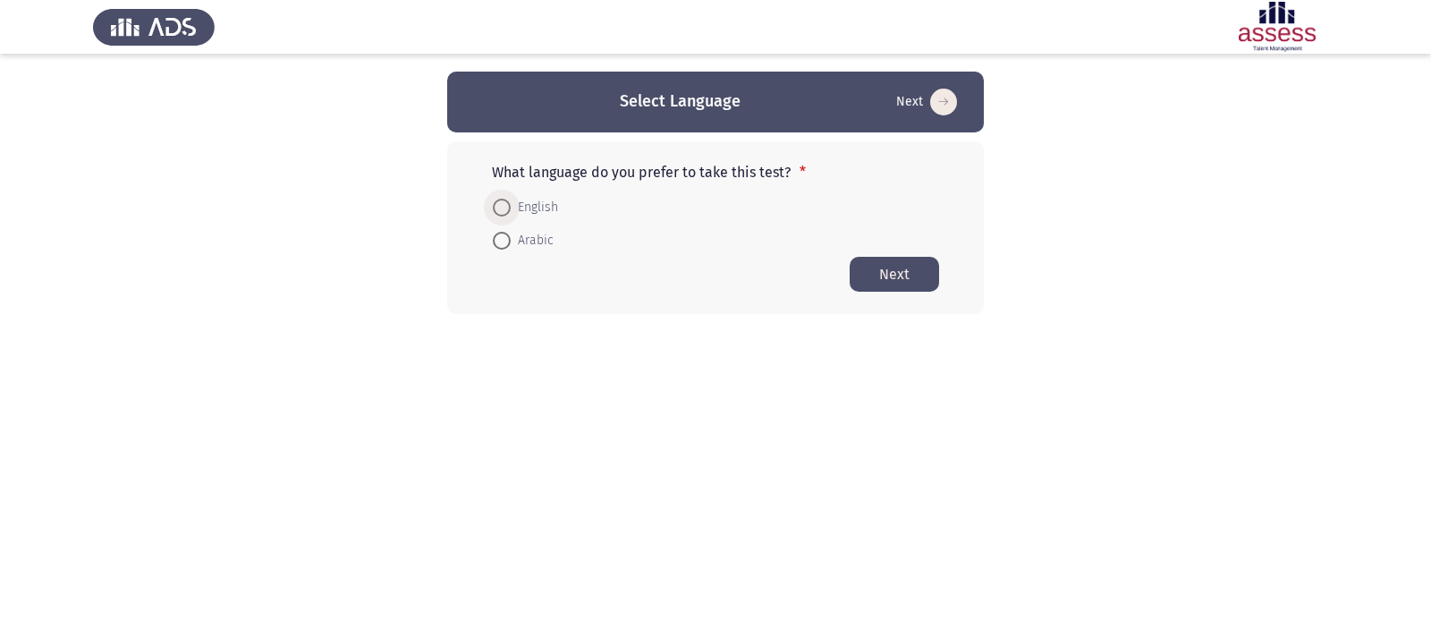
click at [504, 202] on span at bounding box center [502, 208] width 18 height 18
click at [504, 202] on input "English" at bounding box center [502, 208] width 18 height 18
radio input "true"
click at [929, 276] on button "Next" at bounding box center [894, 273] width 89 height 35
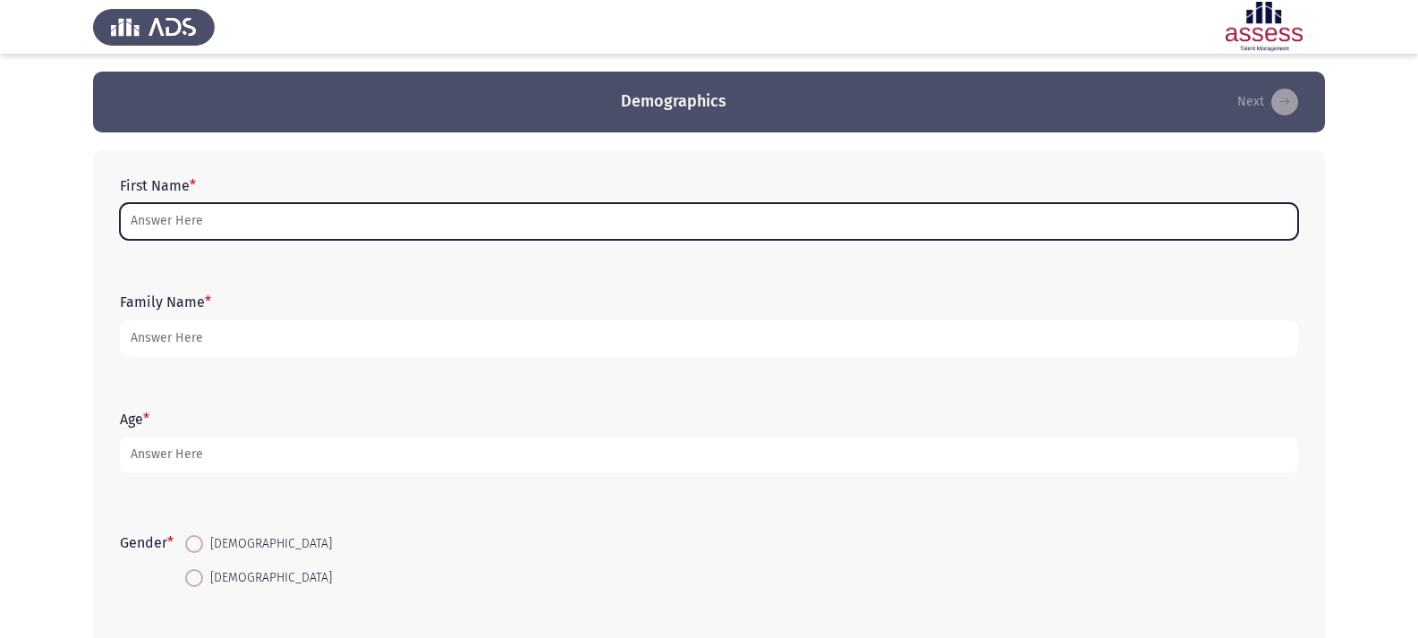
click at [287, 216] on input "First Name *" at bounding box center [709, 221] width 1178 height 37
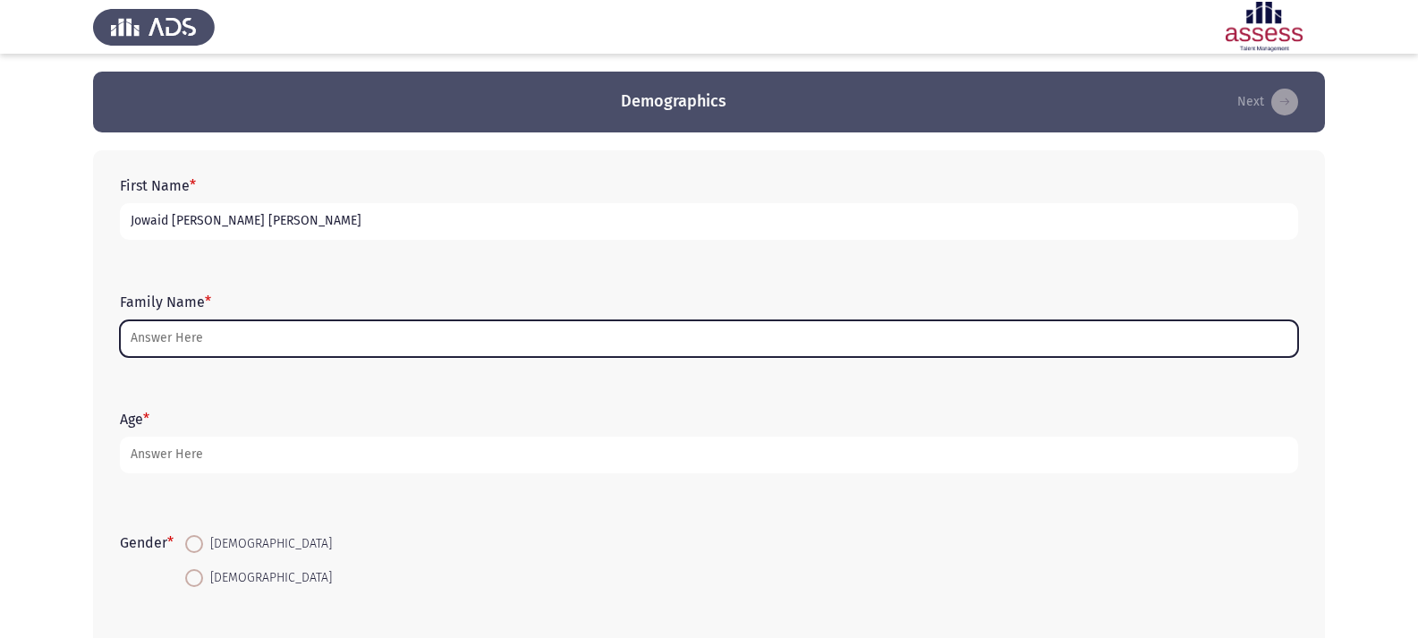
click at [344, 343] on input "Family Name *" at bounding box center [709, 338] width 1178 height 37
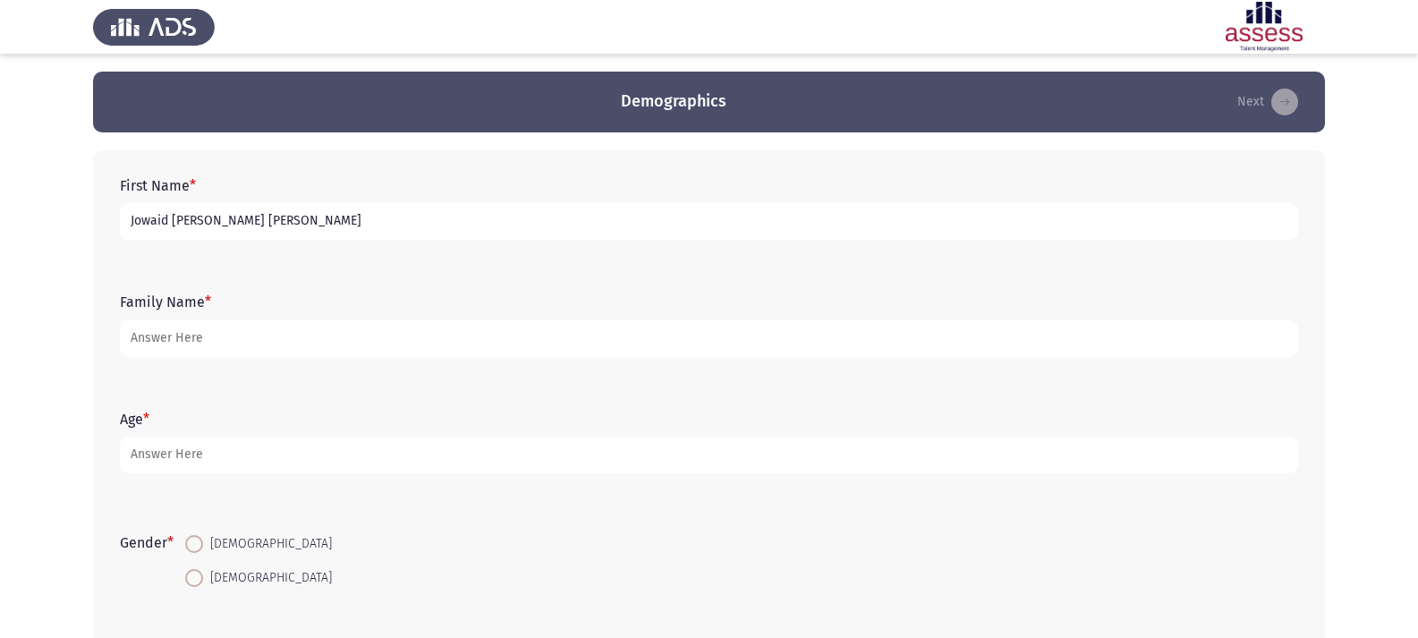
drag, startPoint x: 371, startPoint y: 220, endPoint x: 23, endPoint y: 146, distance: 355.8
click at [23, 146] on app-assessment-container "Demographics Next First Name * Jowaid [PERSON_NAME] [PERSON_NAME] Family Name *…" at bounding box center [709, 413] width 1418 height 683
type input "[PERSON_NAME]"
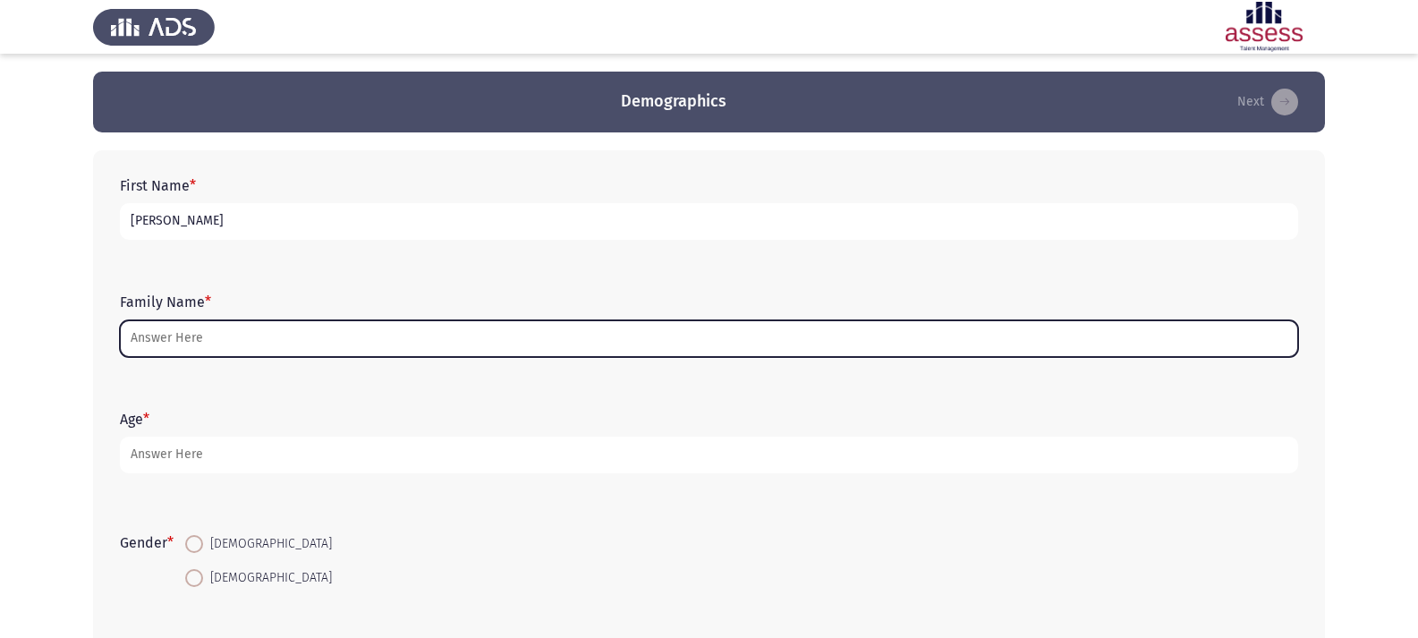
click at [299, 344] on input "Family Name *" at bounding box center [709, 338] width 1178 height 37
click at [289, 327] on input "Family Name *" at bounding box center [709, 338] width 1178 height 37
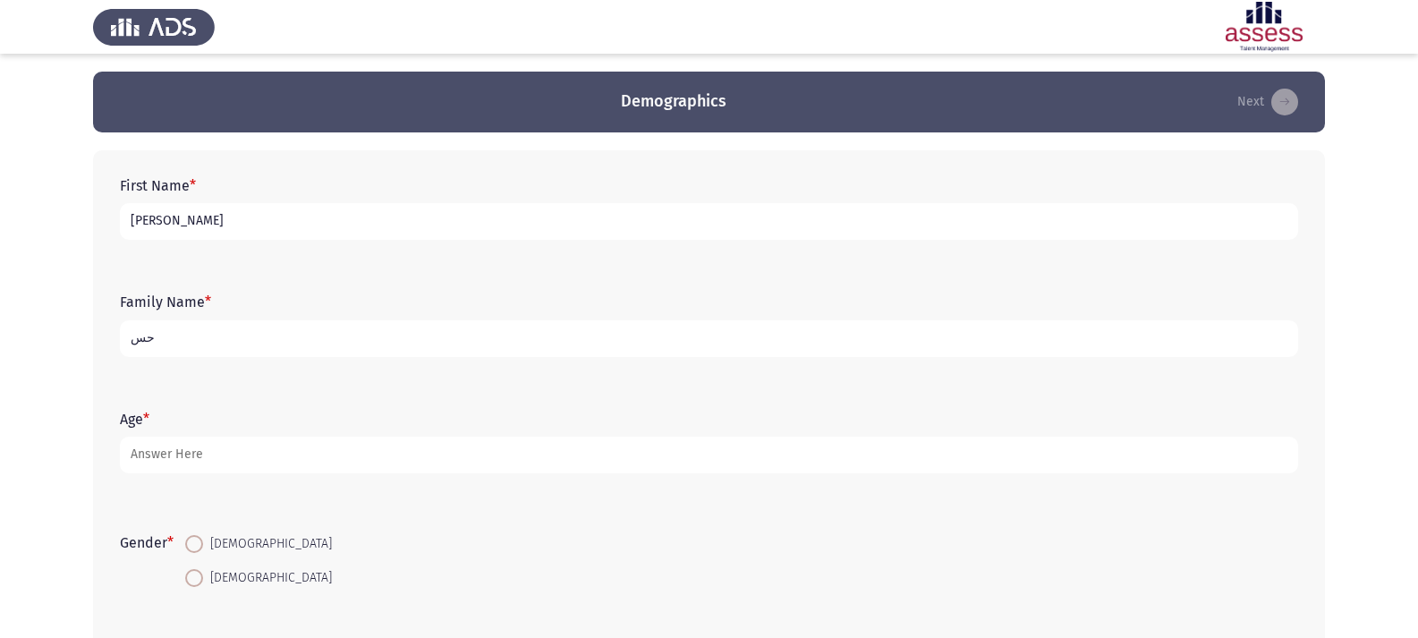
type input "ح"
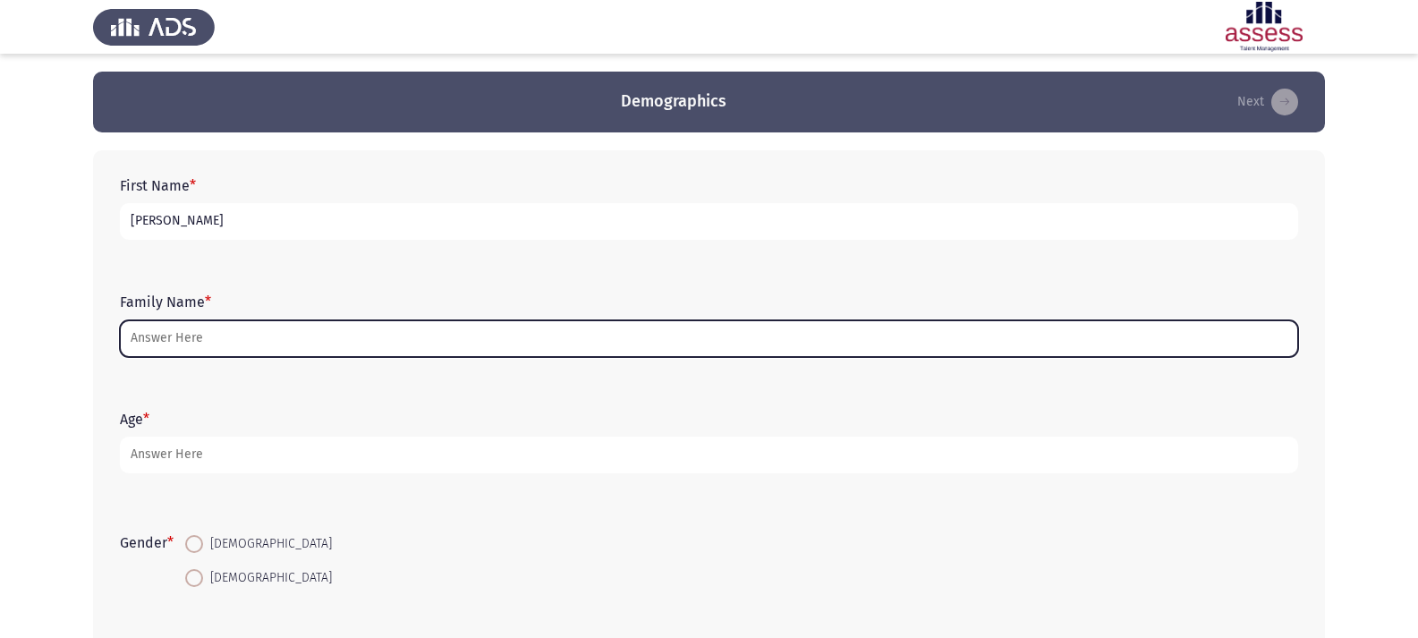
type input "ش"
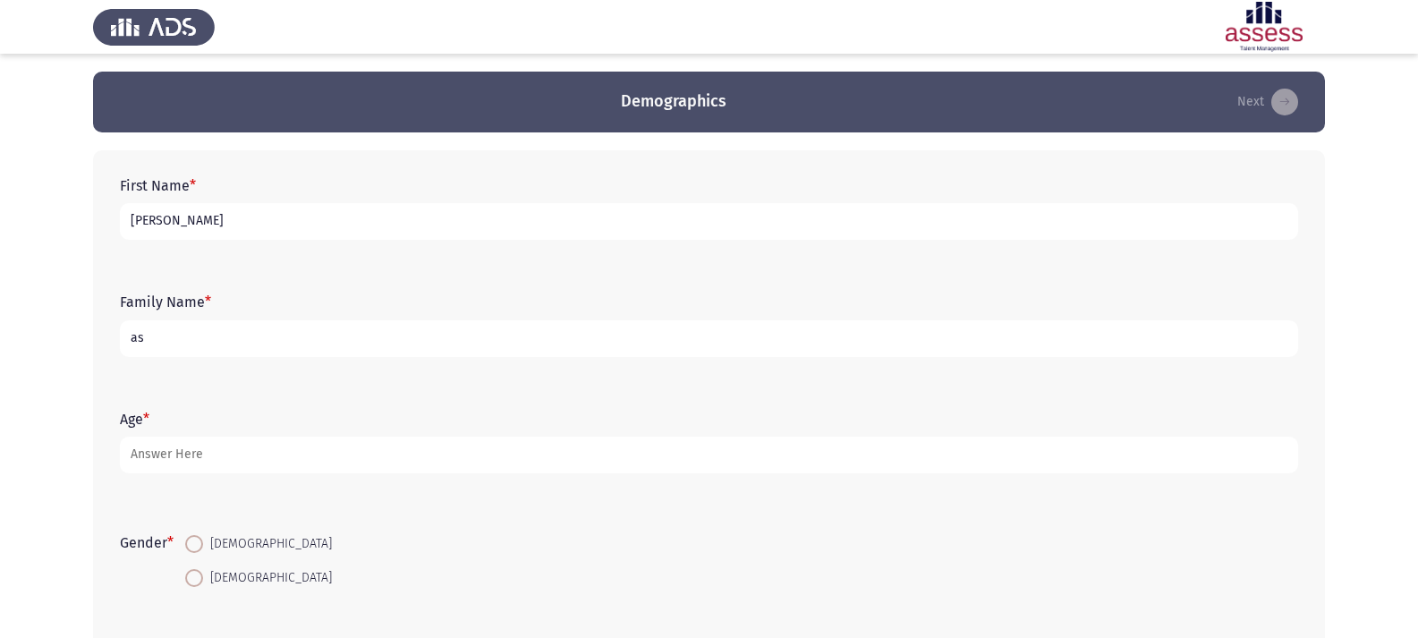
type input "a"
type input "ASU"
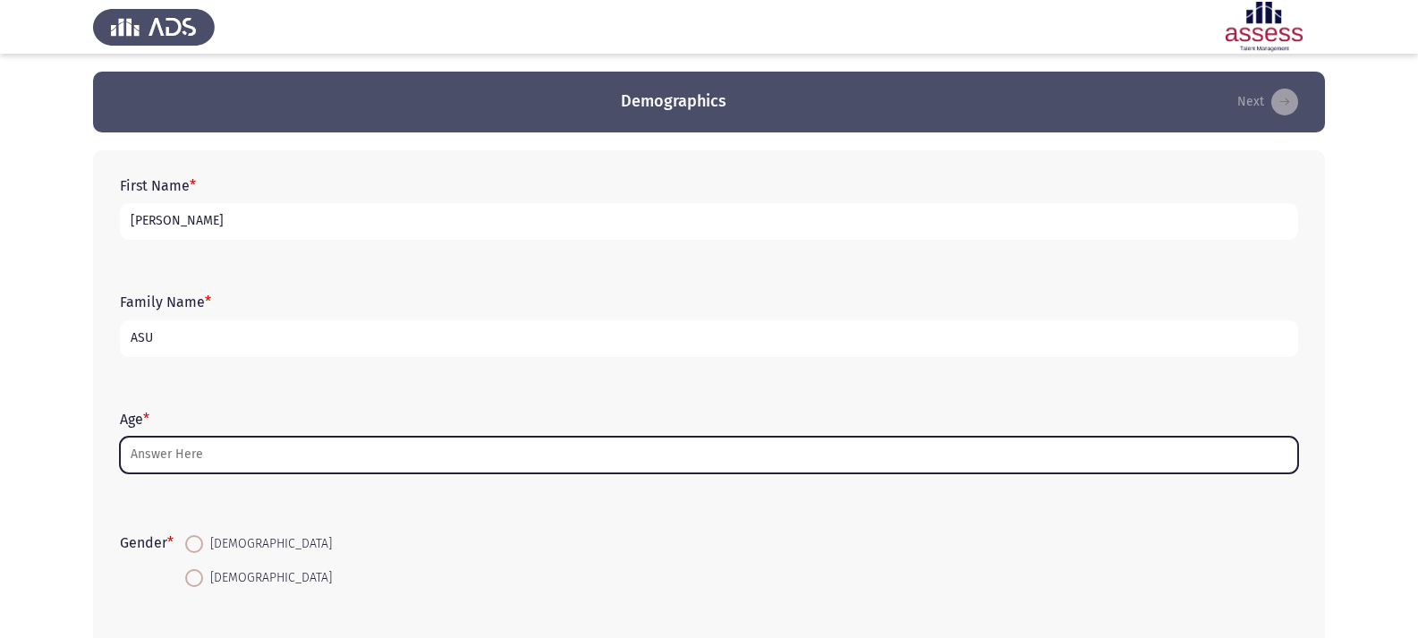
click at [269, 445] on input "Age *" at bounding box center [709, 455] width 1178 height 37
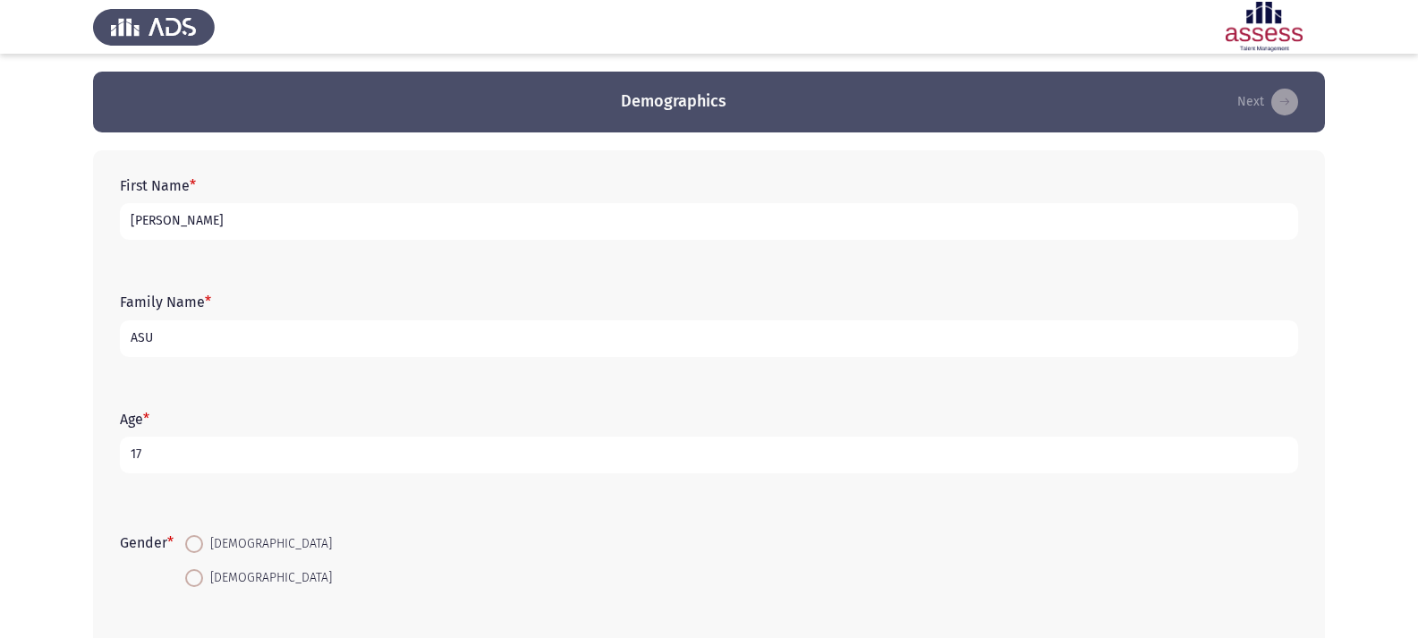
type input "1"
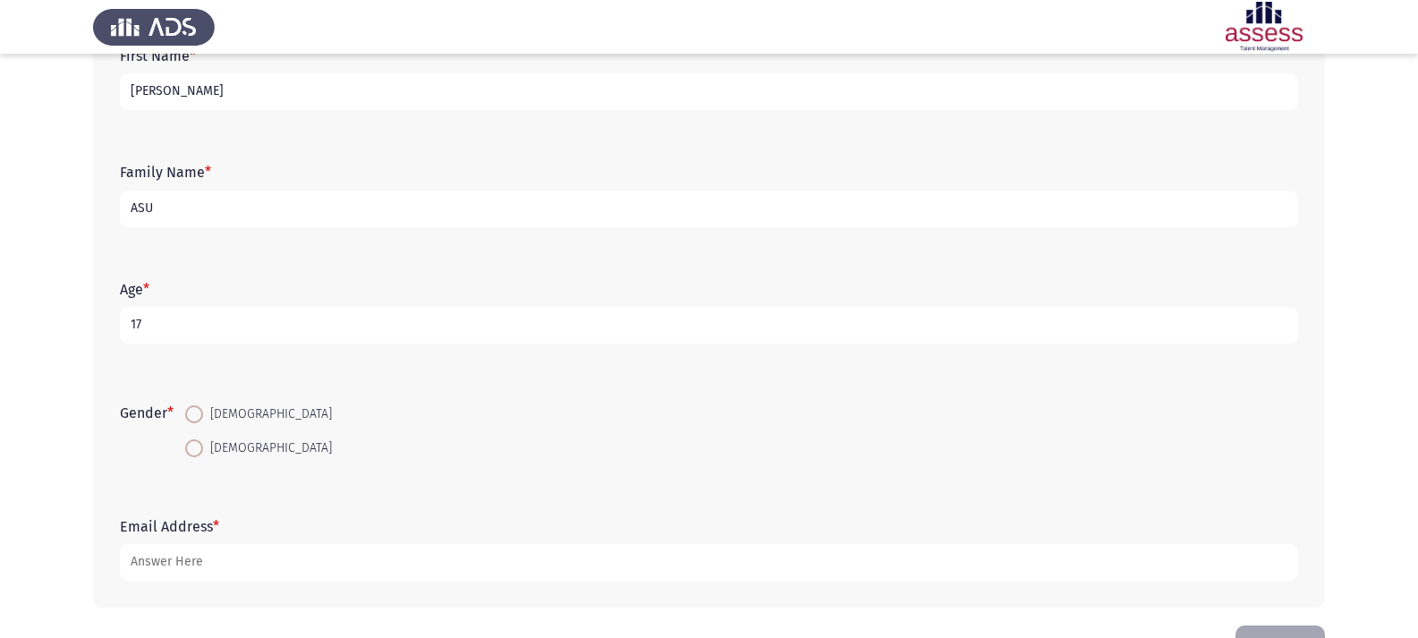
scroll to position [179, 0]
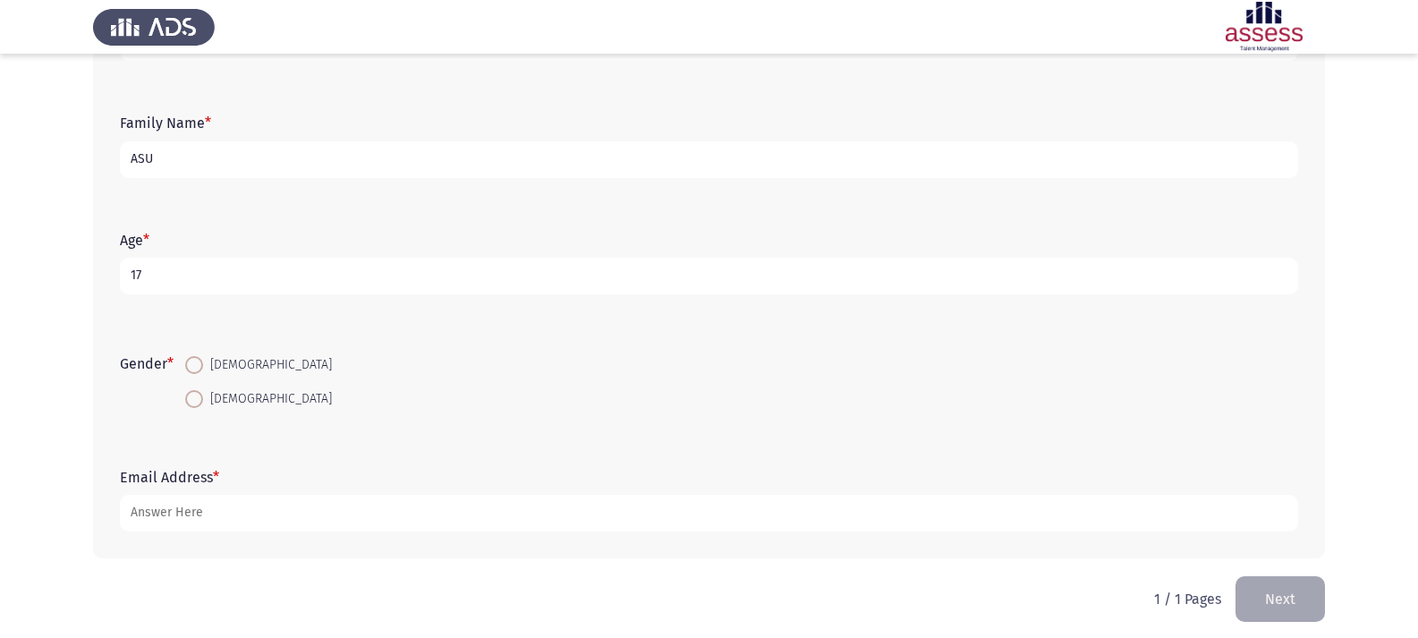
type input "17"
click at [200, 365] on span at bounding box center [194, 365] width 18 height 18
click at [200, 365] on input "[DEMOGRAPHIC_DATA]" at bounding box center [194, 365] width 18 height 18
radio input "true"
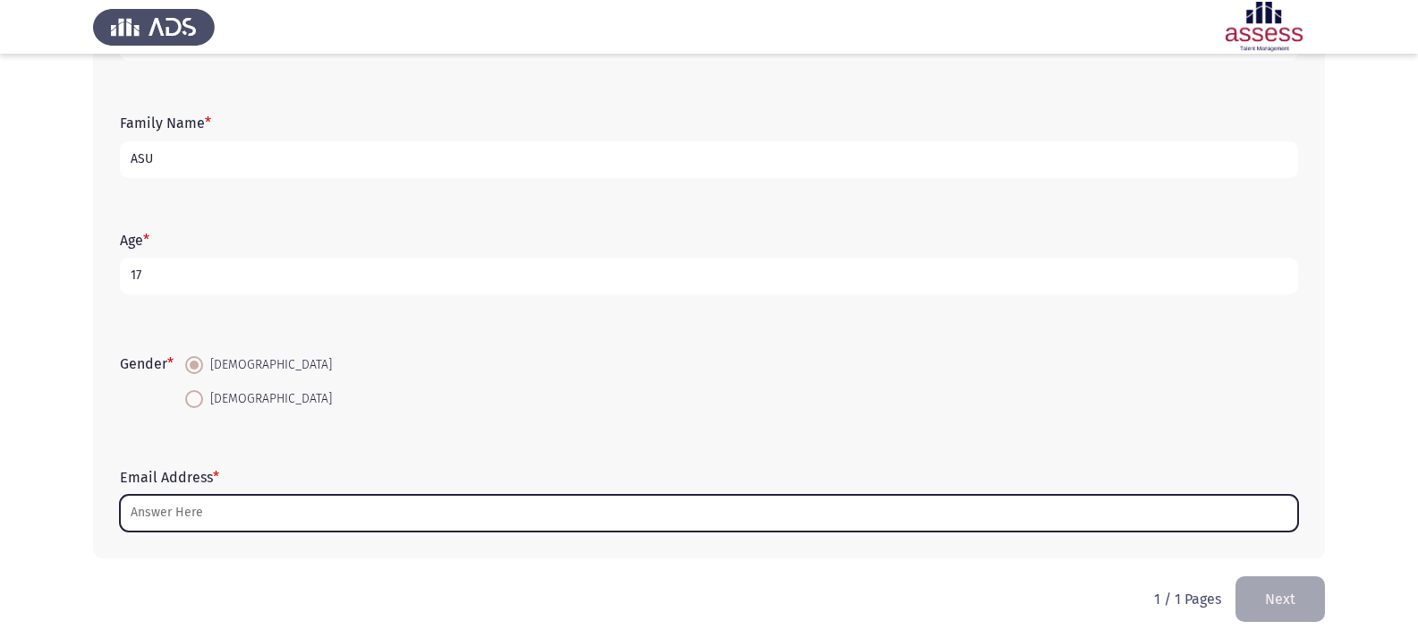
click at [263, 514] on input "Email Address *" at bounding box center [709, 513] width 1178 height 37
type input "J"
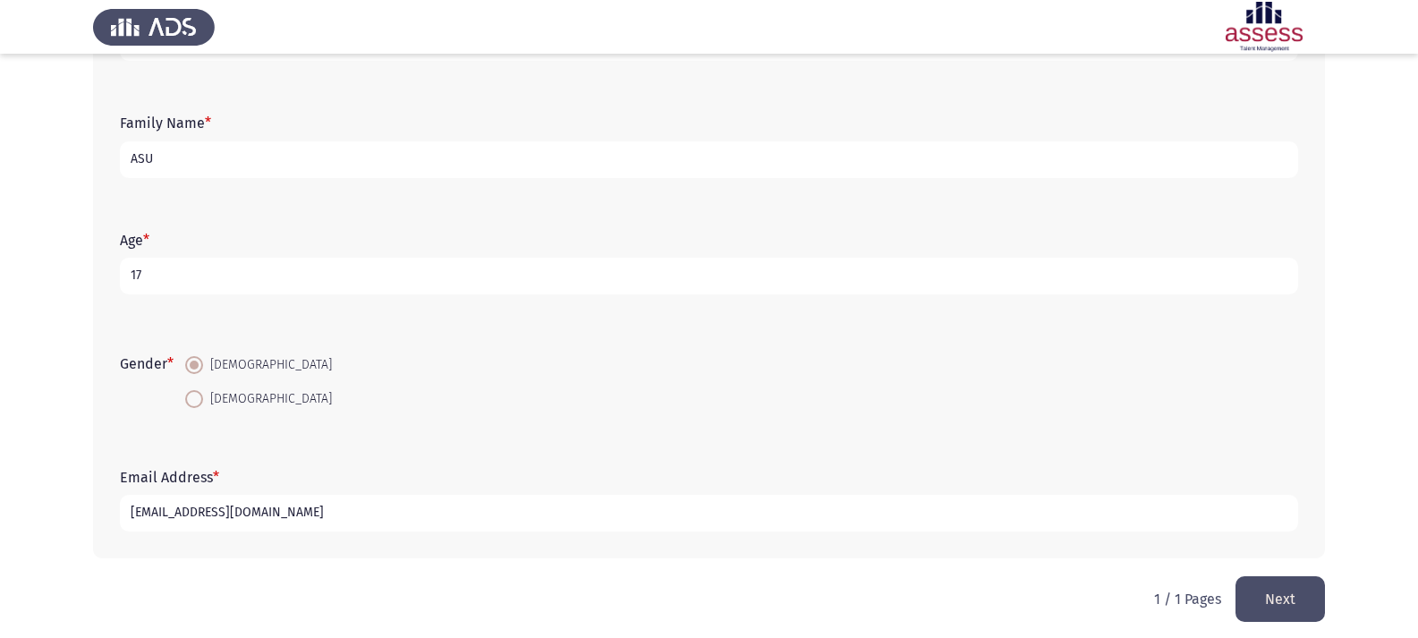
type input "[EMAIL_ADDRESS][DOMAIN_NAME]"
drag, startPoint x: 226, startPoint y: 158, endPoint x: 134, endPoint y: 183, distance: 95.5
click at [134, 183] on div "Family Name * ASU" at bounding box center [709, 146] width 1196 height 81
type input "30801200100791"
click at [452, 270] on input "17" at bounding box center [709, 276] width 1178 height 37
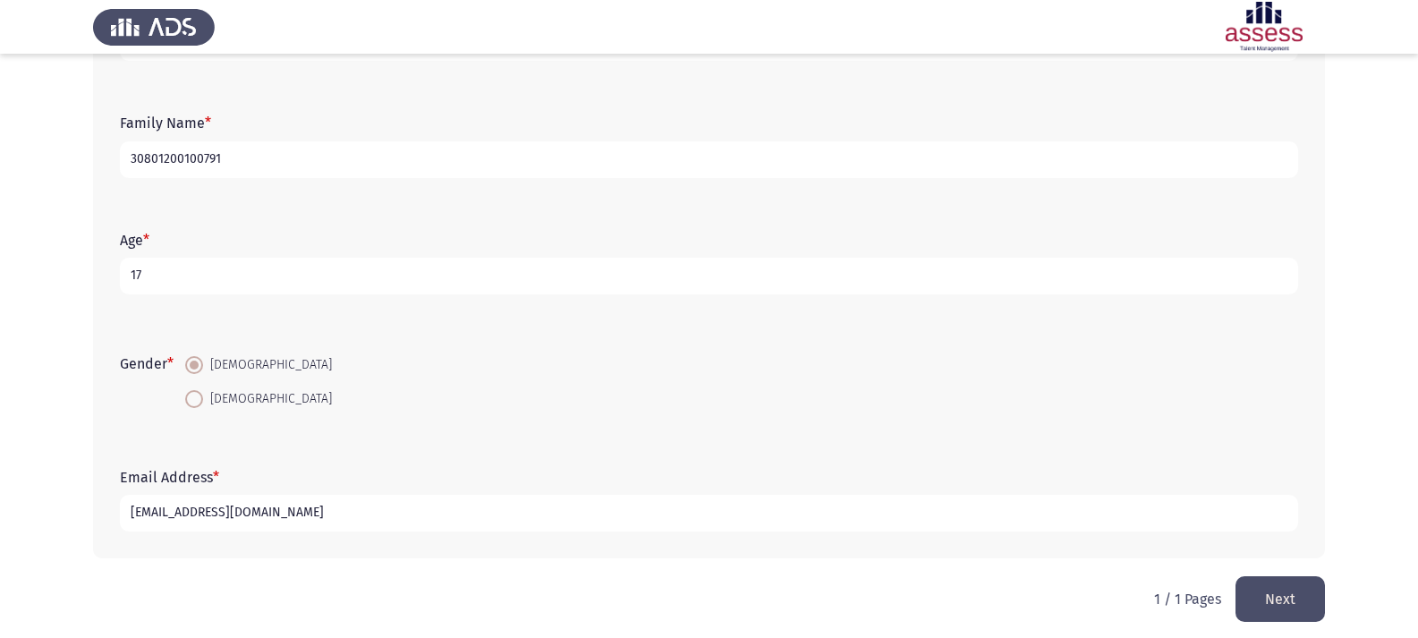
type input "1"
type input "17"
click at [1146, 328] on div "Gender * [DEMOGRAPHIC_DATA] [DEMOGRAPHIC_DATA]" at bounding box center [709, 381] width 1196 height 121
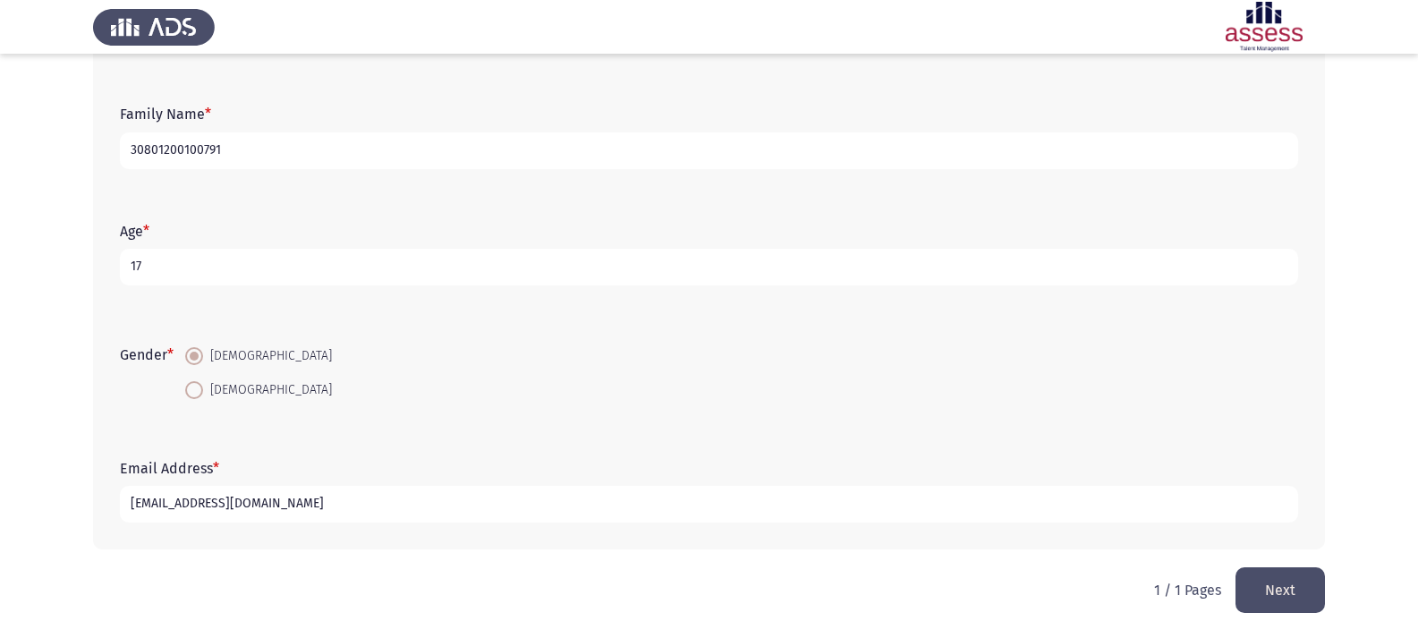
scroll to position [189, 0]
click at [1316, 578] on button "Next" at bounding box center [1279, 589] width 89 height 46
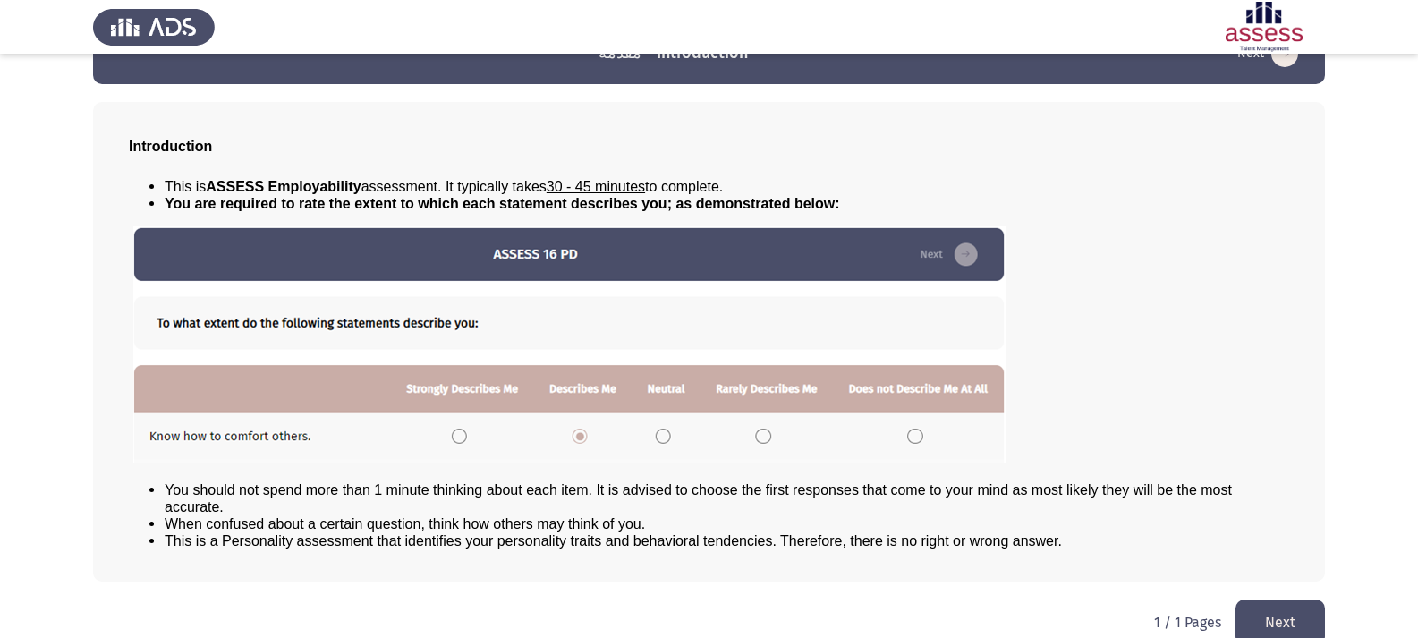
scroll to position [73, 0]
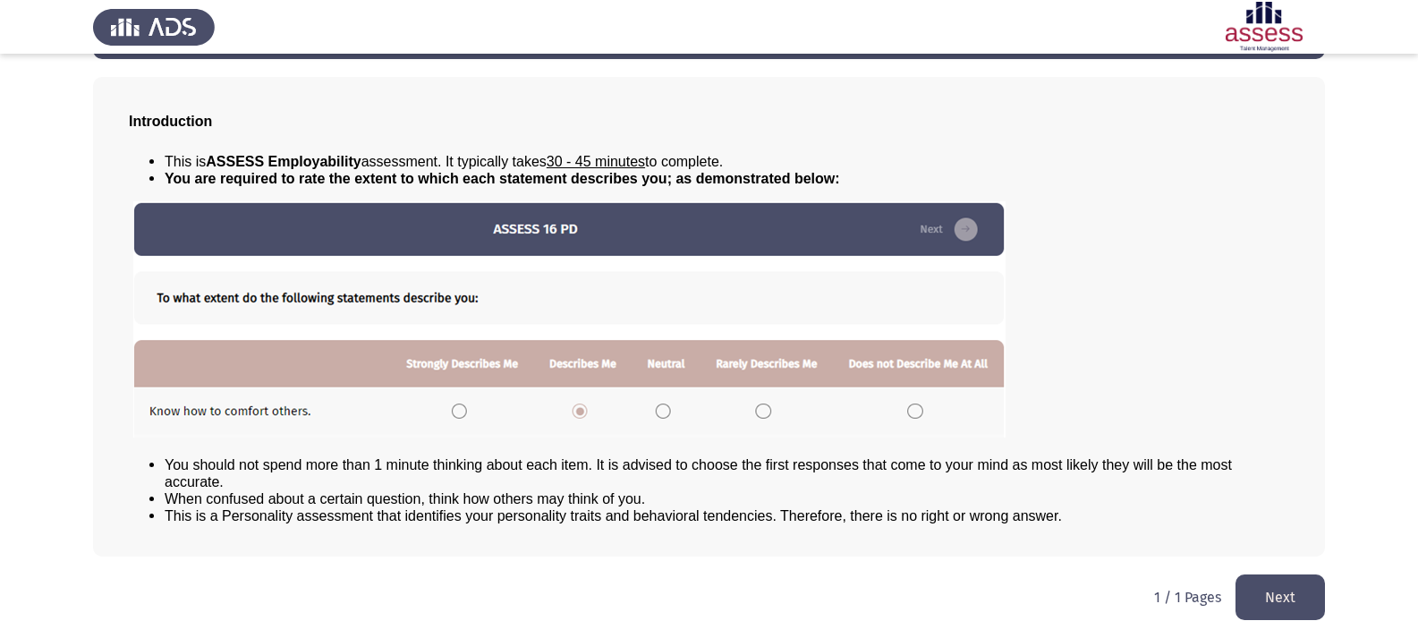
click at [458, 414] on img at bounding box center [569, 319] width 872 height 236
click at [1313, 589] on button "Next" at bounding box center [1279, 597] width 89 height 46
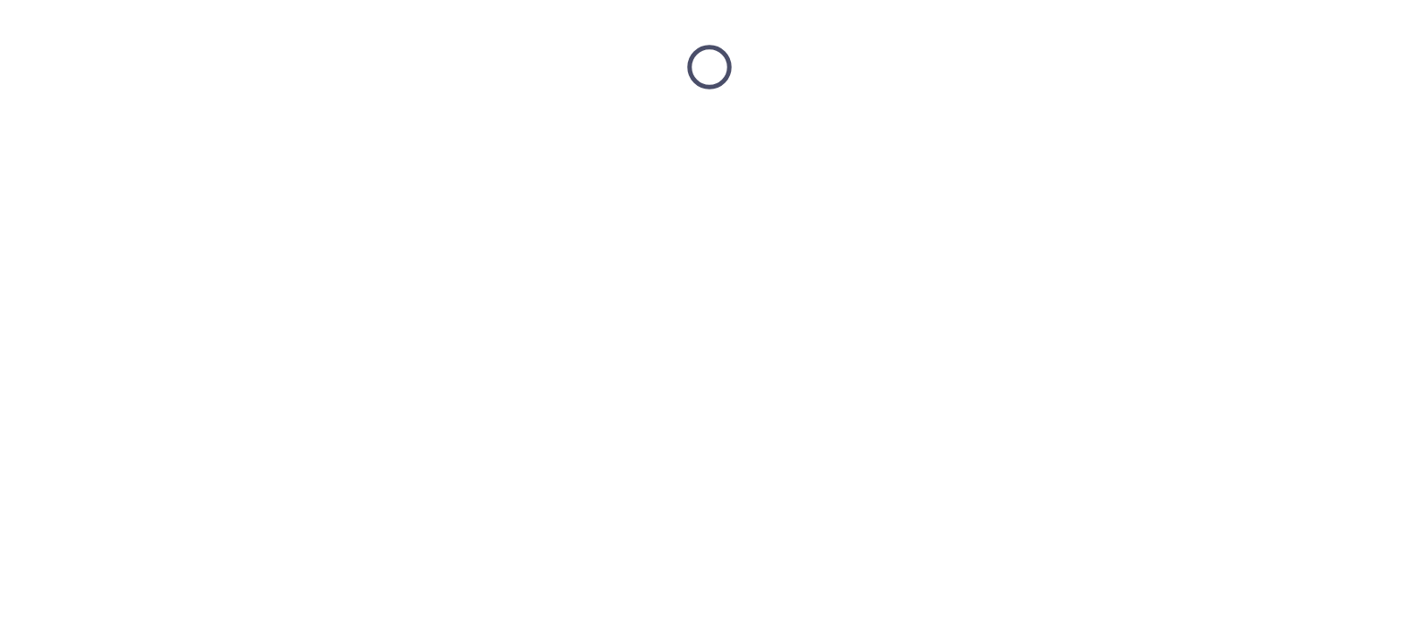
scroll to position [0, 0]
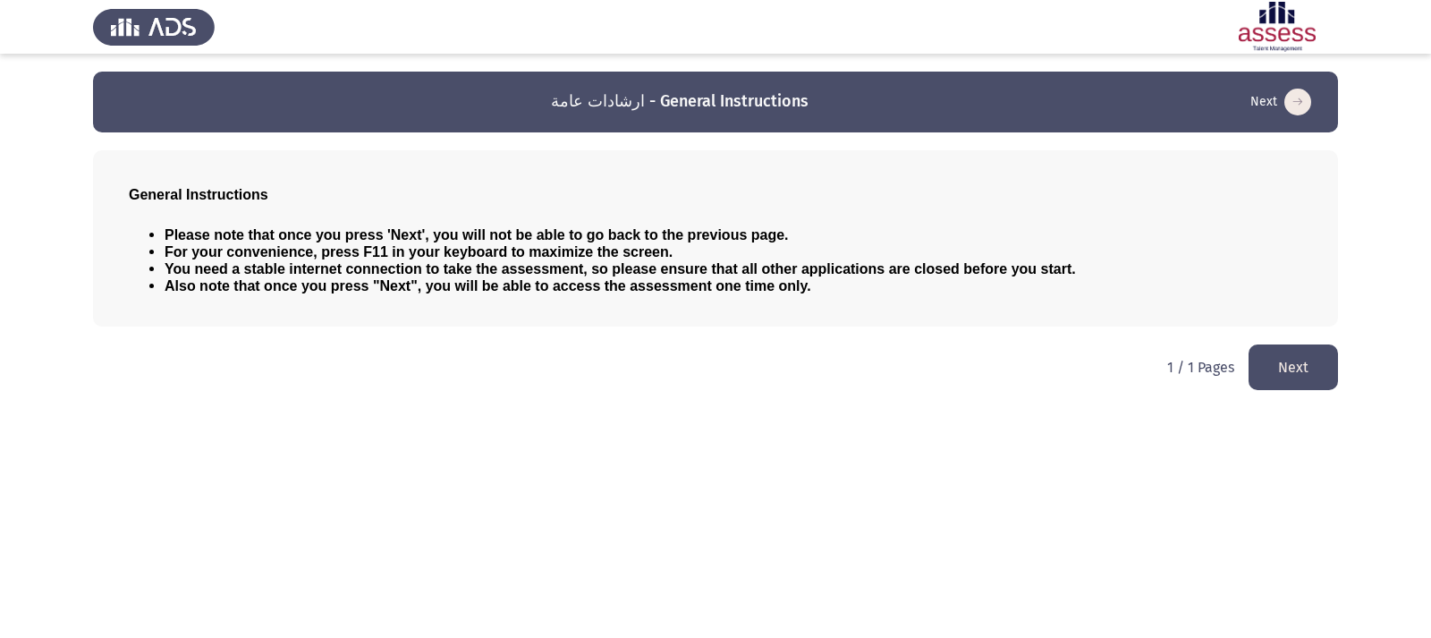
click at [1324, 369] on button "Next" at bounding box center [1293, 367] width 89 height 46
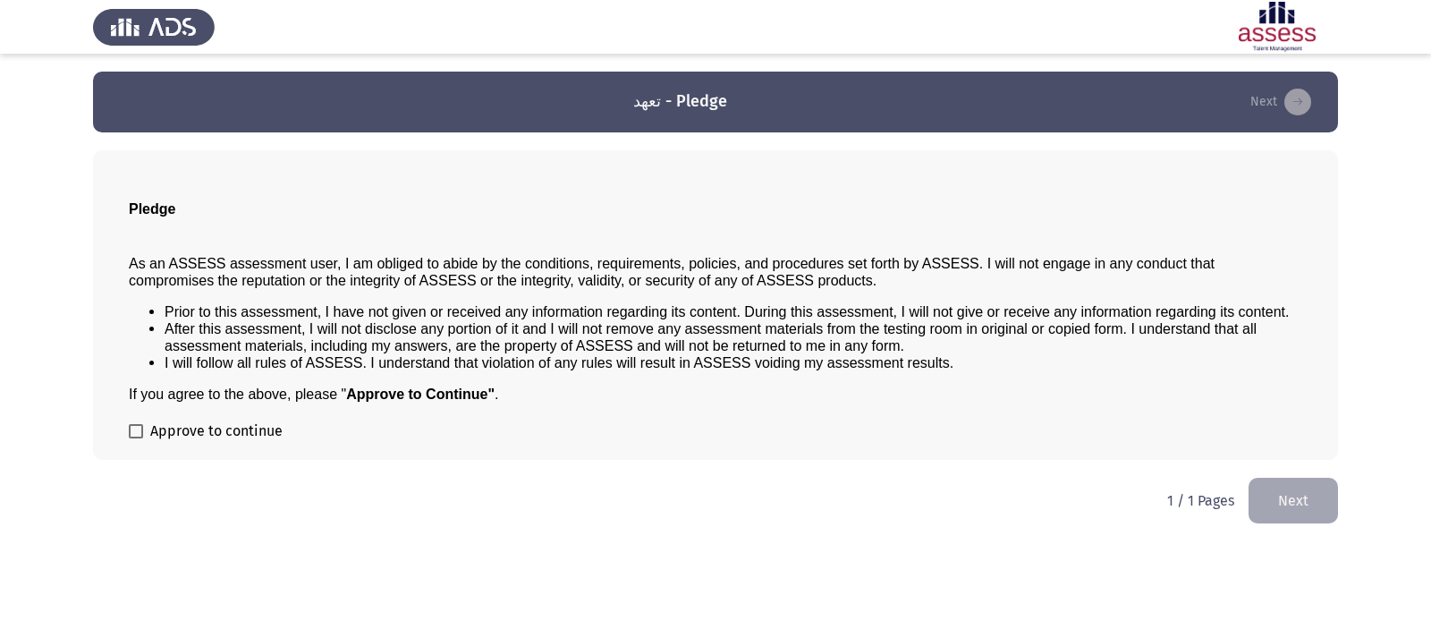
click at [141, 438] on label "Approve to continue" at bounding box center [206, 430] width 154 height 21
click at [136, 438] on input "Approve to continue" at bounding box center [135, 438] width 1 height 1
checkbox input "true"
click at [1322, 504] on button "Next" at bounding box center [1293, 501] width 89 height 46
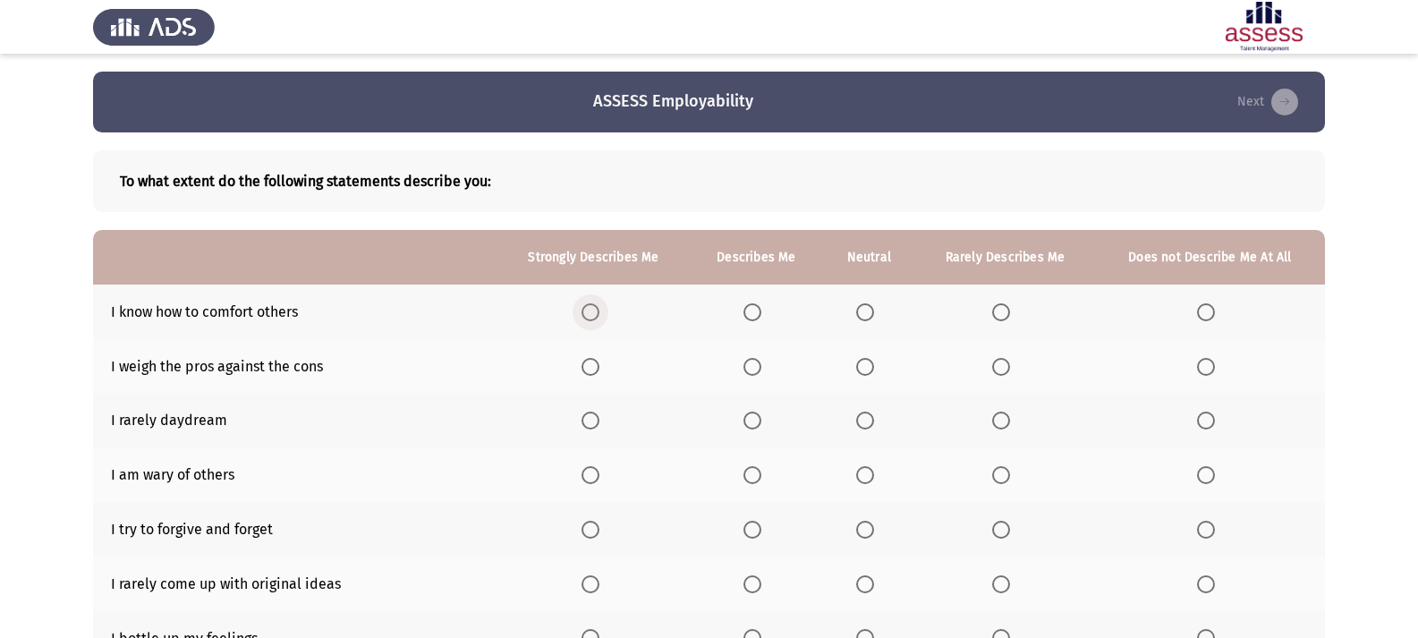
click at [598, 308] on span "Select an option" at bounding box center [590, 312] width 18 height 18
click at [598, 308] on input "Select an option" at bounding box center [590, 312] width 18 height 18
click at [759, 369] on span "Select an option" at bounding box center [752, 367] width 18 height 18
click at [759, 369] on input "Select an option" at bounding box center [752, 367] width 18 height 18
click at [873, 413] on span "Select an option" at bounding box center [865, 421] width 18 height 18
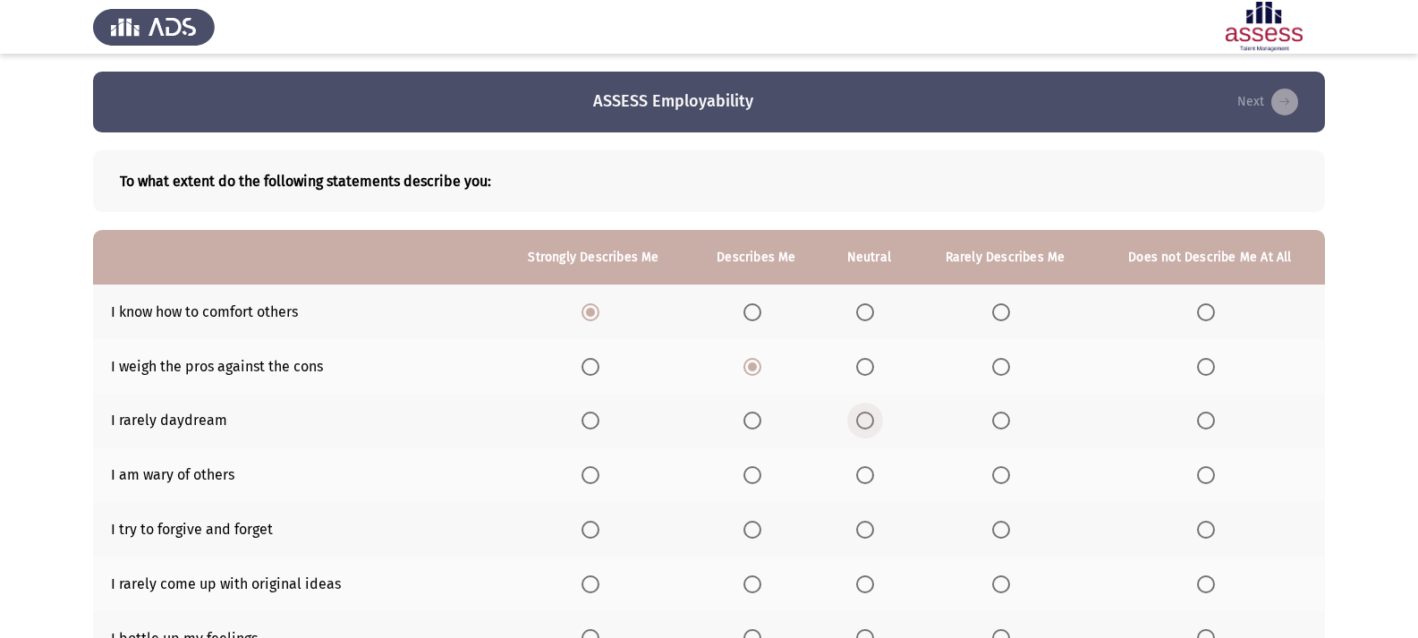
click at [873, 413] on input "Select an option" at bounding box center [865, 421] width 18 height 18
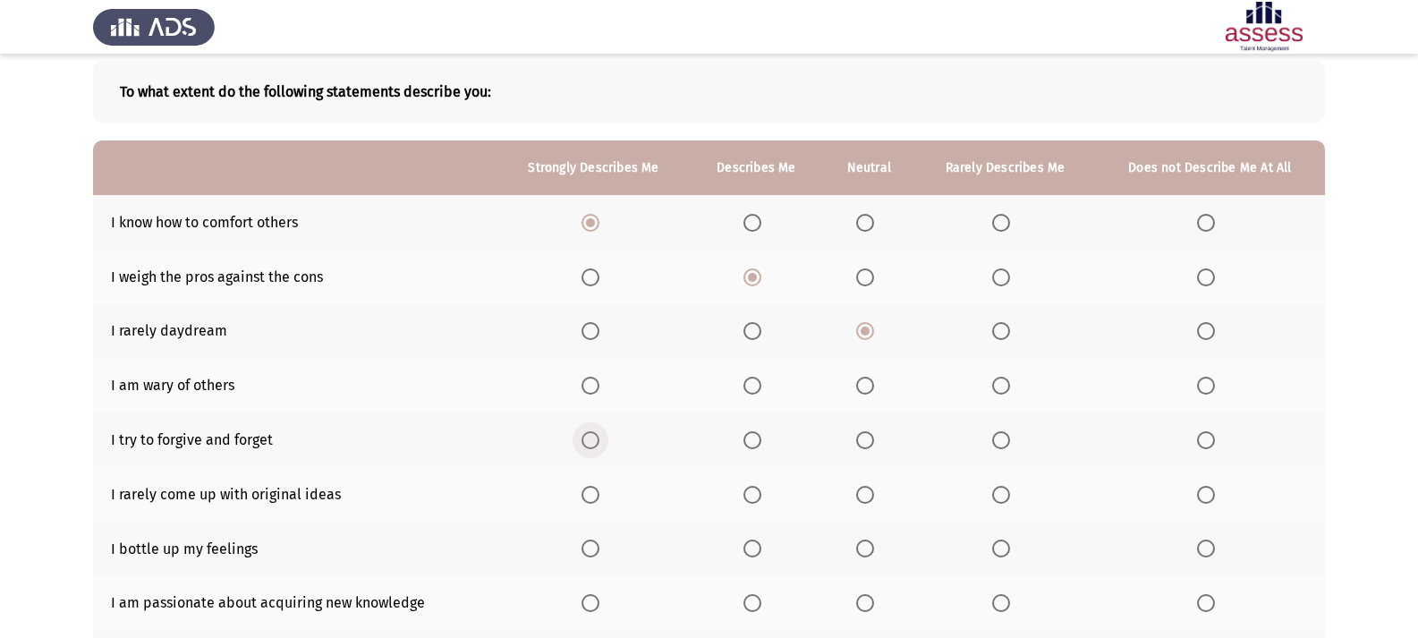
click at [598, 442] on span "Select an option" at bounding box center [590, 440] width 18 height 18
click at [598, 442] on input "Select an option" at bounding box center [590, 440] width 18 height 18
click at [994, 491] on span "Select an option" at bounding box center [1001, 495] width 18 height 18
click at [994, 491] on input "Select an option" at bounding box center [1001, 495] width 18 height 18
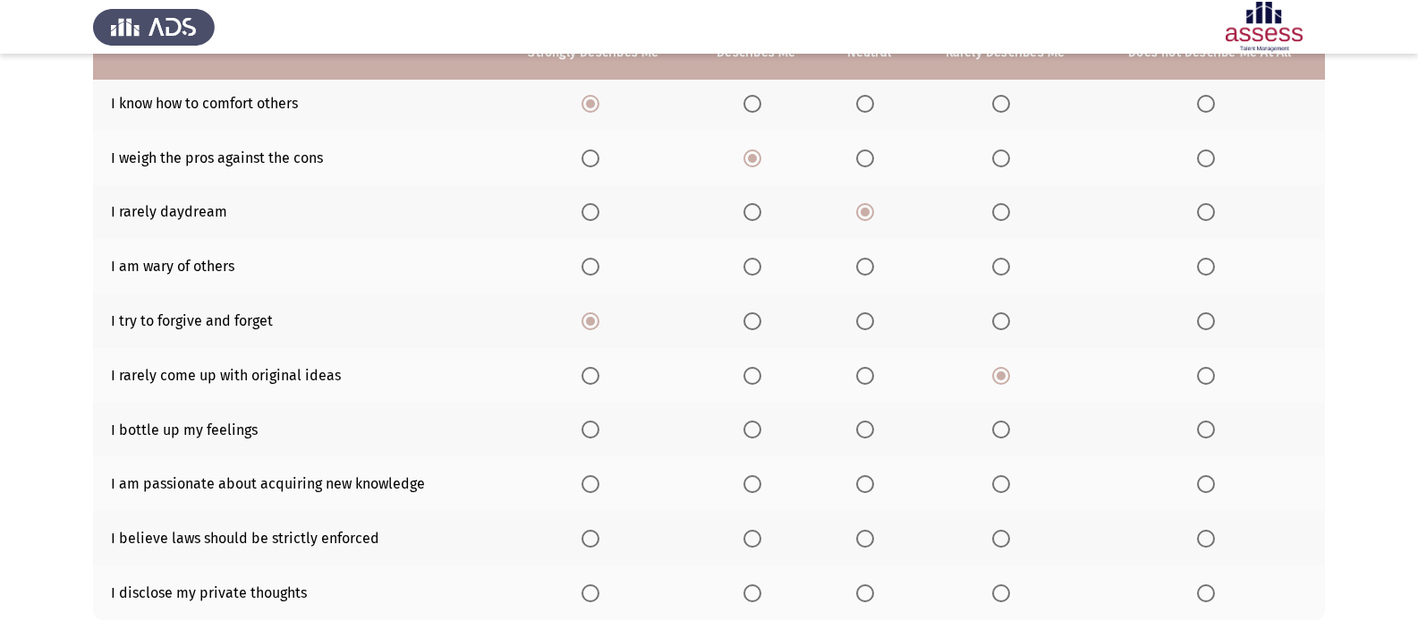
scroll to position [179, 0]
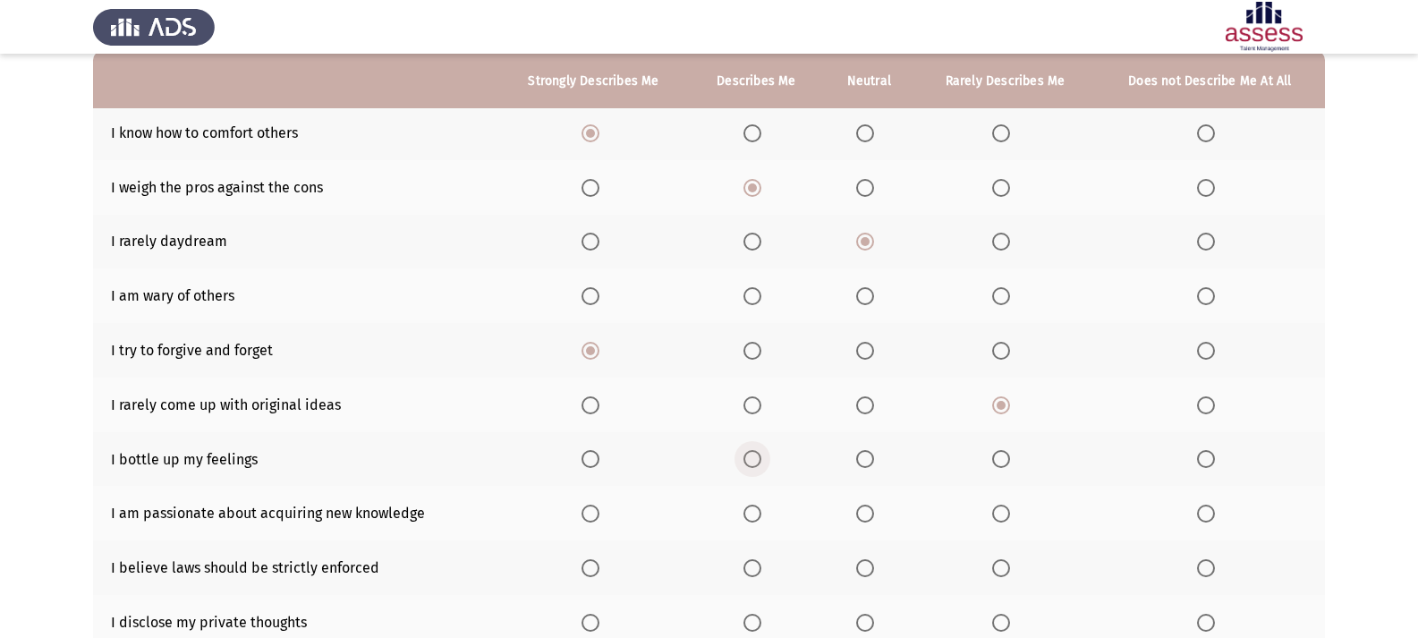
click at [756, 459] on span "Select an option" at bounding box center [752, 459] width 18 height 18
click at [756, 459] on input "Select an option" at bounding box center [752, 459] width 18 height 18
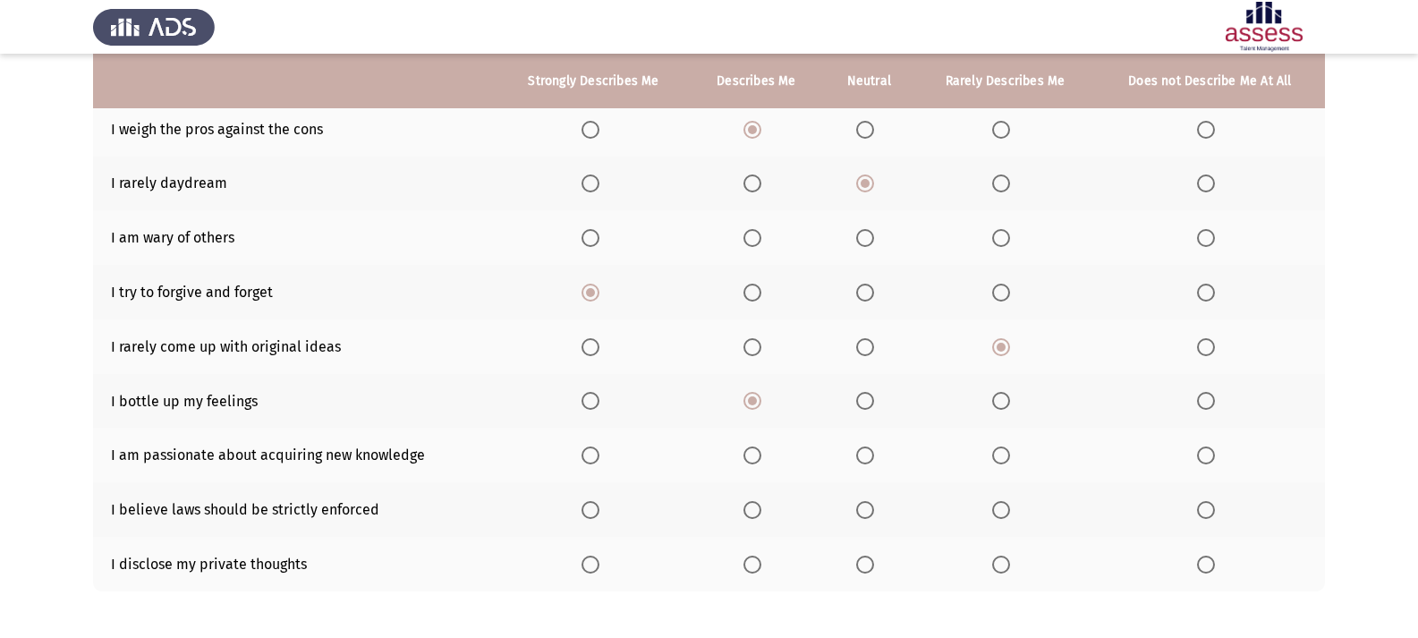
scroll to position [268, 0]
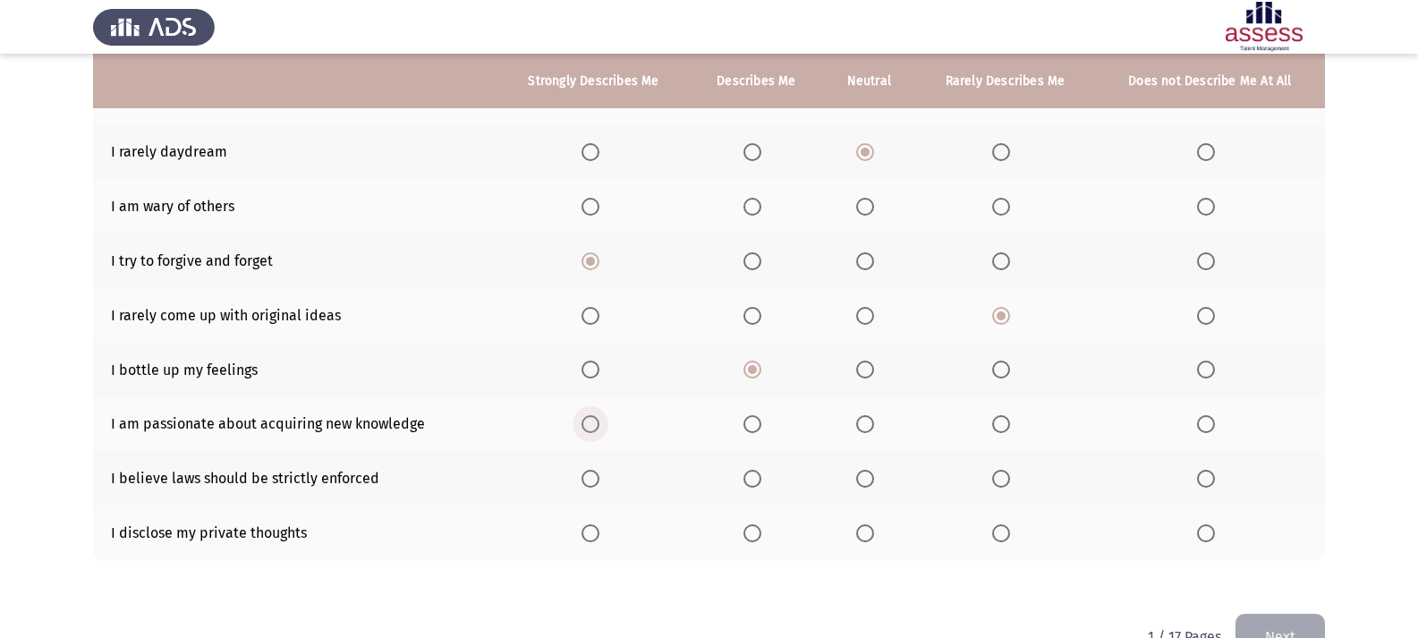
click at [590, 423] on span "Select an option" at bounding box center [590, 424] width 18 height 18
click at [590, 423] on input "Select an option" at bounding box center [590, 424] width 18 height 18
click at [754, 475] on span "Select an option" at bounding box center [752, 479] width 18 height 18
click at [754, 475] on input "Select an option" at bounding box center [752, 479] width 18 height 18
click at [754, 536] on span "Select an option" at bounding box center [752, 533] width 18 height 18
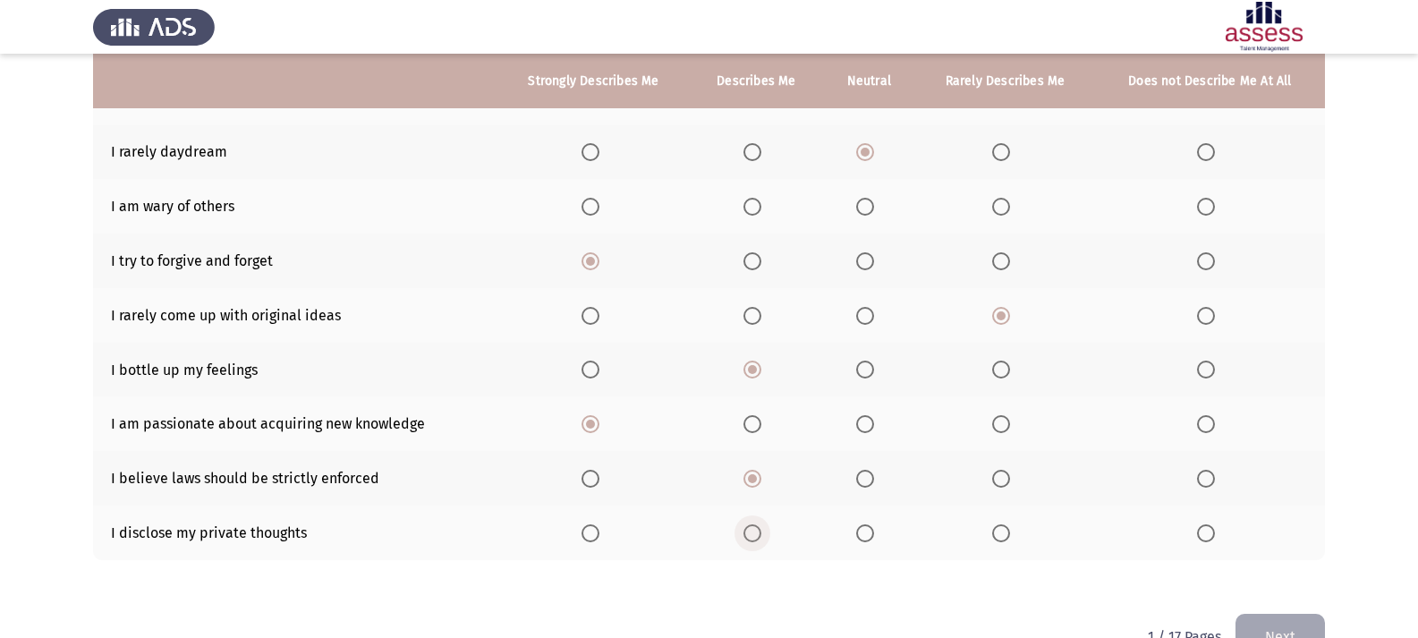
click at [754, 536] on input "Select an option" at bounding box center [752, 533] width 18 height 18
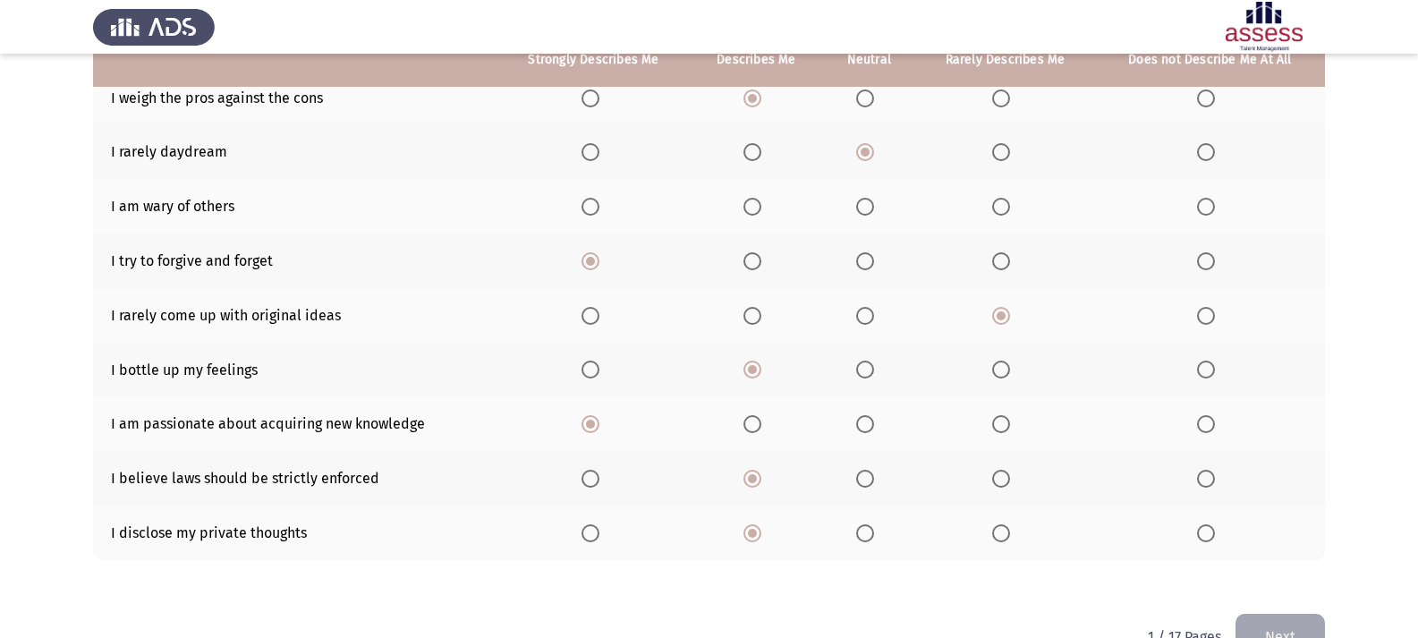
scroll to position [179, 0]
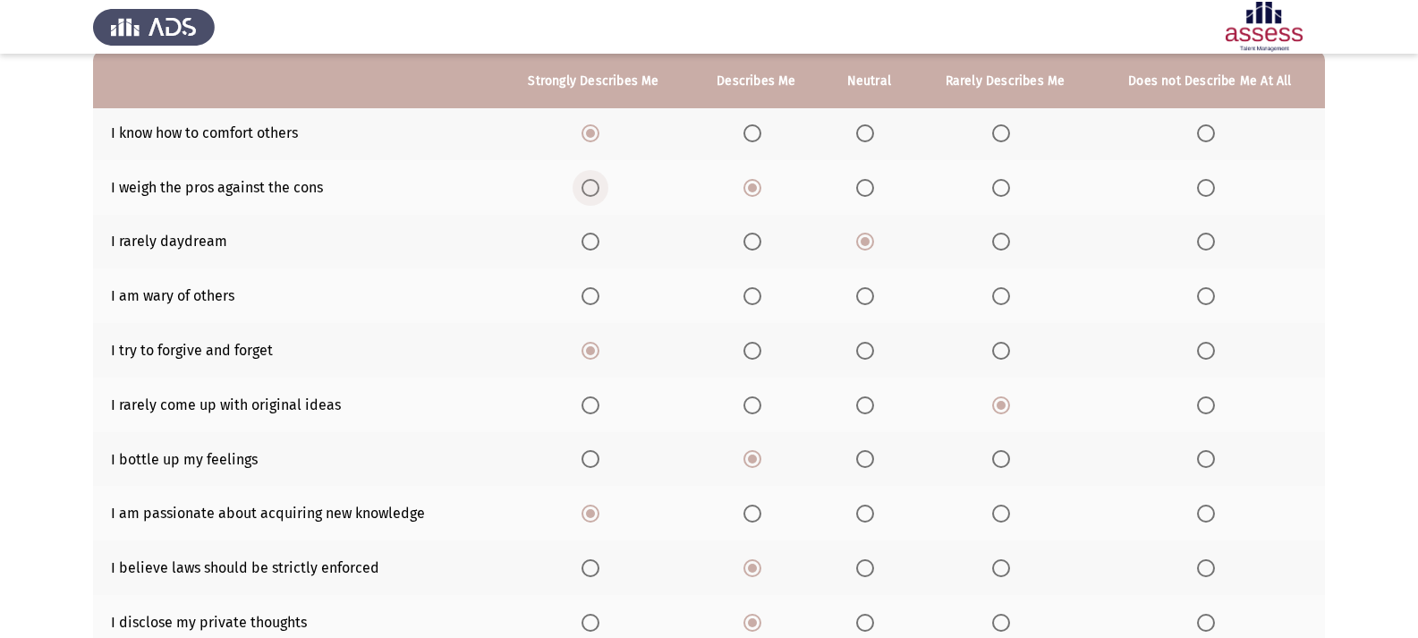
click at [592, 190] on span "Select an option" at bounding box center [590, 188] width 18 height 18
click at [592, 190] on input "Select an option" at bounding box center [590, 188] width 18 height 18
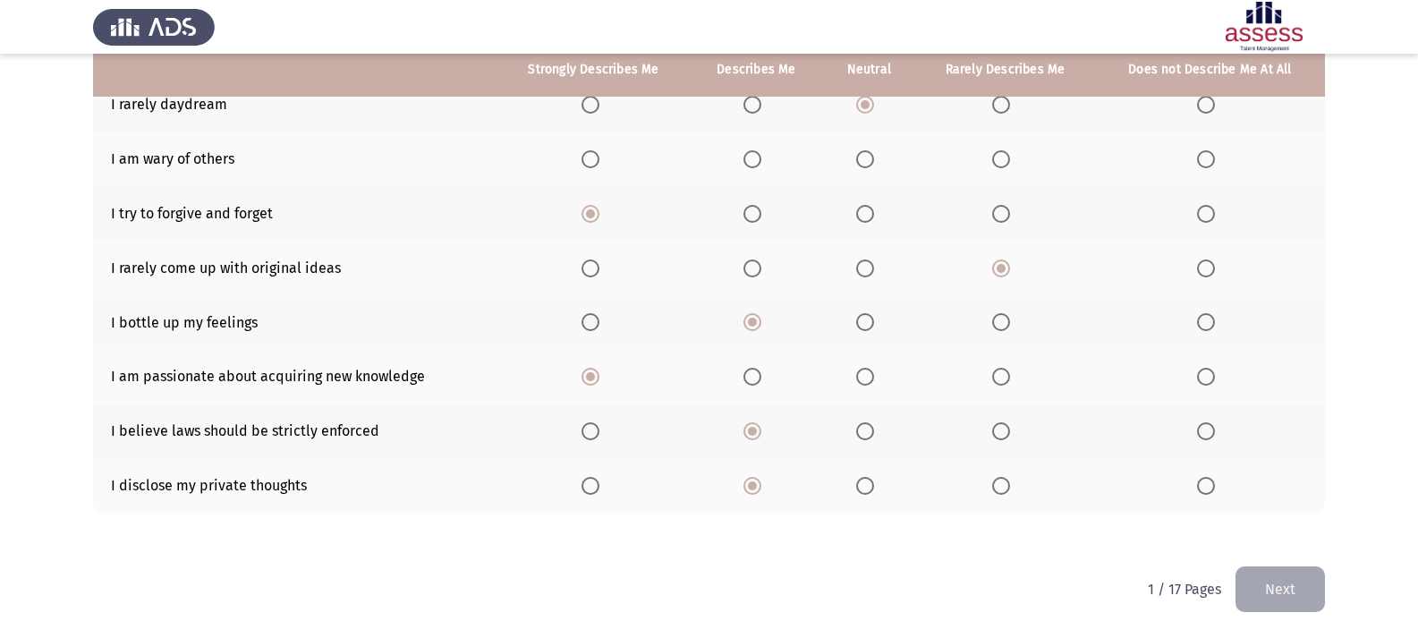
scroll to position [226, 0]
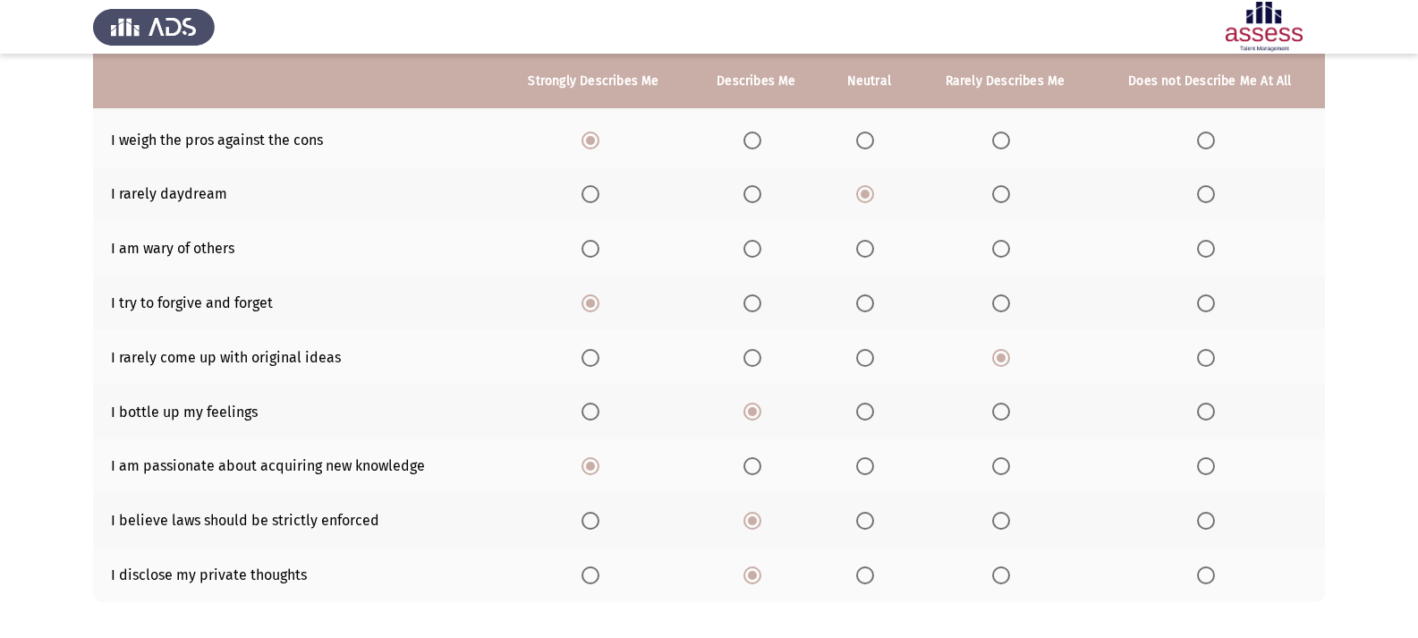
click at [873, 255] on span "Select an option" at bounding box center [865, 249] width 18 height 18
click at [873, 255] on input "Select an option" at bounding box center [865, 249] width 18 height 18
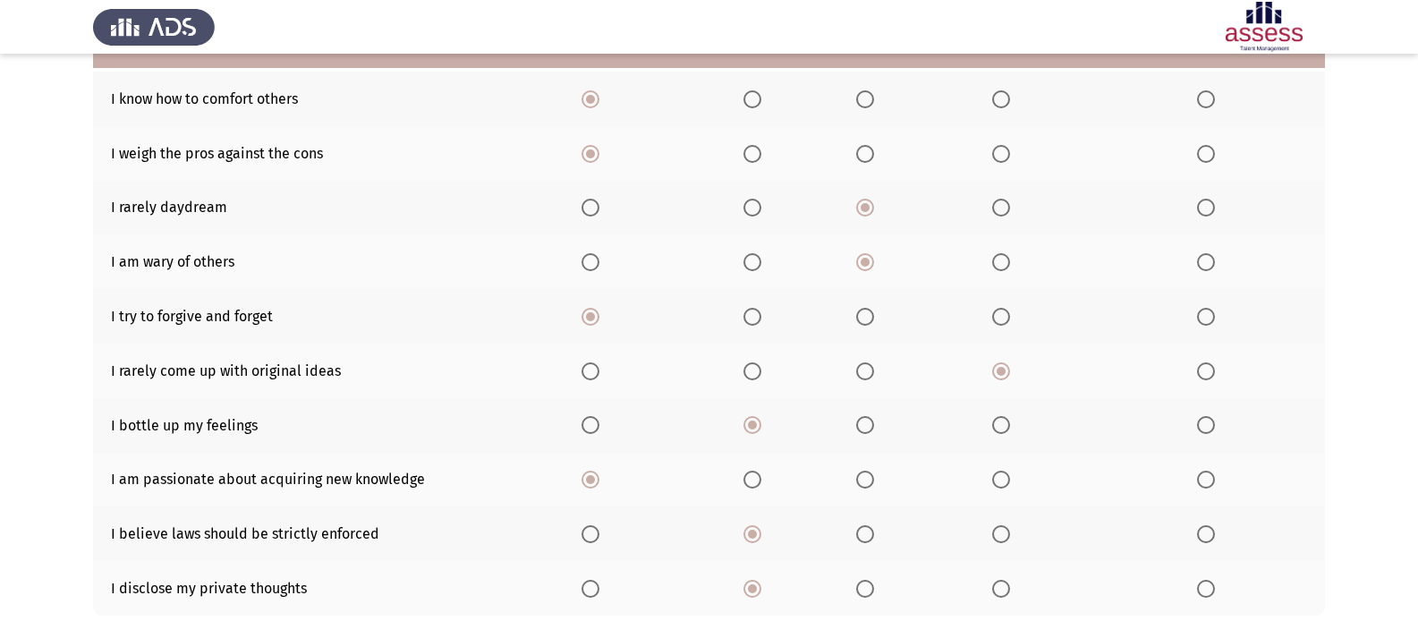
scroll to position [316, 0]
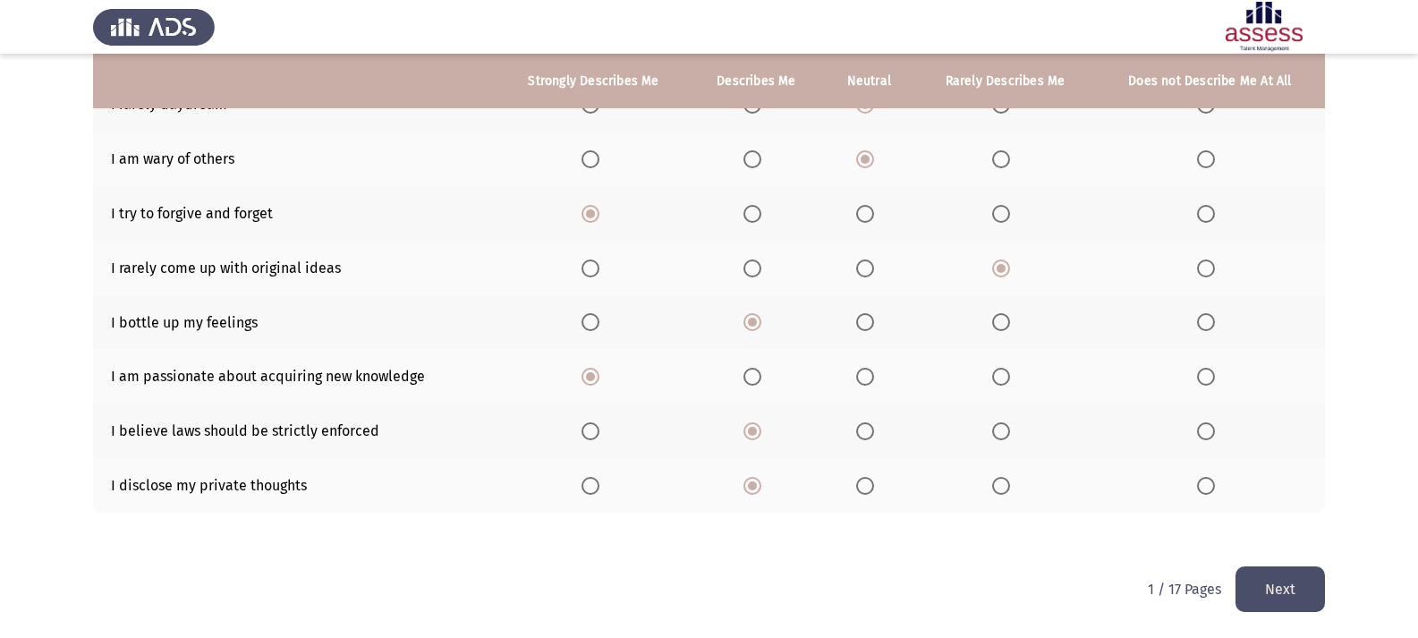
click at [1243, 580] on button "Next" at bounding box center [1279, 589] width 89 height 46
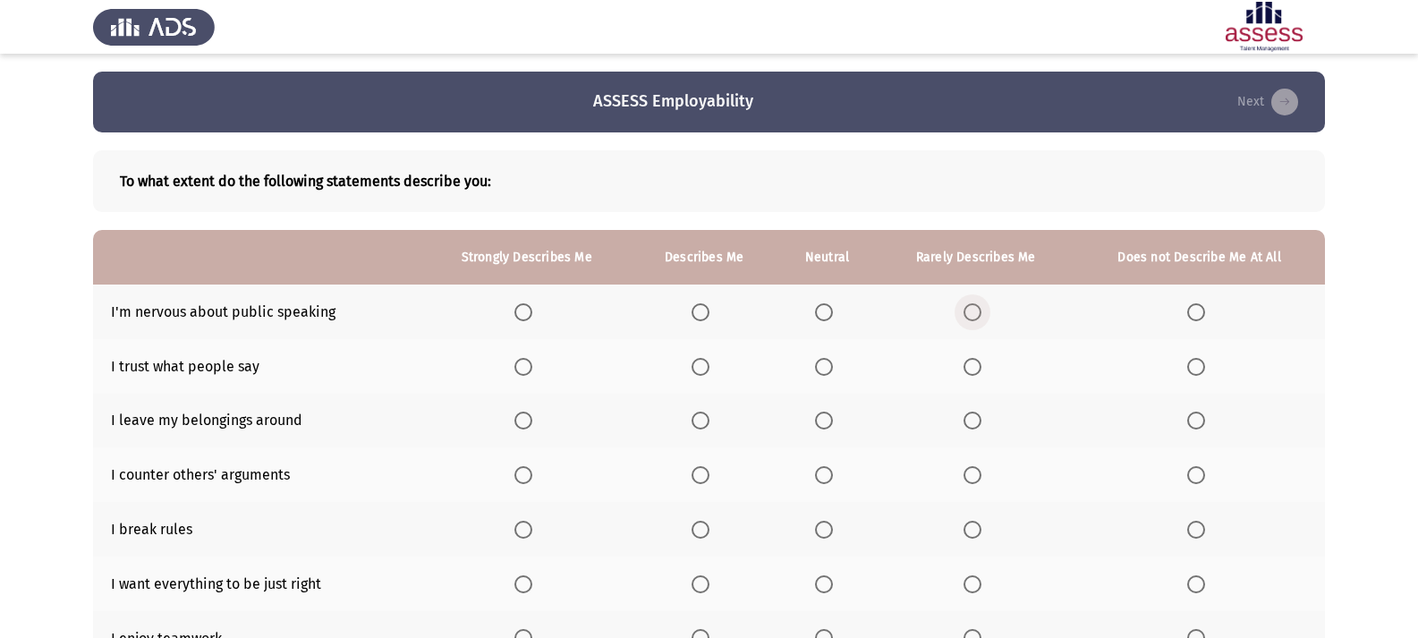
click at [978, 310] on span "Select an option" at bounding box center [972, 312] width 18 height 18
click at [978, 310] on input "Select an option" at bounding box center [972, 312] width 18 height 18
click at [827, 364] on span "Select an option" at bounding box center [824, 367] width 18 height 18
click at [827, 364] on input "Select an option" at bounding box center [824, 367] width 18 height 18
click at [1200, 424] on span "Select an option" at bounding box center [1196, 421] width 18 height 18
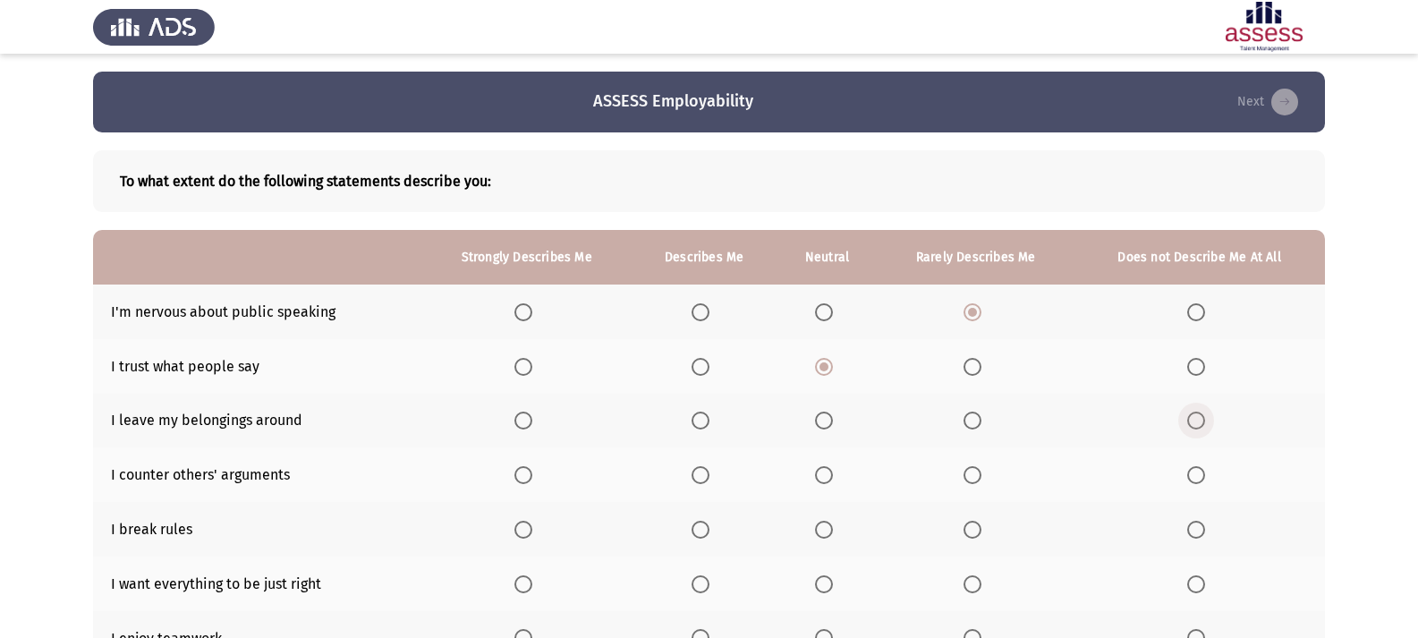
click at [1200, 424] on input "Select an option" at bounding box center [1196, 421] width 18 height 18
click at [1191, 527] on span "Select an option" at bounding box center [1196, 530] width 18 height 18
click at [1191, 527] on input "Select an option" at bounding box center [1196, 530] width 18 height 18
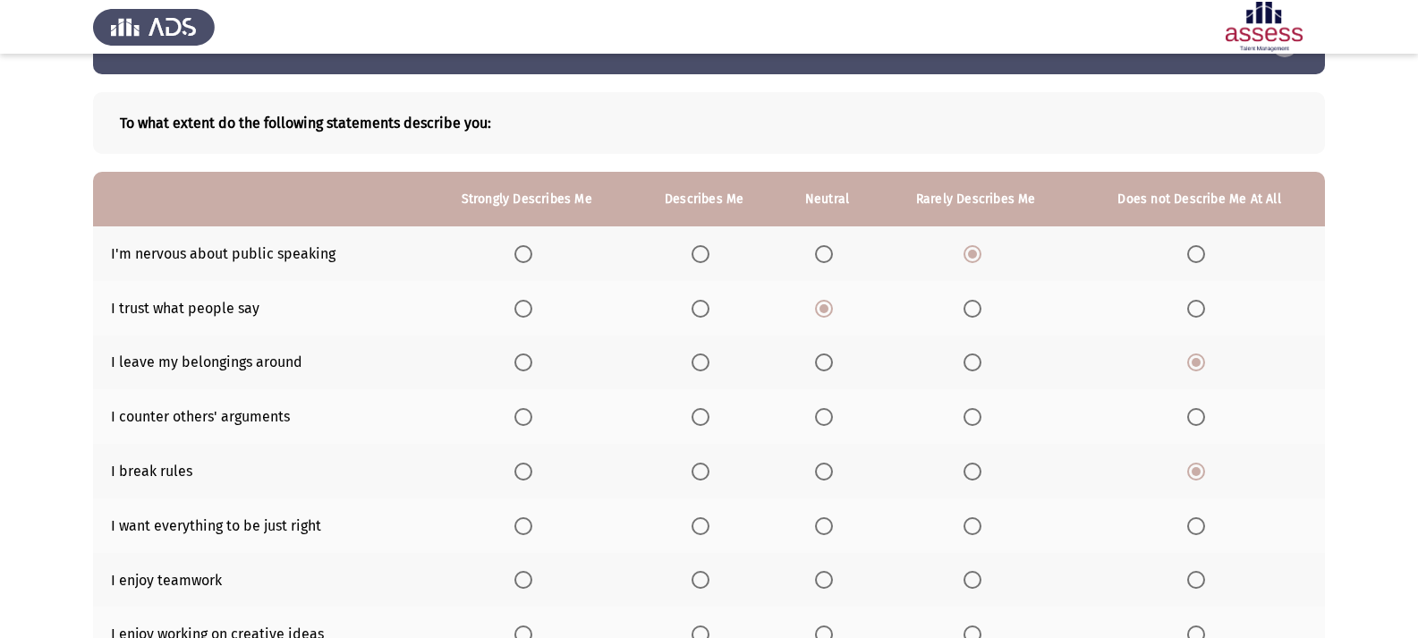
scroll to position [89, 0]
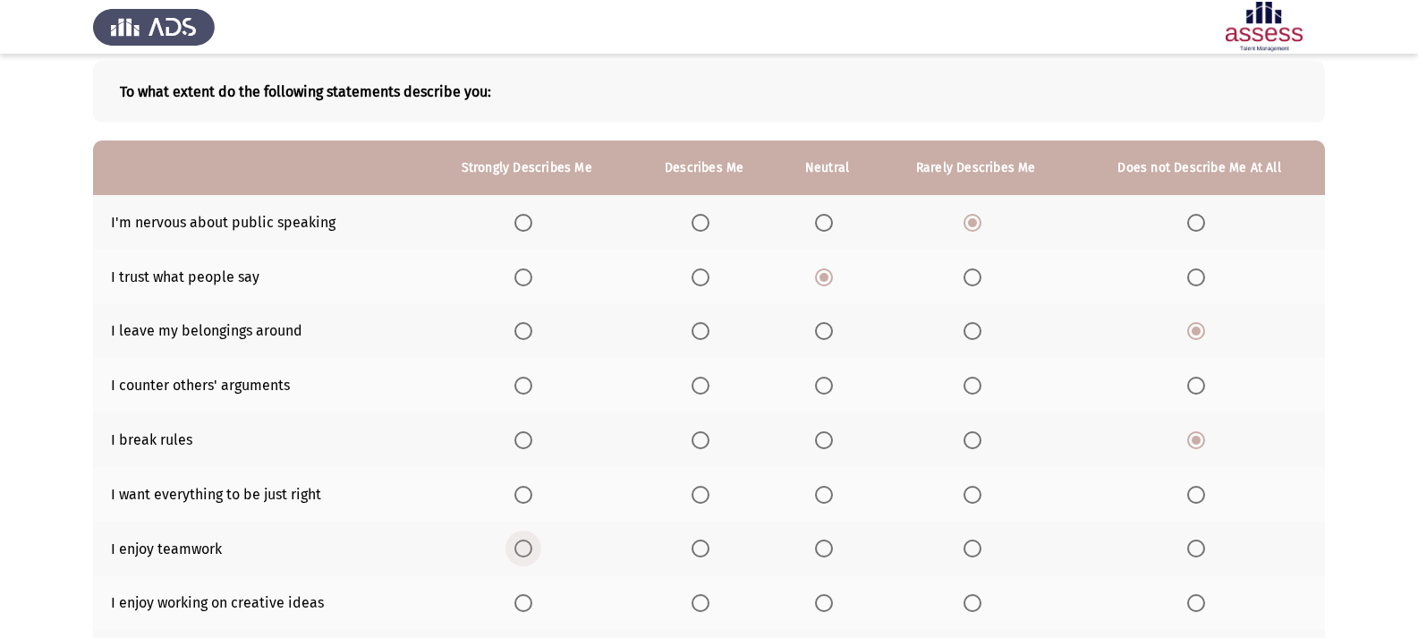
click at [522, 553] on span "Select an option" at bounding box center [523, 548] width 18 height 18
click at [522, 553] on input "Select an option" at bounding box center [523, 548] width 18 height 18
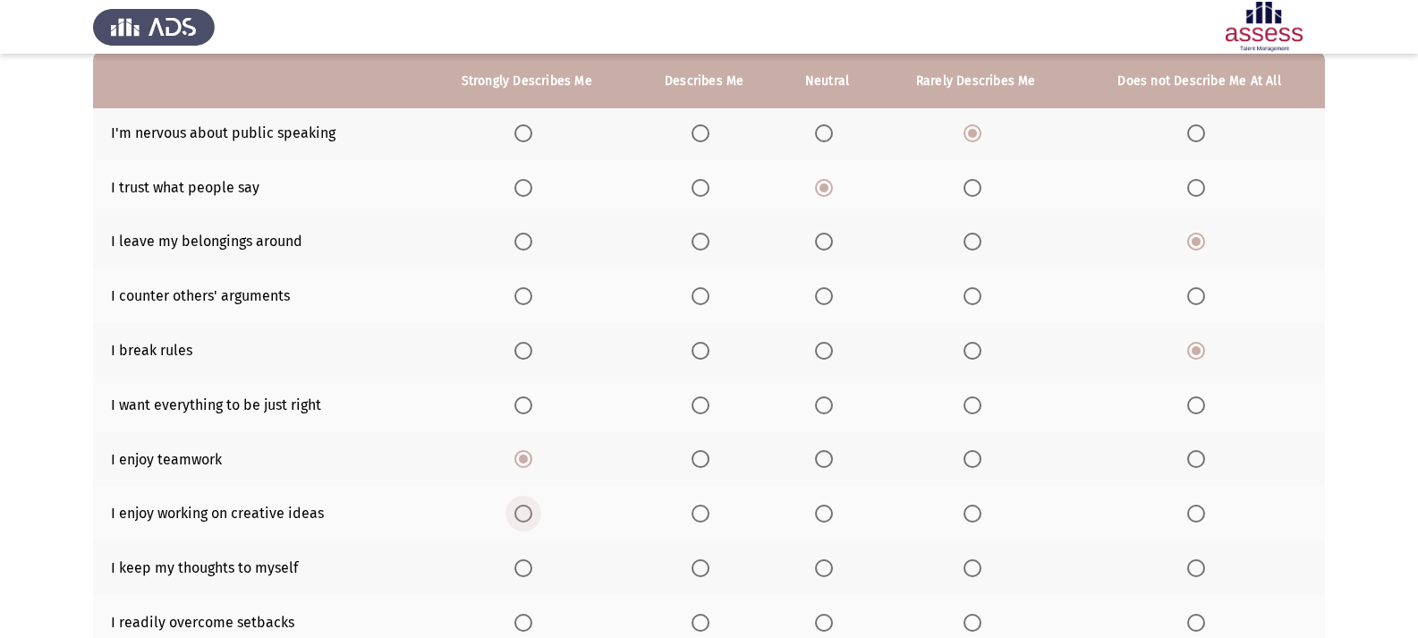
click at [531, 518] on span "Select an option" at bounding box center [523, 514] width 18 height 18
click at [531, 518] on input "Select an option" at bounding box center [523, 514] width 18 height 18
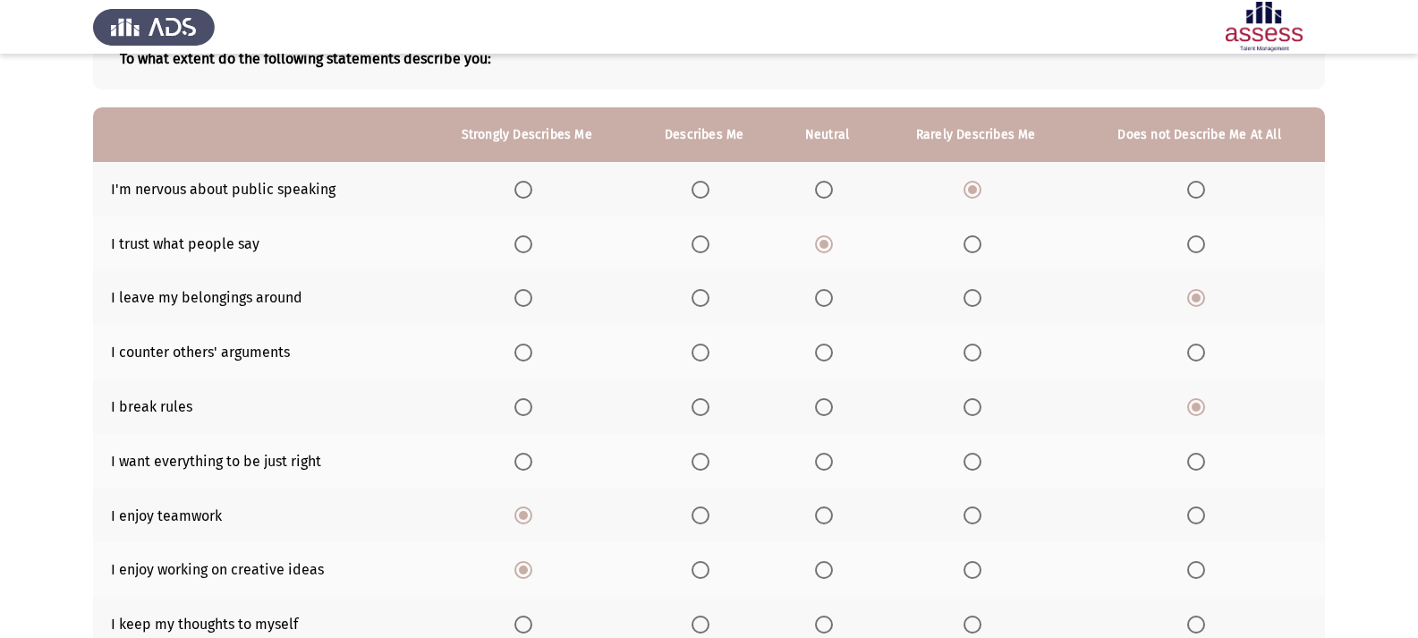
scroll to position [89, 0]
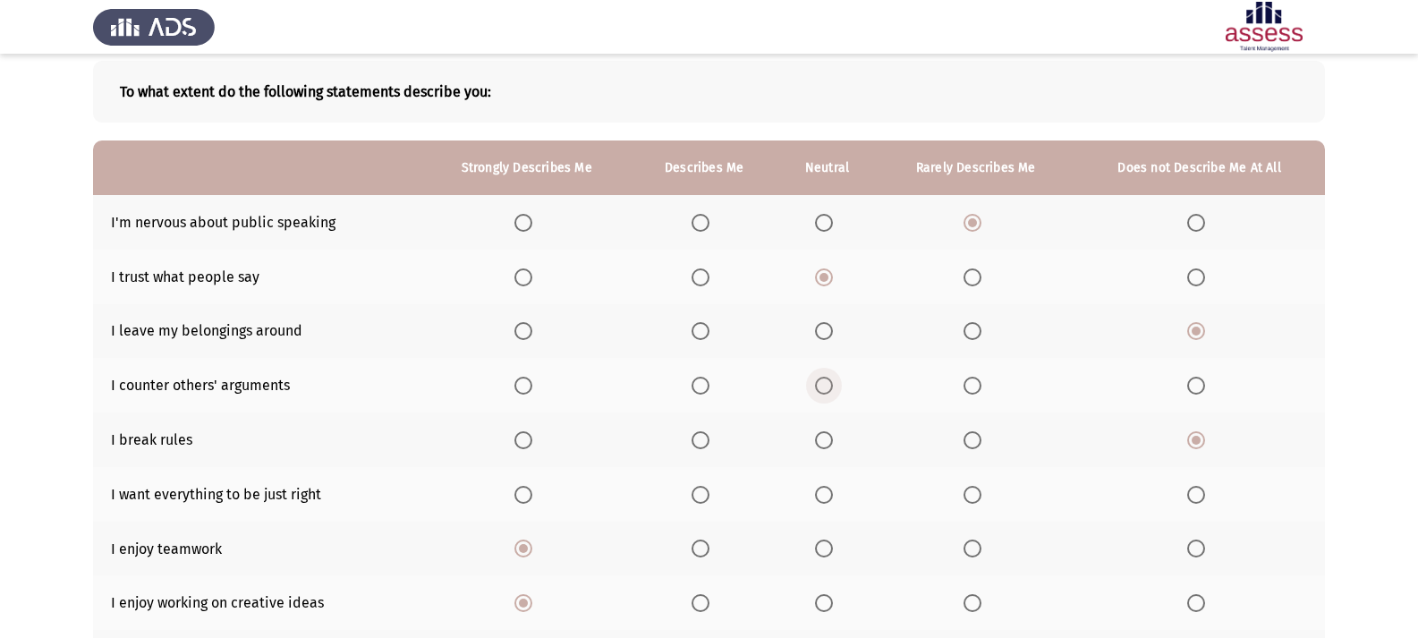
click at [818, 384] on span "Select an option" at bounding box center [824, 386] width 18 height 18
click at [818, 384] on input "Select an option" at bounding box center [824, 386] width 18 height 18
click at [693, 486] on span "Select an option" at bounding box center [701, 495] width 18 height 18
click at [693, 486] on input "Select an option" at bounding box center [701, 495] width 18 height 18
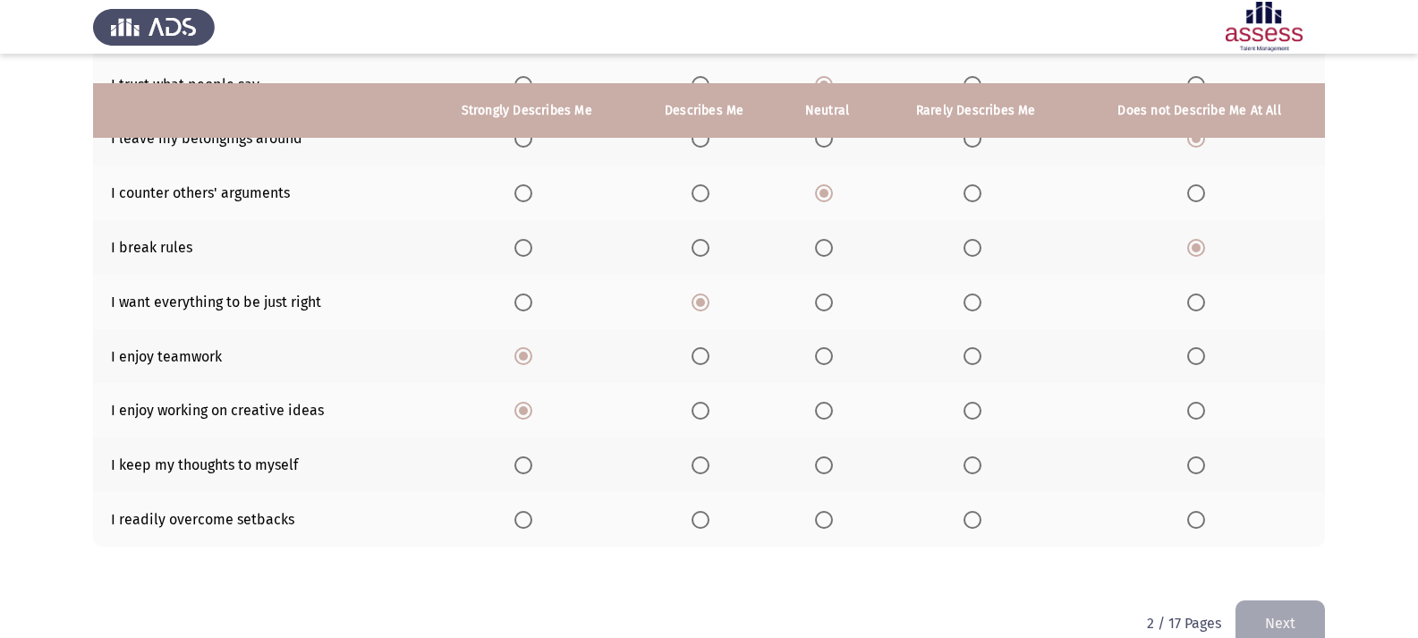
scroll to position [316, 0]
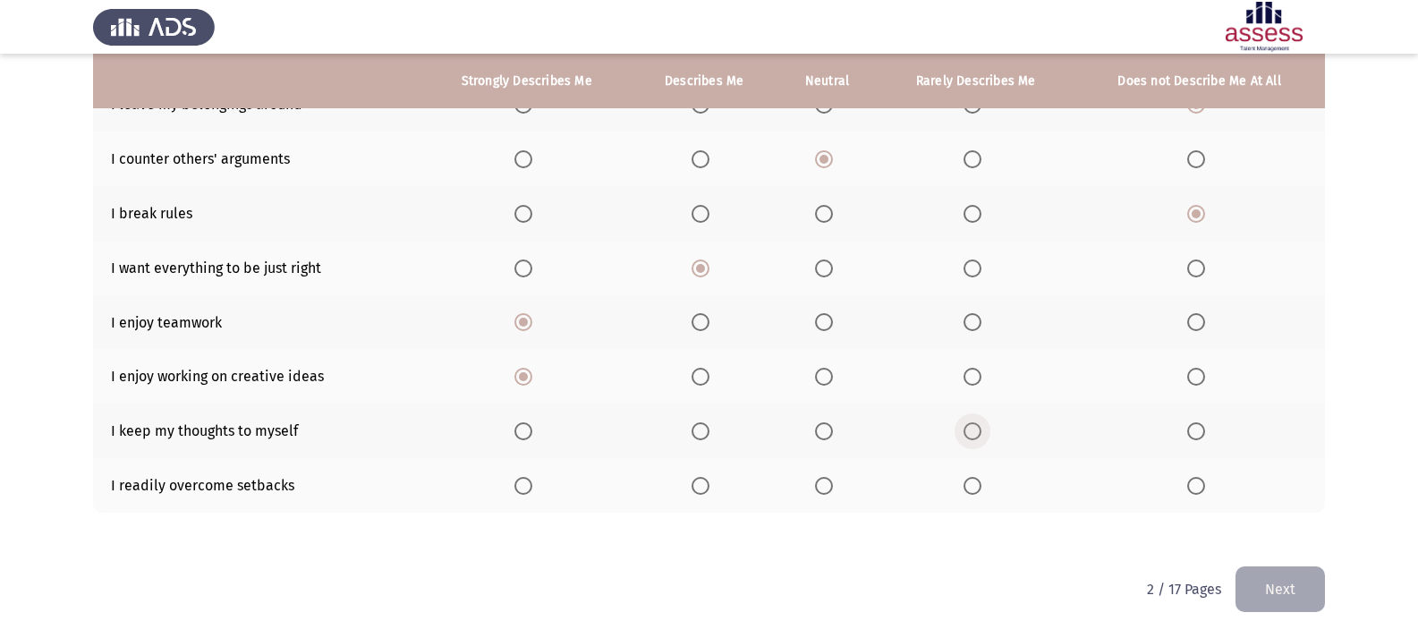
click at [968, 430] on span "Select an option" at bounding box center [972, 431] width 18 height 18
click at [968, 430] on input "Select an option" at bounding box center [972, 431] width 18 height 18
click at [831, 483] on span "Select an option" at bounding box center [824, 486] width 18 height 18
click at [831, 483] on input "Select an option" at bounding box center [824, 486] width 18 height 18
click at [1201, 436] on span "Select an option" at bounding box center [1196, 431] width 18 height 18
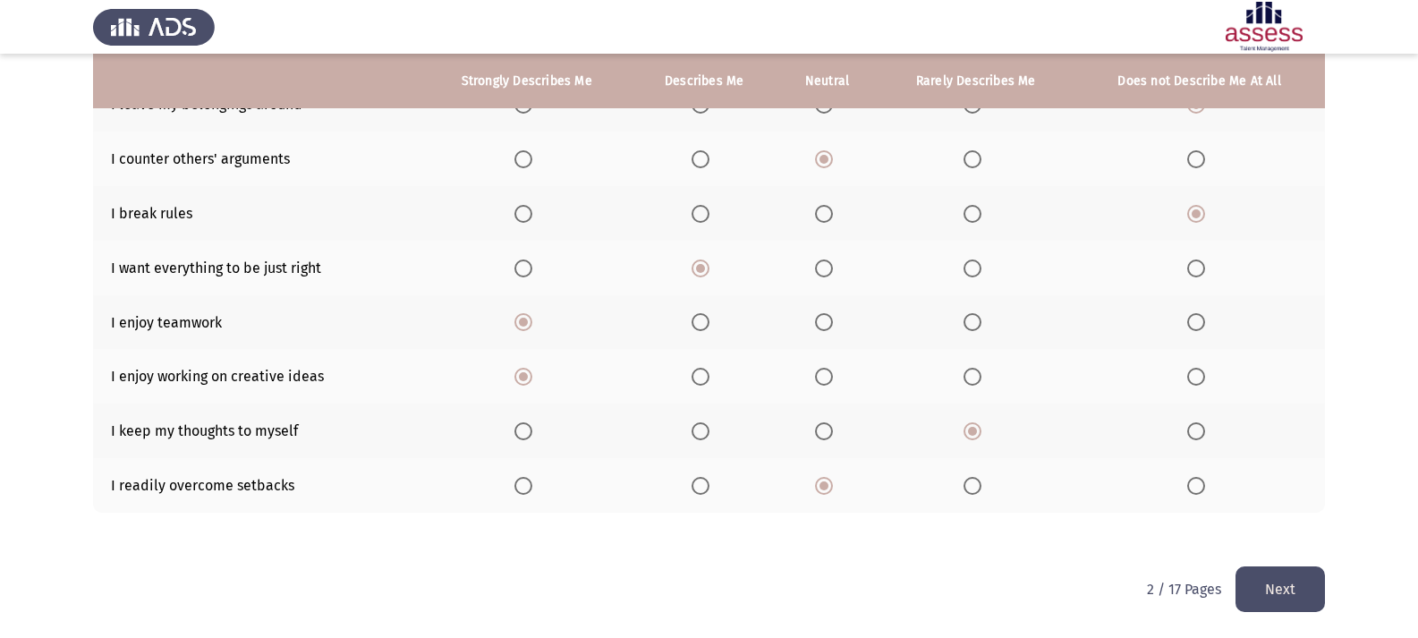
click at [1201, 436] on input "Select an option" at bounding box center [1196, 431] width 18 height 18
click at [1309, 586] on button "Next" at bounding box center [1279, 589] width 89 height 46
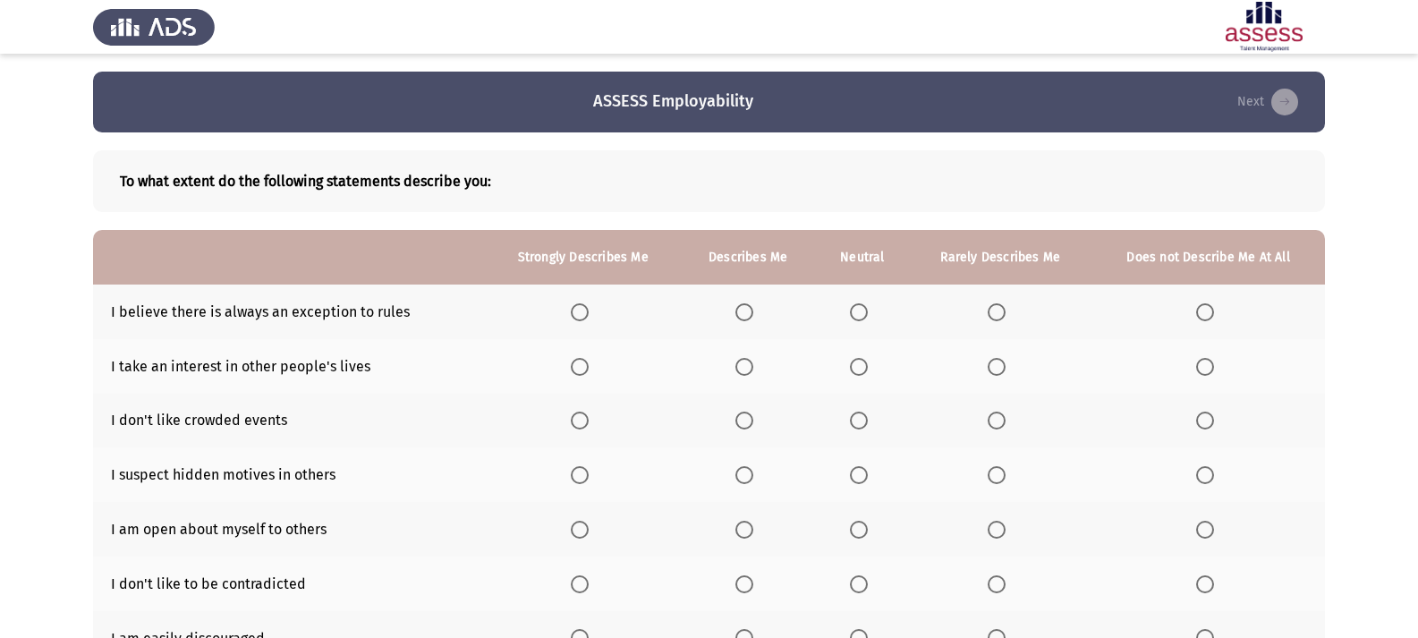
click at [860, 312] on span "Select an option" at bounding box center [859, 312] width 18 height 18
click at [860, 312] on input "Select an option" at bounding box center [859, 312] width 18 height 18
click at [748, 427] on span "Select an option" at bounding box center [744, 421] width 18 height 18
click at [748, 427] on input "Select an option" at bounding box center [744, 421] width 18 height 18
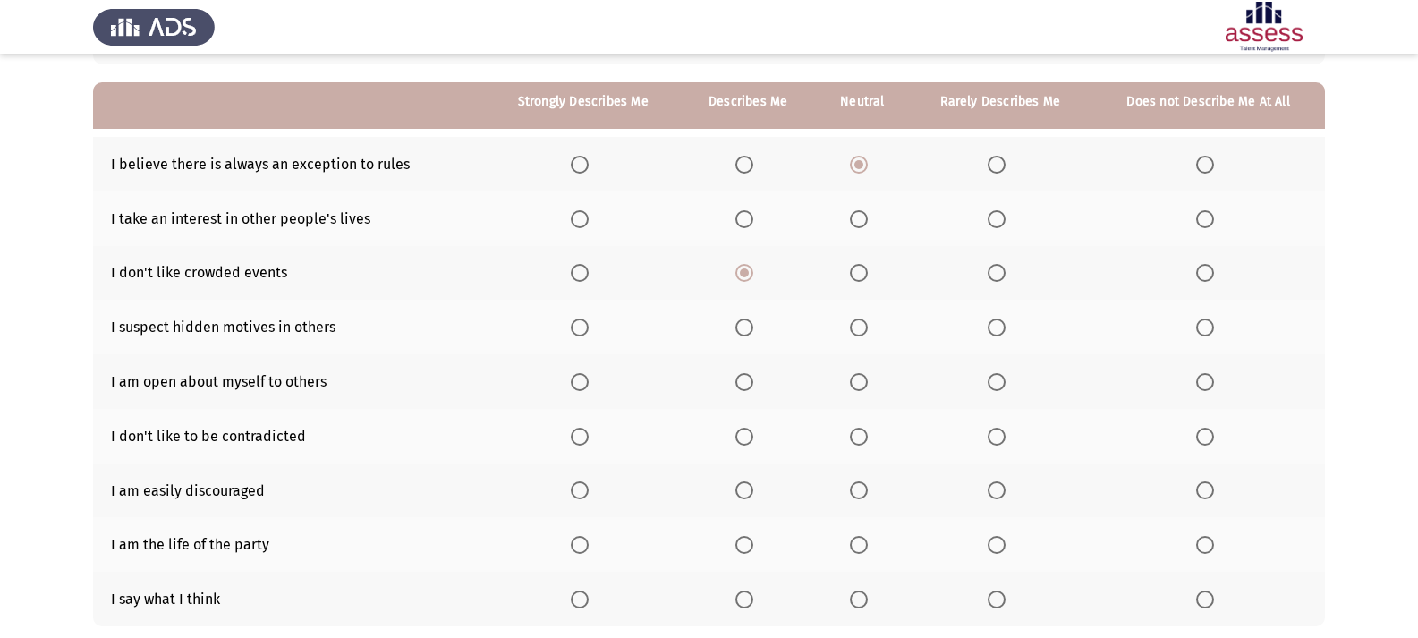
scroll to position [179, 0]
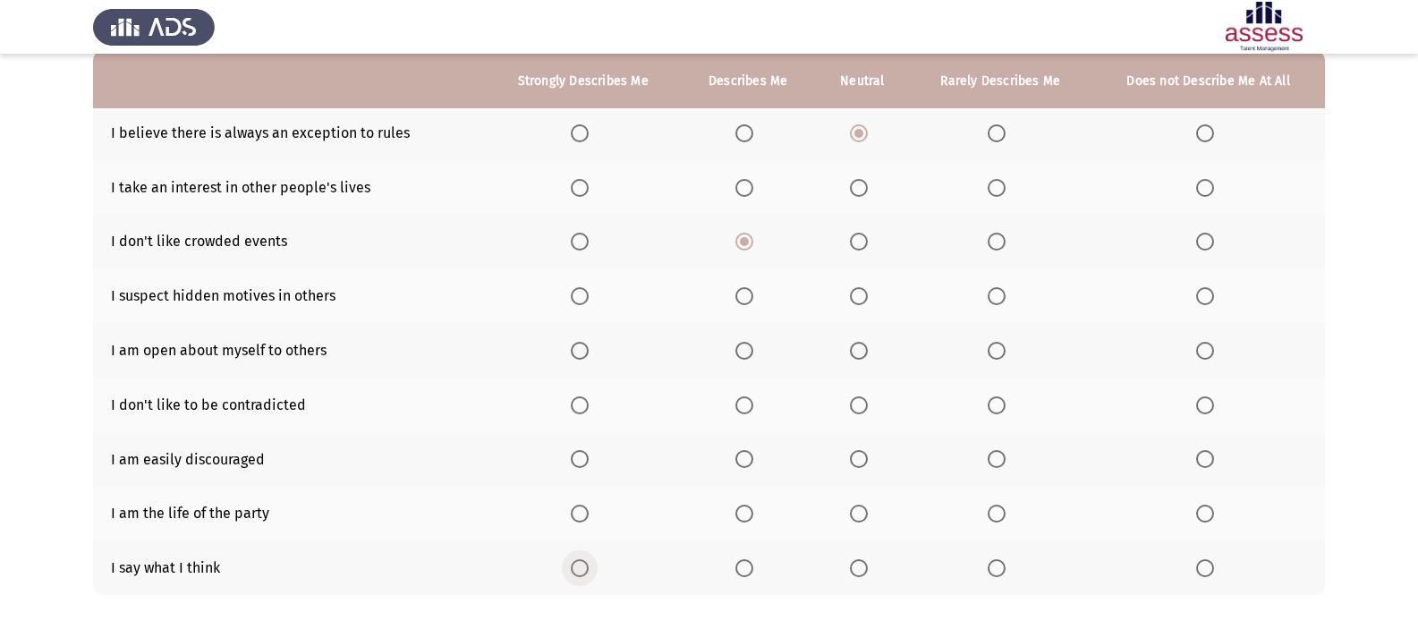
click at [578, 564] on span "Select an option" at bounding box center [580, 568] width 18 height 18
click at [578, 564] on input "Select an option" at bounding box center [580, 568] width 18 height 18
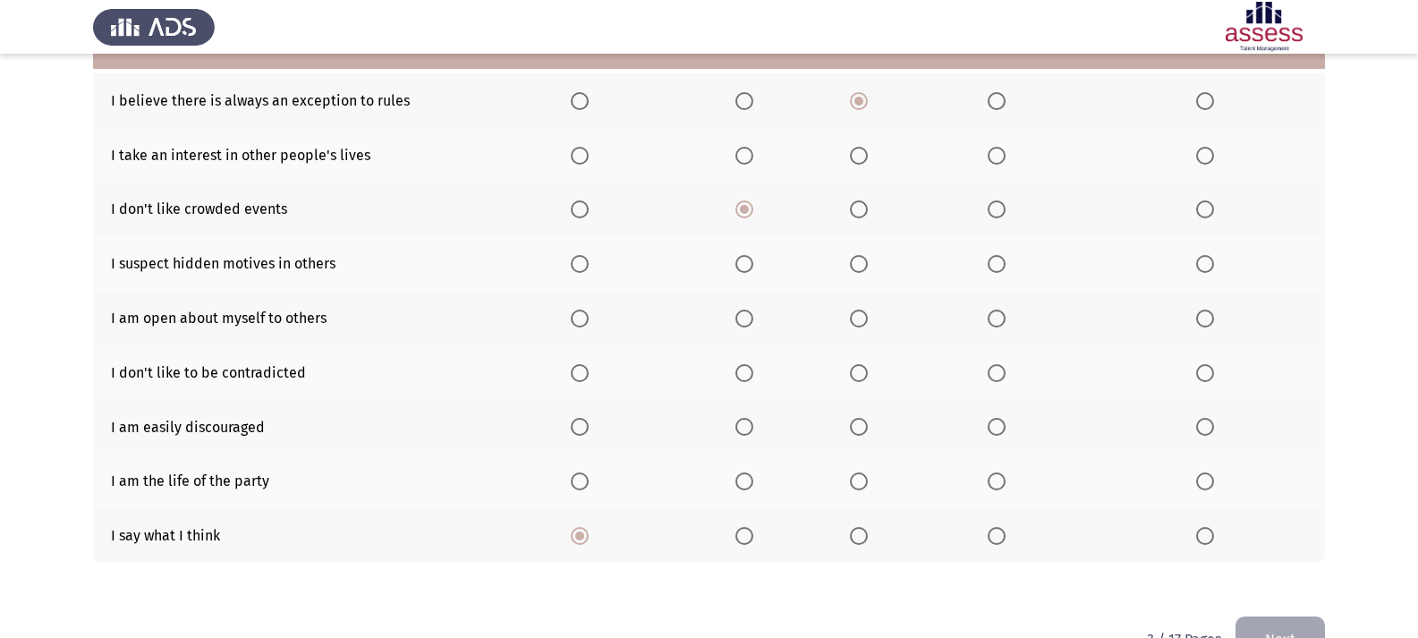
scroll to position [172, 0]
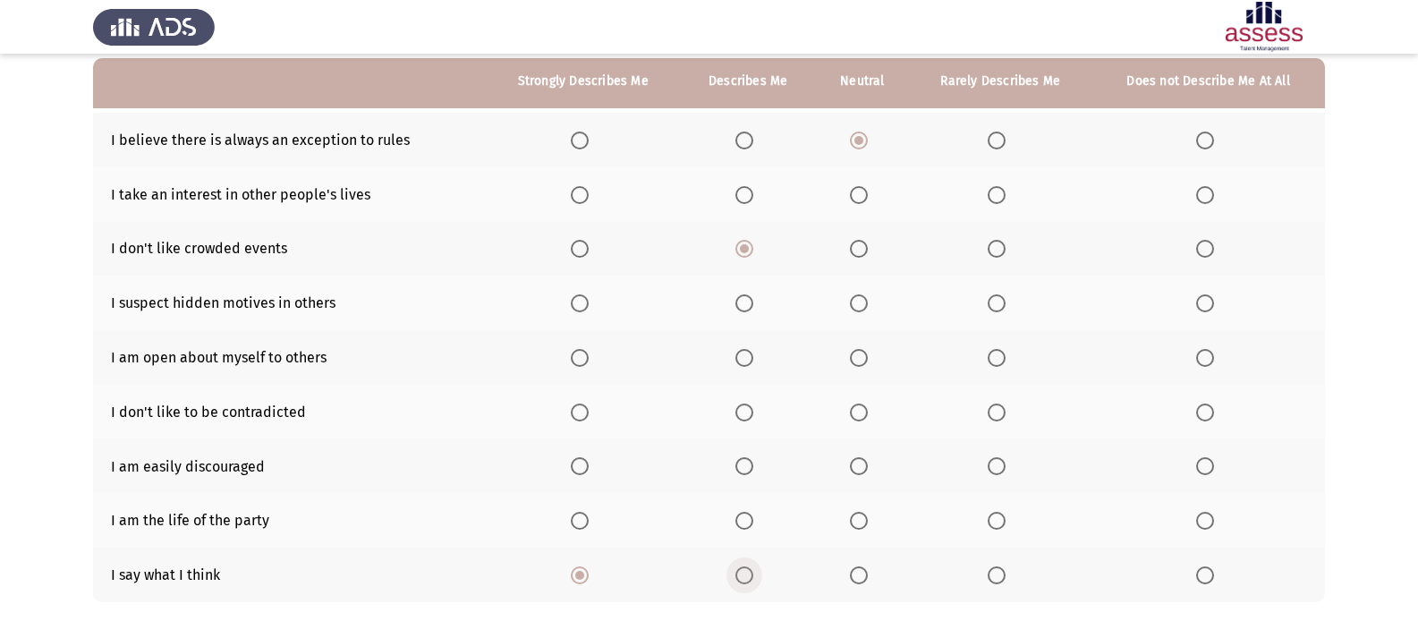
click at [746, 569] on span "Select an option" at bounding box center [744, 575] width 18 height 18
click at [746, 569] on input "Select an option" at bounding box center [744, 575] width 18 height 18
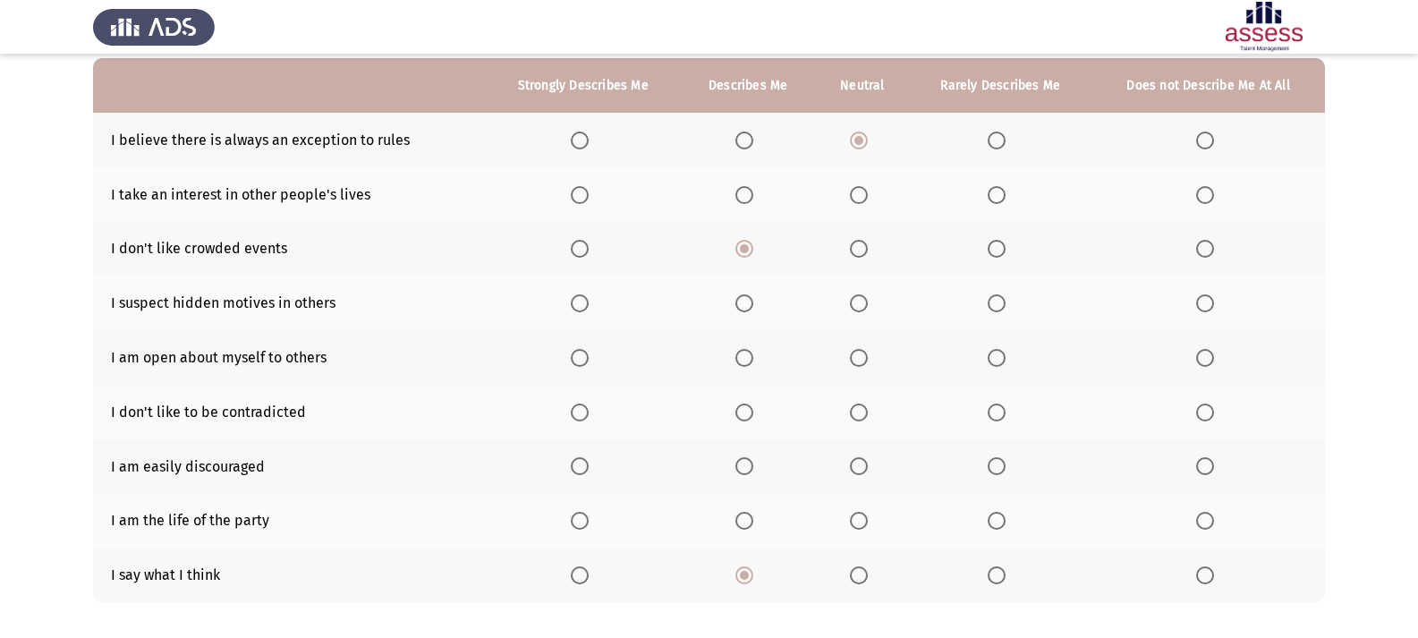
scroll to position [82, 0]
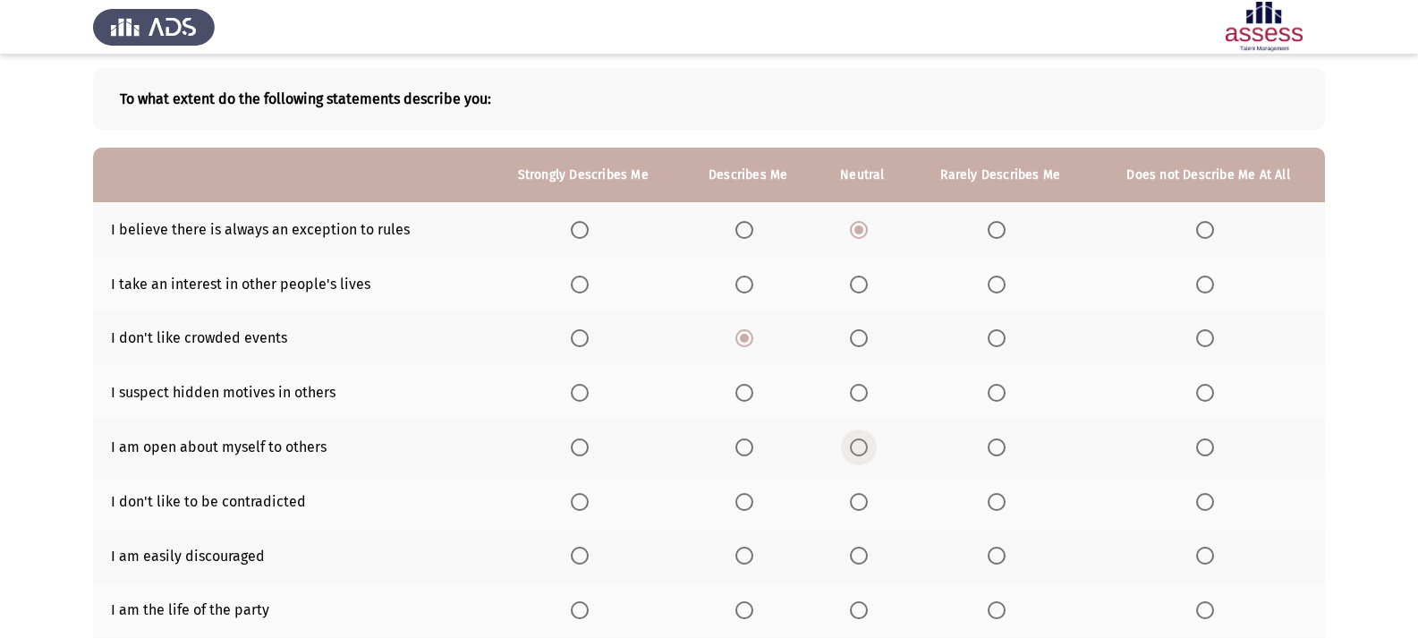
click at [868, 455] on span "Select an option" at bounding box center [859, 447] width 18 height 18
click at [868, 455] on input "Select an option" at bounding box center [859, 447] width 18 height 18
click at [587, 510] on span "Select an option" at bounding box center [580, 502] width 18 height 18
click at [587, 510] on input "Select an option" at bounding box center [580, 502] width 18 height 18
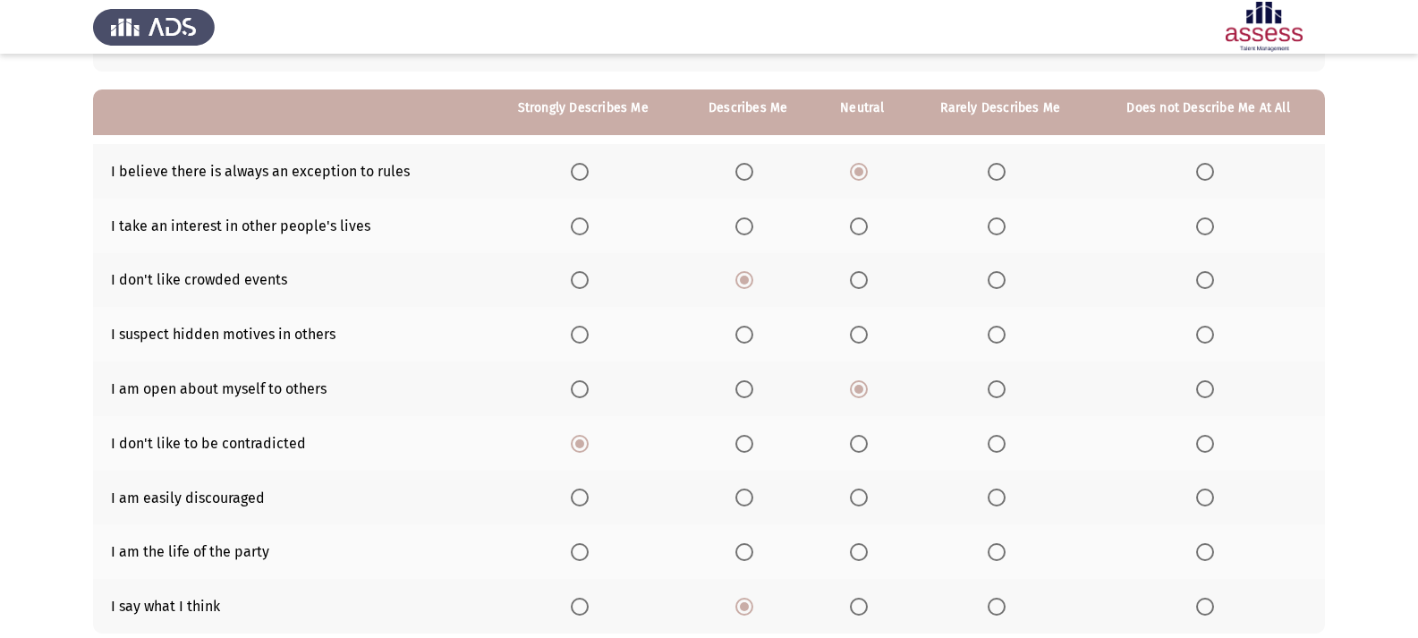
scroll to position [172, 0]
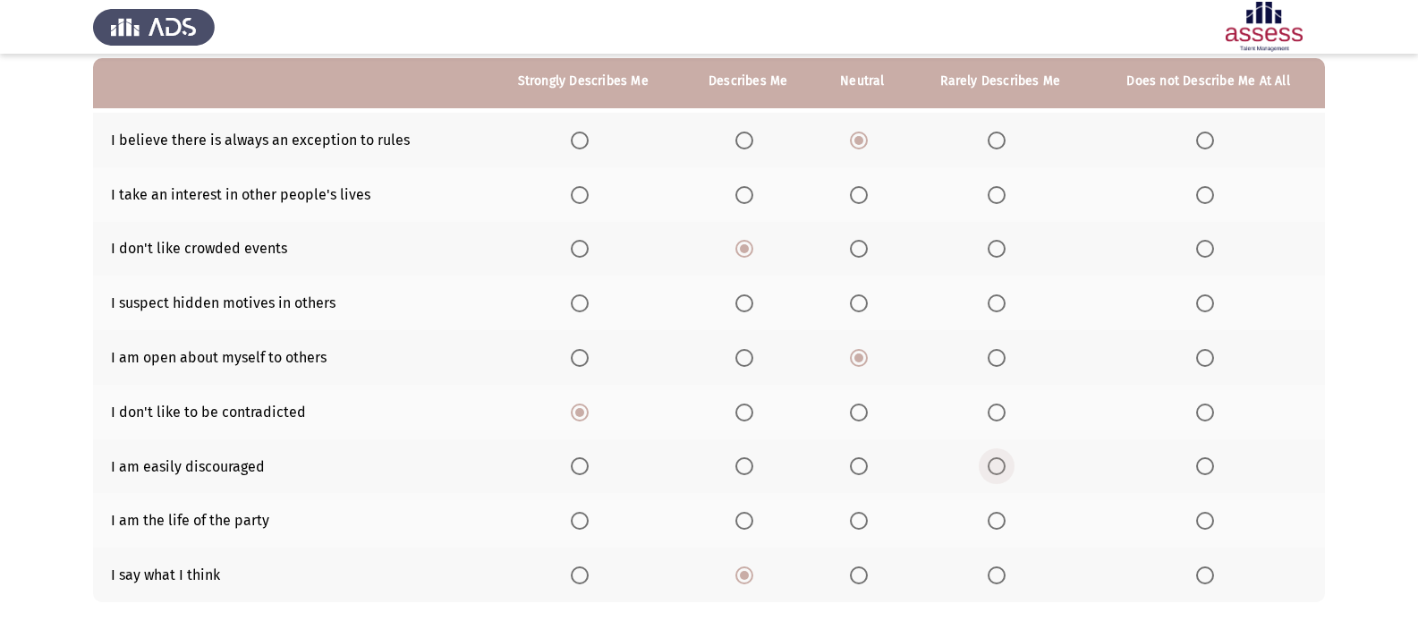
click at [994, 458] on span "Select an option" at bounding box center [997, 466] width 18 height 18
click at [994, 458] on input "Select an option" at bounding box center [997, 466] width 18 height 18
click at [734, 522] on th at bounding box center [748, 520] width 135 height 55
click at [750, 521] on span "Select an option" at bounding box center [744, 521] width 18 height 18
click at [750, 521] on input "Select an option" at bounding box center [744, 521] width 18 height 18
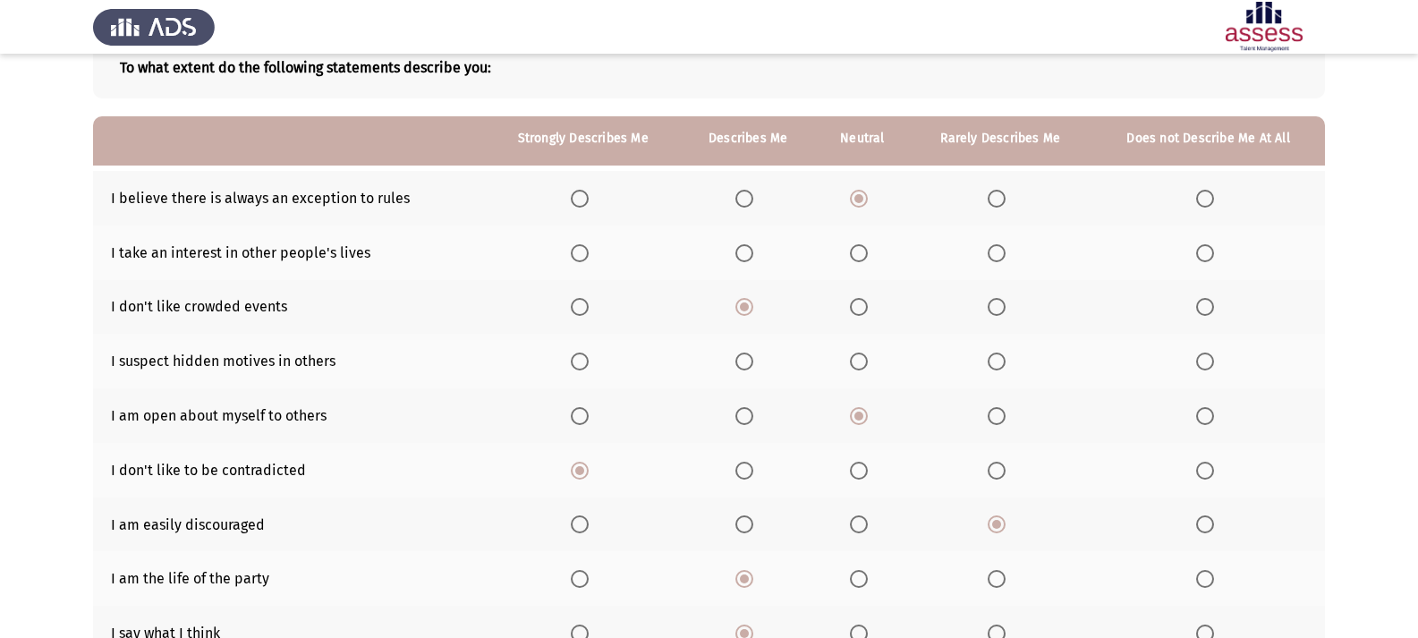
scroll to position [82, 0]
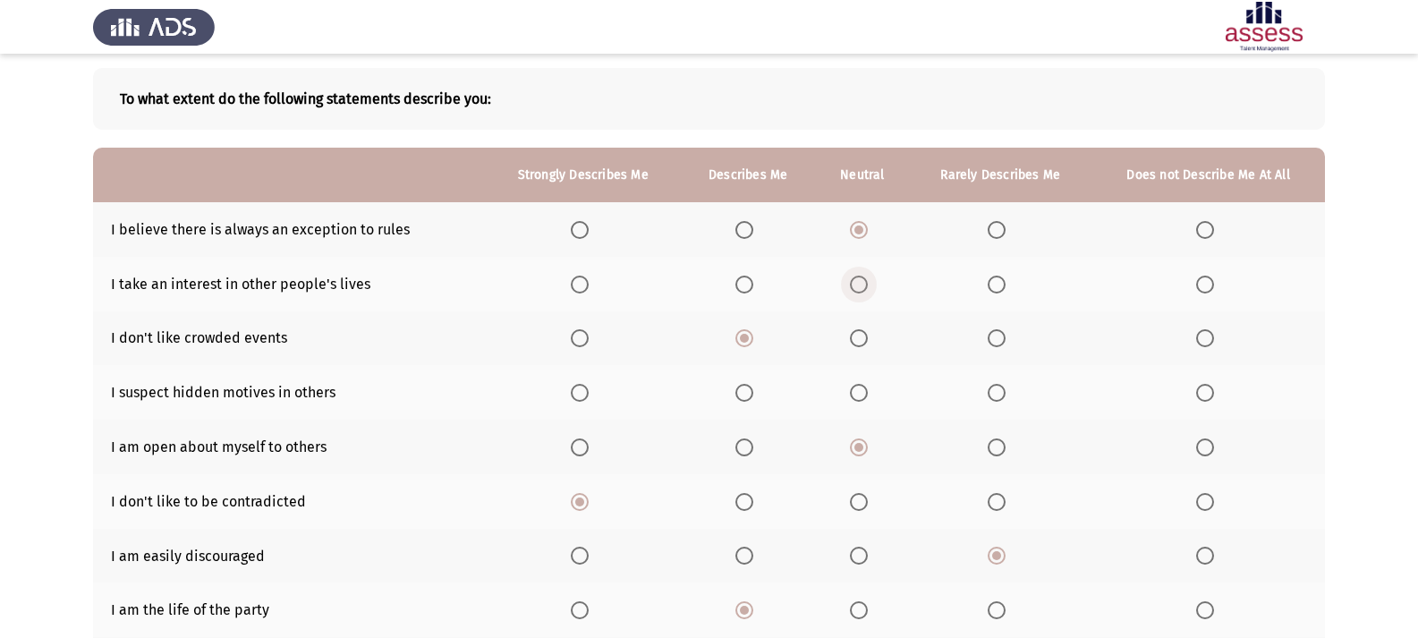
click at [871, 282] on label "Select an option" at bounding box center [862, 285] width 25 height 18
click at [868, 282] on input "Select an option" at bounding box center [859, 285] width 18 height 18
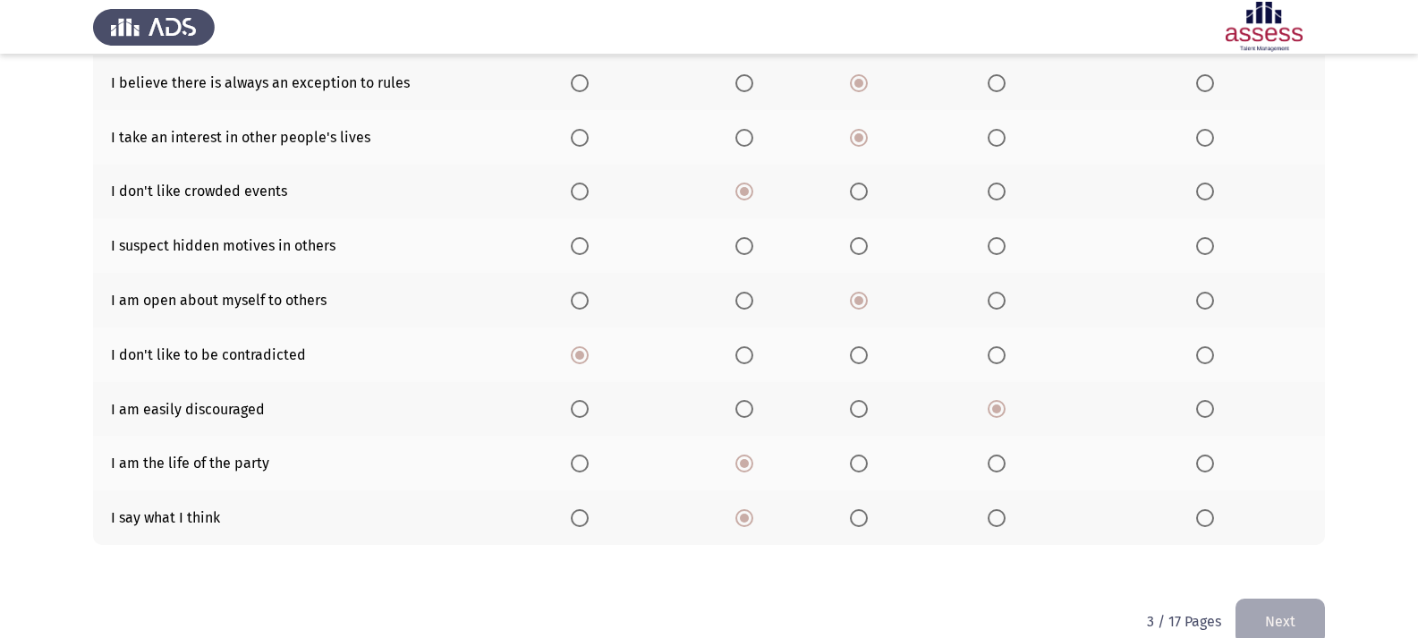
scroll to position [261, 0]
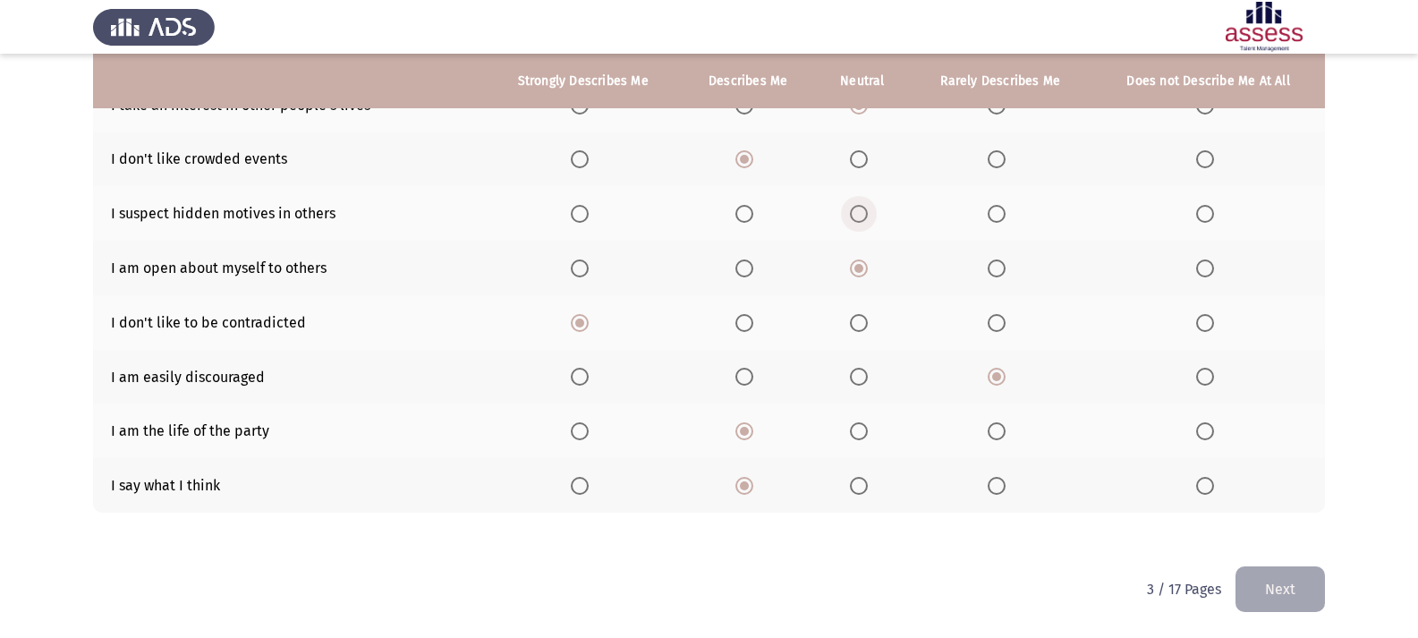
click at [858, 207] on span "Select an option" at bounding box center [859, 214] width 18 height 18
click at [858, 207] on input "Select an option" at bounding box center [859, 214] width 18 height 18
click at [1304, 594] on button "Next" at bounding box center [1279, 589] width 89 height 46
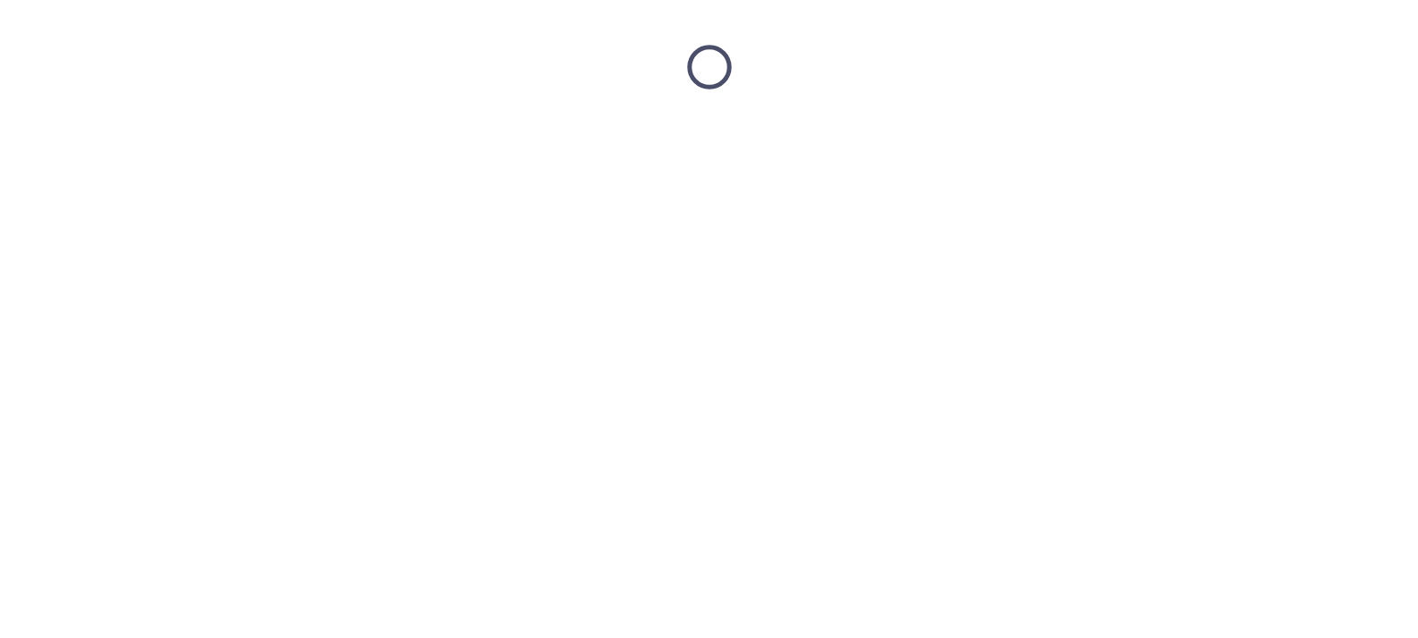
scroll to position [0, 0]
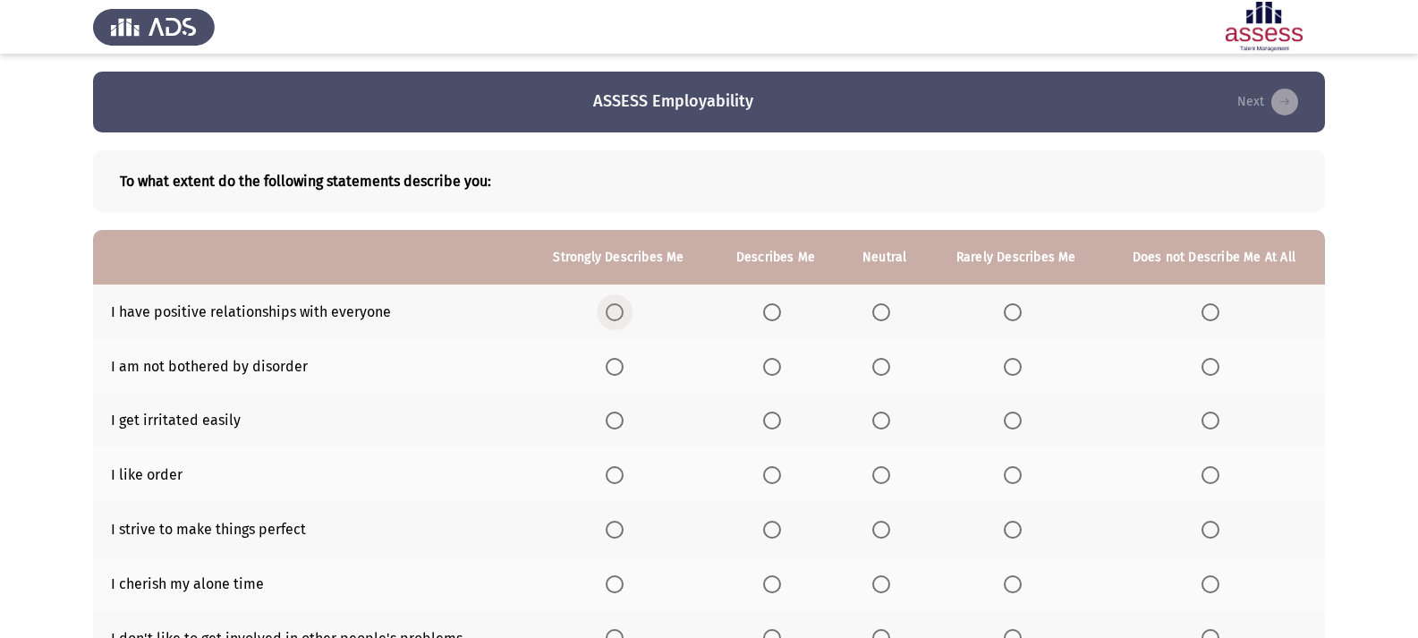
click at [624, 317] on span "Select an option" at bounding box center [615, 312] width 18 height 18
click at [624, 317] on input "Select an option" at bounding box center [615, 312] width 18 height 18
click at [617, 478] on span "Select an option" at bounding box center [615, 475] width 18 height 18
click at [617, 478] on input "Select an option" at bounding box center [615, 475] width 18 height 18
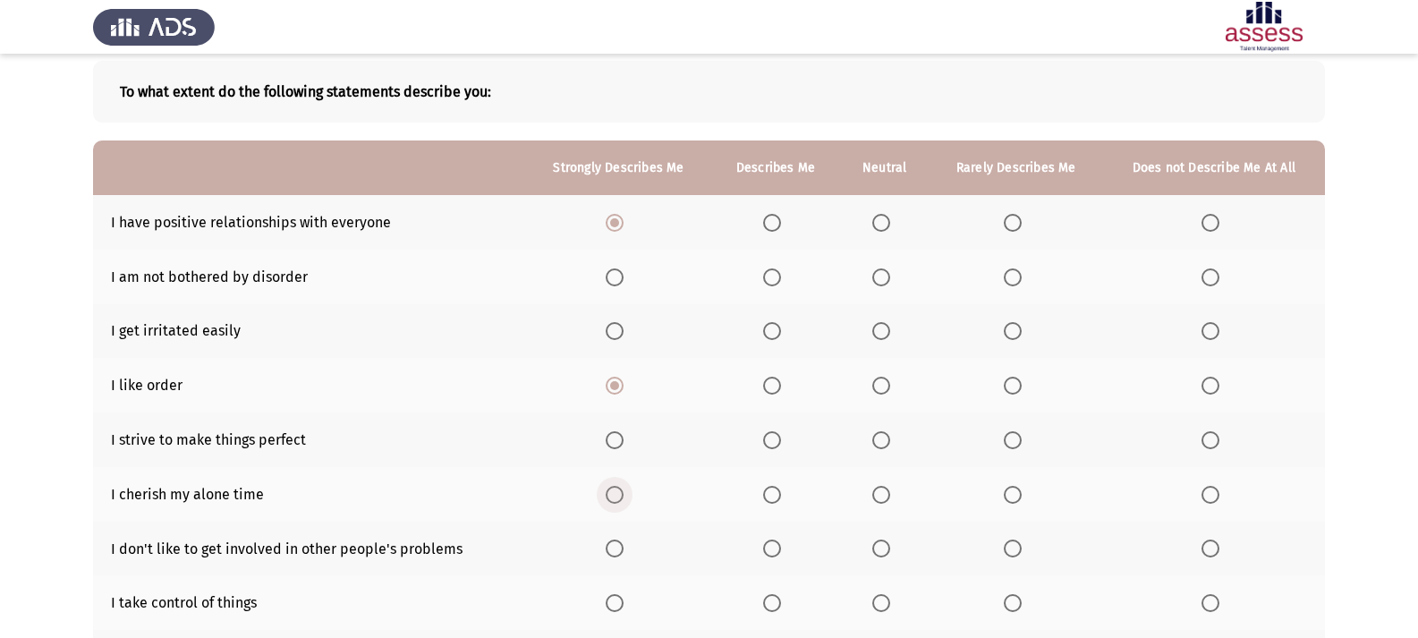
click at [614, 500] on span "Select an option" at bounding box center [615, 495] width 18 height 18
click at [614, 500] on input "Select an option" at bounding box center [615, 495] width 18 height 18
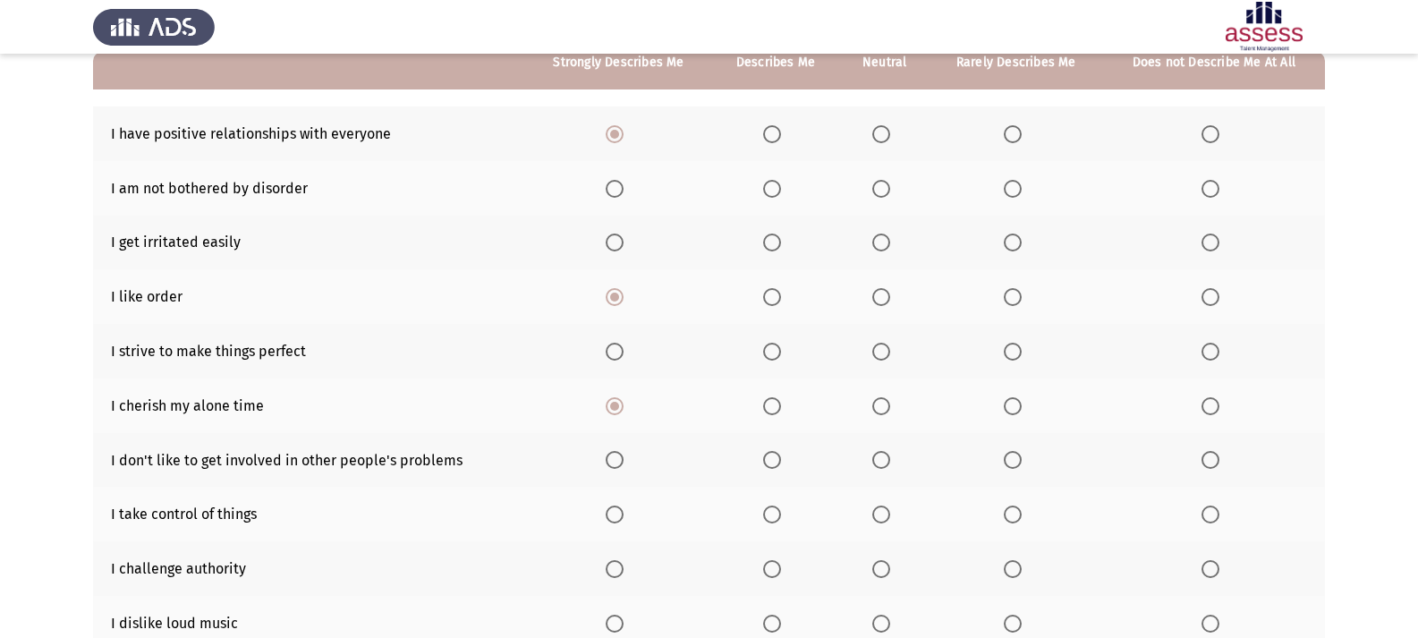
scroll to position [179, 0]
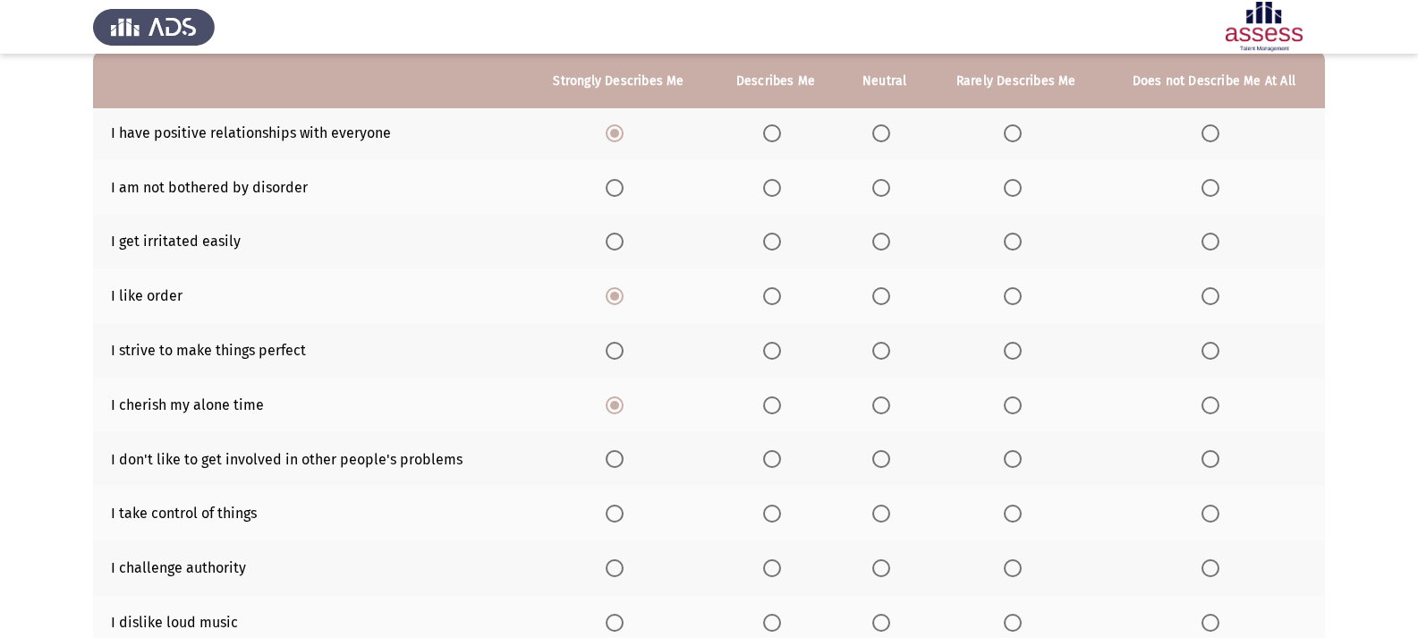
click at [888, 463] on span "Select an option" at bounding box center [881, 459] width 18 height 18
click at [888, 463] on input "Select an option" at bounding box center [881, 459] width 18 height 18
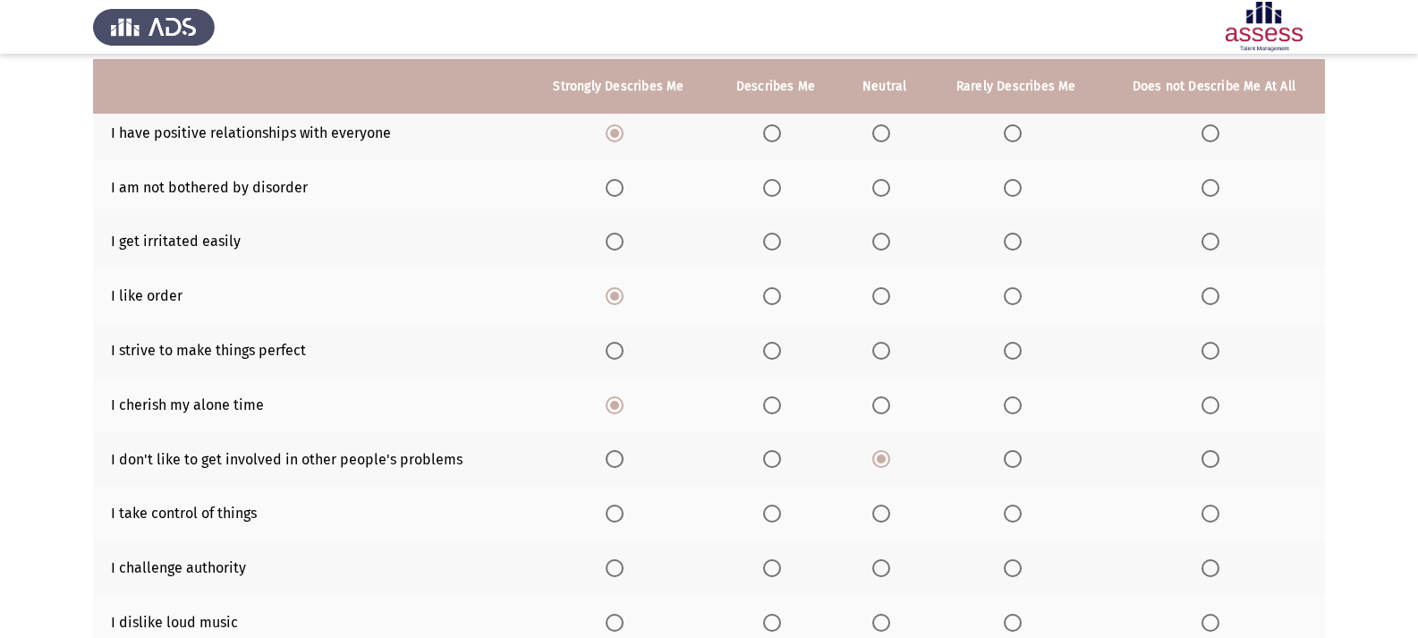
scroll to position [268, 0]
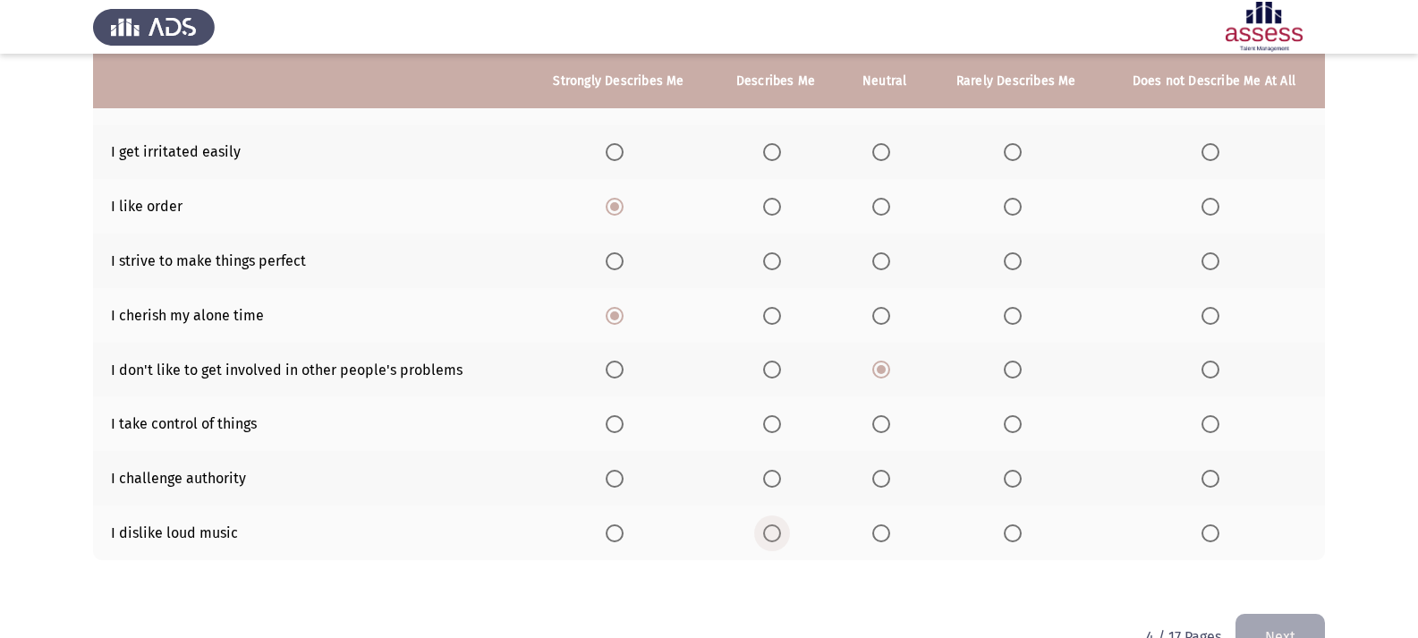
click at [783, 530] on label "Select an option" at bounding box center [775, 533] width 25 height 18
click at [781, 530] on input "Select an option" at bounding box center [772, 533] width 18 height 18
click at [777, 264] on span "Select an option" at bounding box center [772, 261] width 18 height 18
click at [777, 264] on input "Select an option" at bounding box center [772, 261] width 18 height 18
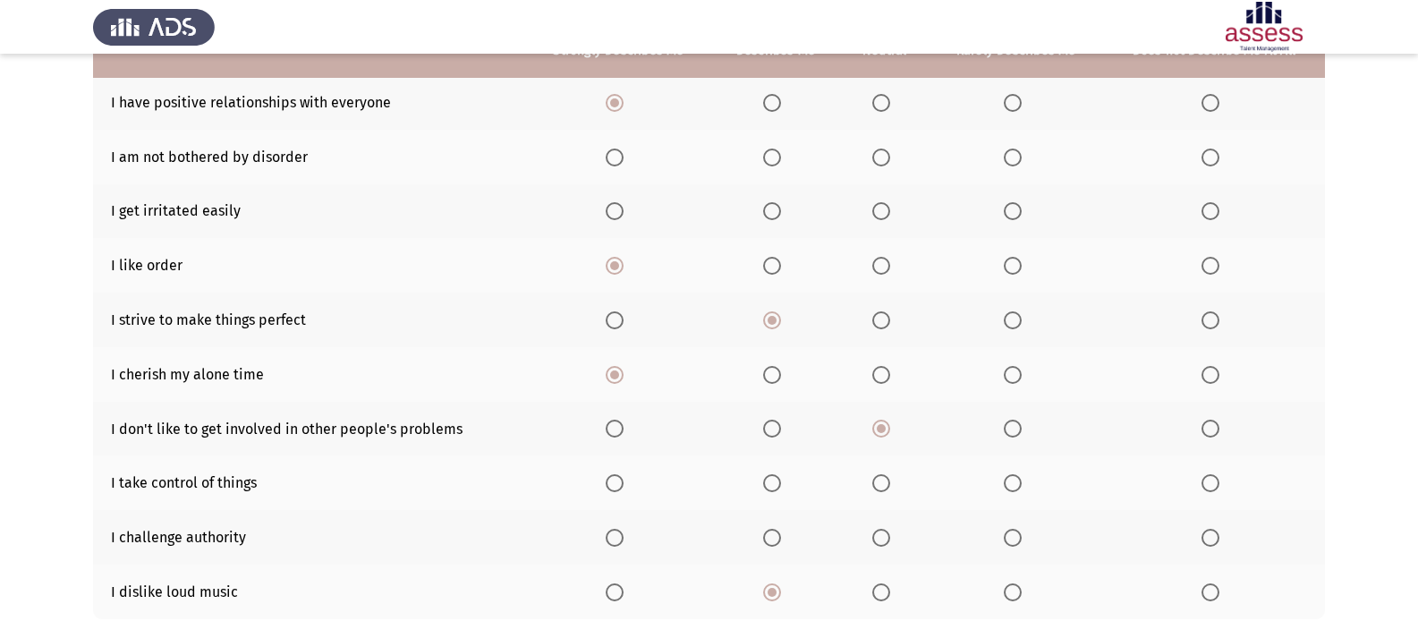
scroll to position [179, 0]
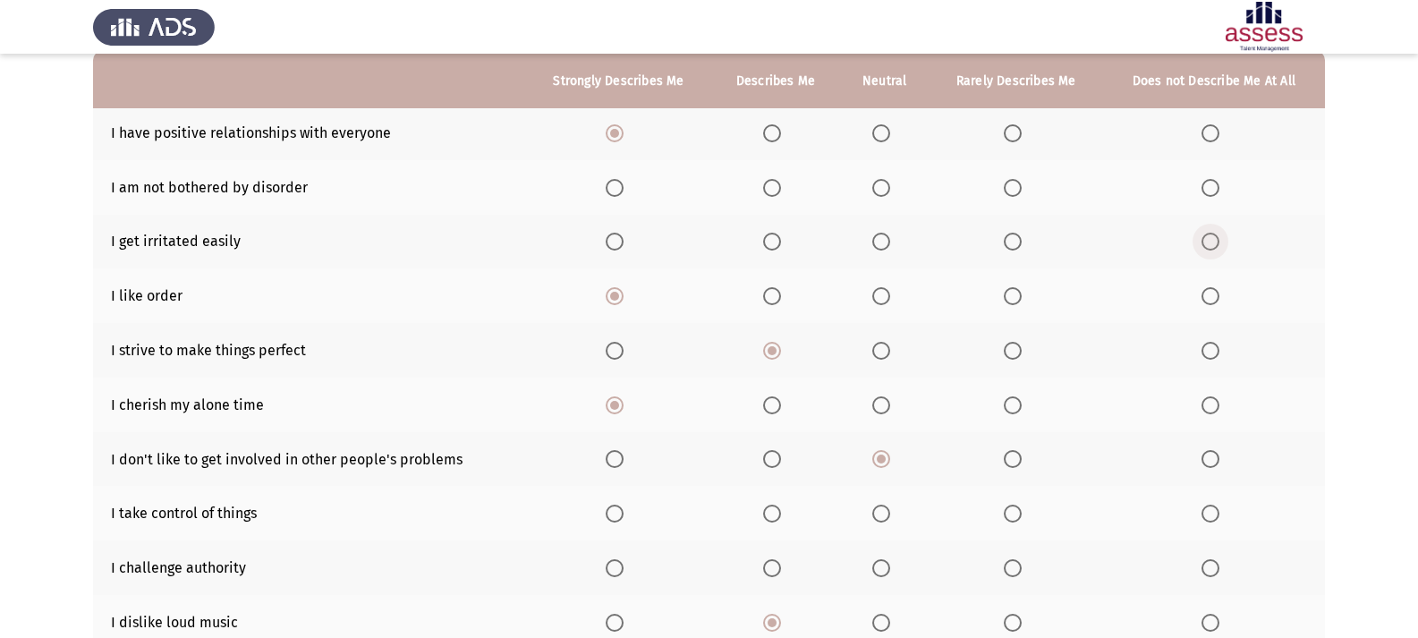
click at [1219, 241] on label "Select an option" at bounding box center [1213, 242] width 25 height 18
click at [1219, 241] on input "Select an option" at bounding box center [1210, 242] width 18 height 18
click at [1213, 191] on span "Select an option" at bounding box center [1210, 188] width 18 height 18
click at [1213, 191] on input "Select an option" at bounding box center [1210, 188] width 18 height 18
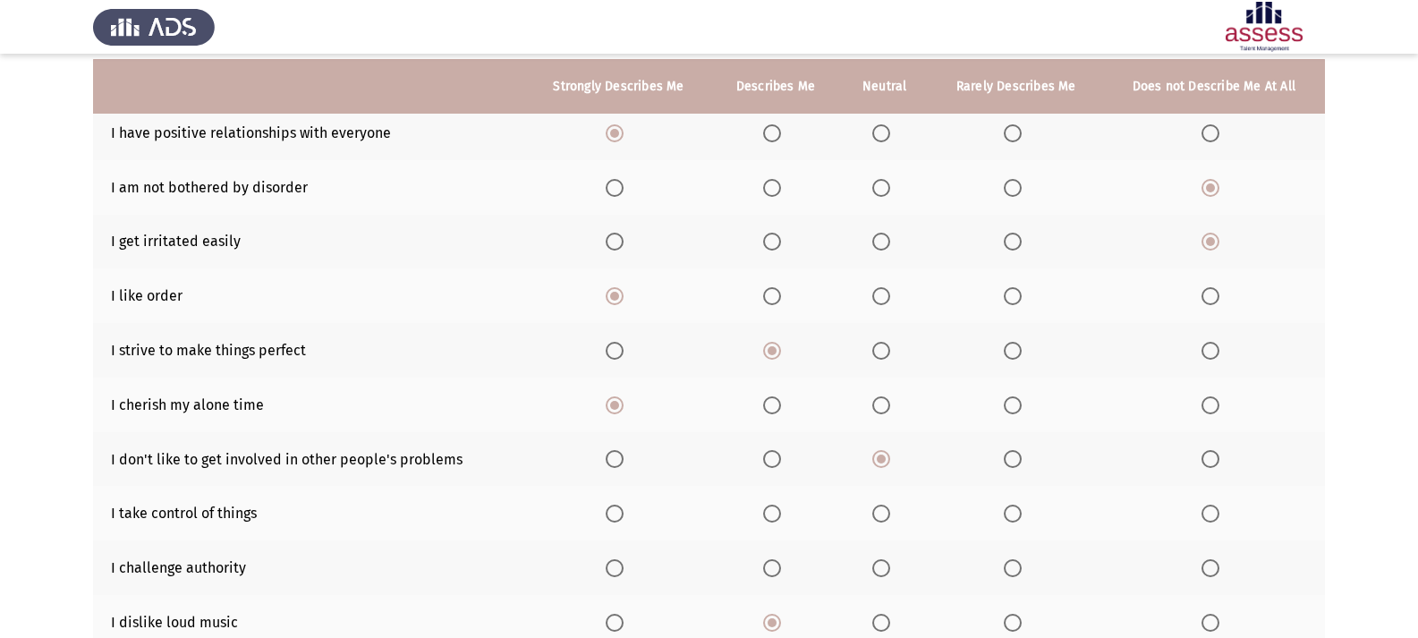
scroll to position [268, 0]
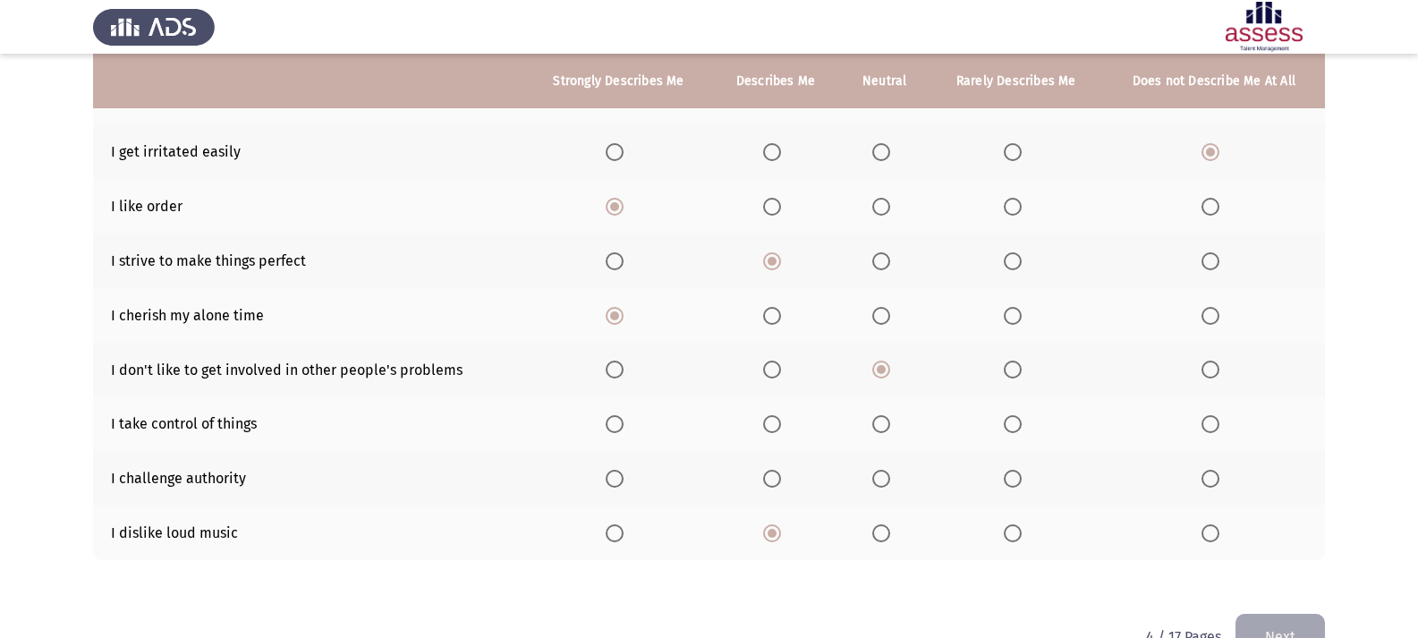
click at [880, 427] on span "Select an option" at bounding box center [881, 424] width 18 height 18
click at [880, 427] on input "Select an option" at bounding box center [881, 424] width 18 height 18
click at [1012, 473] on span "Select an option" at bounding box center [1013, 479] width 18 height 18
click at [1012, 473] on input "Select an option" at bounding box center [1013, 479] width 18 height 18
click at [878, 475] on span "Select an option" at bounding box center [881, 479] width 18 height 18
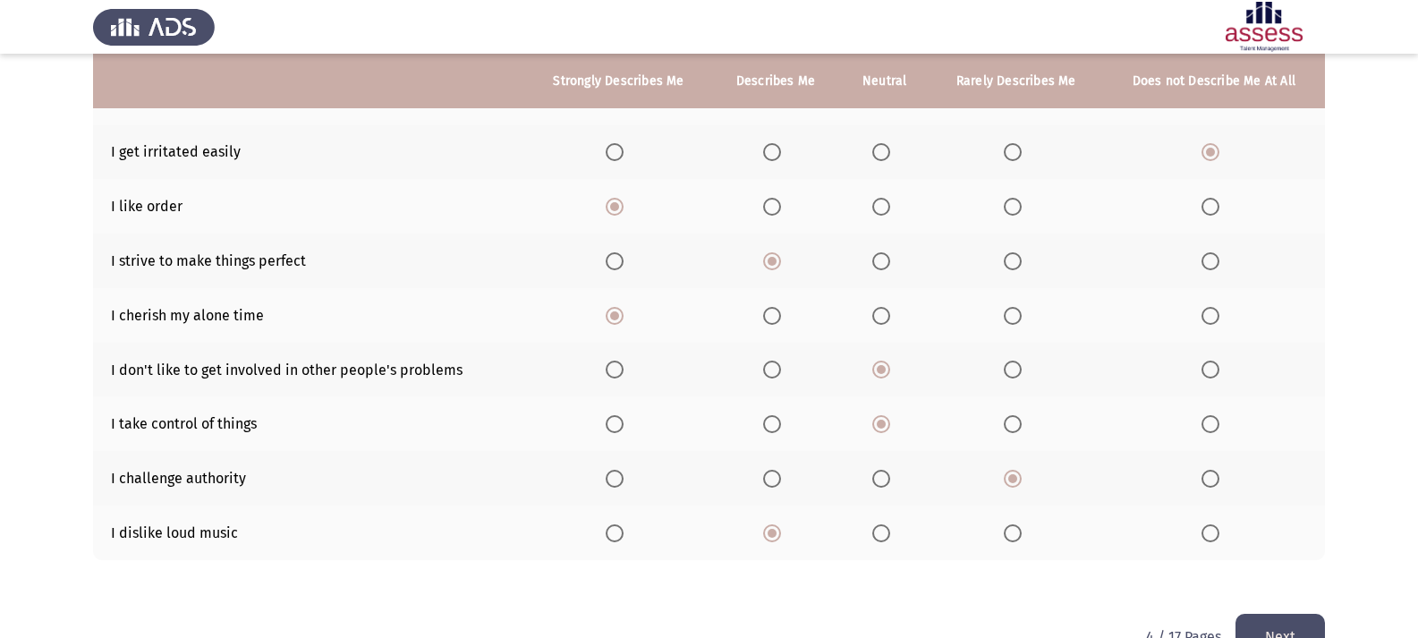
click at [878, 475] on input "Select an option" at bounding box center [881, 479] width 18 height 18
click at [1306, 621] on button "Next" at bounding box center [1279, 637] width 89 height 46
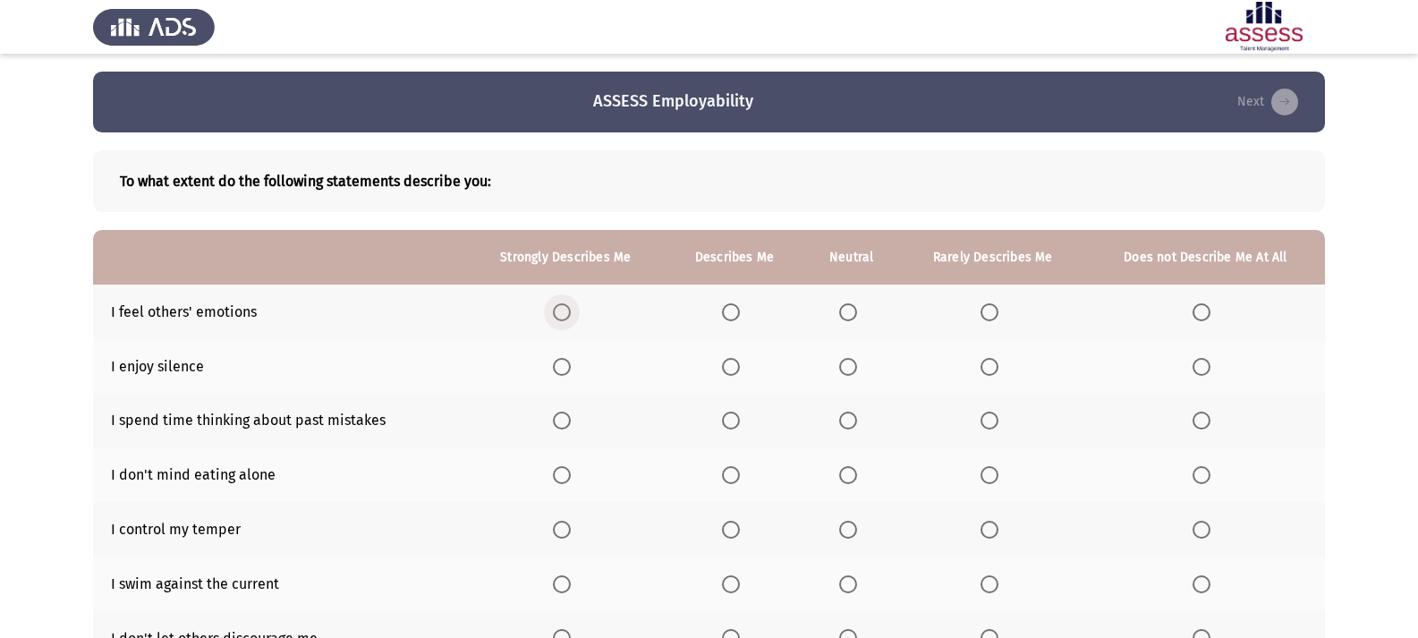
click at [571, 307] on span "Select an option" at bounding box center [562, 312] width 18 height 18
click at [571, 307] on input "Select an option" at bounding box center [562, 312] width 18 height 18
click at [985, 369] on span "Select an option" at bounding box center [989, 367] width 18 height 18
click at [985, 369] on input "Select an option" at bounding box center [989, 367] width 18 height 18
click at [989, 420] on span "Select an option" at bounding box center [989, 420] width 0 height 0
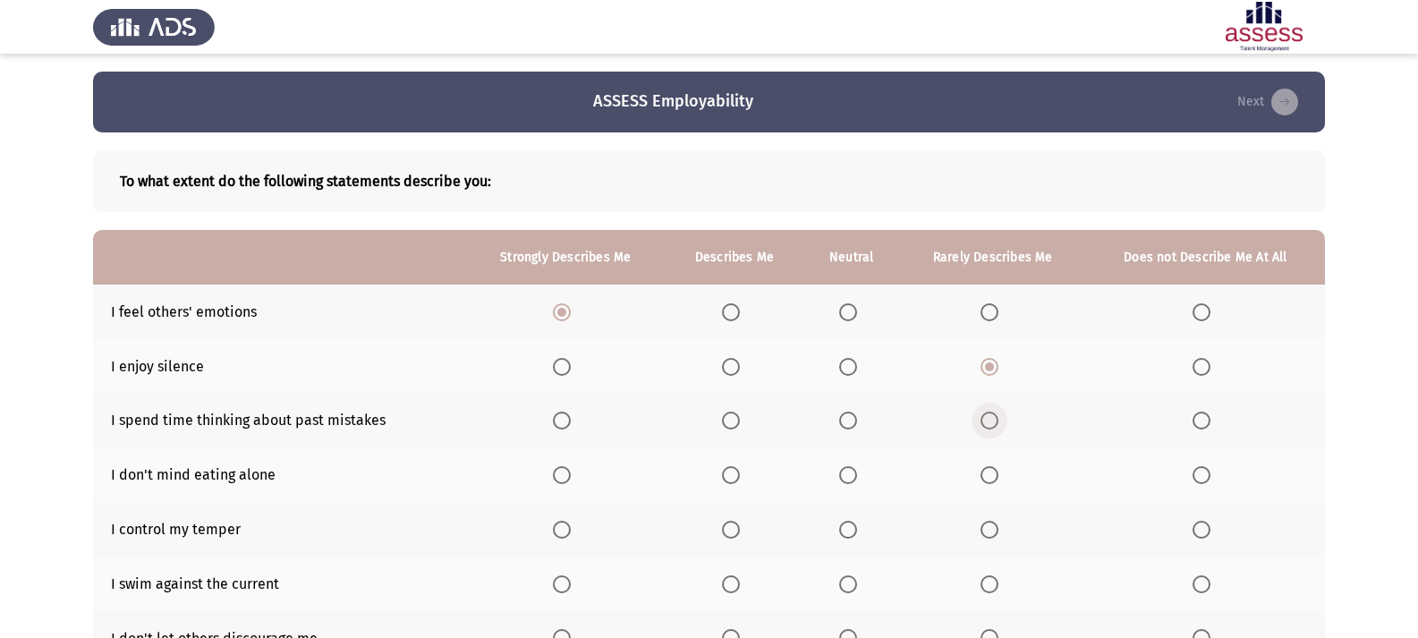
click at [989, 420] on input "Select an option" at bounding box center [989, 421] width 18 height 18
click at [855, 484] on span "Select an option" at bounding box center [848, 475] width 18 height 18
click at [855, 484] on input "Select an option" at bounding box center [848, 475] width 18 height 18
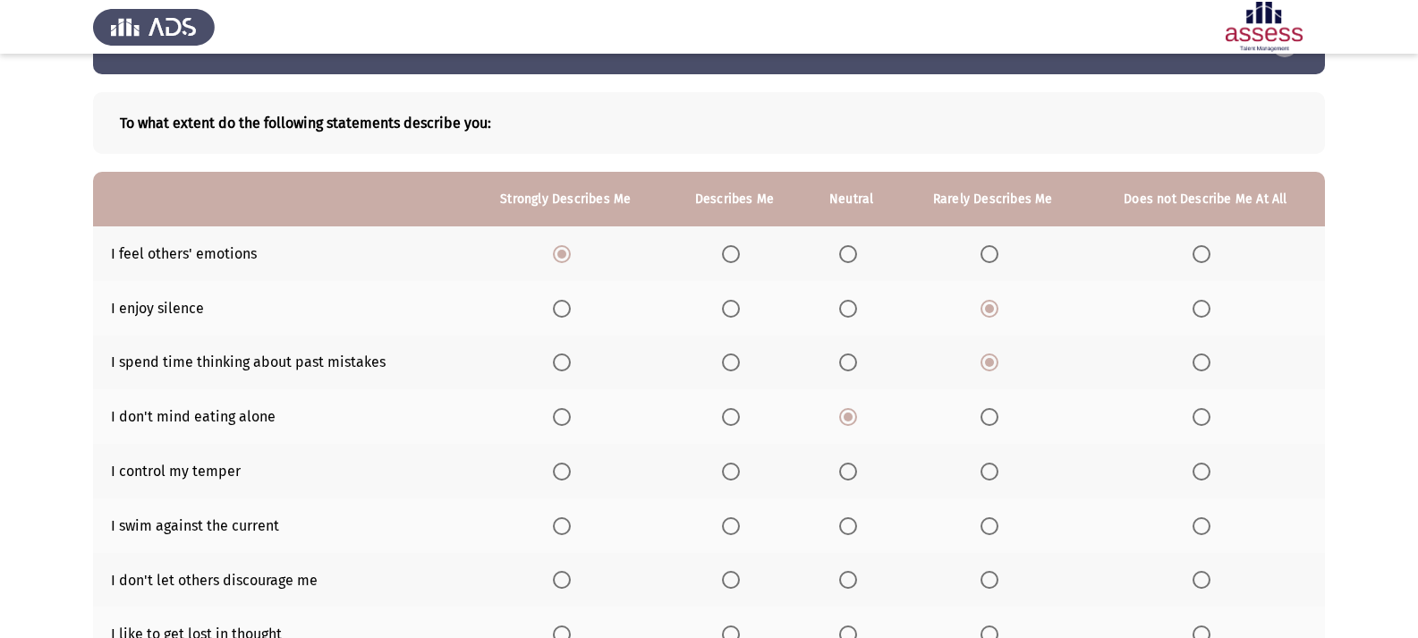
scroll to position [89, 0]
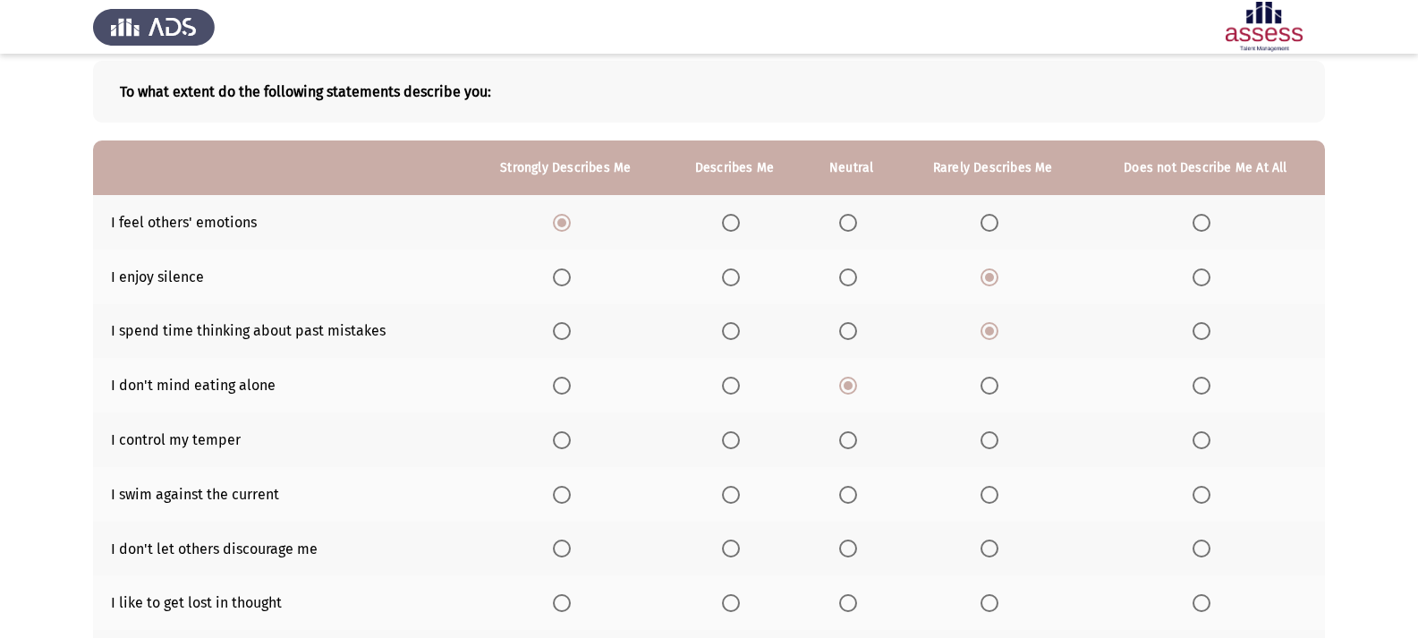
click at [745, 437] on label "Select an option" at bounding box center [734, 440] width 25 height 18
click at [740, 437] on input "Select an option" at bounding box center [731, 440] width 18 height 18
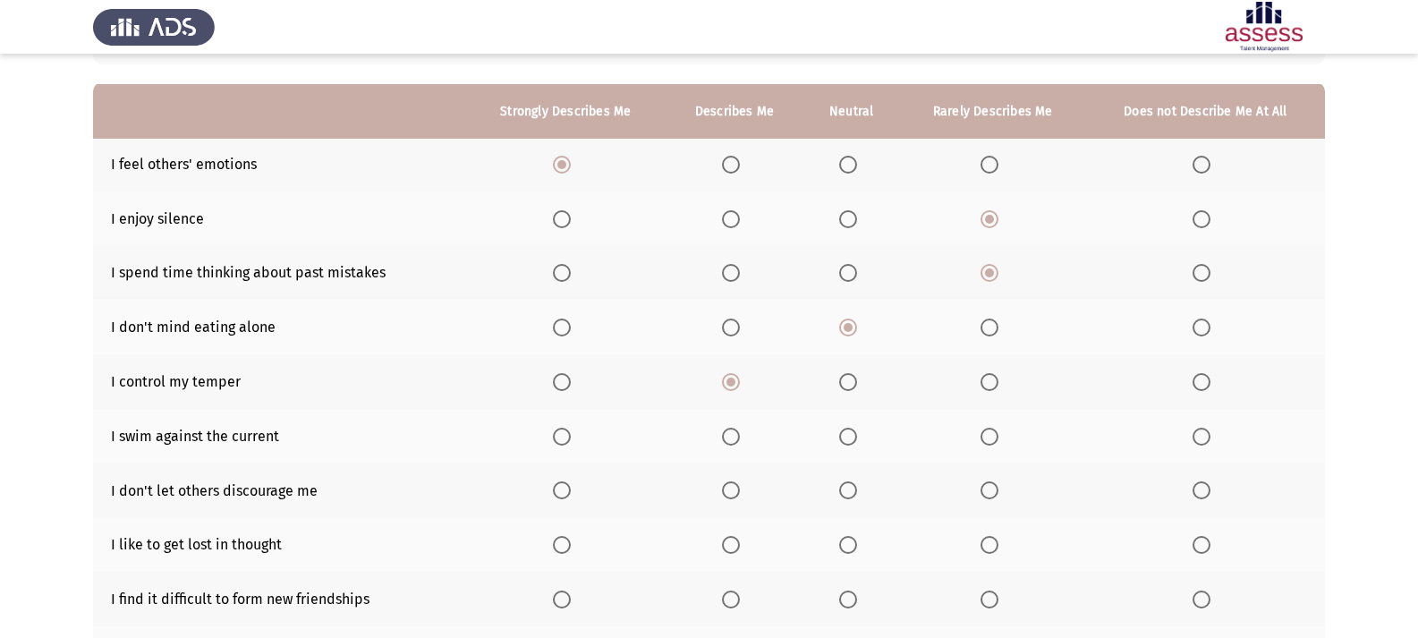
scroll to position [179, 0]
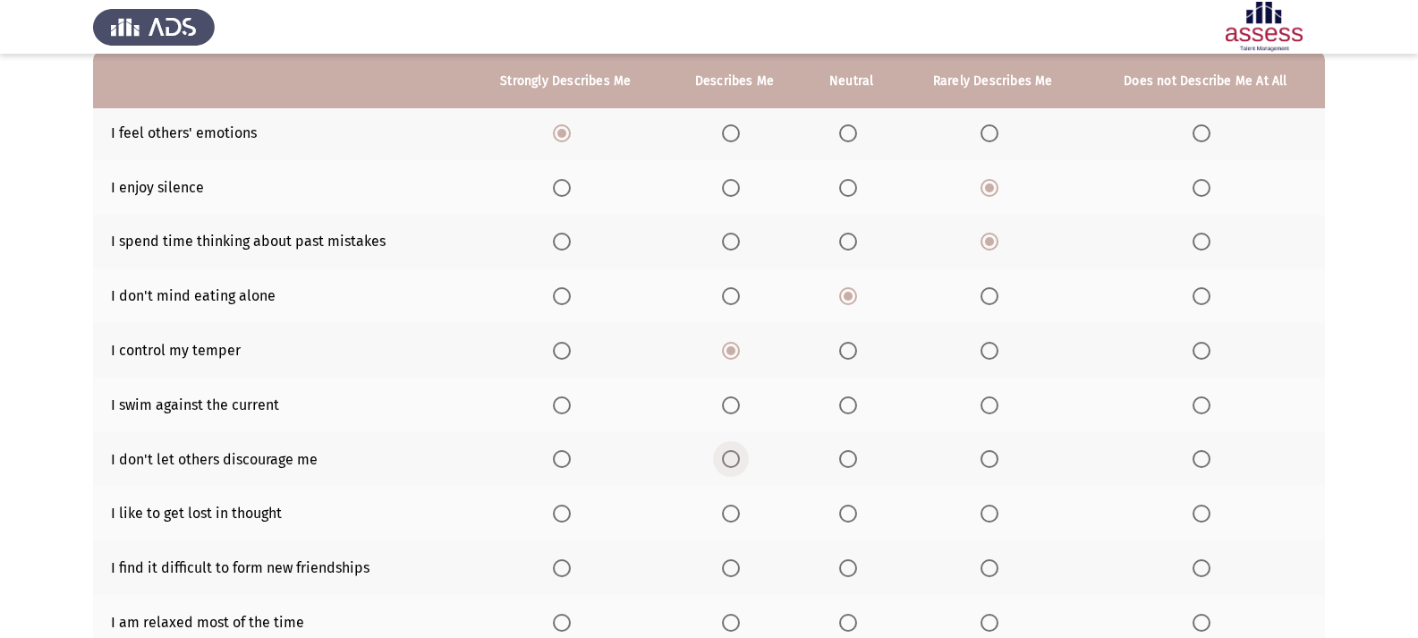
click at [730, 450] on span "Select an option" at bounding box center [731, 459] width 18 height 18
click at [730, 450] on input "Select an option" at bounding box center [731, 459] width 18 height 18
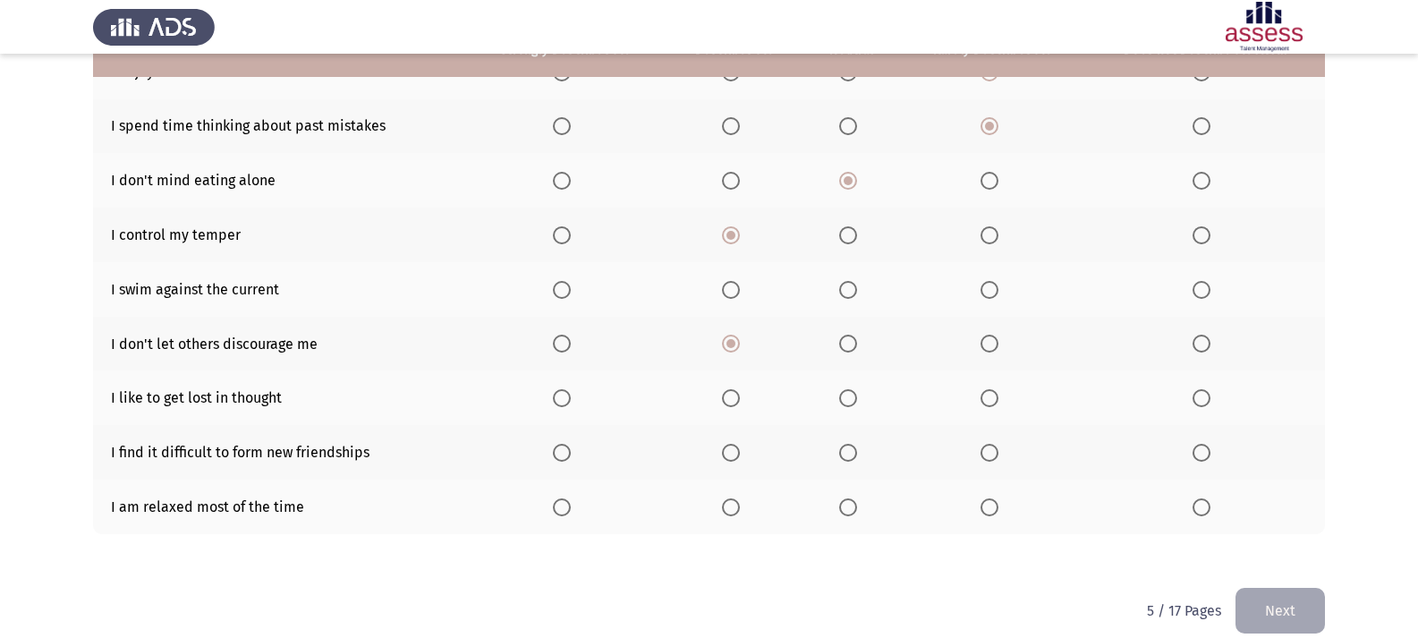
scroll to position [316, 0]
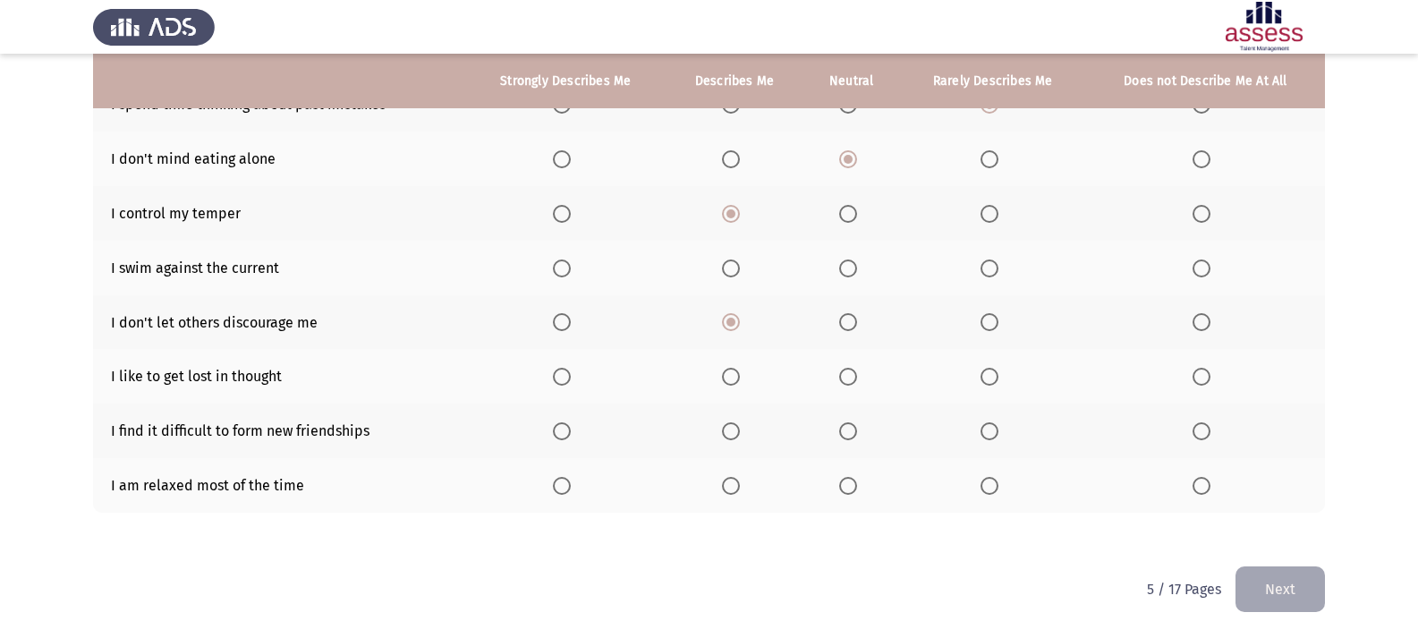
click at [993, 426] on span "Select an option" at bounding box center [989, 431] width 18 height 18
click at [993, 426] on input "Select an option" at bounding box center [989, 431] width 18 height 18
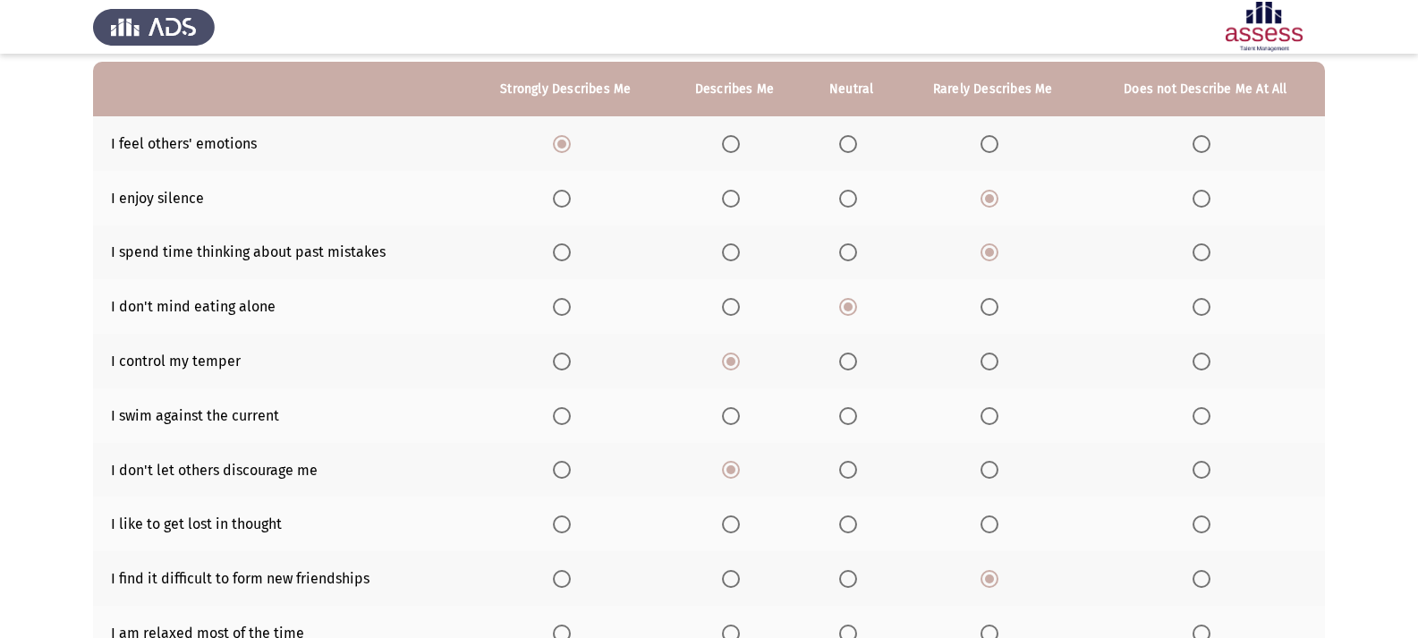
scroll to position [137, 0]
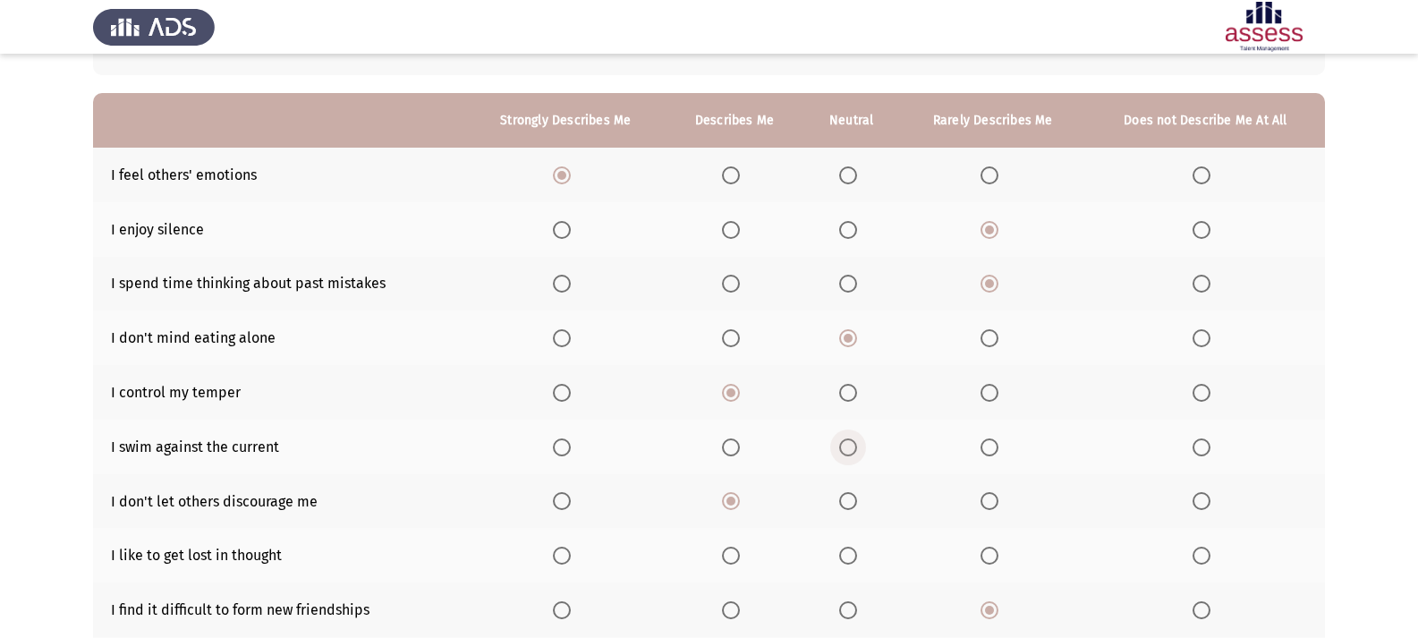
click at [847, 439] on span "Select an option" at bounding box center [848, 447] width 18 height 18
click at [847, 439] on input "Select an option" at bounding box center [848, 447] width 18 height 18
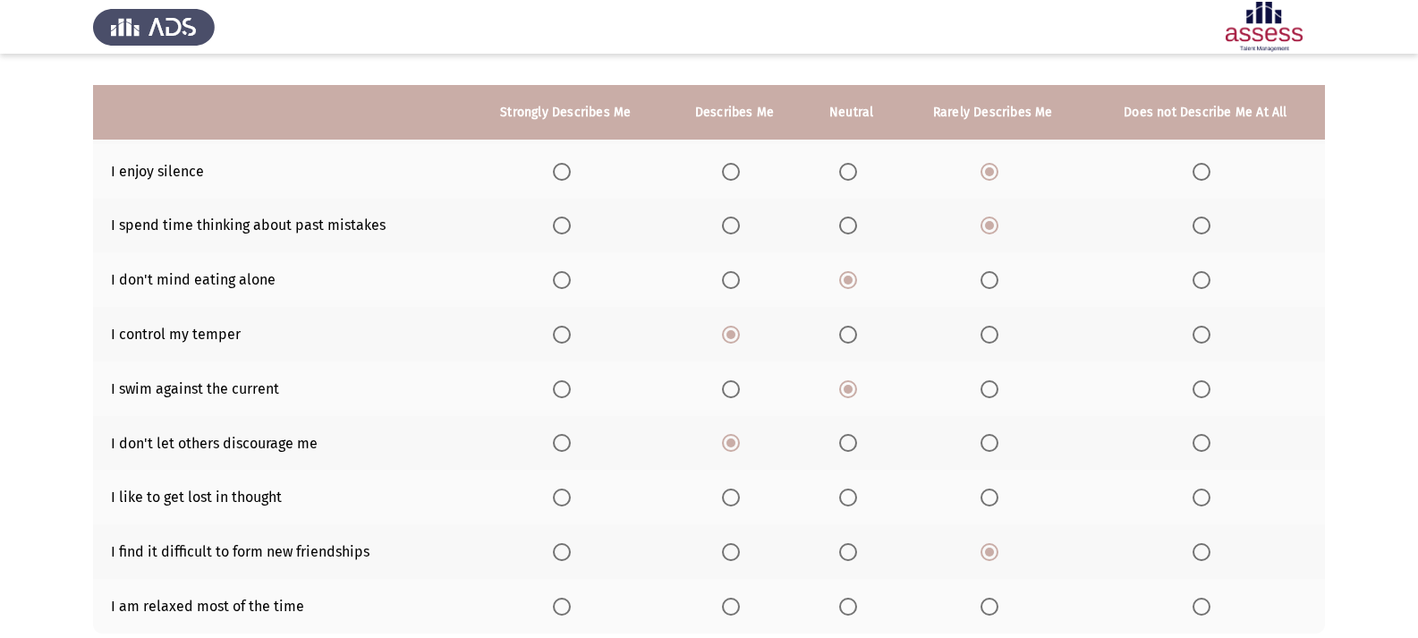
scroll to position [226, 0]
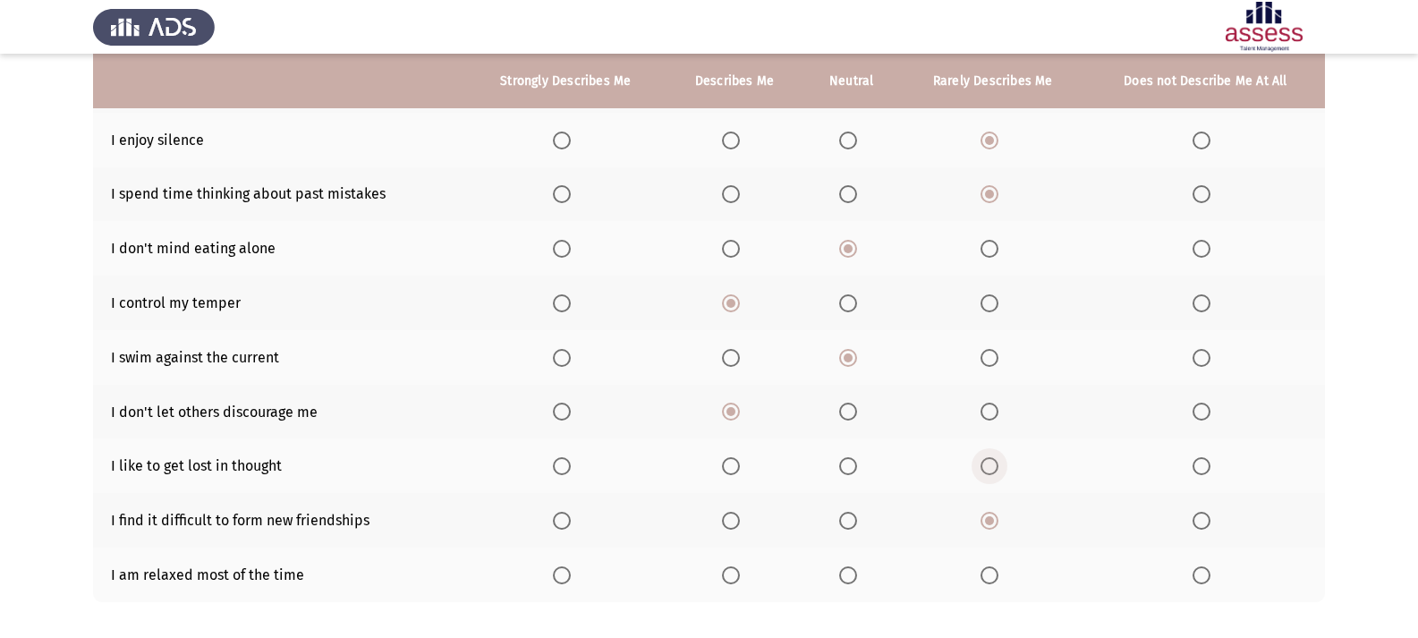
click at [995, 459] on span "Select an option" at bounding box center [989, 466] width 18 height 18
click at [995, 459] on input "Select an option" at bounding box center [989, 466] width 18 height 18
click at [1201, 468] on span "Select an option" at bounding box center [1201, 466] width 18 height 18
click at [1201, 468] on input "Select an option" at bounding box center [1201, 466] width 18 height 18
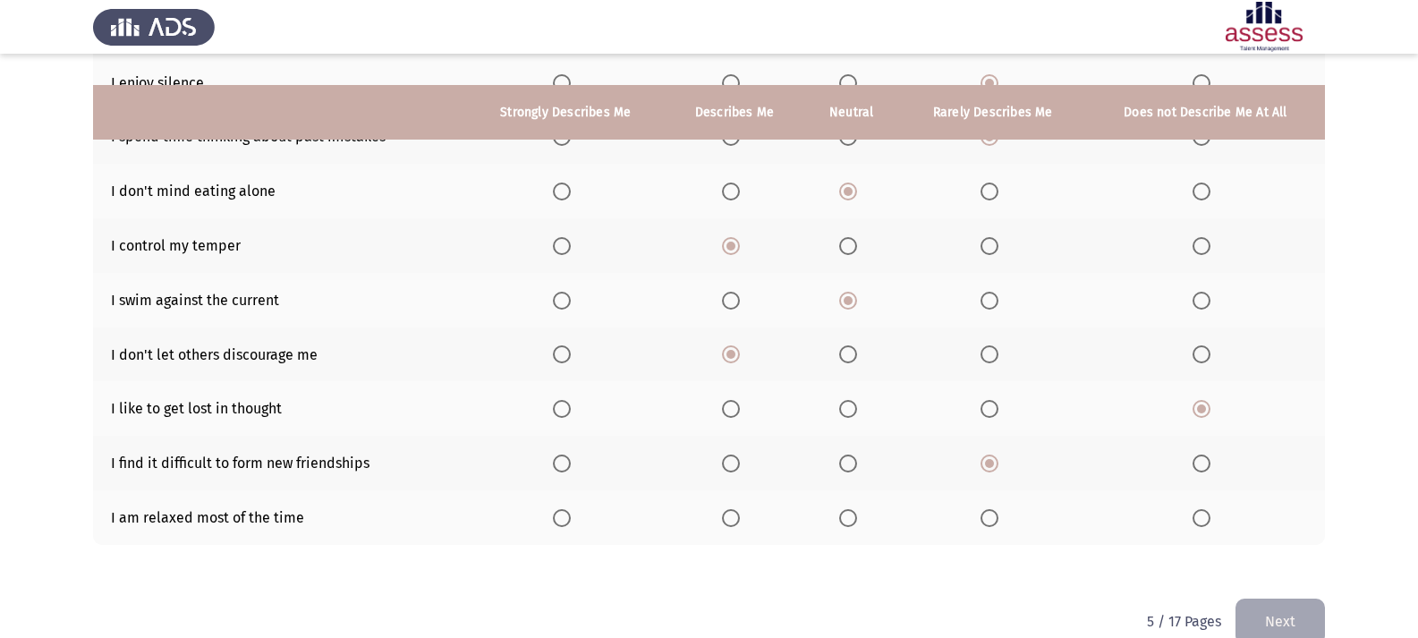
scroll to position [316, 0]
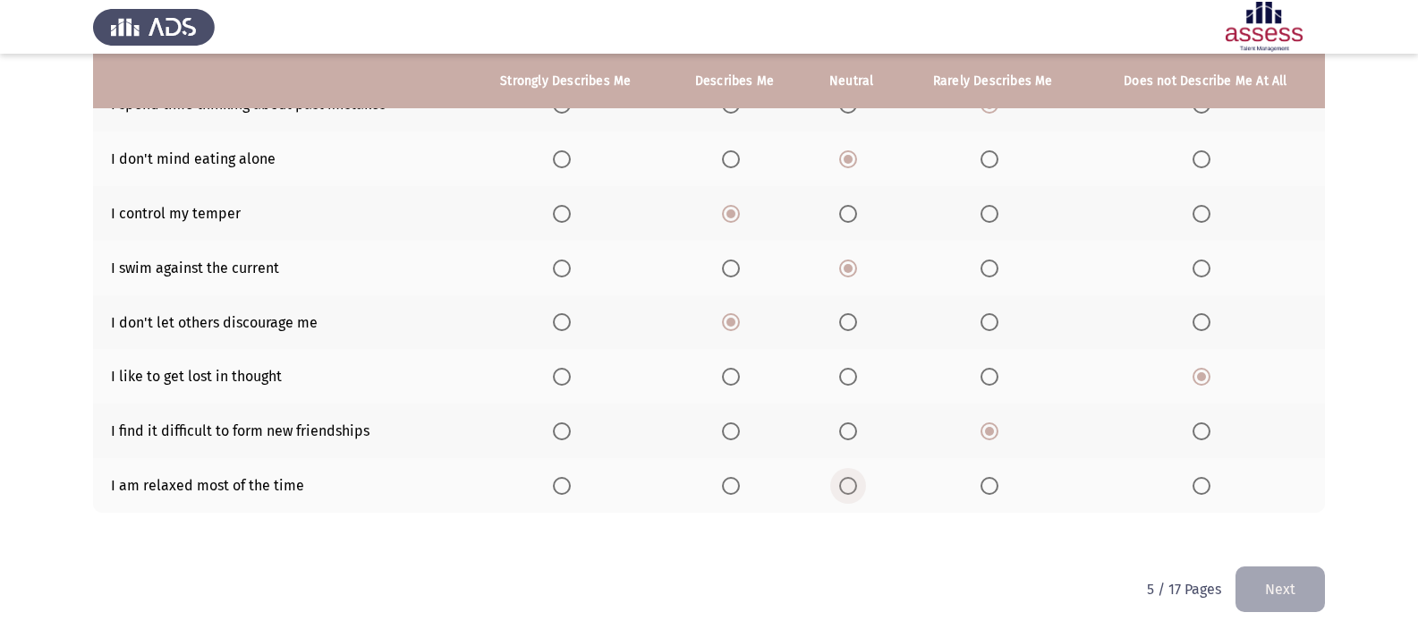
click at [853, 491] on span "Select an option" at bounding box center [848, 486] width 18 height 18
click at [853, 491] on input "Select an option" at bounding box center [848, 486] width 18 height 18
click at [995, 483] on span "Select an option" at bounding box center [989, 486] width 18 height 18
click at [995, 483] on input "Select an option" at bounding box center [989, 486] width 18 height 18
click at [849, 490] on span "Select an option" at bounding box center [848, 486] width 18 height 18
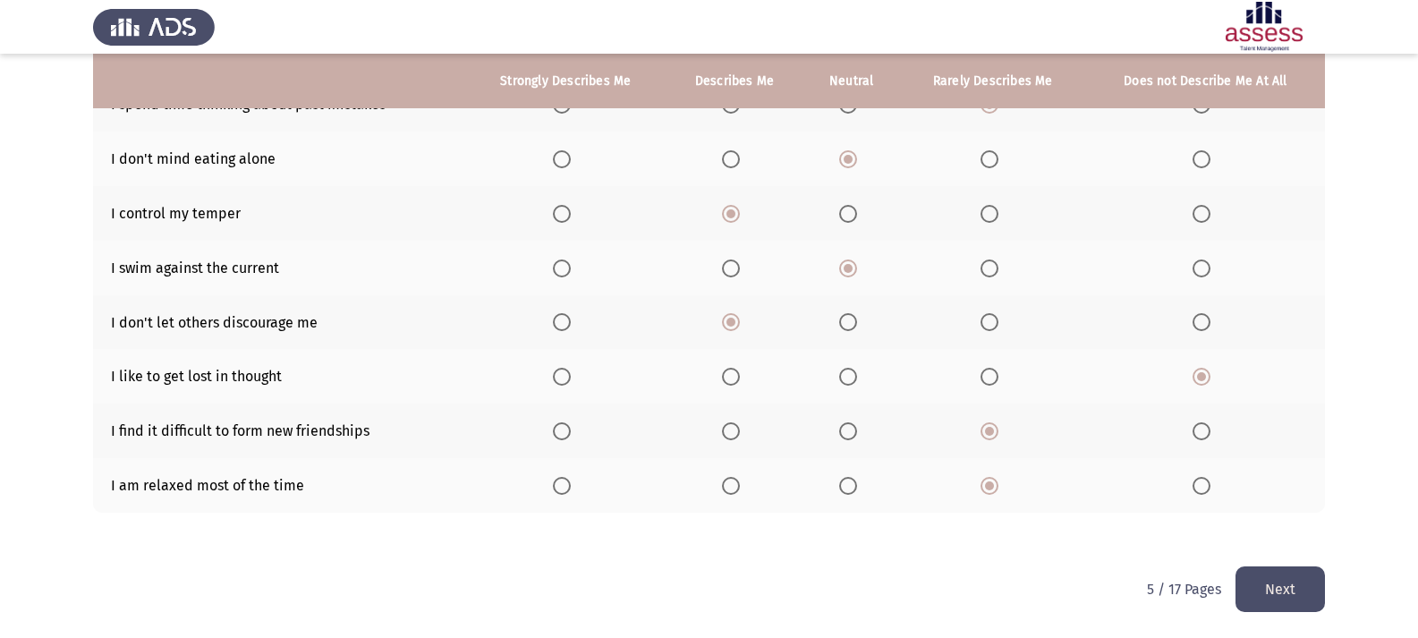
click at [849, 490] on input "Select an option" at bounding box center [848, 486] width 18 height 18
click at [1310, 570] on button "Next" at bounding box center [1279, 589] width 89 height 46
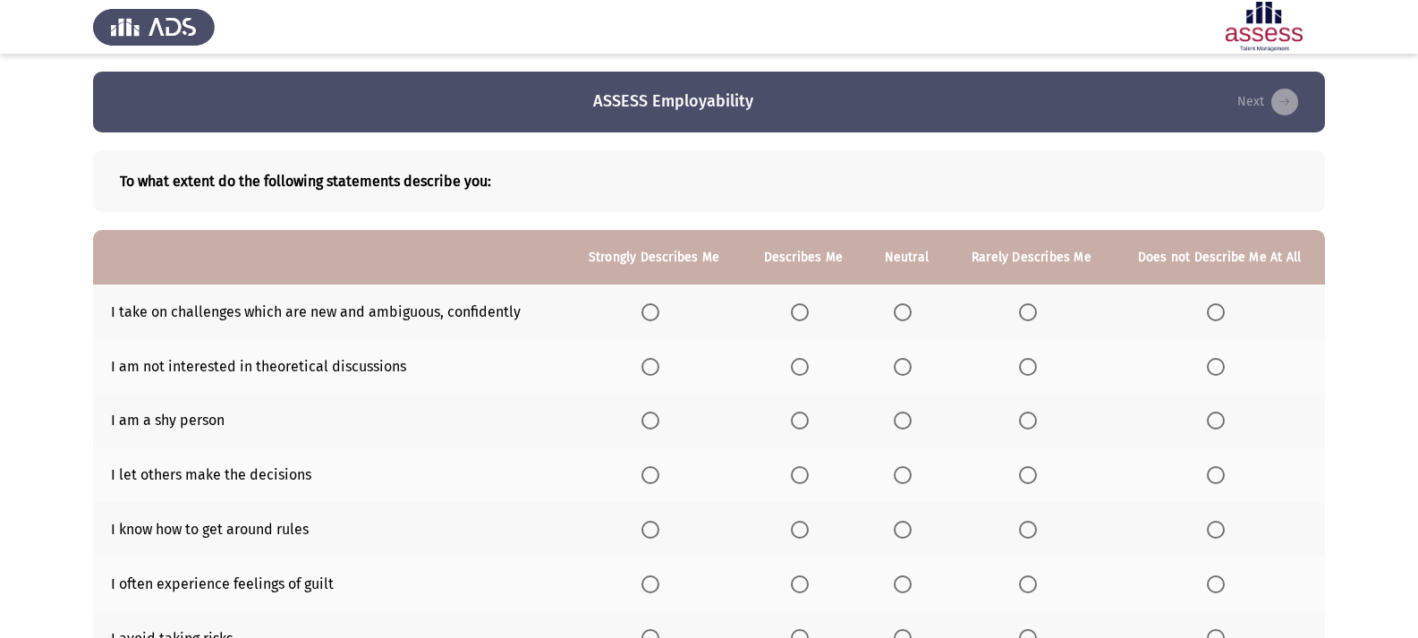
click at [658, 314] on span "Select an option" at bounding box center [650, 312] width 18 height 18
click at [658, 314] on input "Select an option" at bounding box center [650, 312] width 18 height 18
click at [1031, 420] on span "Select an option" at bounding box center [1028, 421] width 18 height 18
click at [1031, 420] on input "Select an option" at bounding box center [1028, 421] width 18 height 18
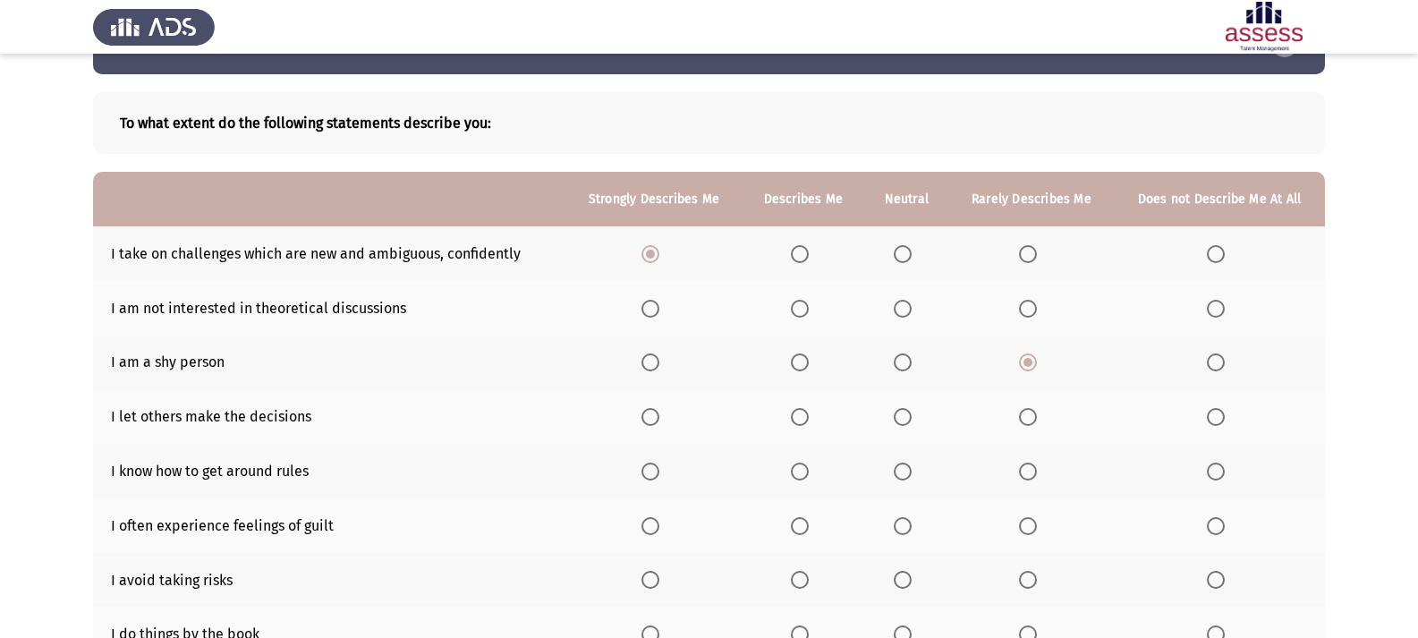
scroll to position [89, 0]
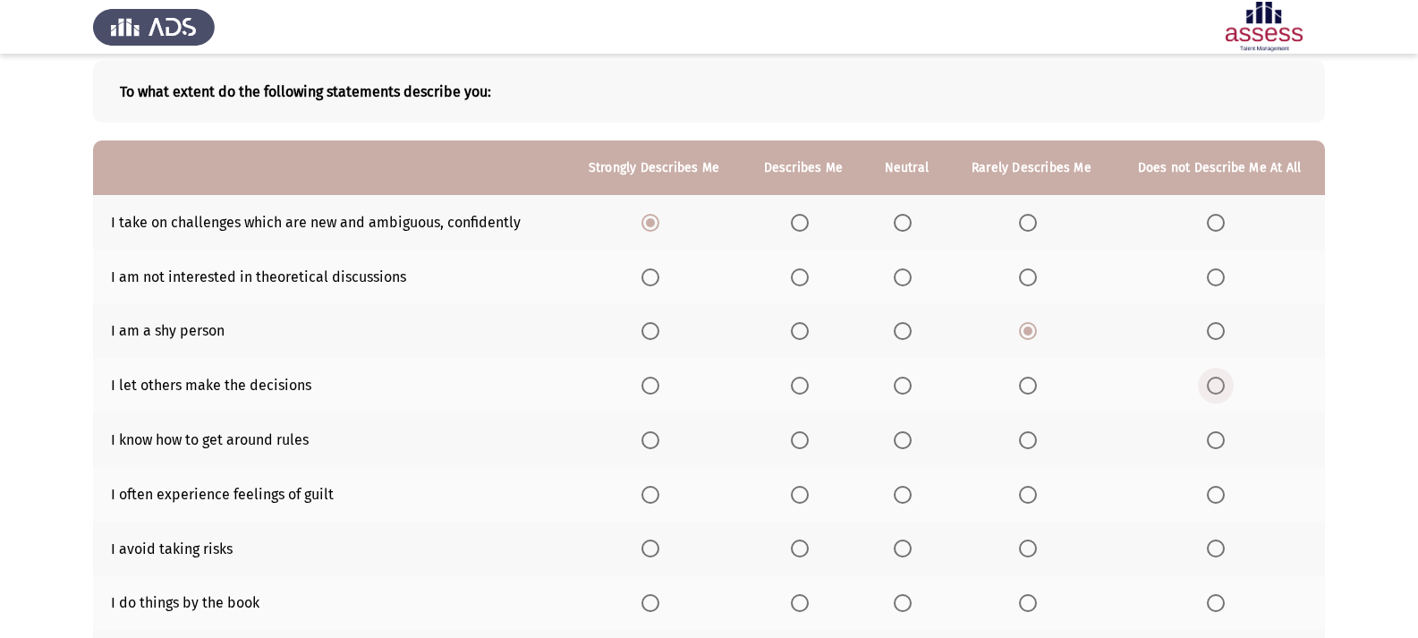
click at [1216, 390] on span "Select an option" at bounding box center [1216, 386] width 18 height 18
click at [1216, 390] on input "Select an option" at bounding box center [1216, 386] width 18 height 18
click at [1028, 548] on span "Select an option" at bounding box center [1028, 548] width 0 height 0
click at [1028, 547] on input "Select an option" at bounding box center [1028, 548] width 18 height 18
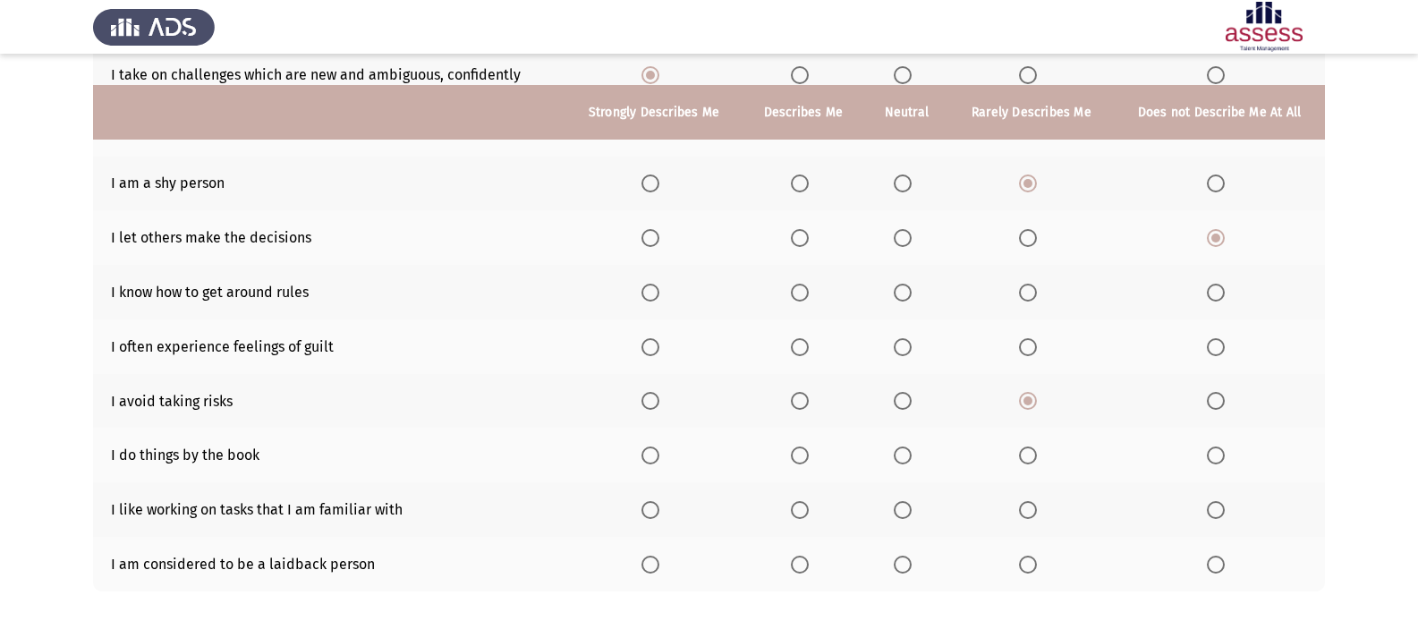
scroll to position [268, 0]
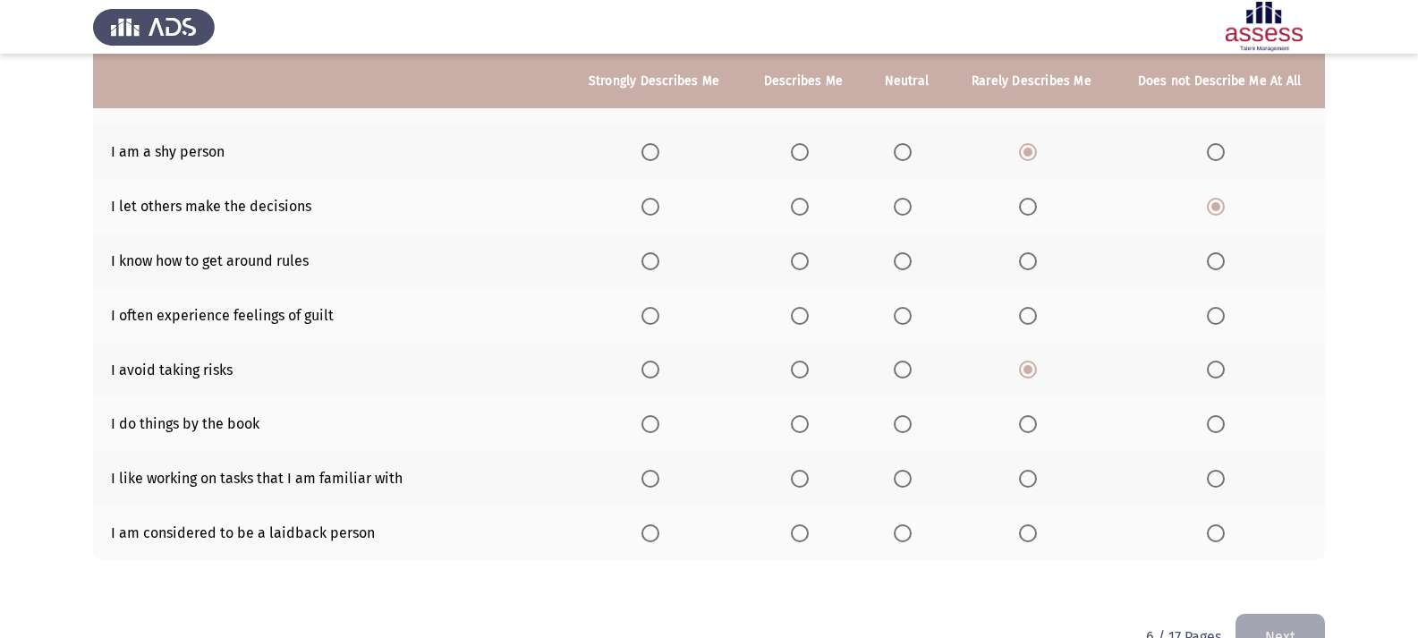
click at [658, 480] on span "Select an option" at bounding box center [650, 479] width 18 height 18
click at [658, 480] on input "Select an option" at bounding box center [650, 479] width 18 height 18
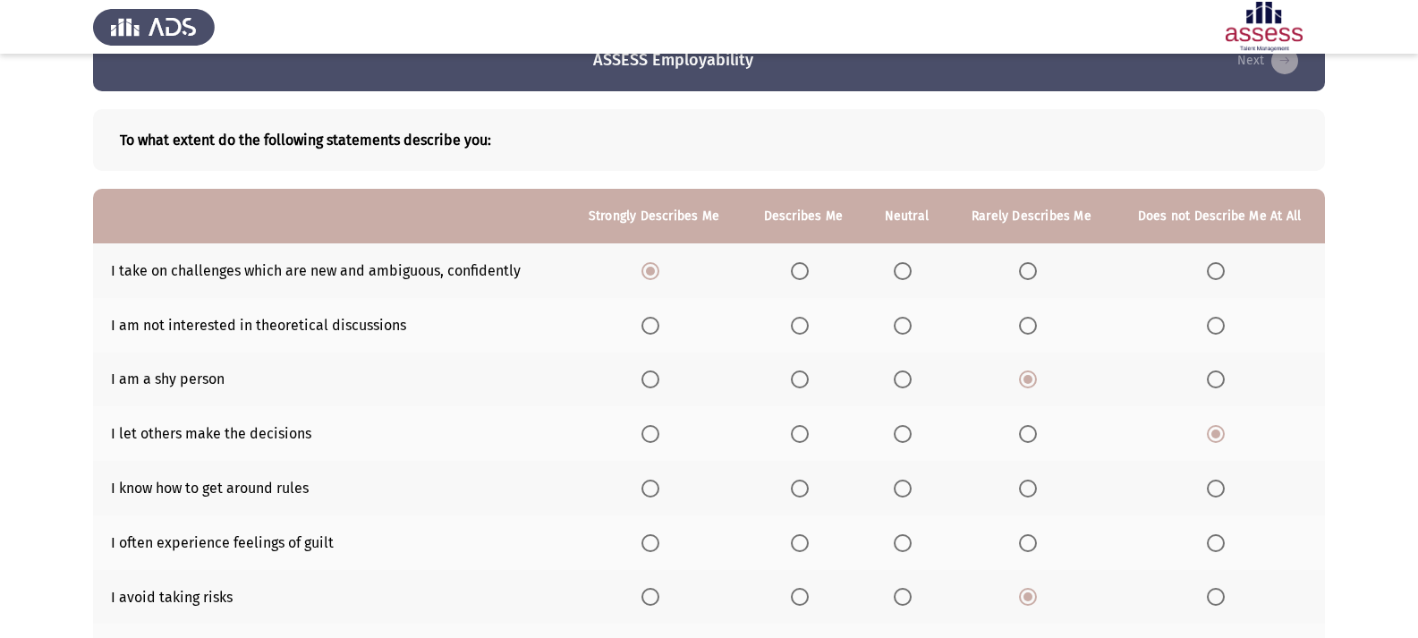
scroll to position [0, 0]
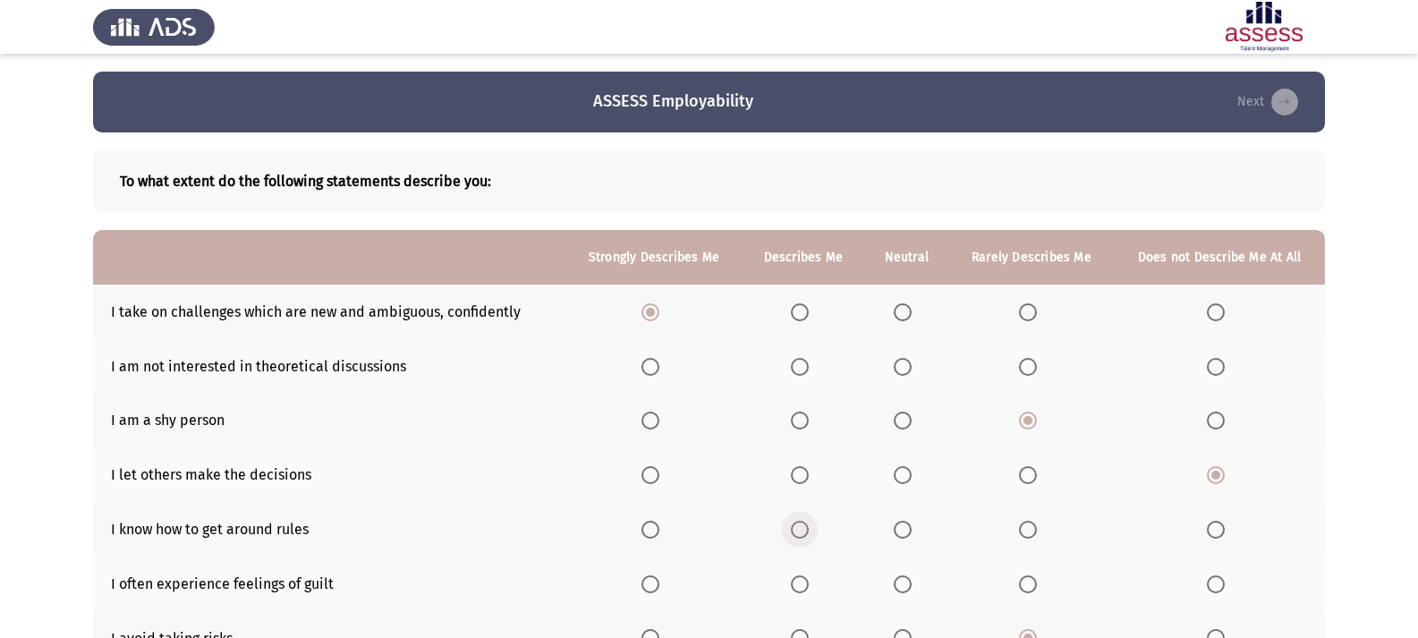
click at [812, 523] on label "Select an option" at bounding box center [803, 530] width 25 height 18
click at [809, 523] on input "Select an option" at bounding box center [800, 530] width 18 height 18
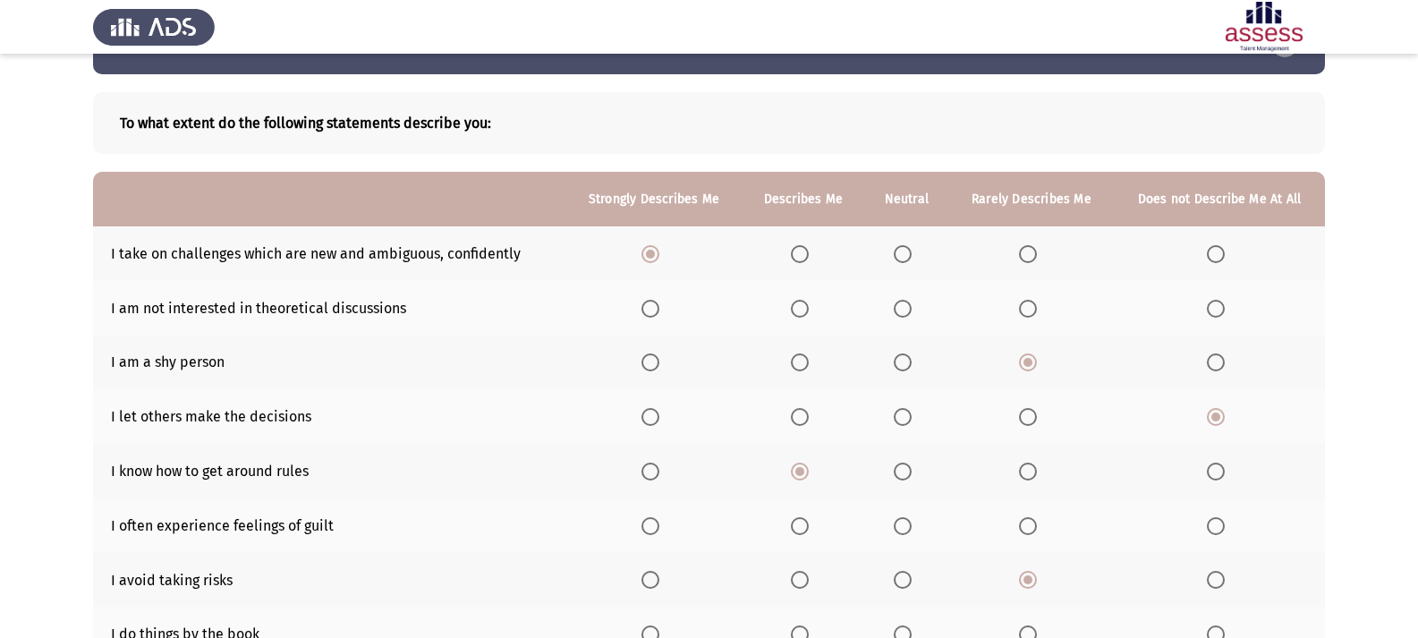
scroll to position [89, 0]
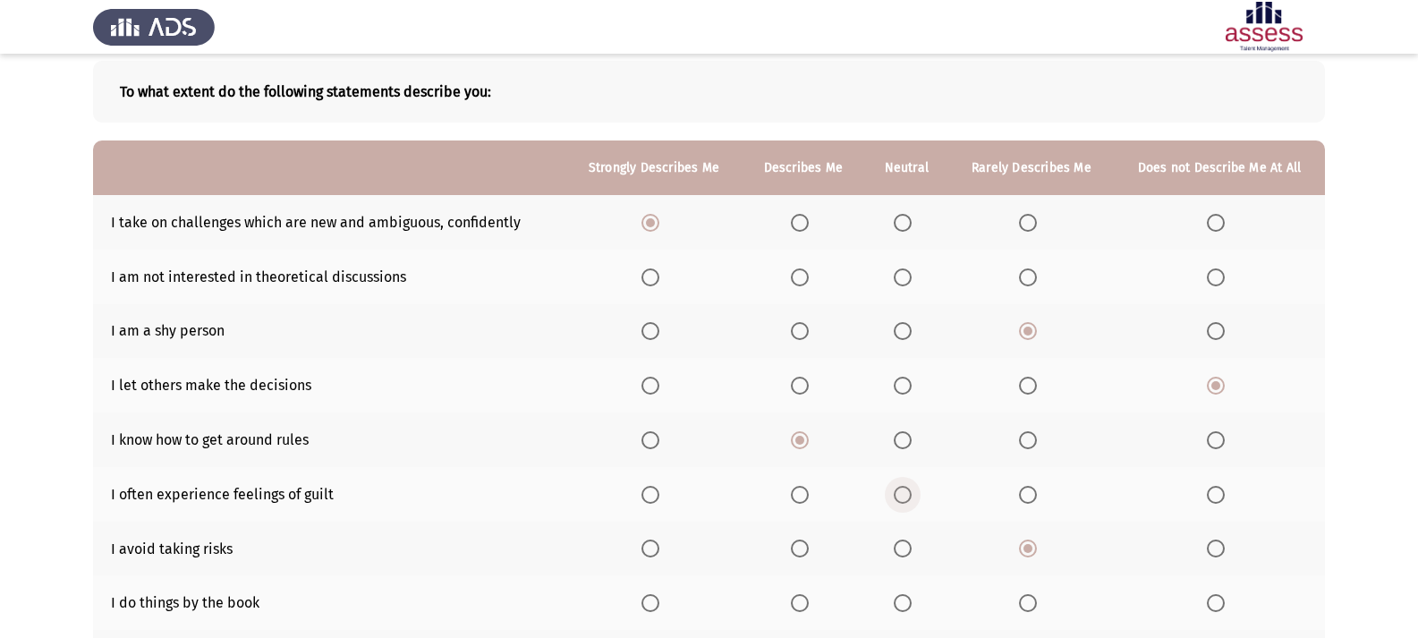
click at [907, 489] on span "Select an option" at bounding box center [903, 495] width 18 height 18
click at [907, 489] on input "Select an option" at bounding box center [903, 495] width 18 height 18
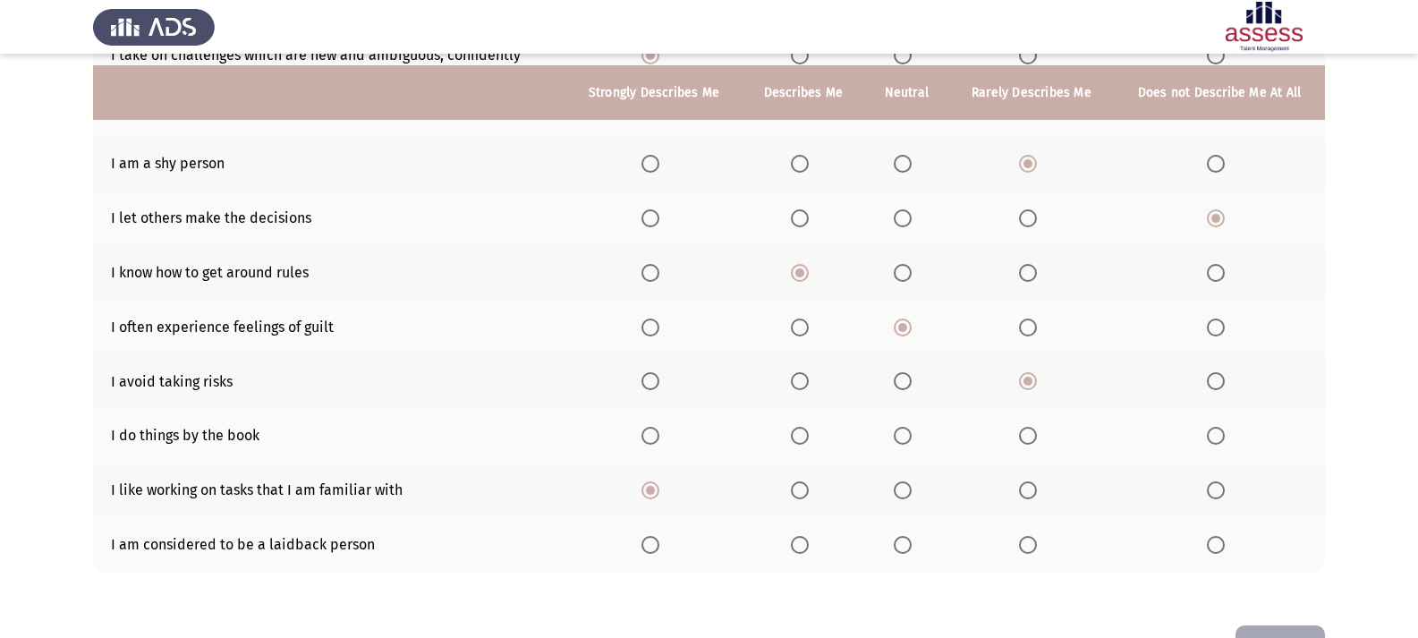
scroll to position [268, 0]
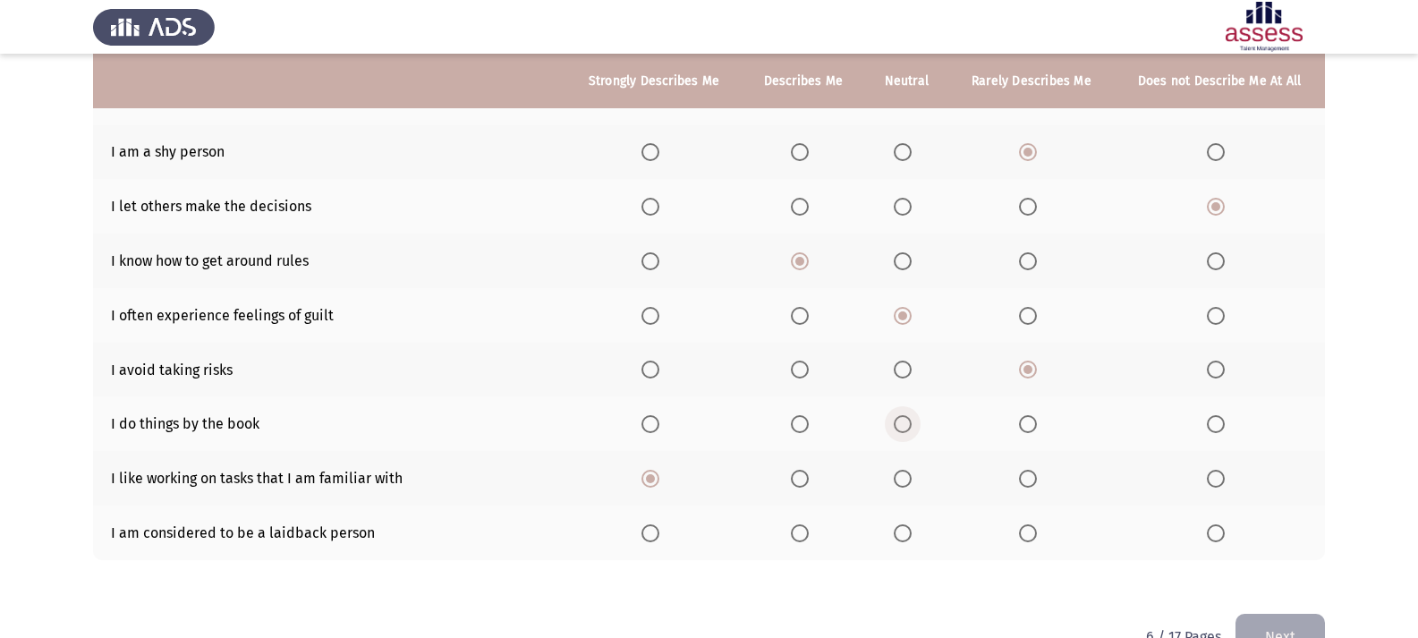
click at [900, 426] on span "Select an option" at bounding box center [903, 424] width 18 height 18
click at [900, 426] on input "Select an option" at bounding box center [903, 424] width 18 height 18
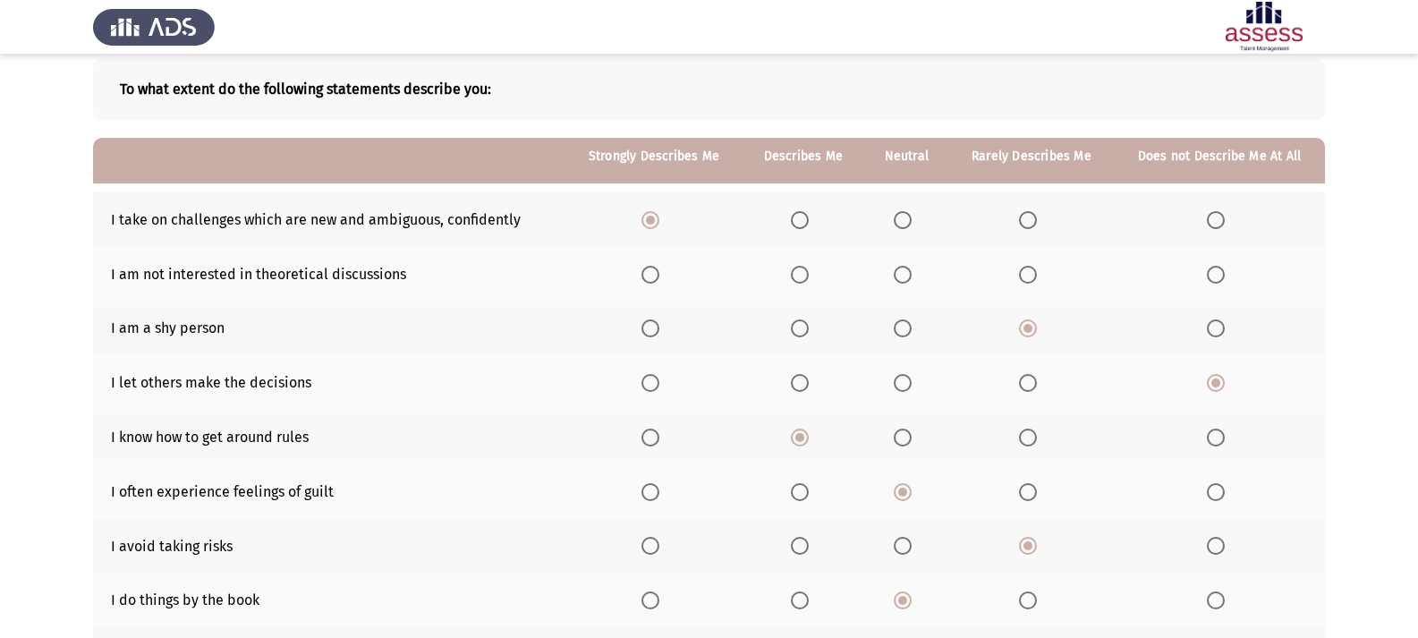
scroll to position [0, 0]
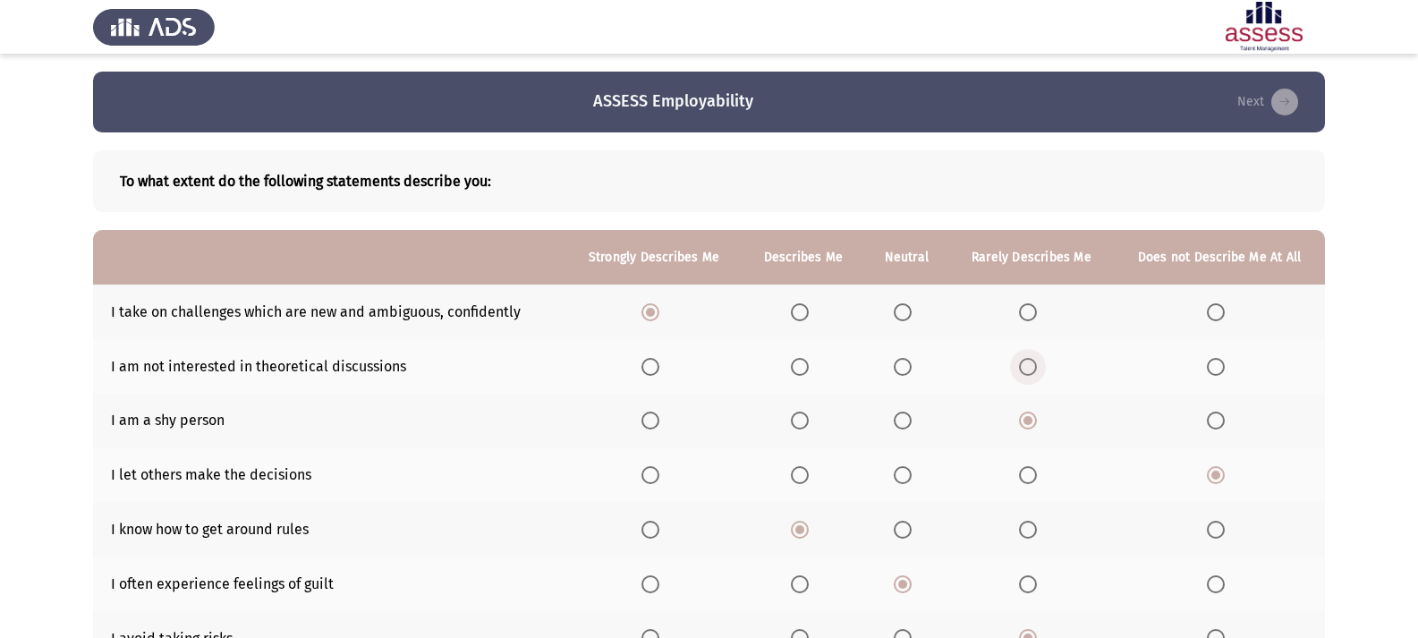
click at [1024, 369] on span "Select an option" at bounding box center [1028, 367] width 18 height 18
click at [1024, 369] on input "Select an option" at bounding box center [1028, 367] width 18 height 18
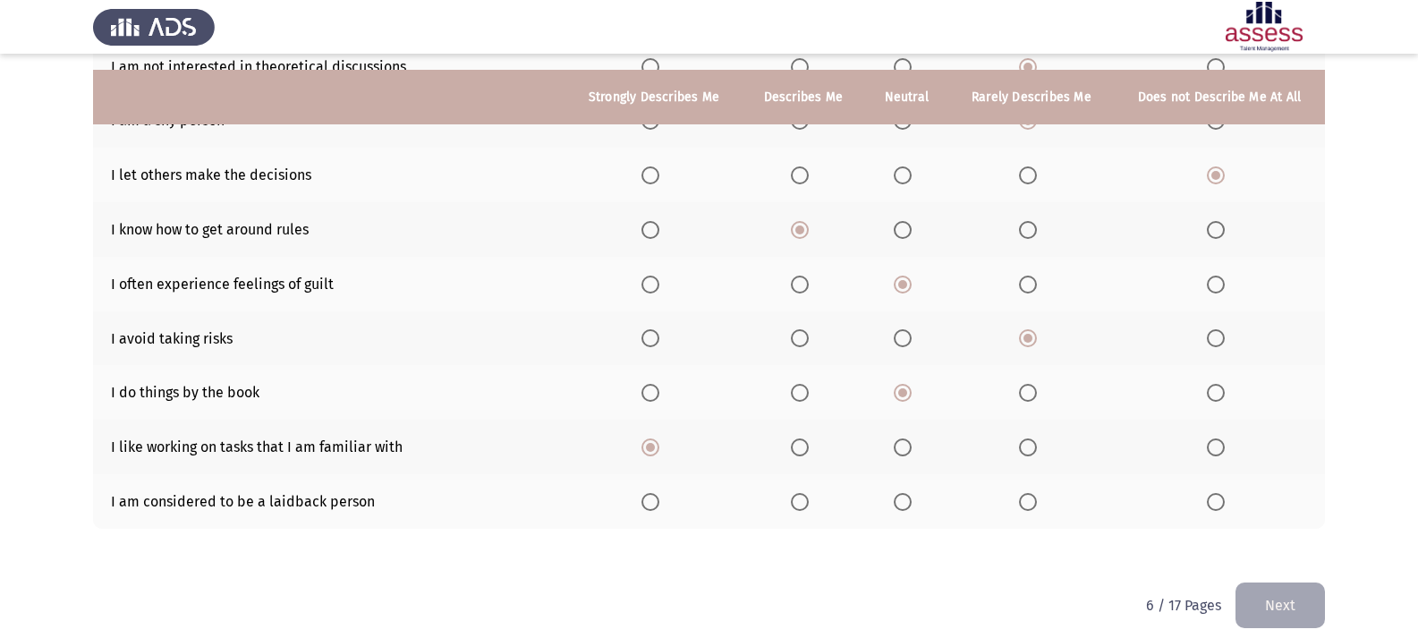
scroll to position [316, 0]
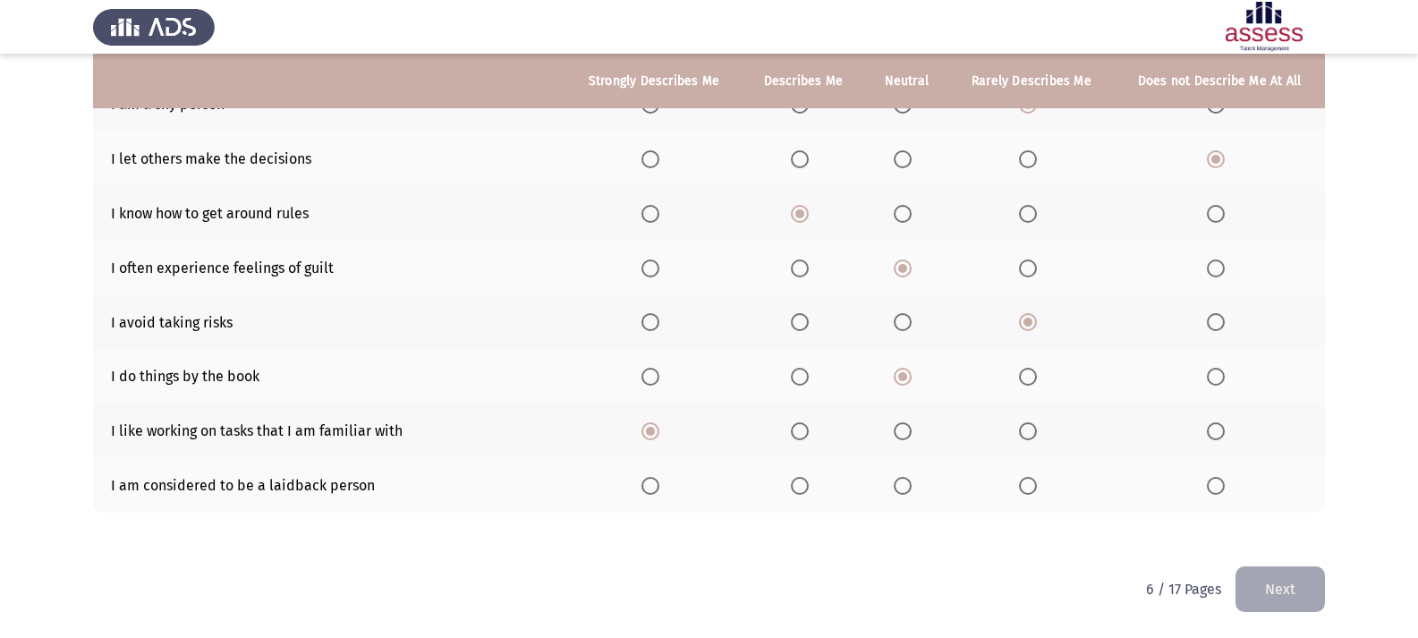
click at [903, 474] on th at bounding box center [906, 485] width 85 height 55
click at [904, 490] on span "Select an option" at bounding box center [903, 486] width 18 height 18
click at [904, 490] on input "Select an option" at bounding box center [903, 486] width 18 height 18
click at [1279, 572] on button "Next" at bounding box center [1279, 589] width 89 height 46
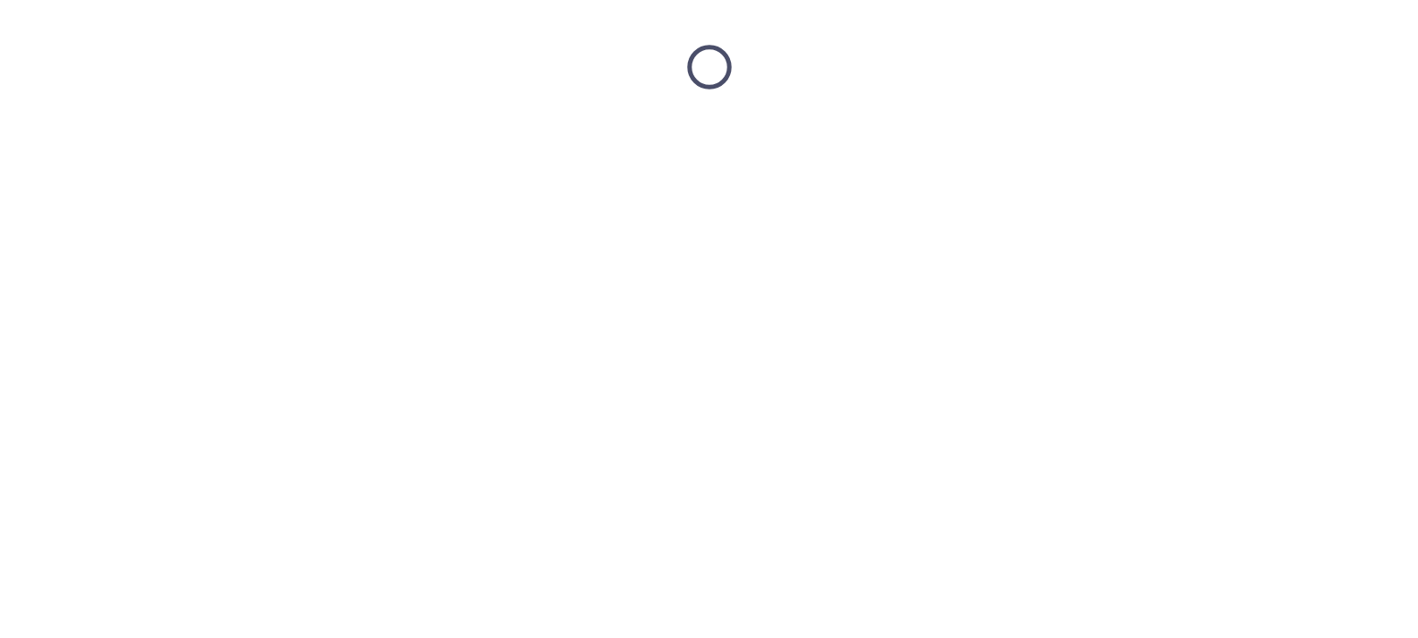
scroll to position [0, 0]
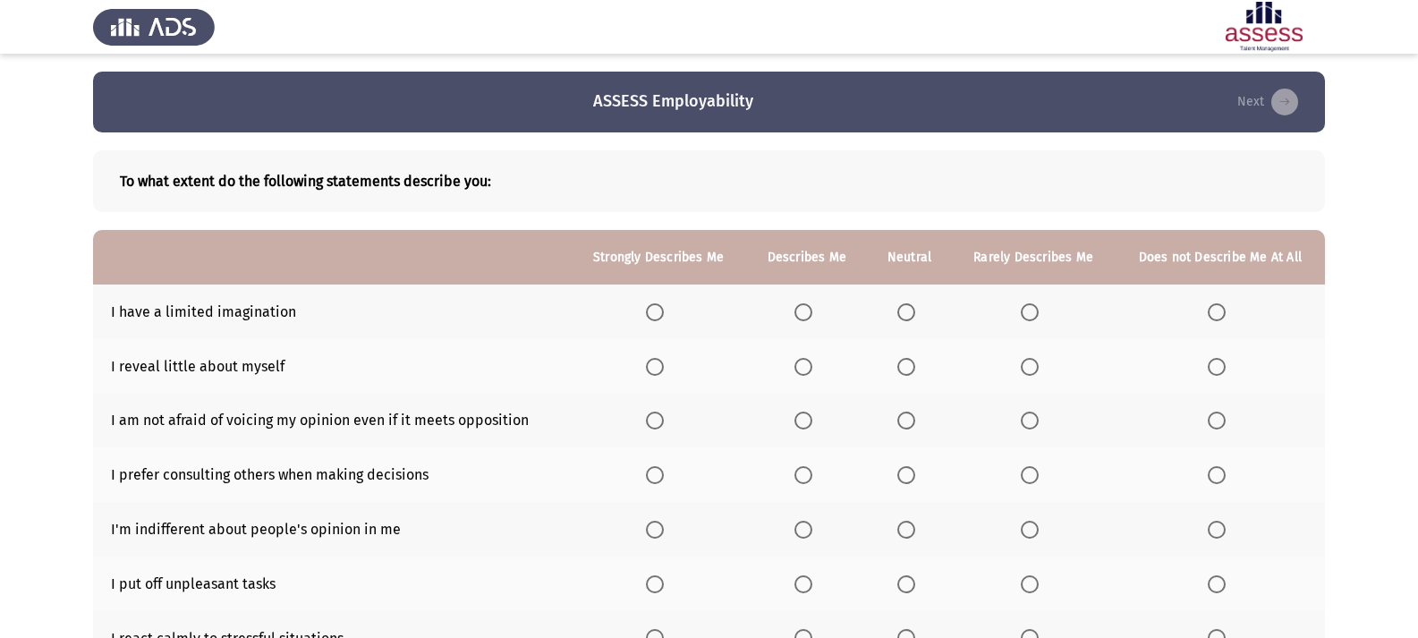
click at [1038, 303] on span "Select an option" at bounding box center [1030, 312] width 18 height 18
click at [1038, 303] on input "Select an option" at bounding box center [1030, 312] width 18 height 18
click at [915, 364] on span "Select an option" at bounding box center [906, 367] width 18 height 18
click at [915, 364] on input "Select an option" at bounding box center [906, 367] width 18 height 18
click at [655, 417] on span "Select an option" at bounding box center [655, 421] width 18 height 18
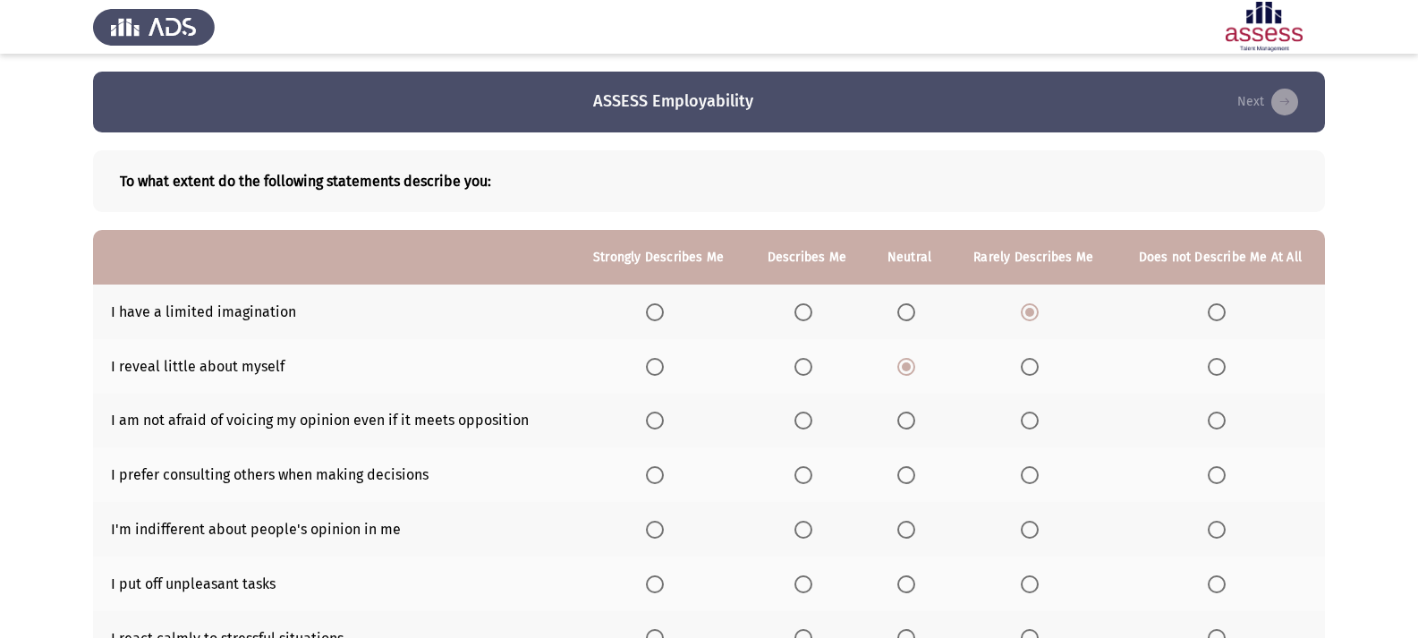
click at [655, 417] on input "Select an option" at bounding box center [655, 421] width 18 height 18
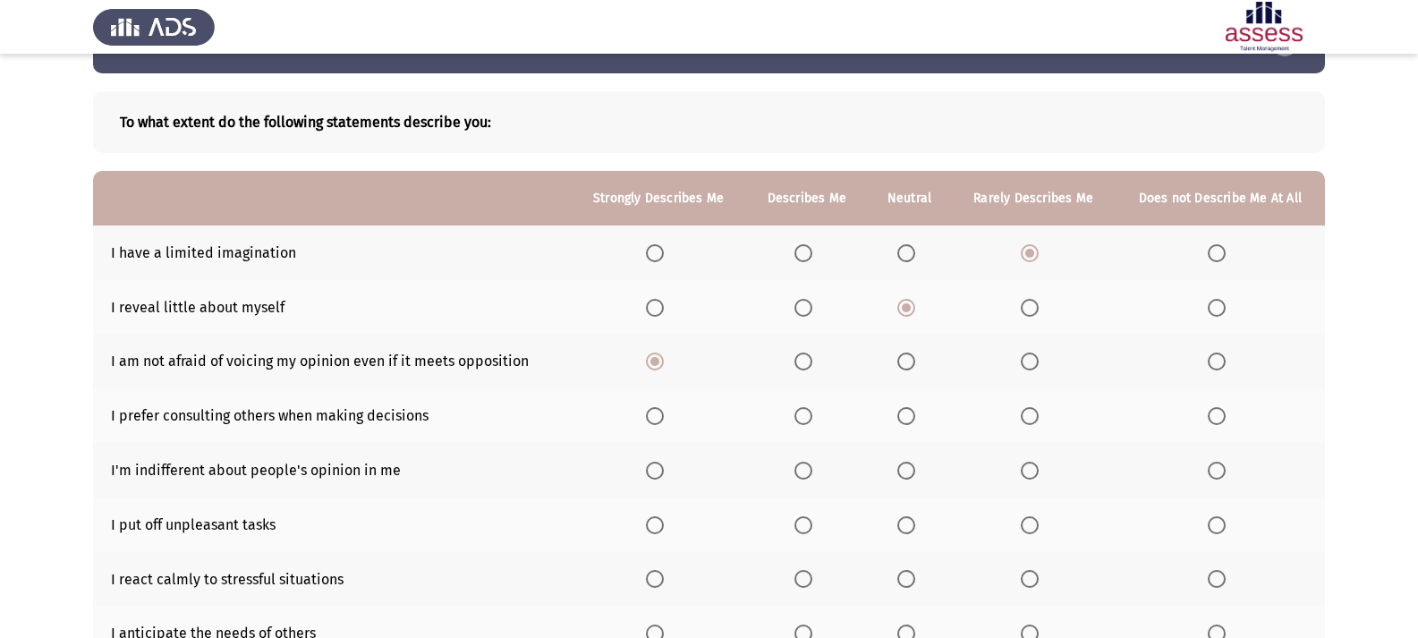
scroll to position [89, 0]
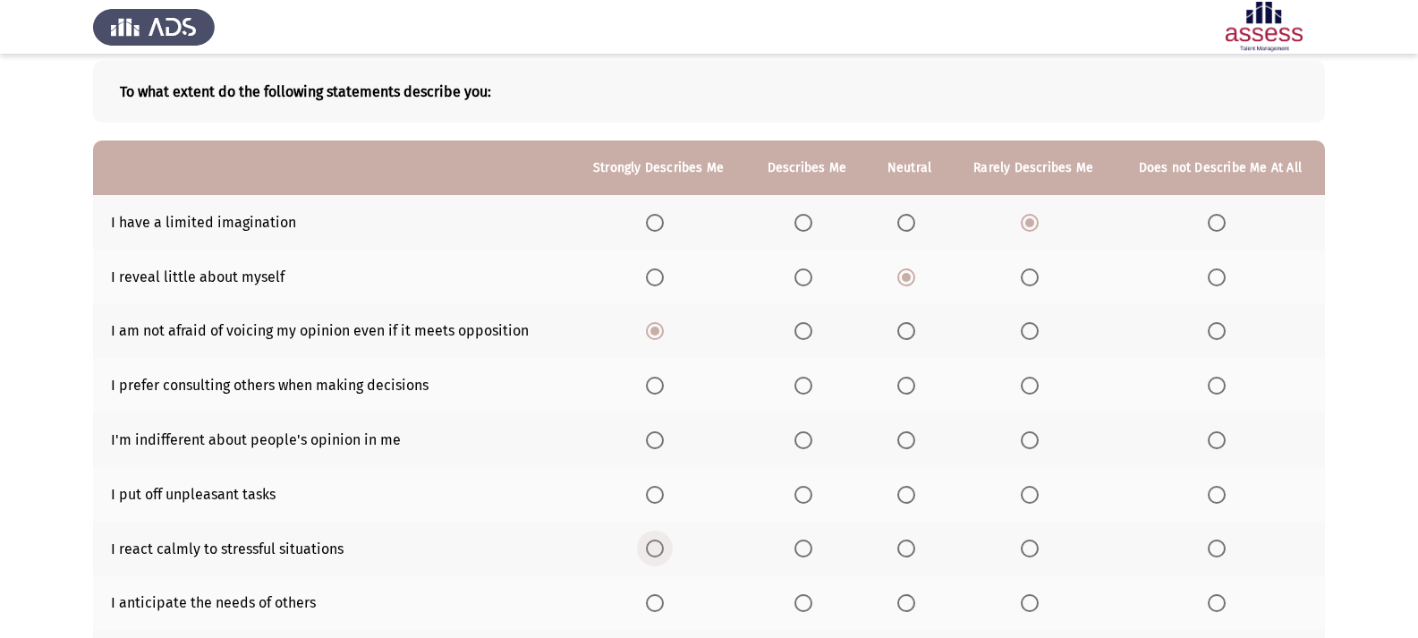
click at [668, 552] on label "Select an option" at bounding box center [658, 548] width 25 height 18
click at [664, 552] on input "Select an option" at bounding box center [655, 548] width 18 height 18
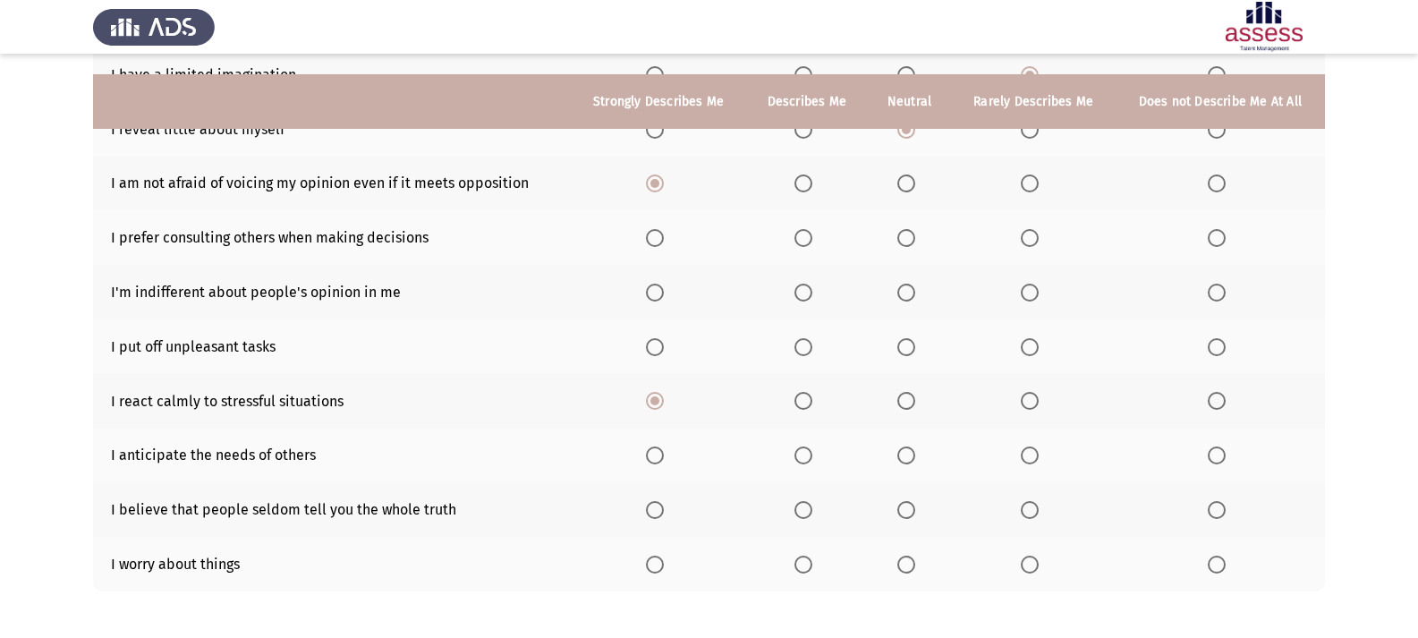
scroll to position [268, 0]
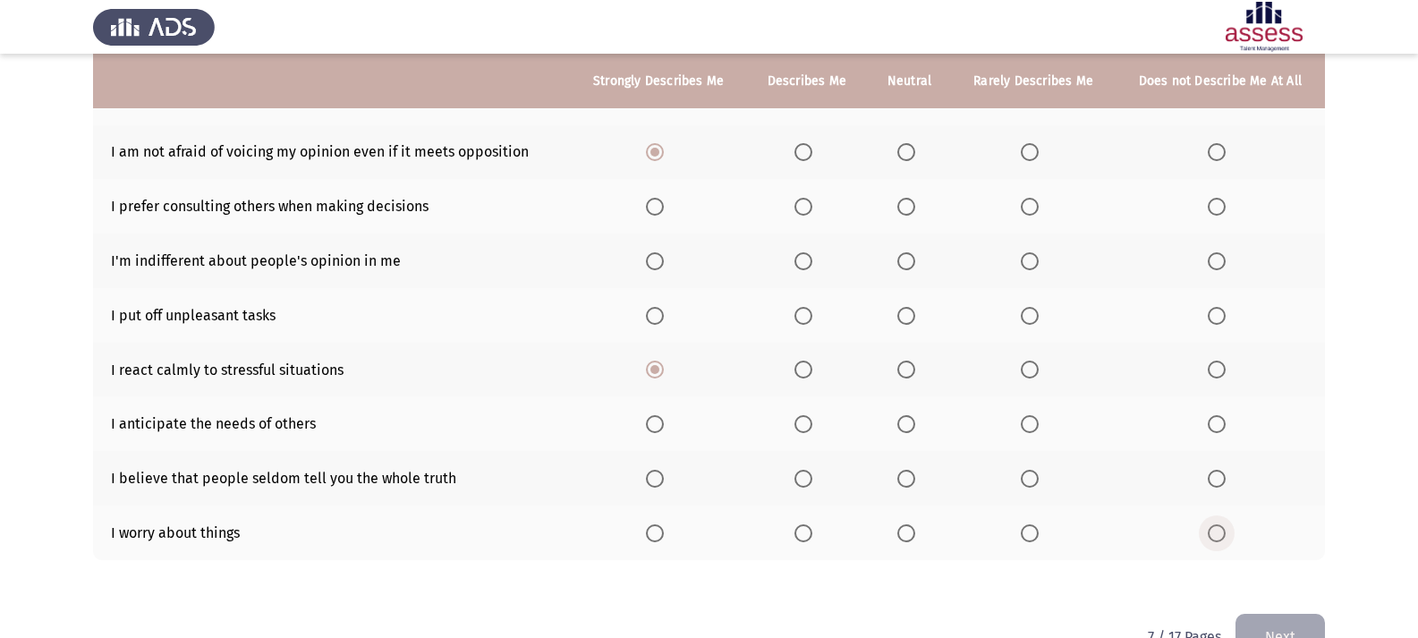
click at [1215, 539] on span "Select an option" at bounding box center [1217, 533] width 18 height 18
click at [1215, 539] on input "Select an option" at bounding box center [1217, 533] width 18 height 18
click at [1025, 317] on span "Select an option" at bounding box center [1030, 316] width 18 height 18
click at [1025, 317] on input "Select an option" at bounding box center [1030, 316] width 18 height 18
click at [800, 311] on span "Select an option" at bounding box center [803, 316] width 18 height 18
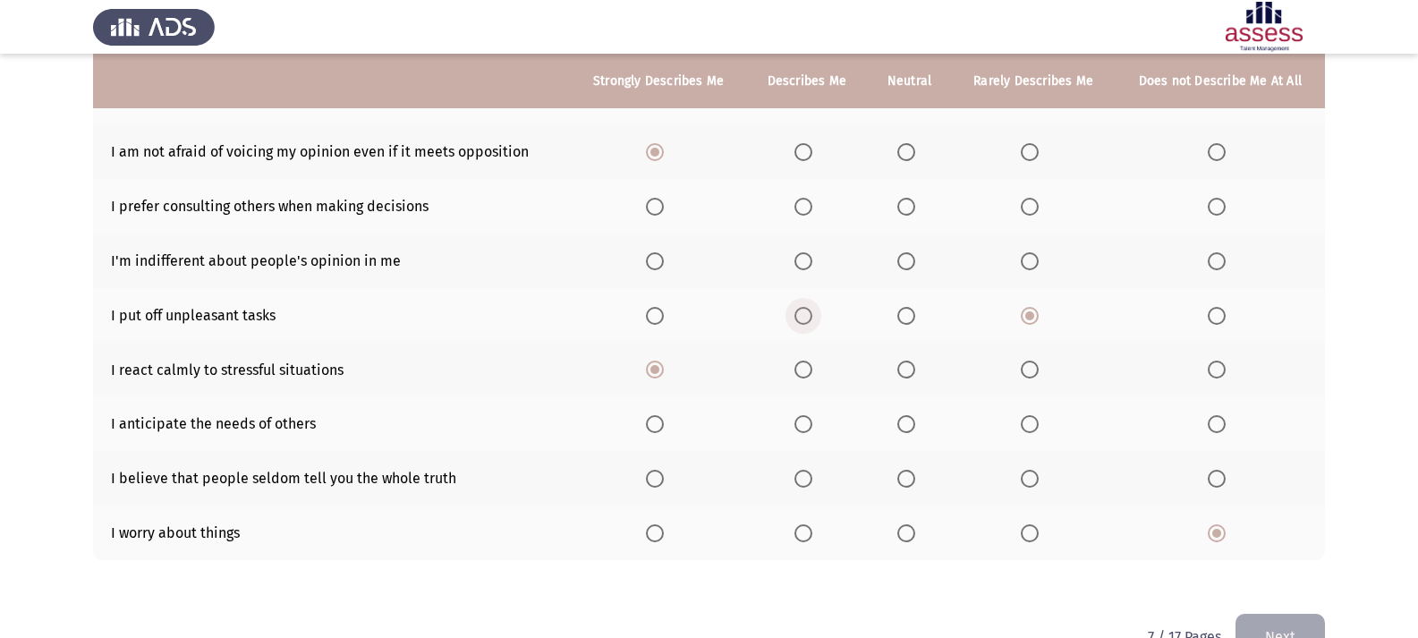
click at [800, 311] on input "Select an option" at bounding box center [803, 316] width 18 height 18
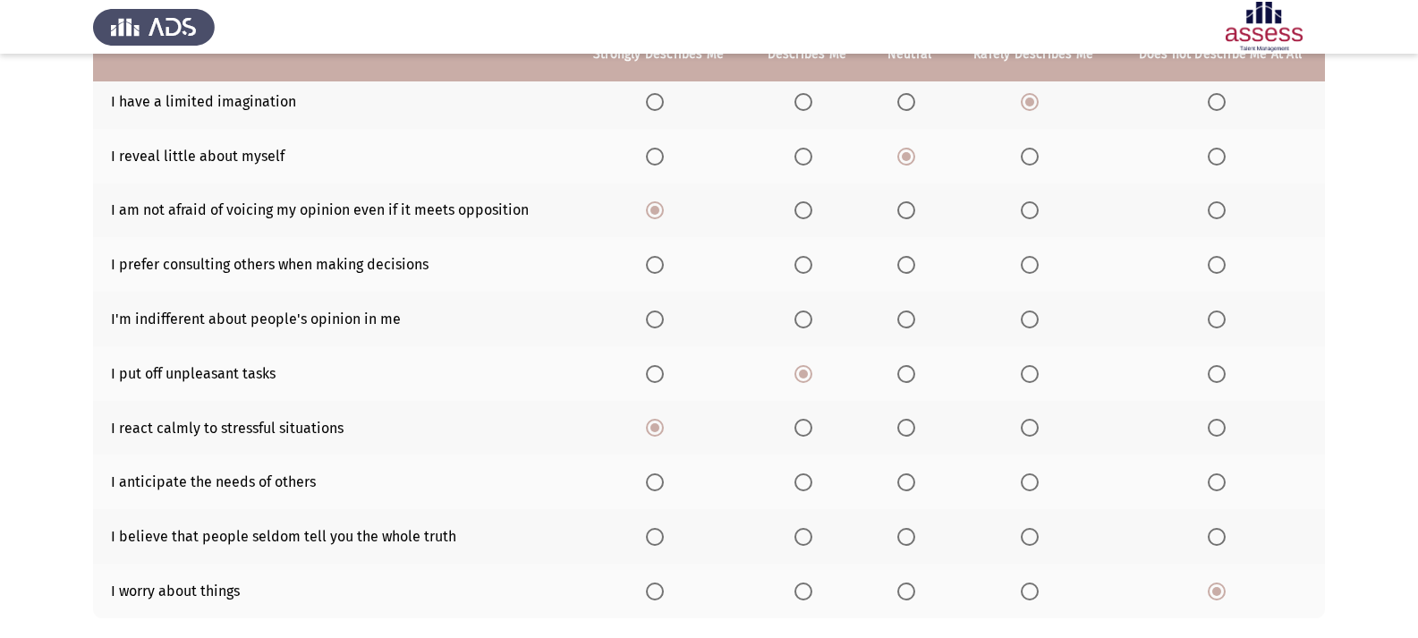
scroll to position [179, 0]
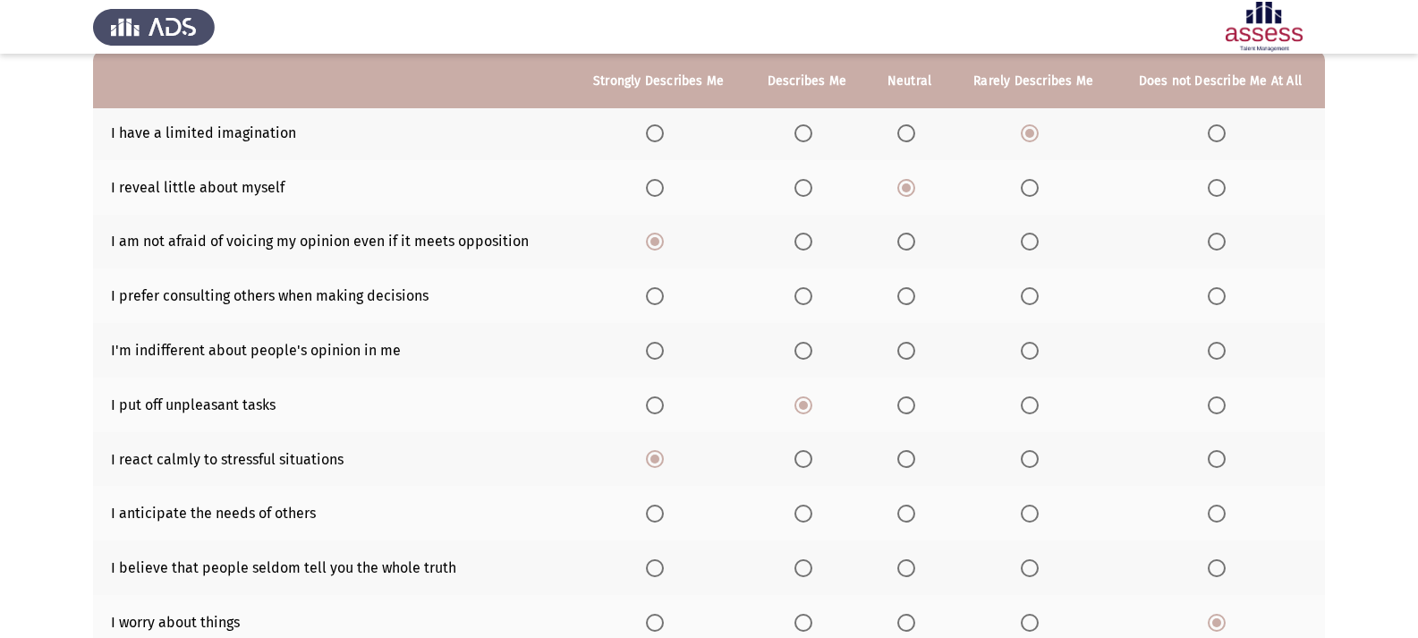
click at [1036, 297] on span "Select an option" at bounding box center [1030, 296] width 18 height 18
click at [1036, 297] on input "Select an option" at bounding box center [1030, 296] width 18 height 18
click at [1219, 301] on span "Select an option" at bounding box center [1217, 296] width 18 height 18
click at [1219, 301] on input "Select an option" at bounding box center [1217, 296] width 18 height 18
click at [800, 358] on span "Select an option" at bounding box center [803, 351] width 18 height 18
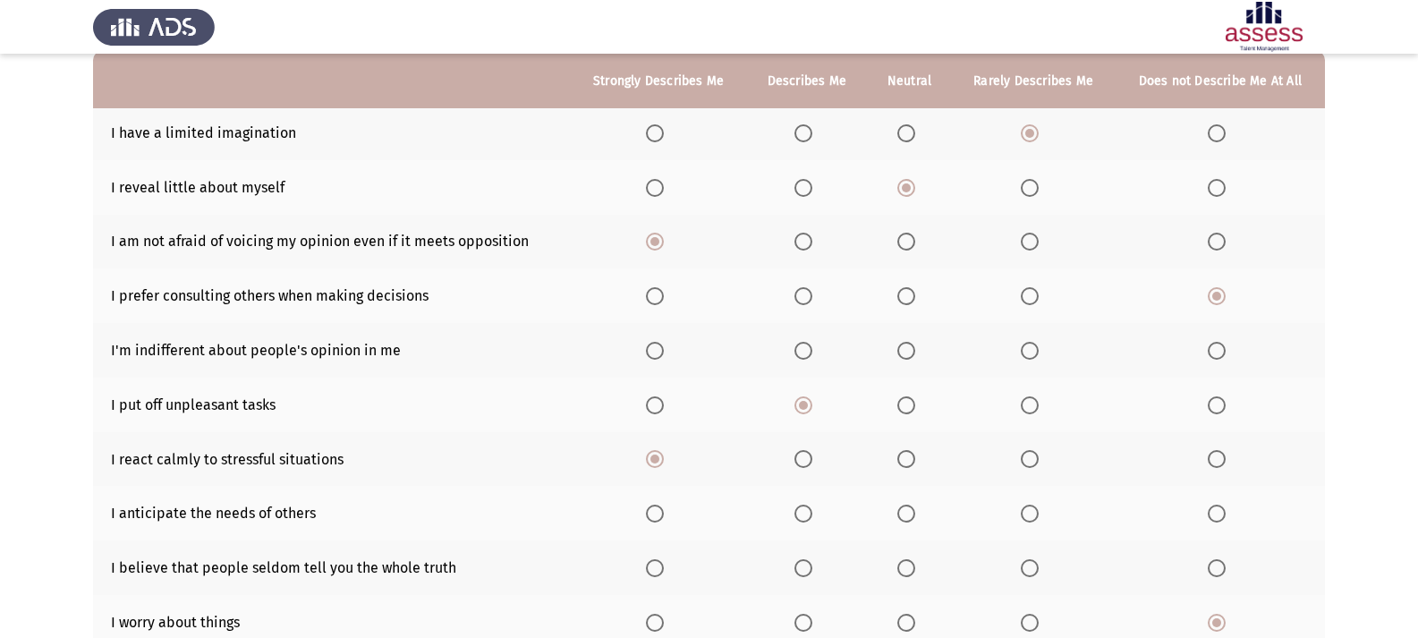
click at [800, 358] on input "Select an option" at bounding box center [803, 351] width 18 height 18
click at [904, 355] on span "Select an option" at bounding box center [906, 351] width 18 height 18
click at [904, 355] on input "Select an option" at bounding box center [906, 351] width 18 height 18
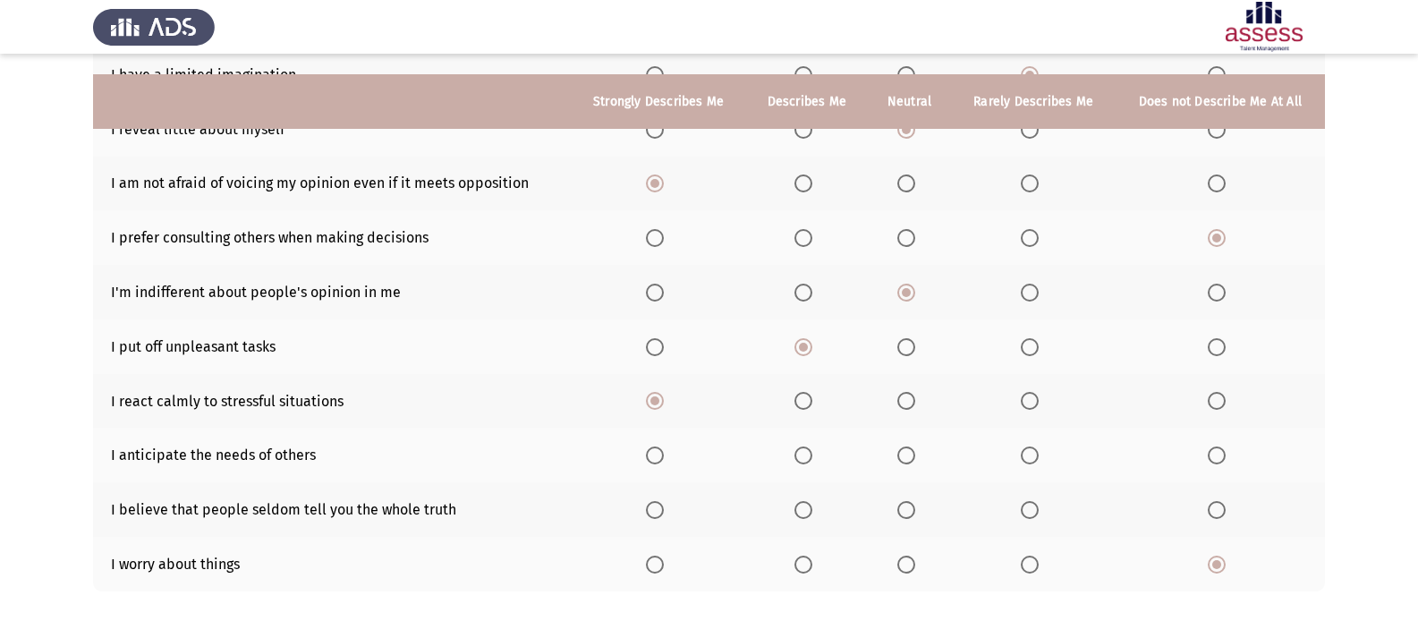
scroll to position [268, 0]
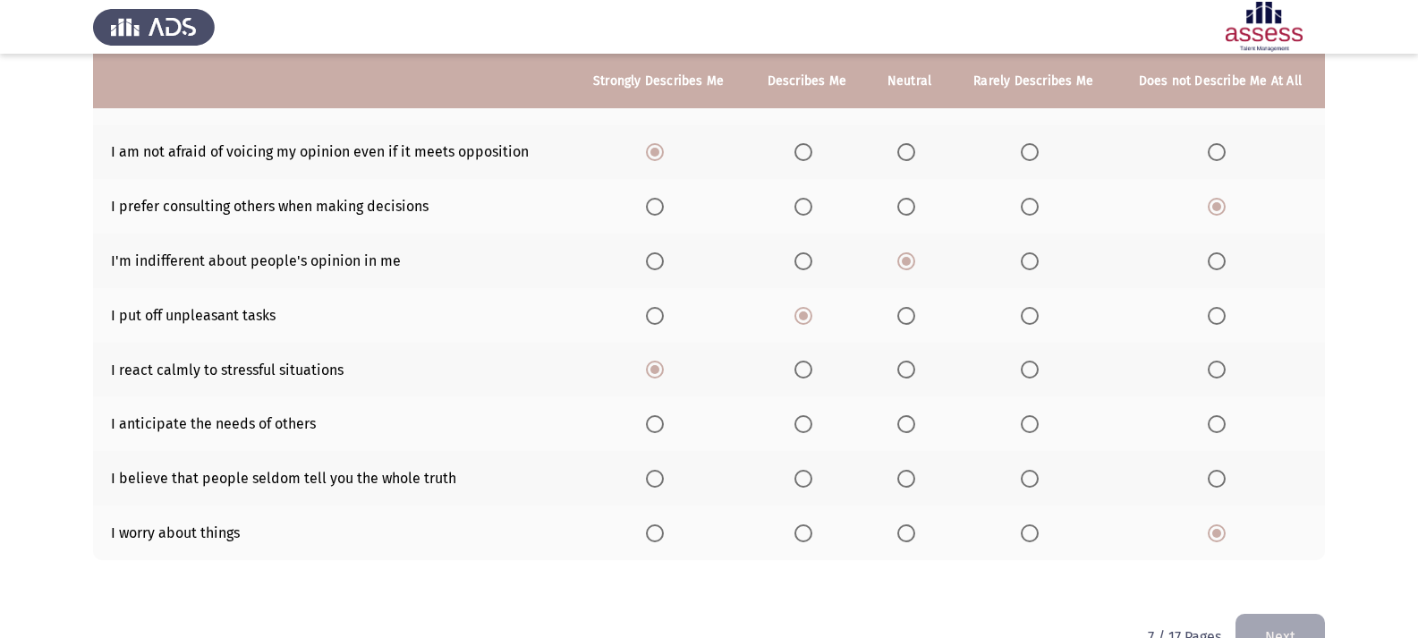
click at [914, 474] on span "Select an option" at bounding box center [906, 479] width 18 height 18
click at [914, 474] on input "Select an option" at bounding box center [906, 479] width 18 height 18
click at [909, 417] on span "Select an option" at bounding box center [906, 424] width 18 height 18
click at [909, 417] on input "Select an option" at bounding box center [906, 424] width 18 height 18
click at [812, 431] on span "Select an option" at bounding box center [803, 424] width 18 height 18
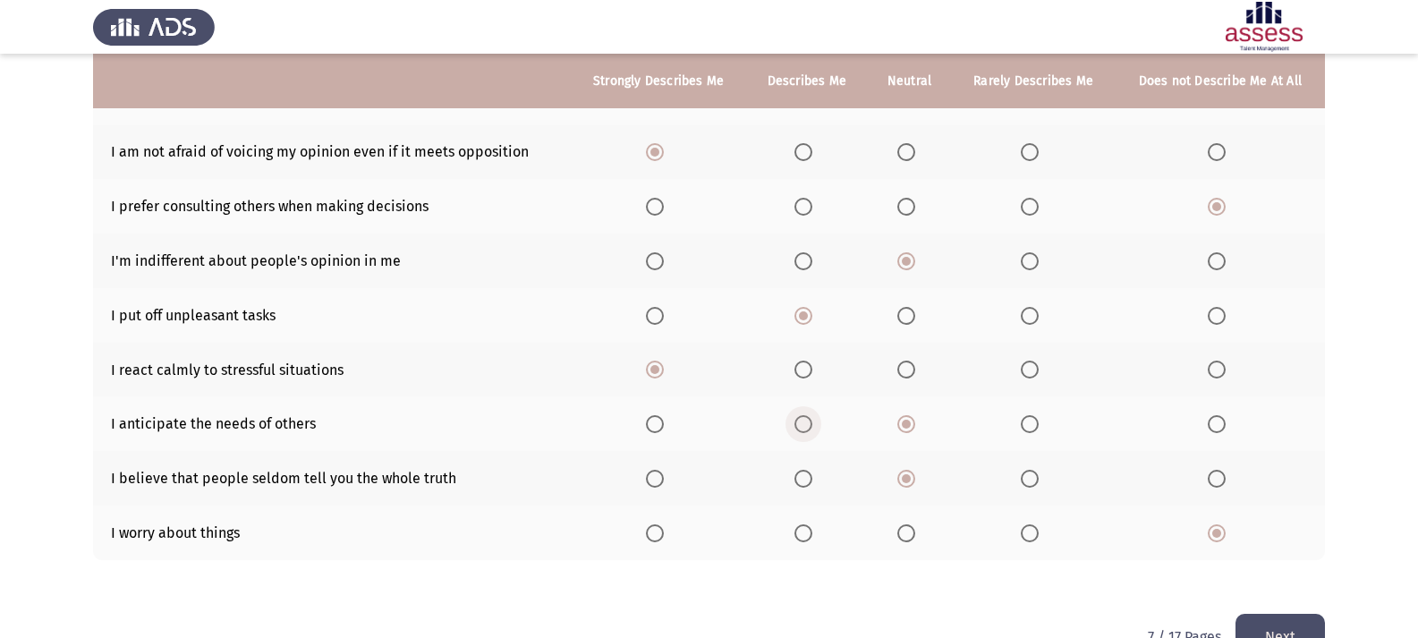
click at [812, 431] on input "Select an option" at bounding box center [803, 424] width 18 height 18
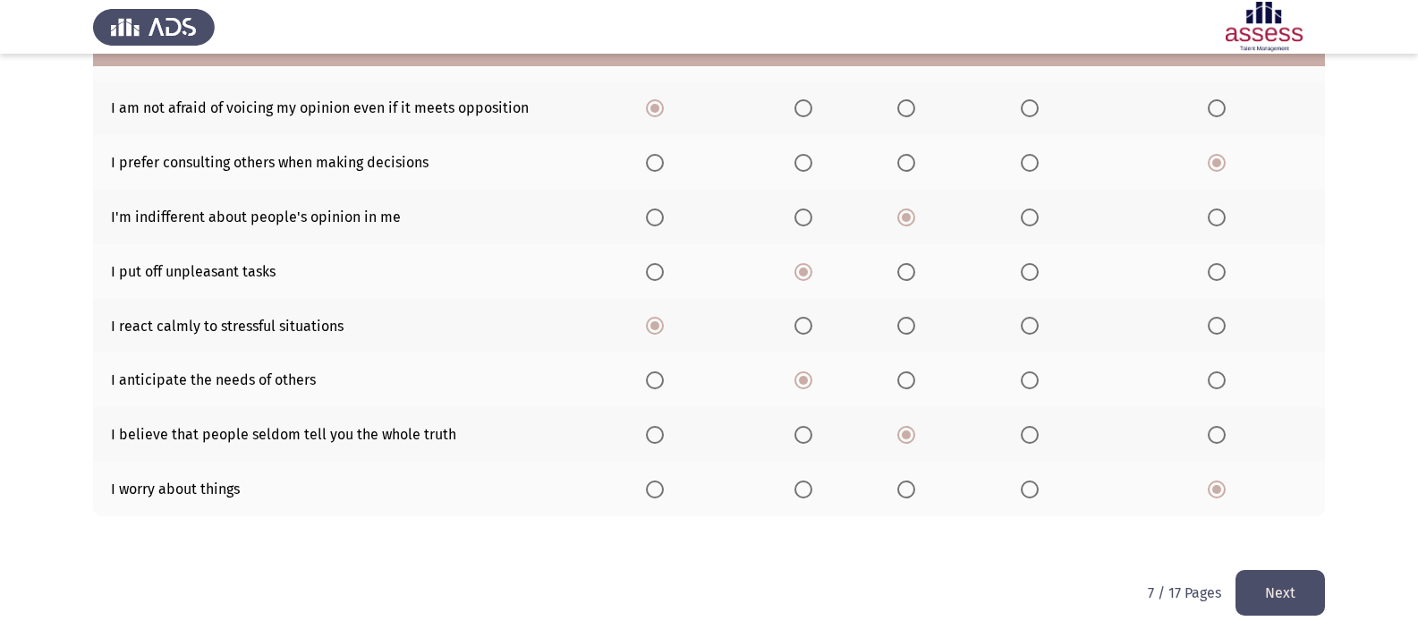
scroll to position [316, 0]
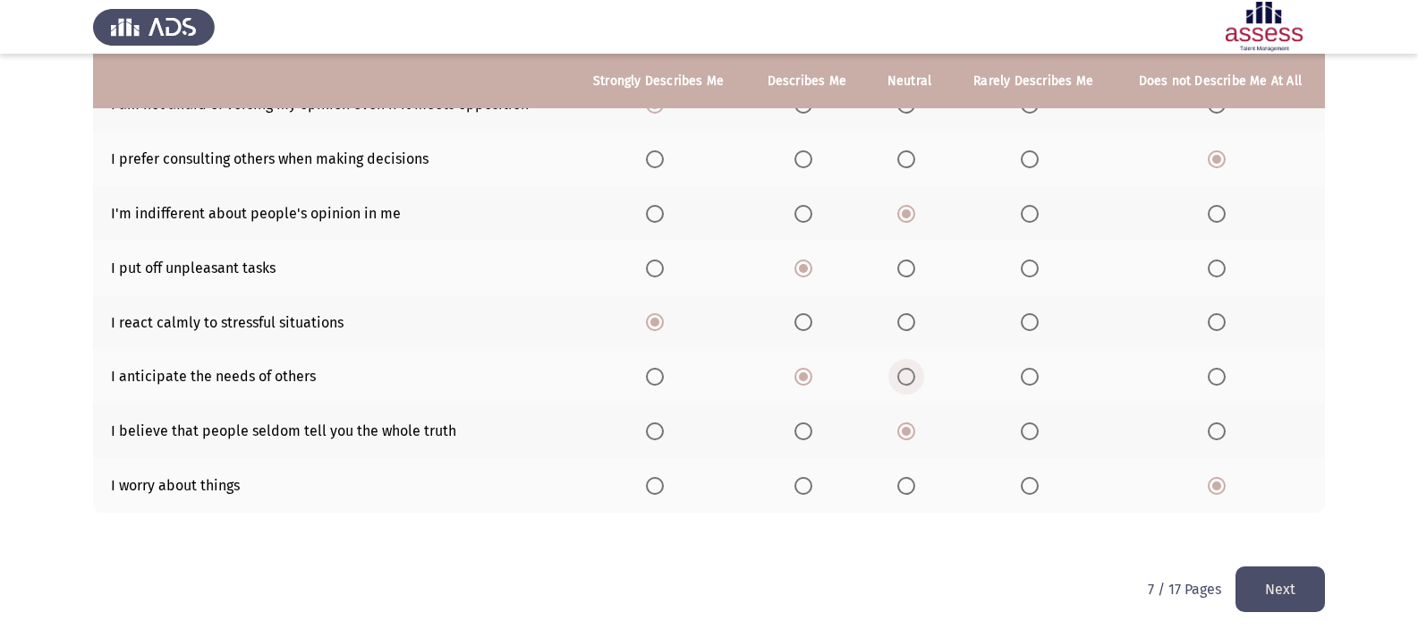
click at [912, 381] on span "Select an option" at bounding box center [906, 377] width 18 height 18
click at [912, 381] on input "Select an option" at bounding box center [906, 377] width 18 height 18
click at [815, 372] on label "Select an option" at bounding box center [806, 377] width 25 height 18
click at [812, 372] on input "Select an option" at bounding box center [803, 377] width 18 height 18
click at [921, 380] on label "Select an option" at bounding box center [909, 377] width 25 height 18
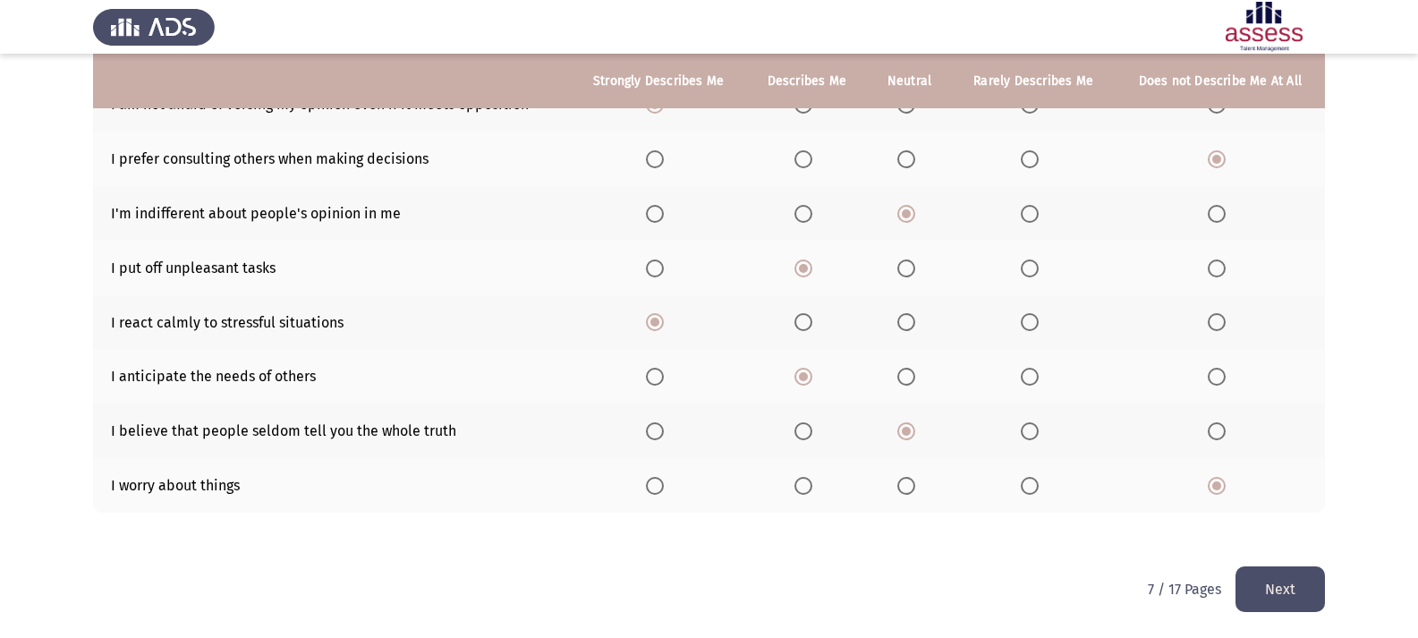
click at [915, 380] on input "Select an option" at bounding box center [906, 377] width 18 height 18
click at [803, 377] on span "Select an option" at bounding box center [803, 377] width 0 height 0
click at [805, 376] on input "Select an option" at bounding box center [803, 377] width 18 height 18
click at [1317, 576] on button "Next" at bounding box center [1279, 589] width 89 height 46
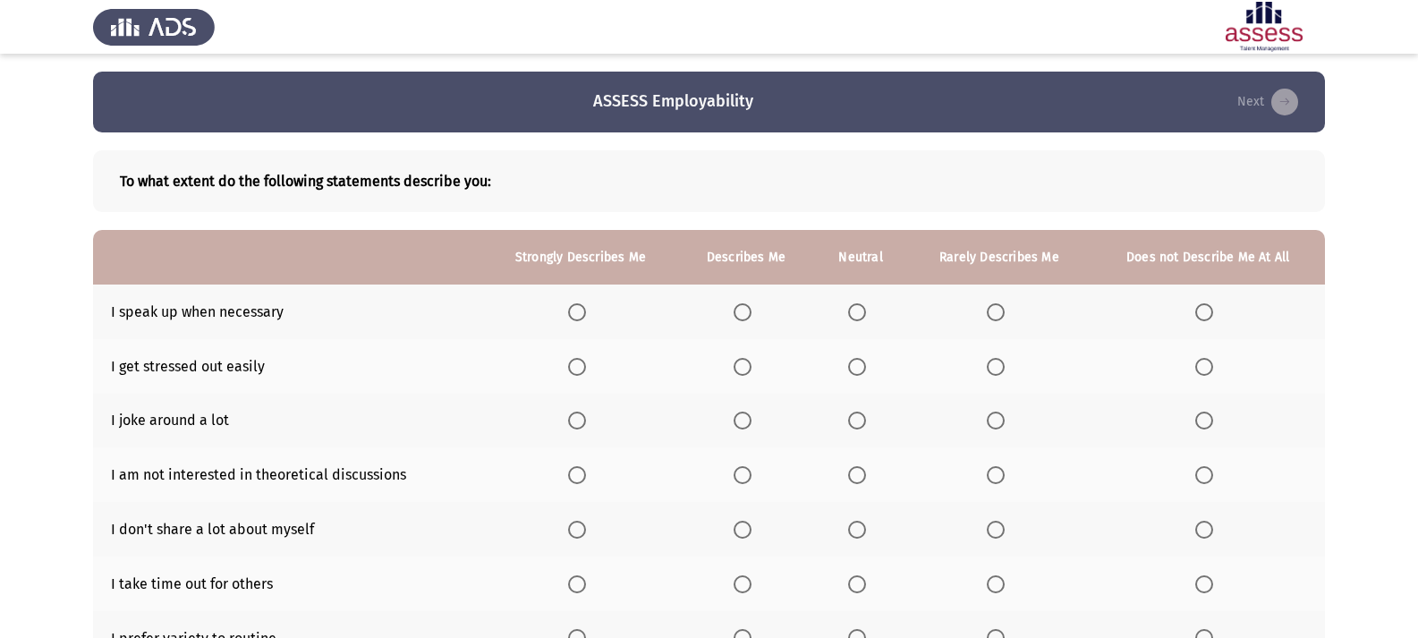
click at [747, 308] on span "Select an option" at bounding box center [743, 312] width 18 height 18
click at [747, 308] on input "Select an option" at bounding box center [743, 312] width 18 height 18
click at [1207, 369] on span "Select an option" at bounding box center [1204, 367] width 18 height 18
click at [1207, 369] on input "Select an option" at bounding box center [1204, 367] width 18 height 18
click at [1001, 418] on span "Select an option" at bounding box center [996, 421] width 18 height 18
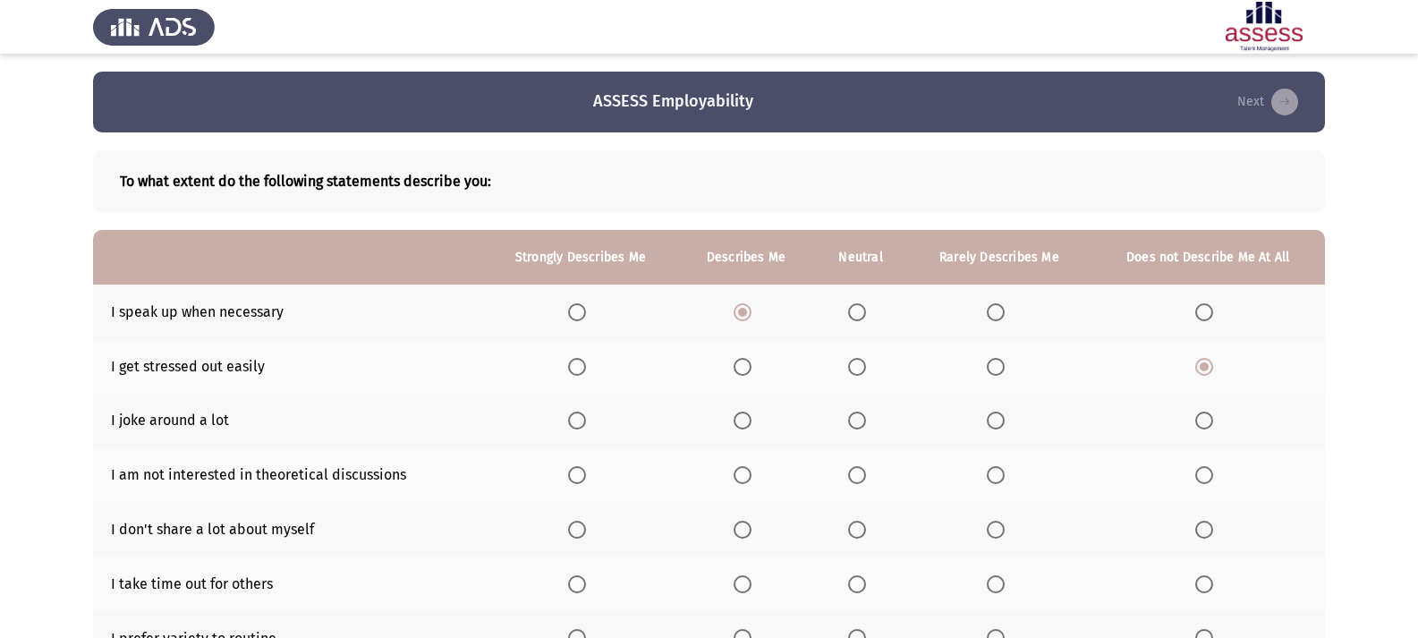
click at [1001, 418] on input "Select an option" at bounding box center [996, 421] width 18 height 18
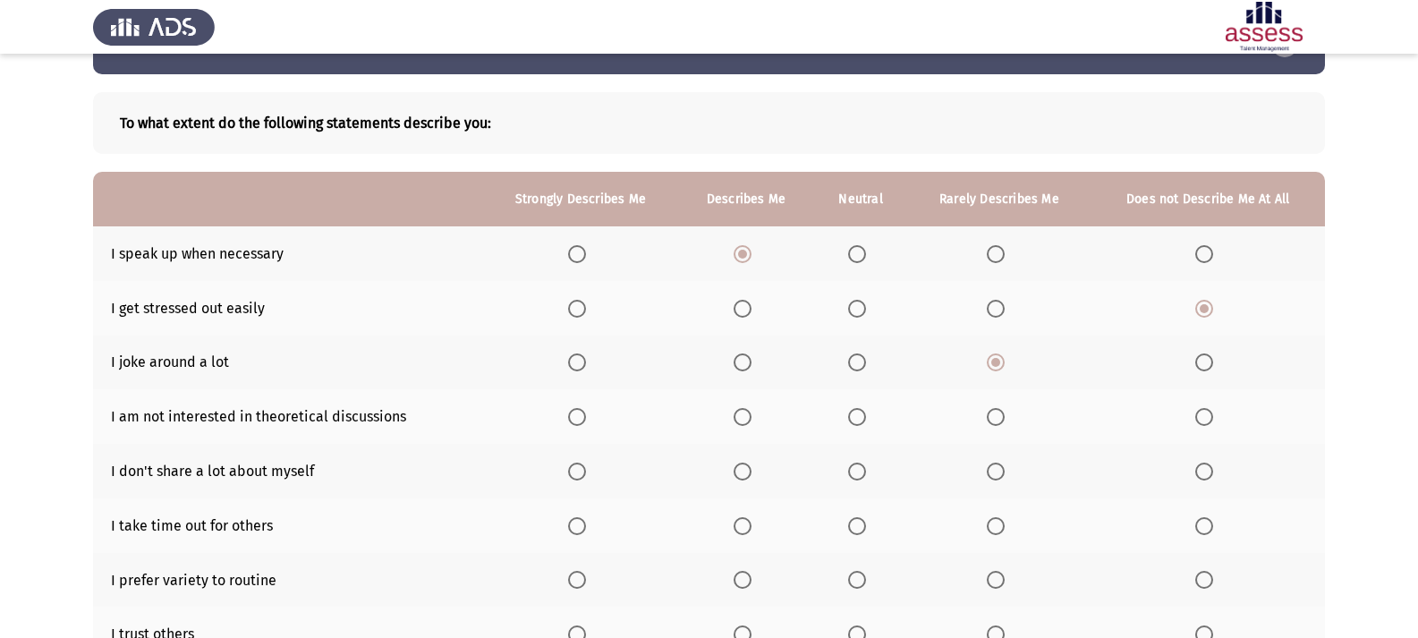
scroll to position [89, 0]
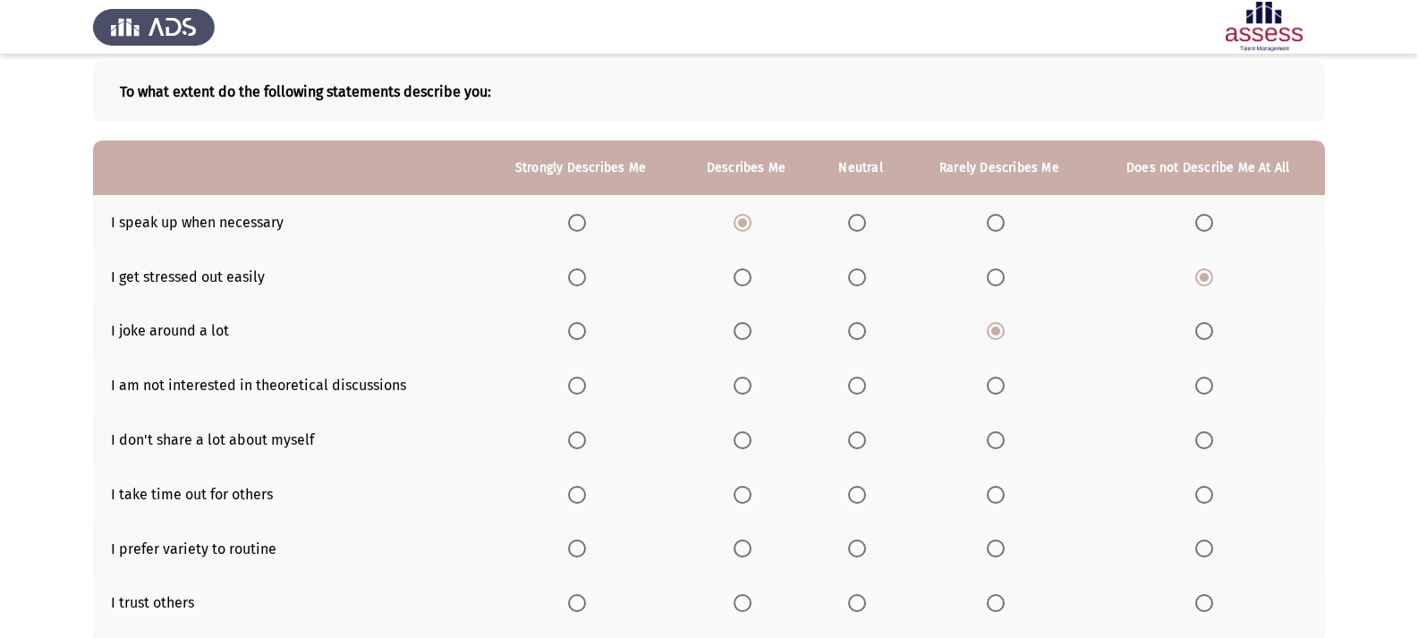
click at [1004, 378] on span "Select an option" at bounding box center [996, 386] width 18 height 18
click at [1004, 378] on input "Select an option" at bounding box center [996, 386] width 18 height 18
click at [854, 441] on span "Select an option" at bounding box center [857, 440] width 18 height 18
click at [854, 441] on input "Select an option" at bounding box center [857, 440] width 18 height 18
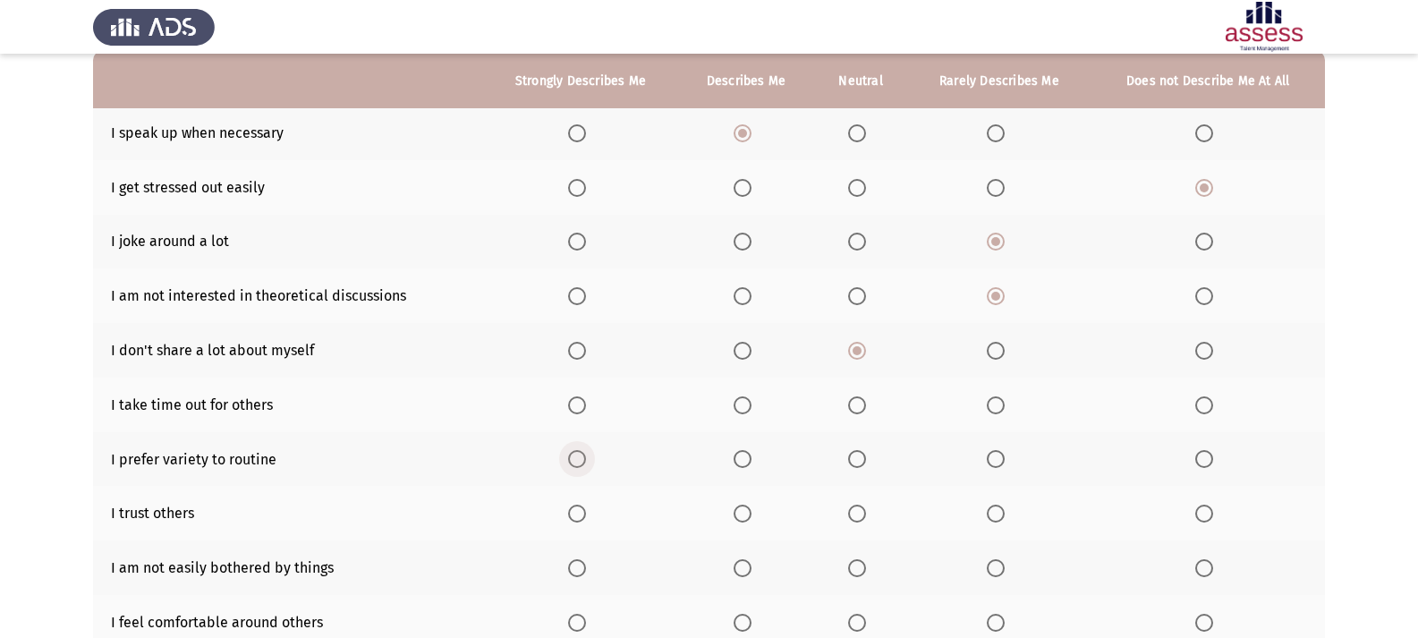
click at [574, 459] on span "Select an option" at bounding box center [577, 459] width 18 height 18
click at [574, 459] on input "Select an option" at bounding box center [577, 459] width 18 height 18
click at [750, 510] on span "Select an option" at bounding box center [743, 514] width 18 height 18
click at [750, 510] on input "Select an option" at bounding box center [743, 514] width 18 height 18
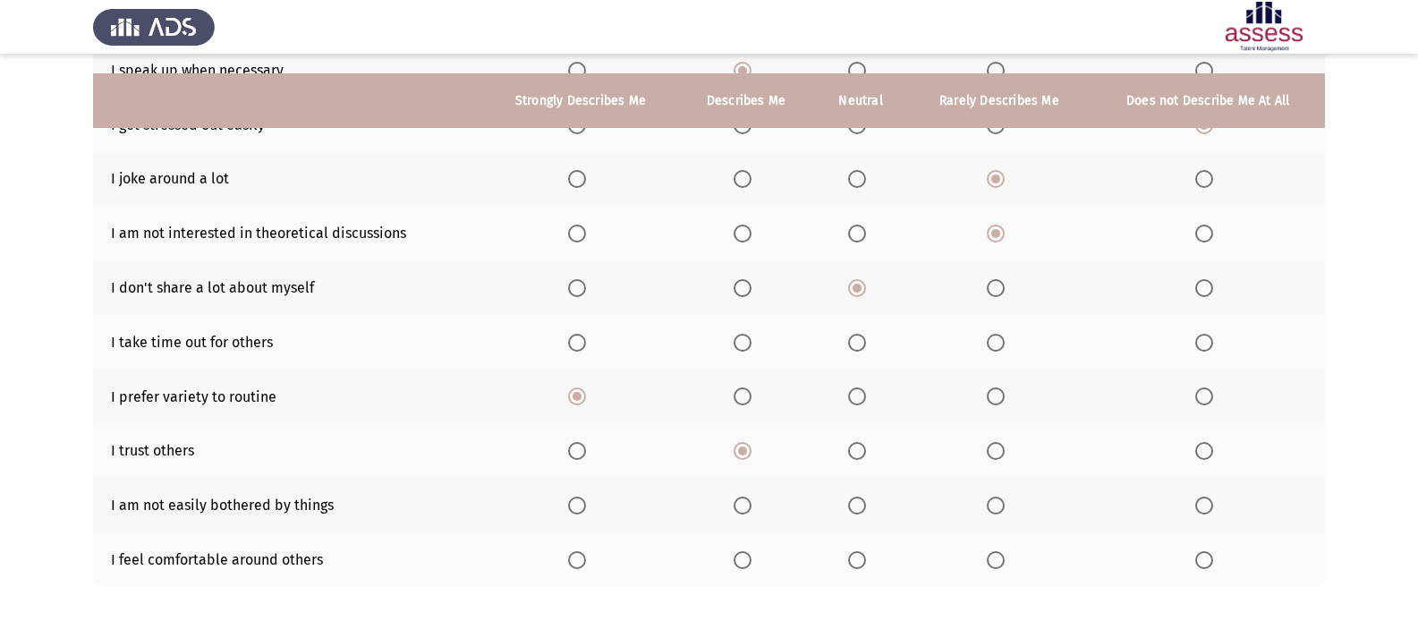
scroll to position [268, 0]
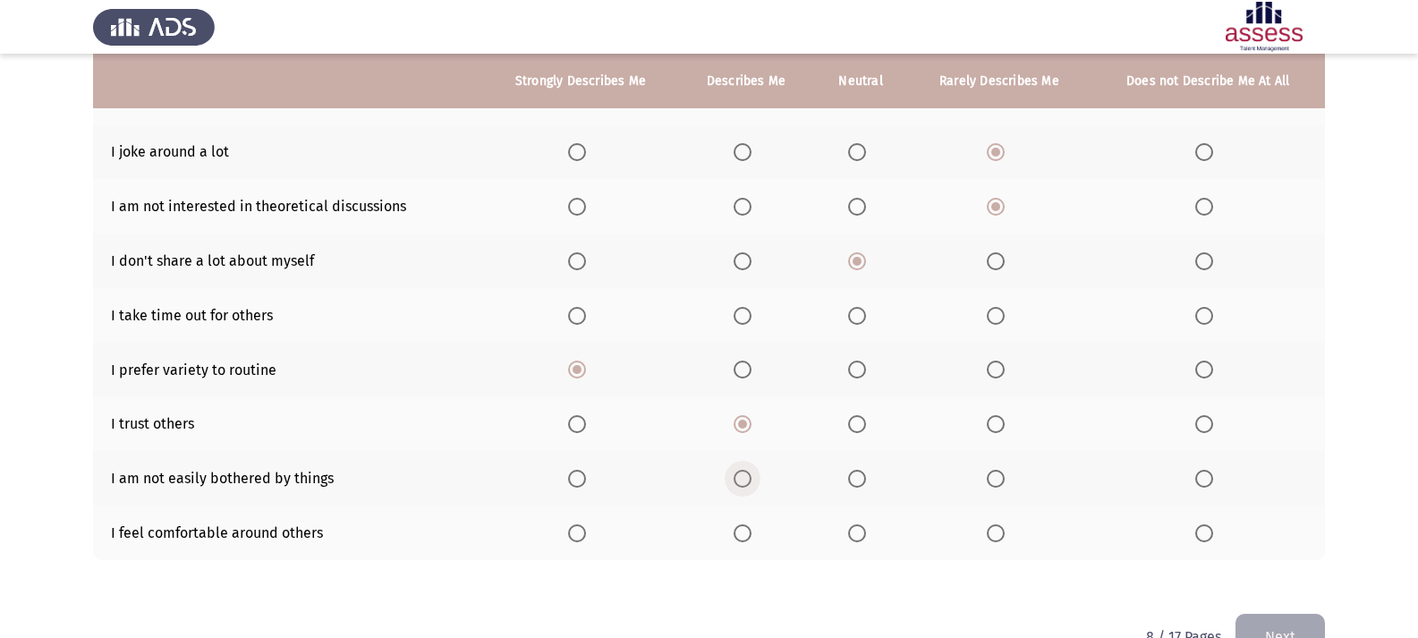
click at [743, 484] on span "Select an option" at bounding box center [743, 479] width 18 height 18
click at [743, 484] on input "Select an option" at bounding box center [743, 479] width 18 height 18
click at [751, 532] on span "Select an option" at bounding box center [743, 533] width 18 height 18
click at [751, 532] on input "Select an option" at bounding box center [743, 533] width 18 height 18
click at [729, 309] on th at bounding box center [745, 315] width 135 height 55
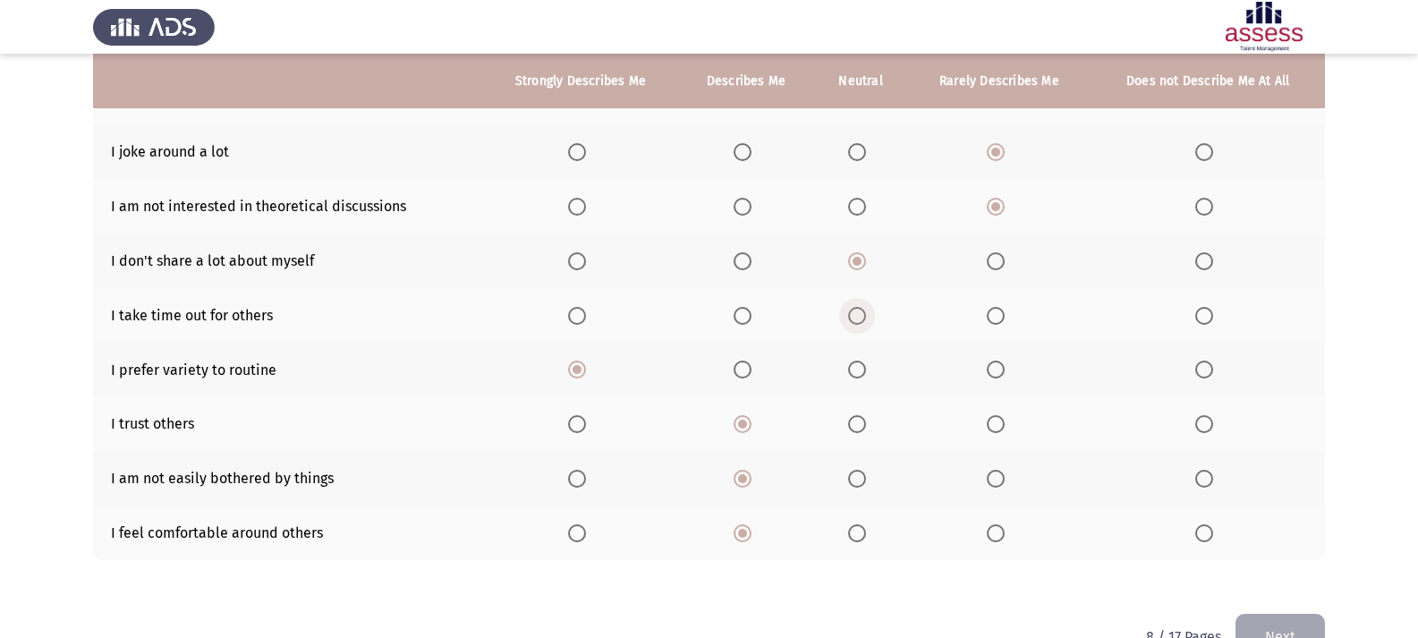
click at [857, 318] on span "Select an option" at bounding box center [857, 316] width 18 height 18
click at [857, 318] on input "Select an option" at bounding box center [857, 316] width 18 height 18
click at [735, 307] on span "Select an option" at bounding box center [743, 316] width 18 height 18
click at [735, 307] on input "Select an option" at bounding box center [743, 316] width 18 height 18
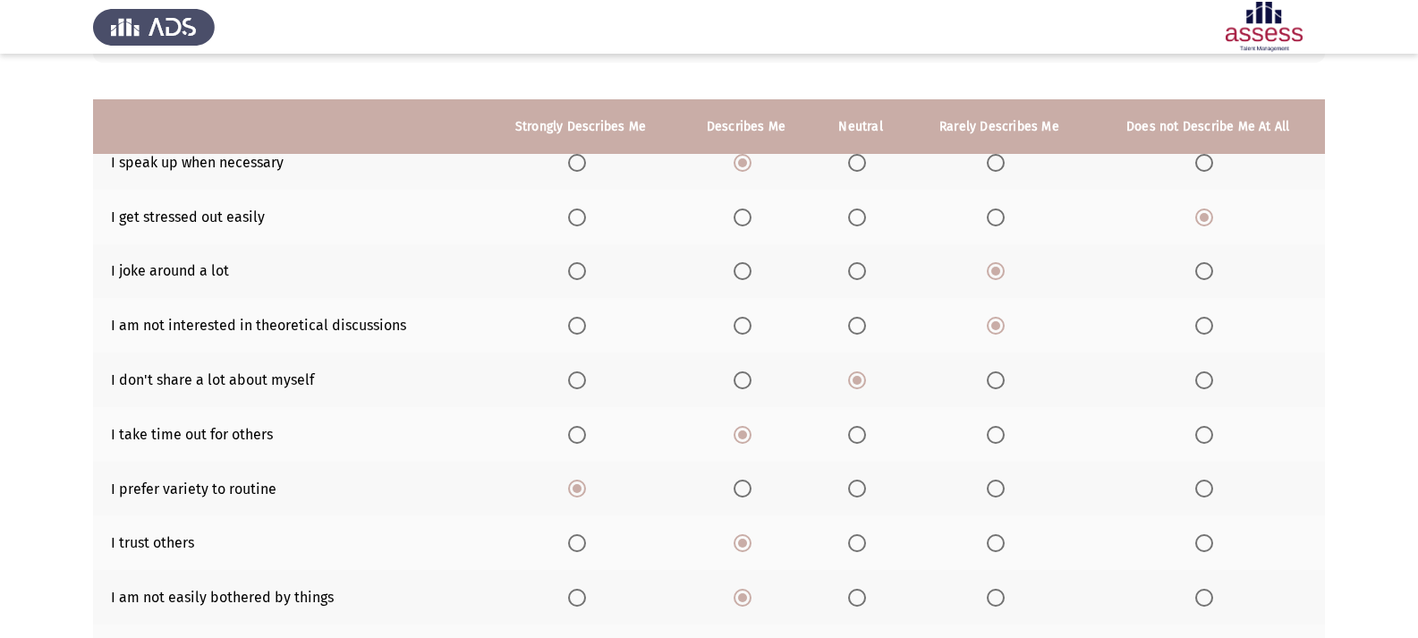
scroll to position [137, 0]
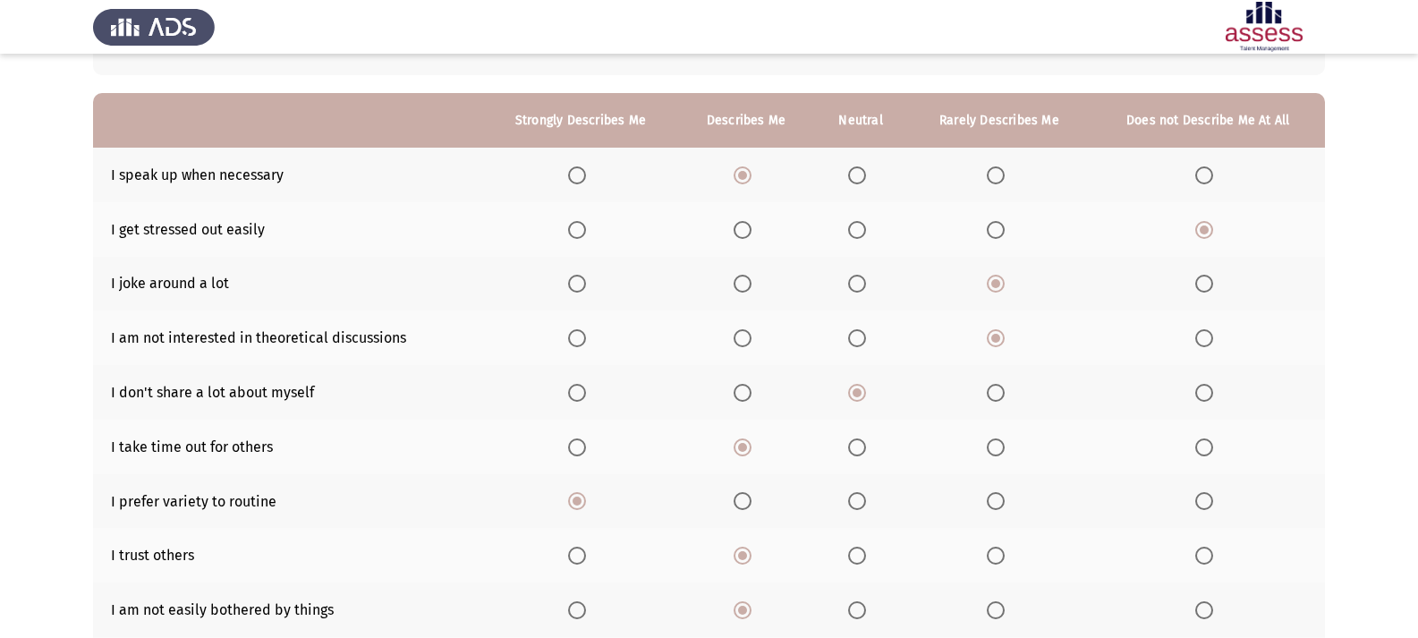
click at [581, 174] on span "Select an option" at bounding box center [577, 175] width 18 height 18
click at [581, 174] on input "Select an option" at bounding box center [577, 175] width 18 height 18
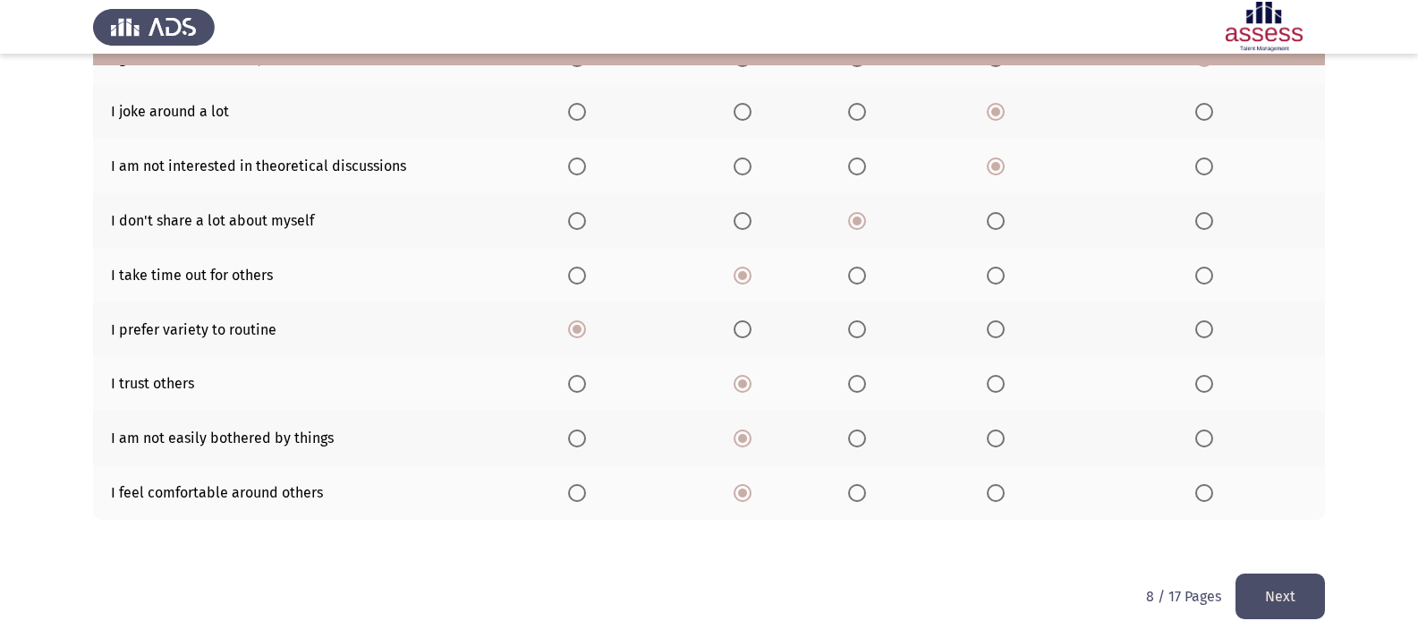
scroll to position [316, 0]
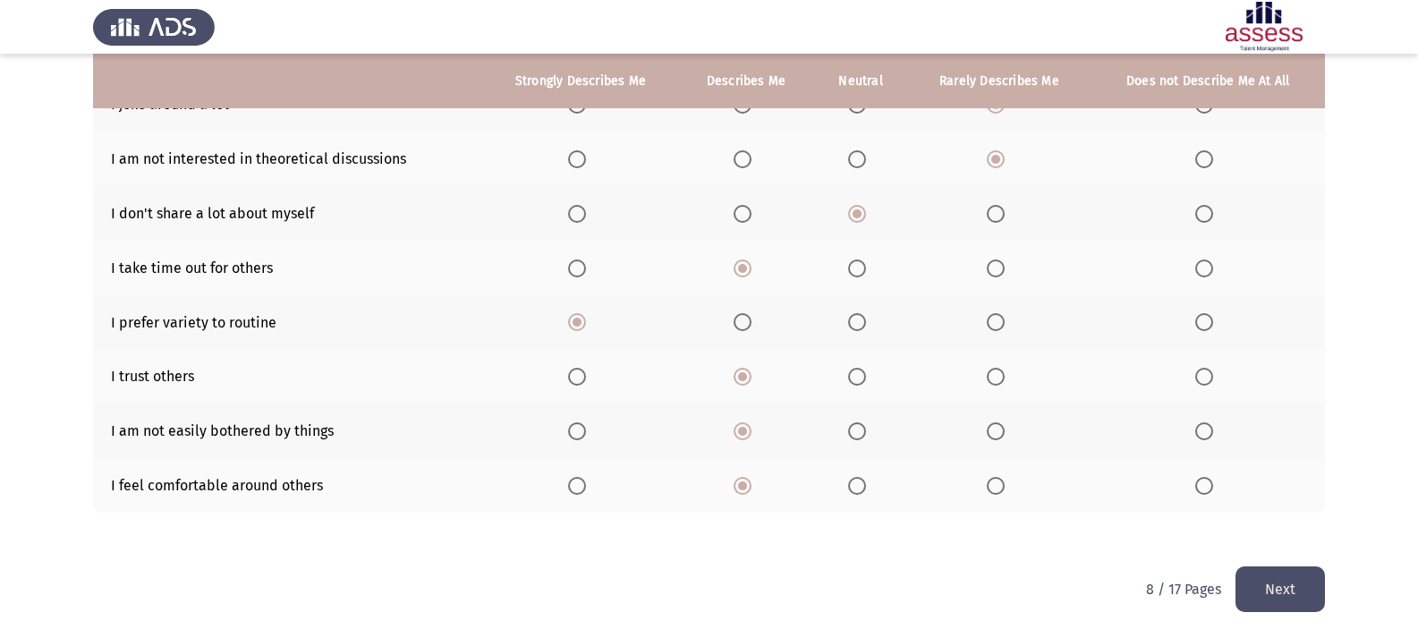
click at [1306, 571] on button "Next" at bounding box center [1279, 589] width 89 height 46
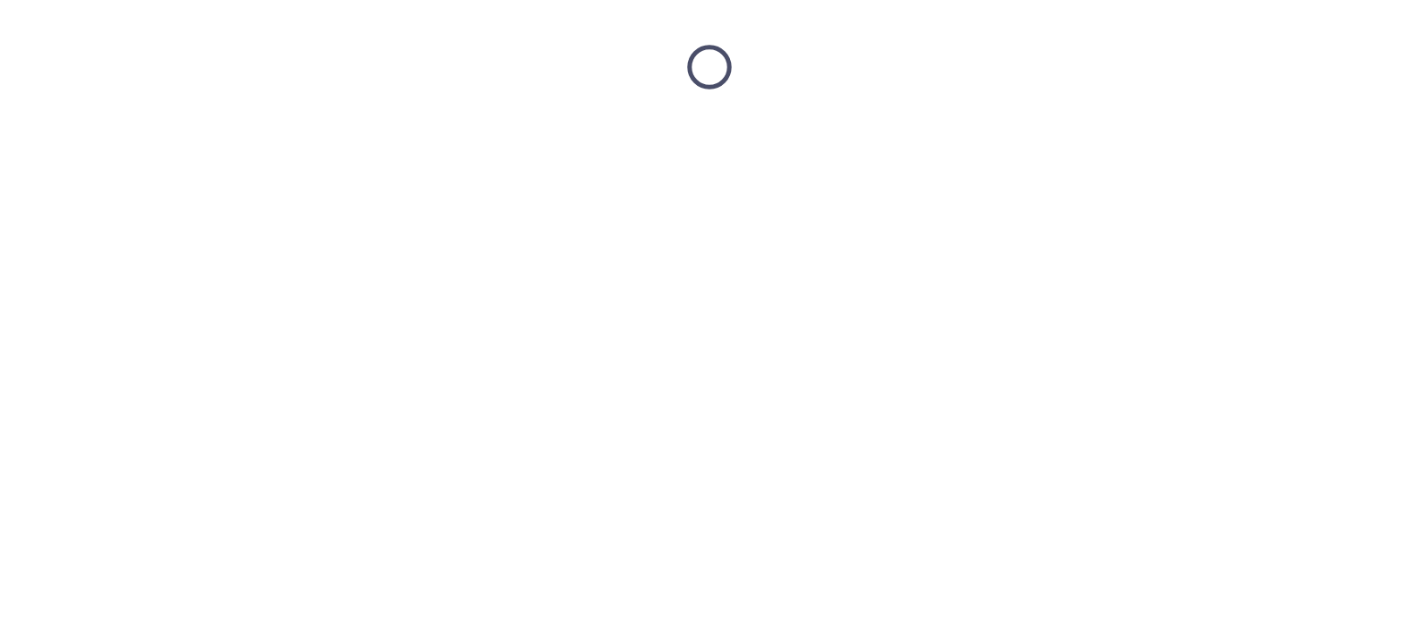
scroll to position [0, 0]
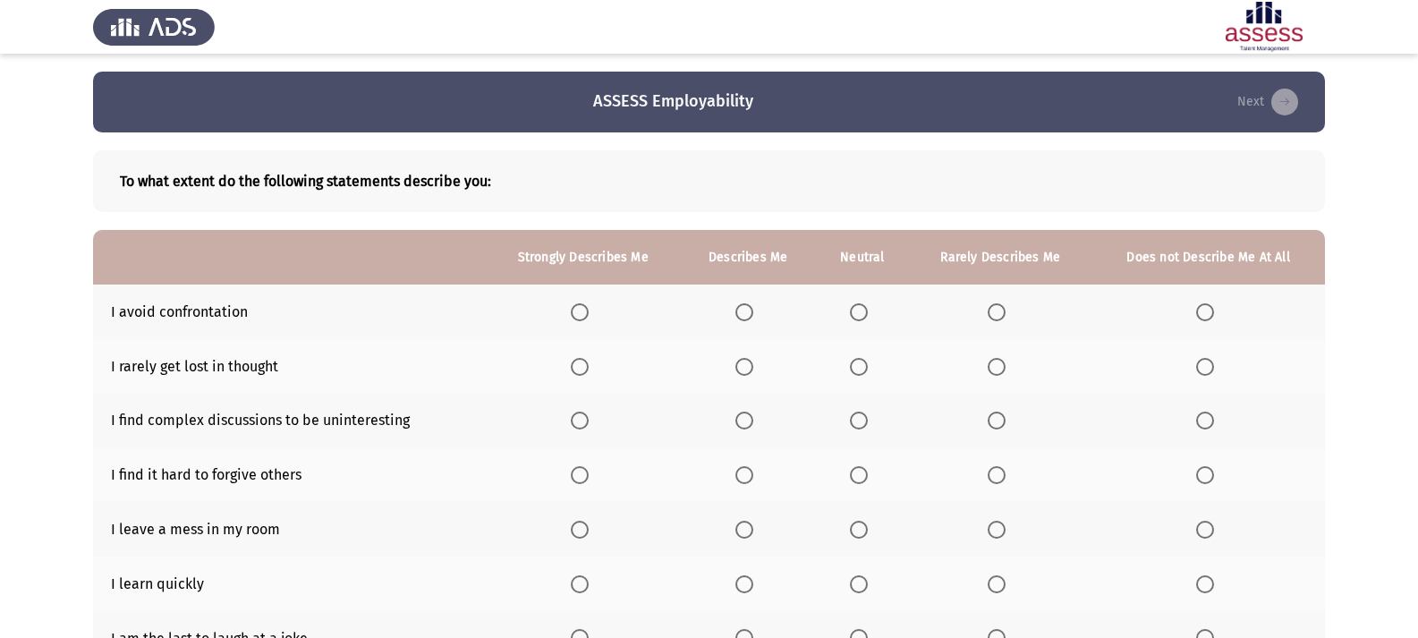
click at [751, 366] on span "Select an option" at bounding box center [744, 367] width 18 height 18
click at [751, 366] on input "Select an option" at bounding box center [744, 367] width 18 height 18
click at [1004, 427] on span "Select an option" at bounding box center [997, 421] width 18 height 18
click at [1004, 427] on input "Select an option" at bounding box center [997, 421] width 18 height 18
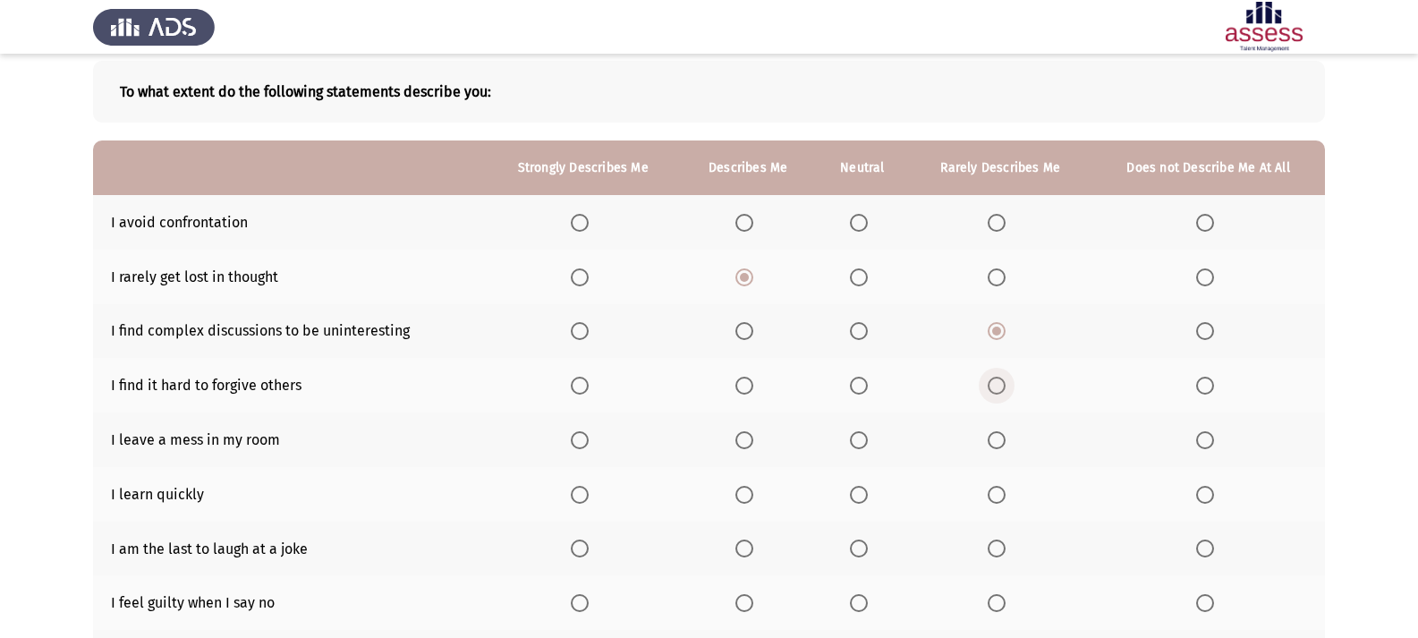
click at [995, 385] on span "Select an option" at bounding box center [997, 386] width 18 height 18
click at [995, 385] on input "Select an option" at bounding box center [997, 386] width 18 height 18
click at [1207, 383] on span "Select an option" at bounding box center [1205, 386] width 18 height 18
click at [1207, 383] on input "Select an option" at bounding box center [1205, 386] width 18 height 18
click at [1214, 438] on label "Select an option" at bounding box center [1208, 440] width 25 height 18
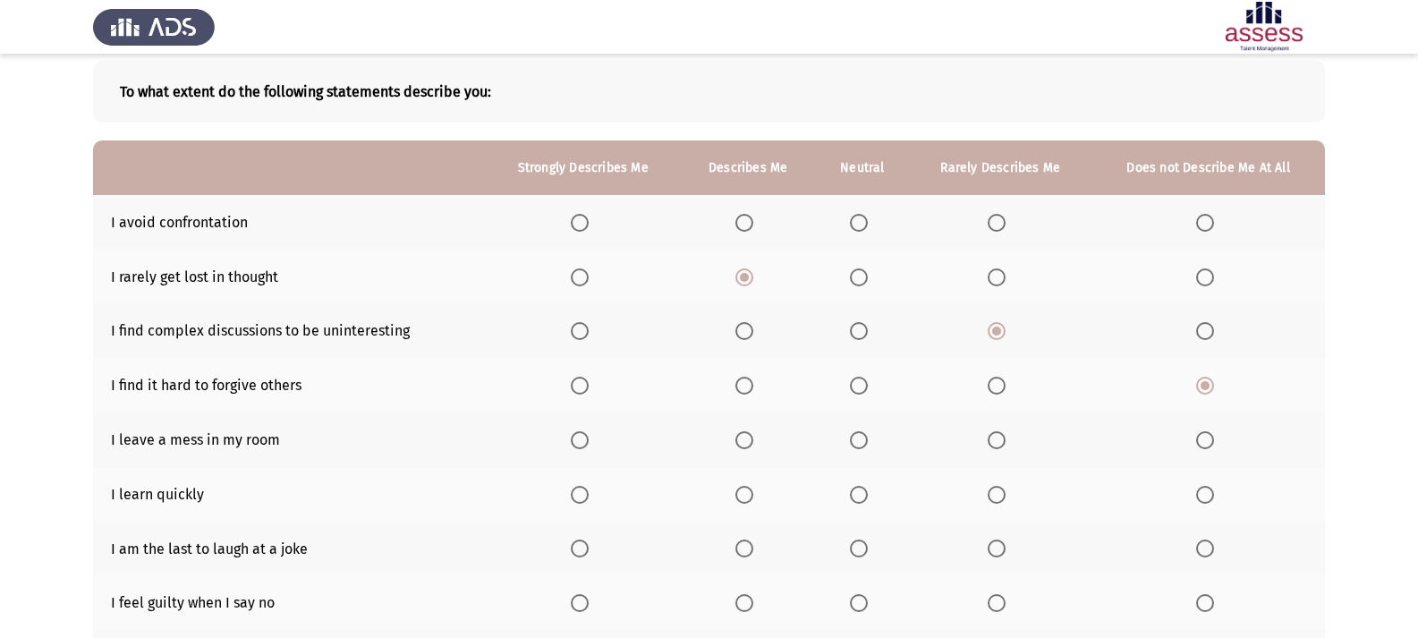
click at [1214, 438] on input "Select an option" at bounding box center [1205, 440] width 18 height 18
click at [752, 493] on span "Select an option" at bounding box center [744, 495] width 18 height 18
click at [752, 493] on input "Select an option" at bounding box center [744, 495] width 18 height 18
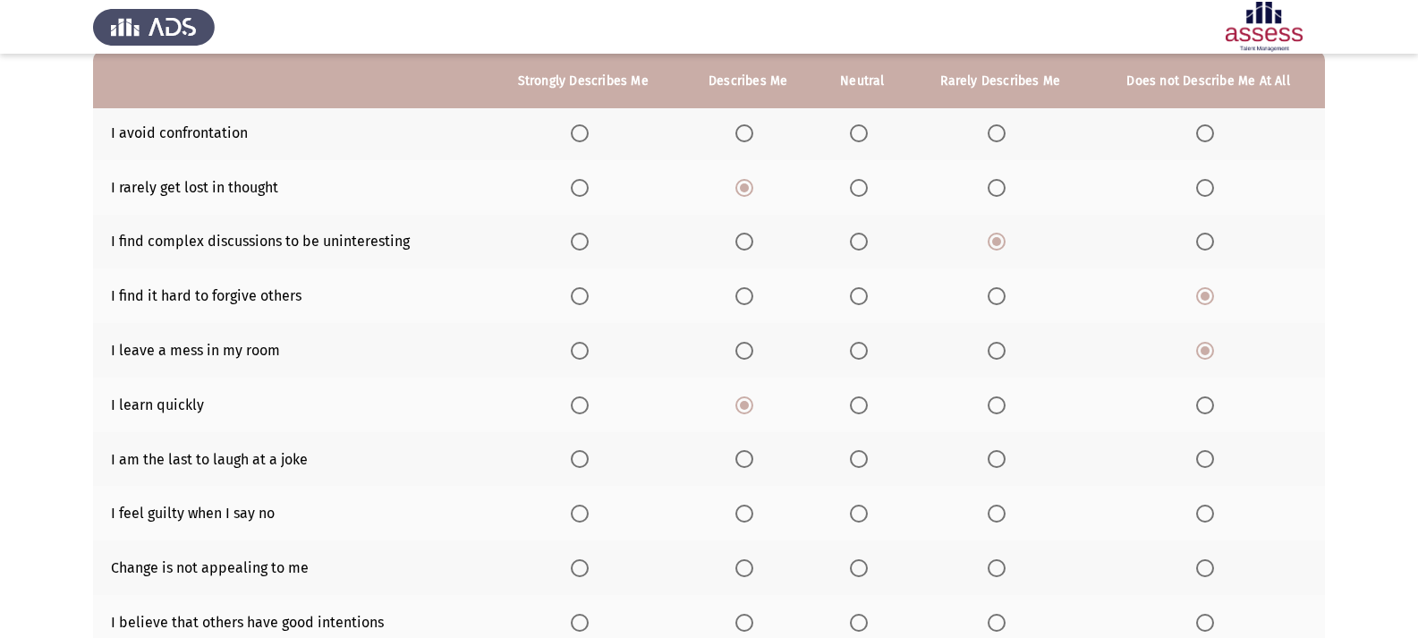
click at [1002, 451] on span "Select an option" at bounding box center [997, 459] width 18 height 18
click at [1002, 451] on input "Select an option" at bounding box center [997, 459] width 18 height 18
click at [995, 516] on span "Select an option" at bounding box center [997, 514] width 18 height 18
click at [995, 516] on input "Select an option" at bounding box center [997, 514] width 18 height 18
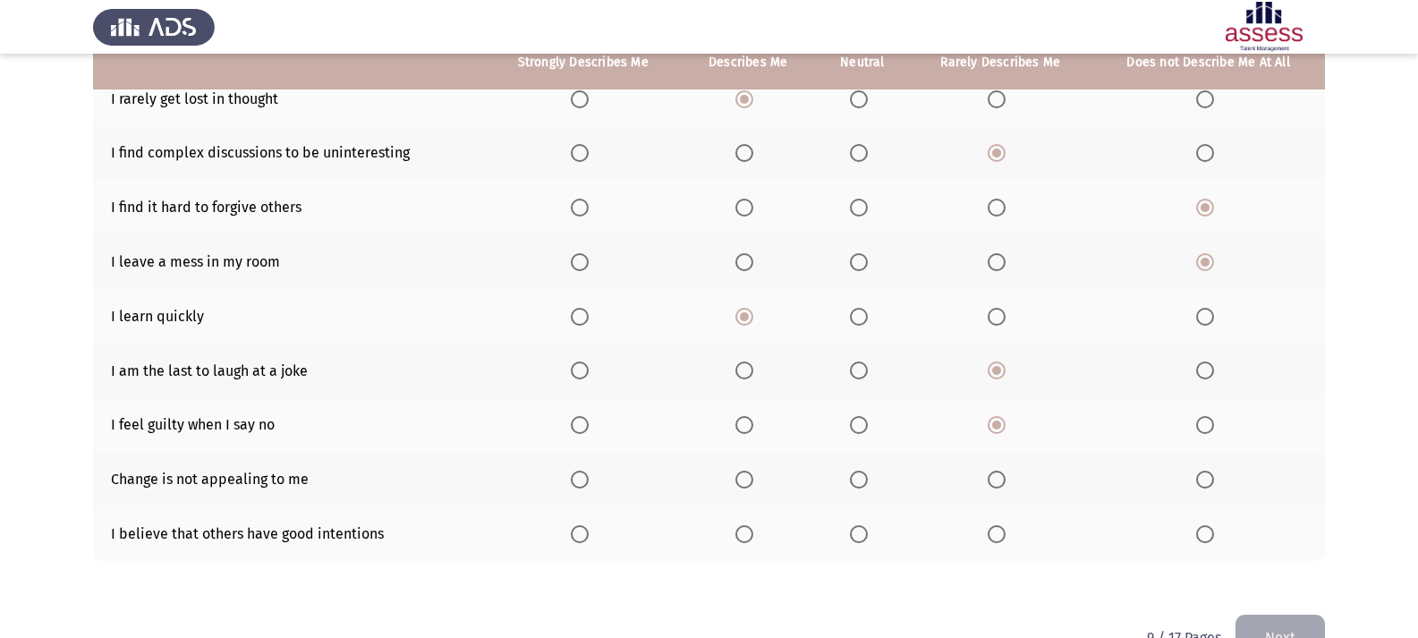
scroll to position [268, 0]
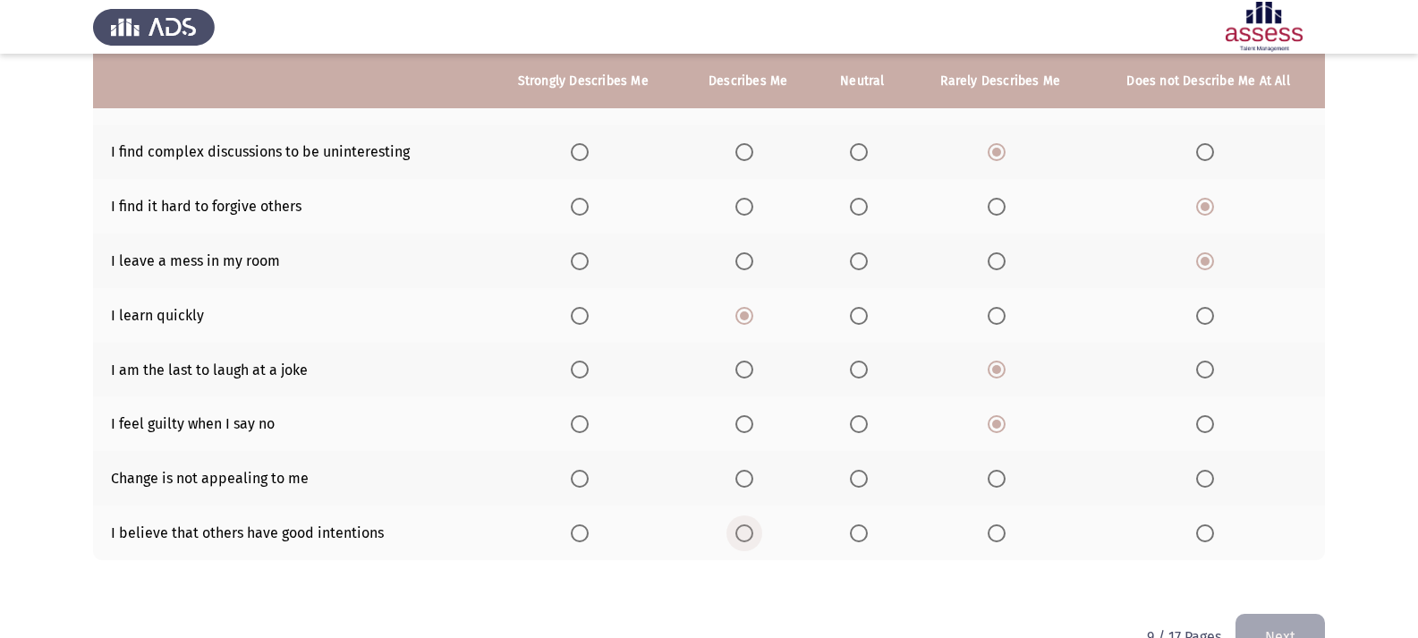
click at [743, 539] on span "Select an option" at bounding box center [744, 533] width 18 height 18
click at [743, 539] on input "Select an option" at bounding box center [744, 533] width 18 height 18
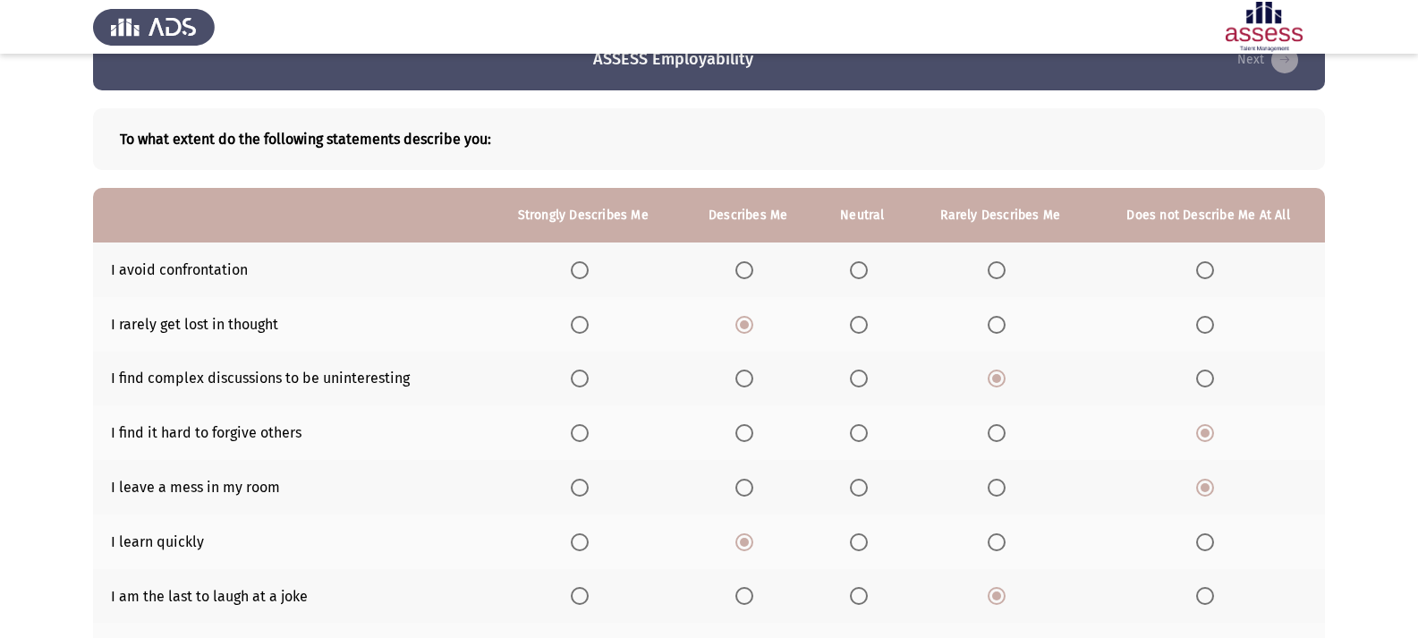
scroll to position [0, 0]
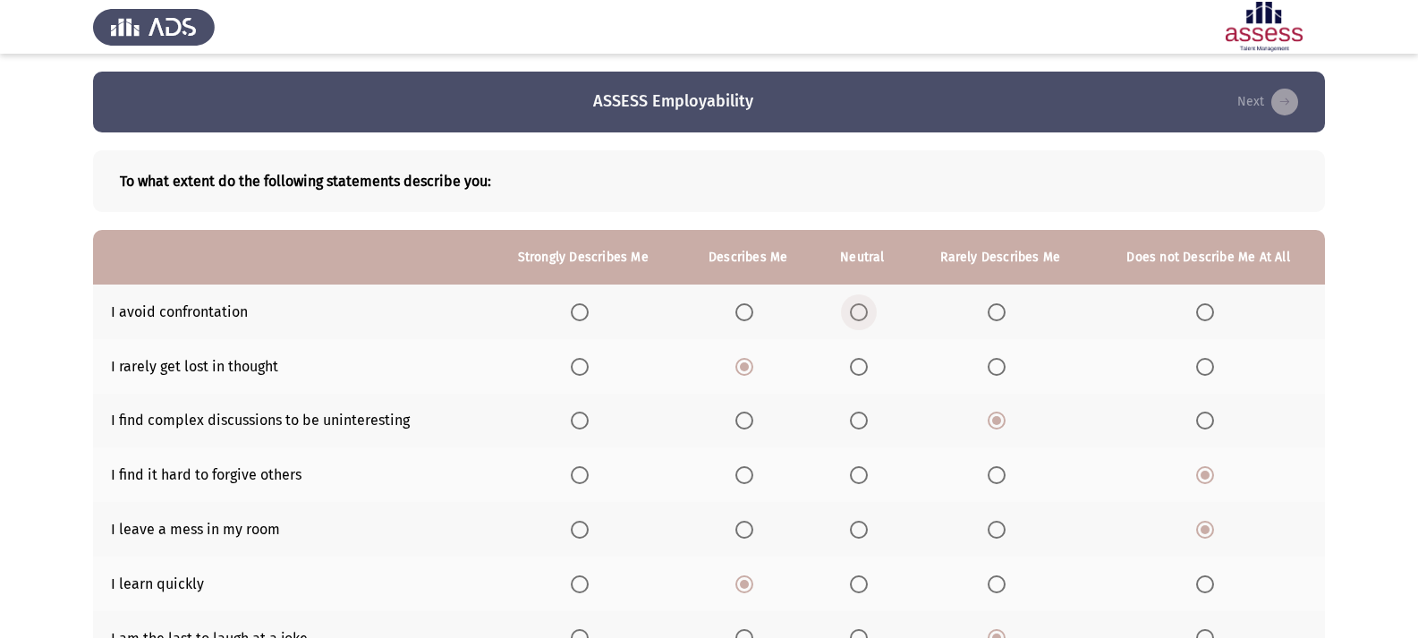
click at [859, 312] on span "Select an option" at bounding box center [859, 312] width 0 height 0
click at [860, 311] on input "Select an option" at bounding box center [859, 312] width 18 height 18
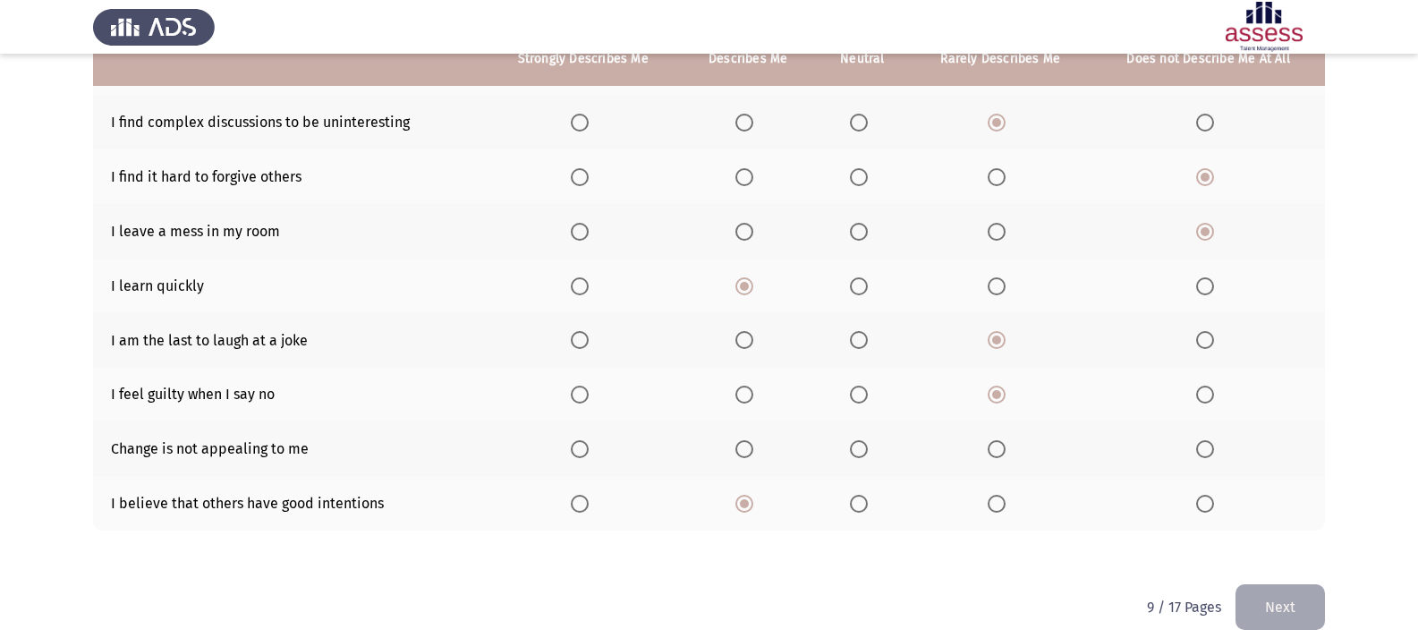
scroll to position [316, 0]
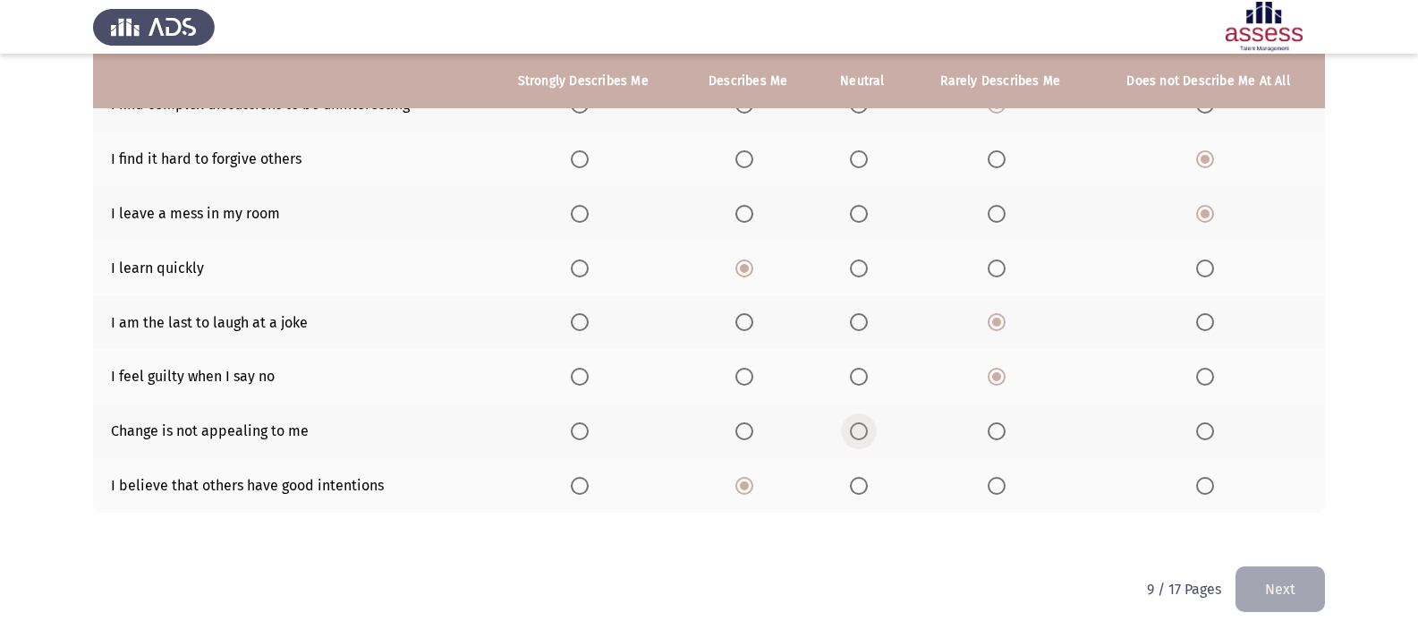
click at [870, 428] on label "Select an option" at bounding box center [862, 431] width 25 height 18
click at [868, 428] on input "Select an option" at bounding box center [859, 431] width 18 height 18
click at [997, 427] on span "Select an option" at bounding box center [997, 431] width 18 height 18
click at [997, 427] on input "Select an option" at bounding box center [997, 431] width 18 height 18
click at [1313, 576] on button "Next" at bounding box center [1279, 589] width 89 height 46
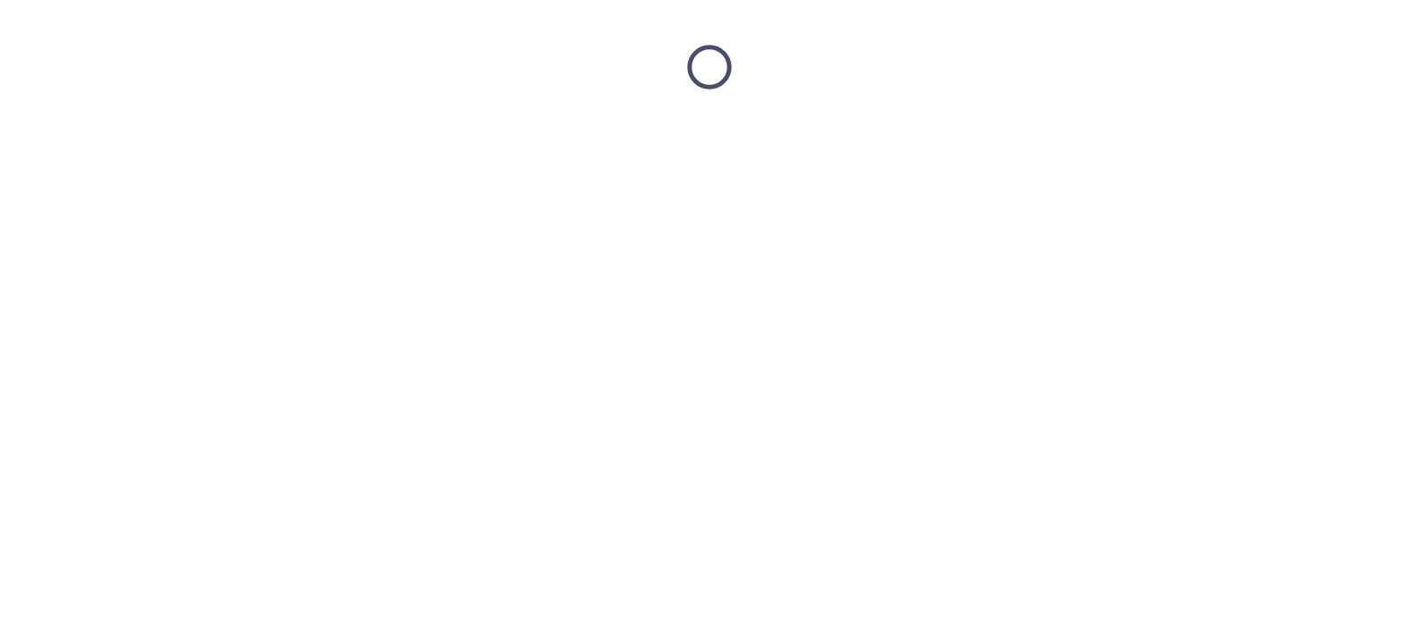
scroll to position [0, 0]
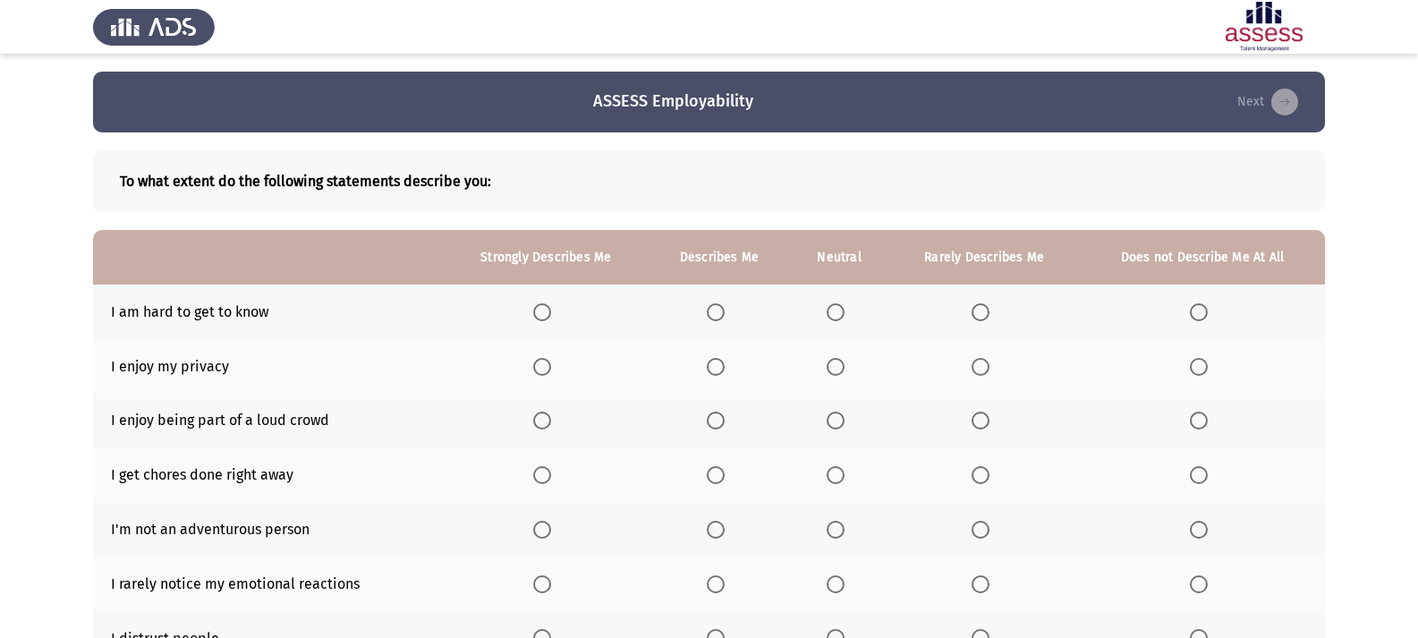
click at [717, 369] on span "Select an option" at bounding box center [716, 367] width 18 height 18
click at [717, 369] on input "Select an option" at bounding box center [716, 367] width 18 height 18
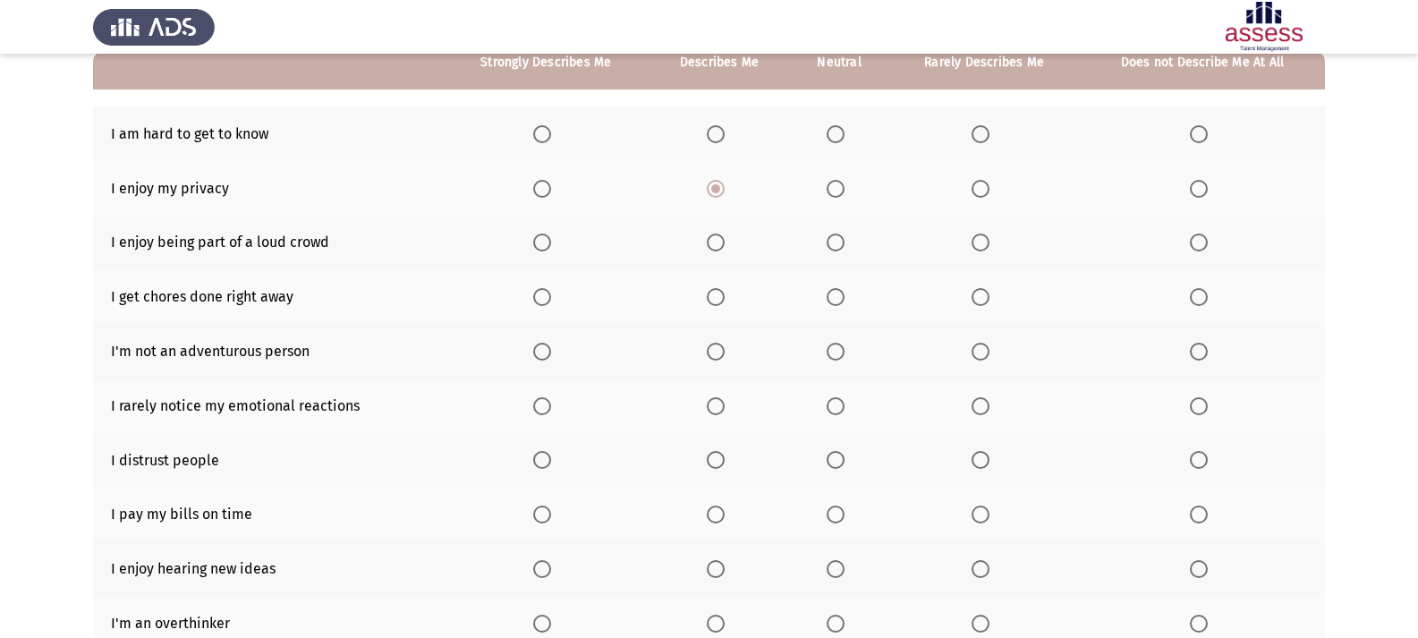
scroll to position [179, 0]
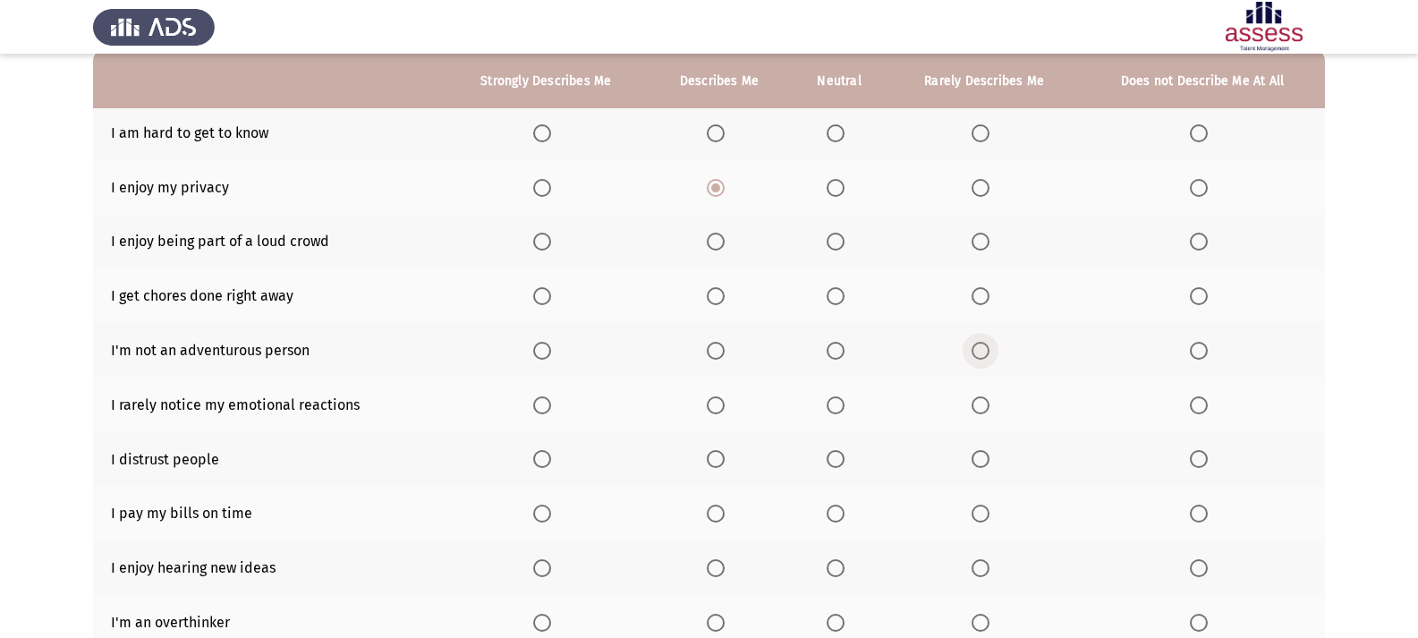
click at [989, 348] on span "Select an option" at bounding box center [981, 351] width 18 height 18
click at [989, 348] on input "Select an option" at bounding box center [981, 351] width 18 height 18
click at [832, 410] on span "Select an option" at bounding box center [836, 405] width 18 height 18
click at [832, 410] on input "Select an option" at bounding box center [836, 405] width 18 height 18
click at [1191, 461] on span "Select an option" at bounding box center [1199, 459] width 18 height 18
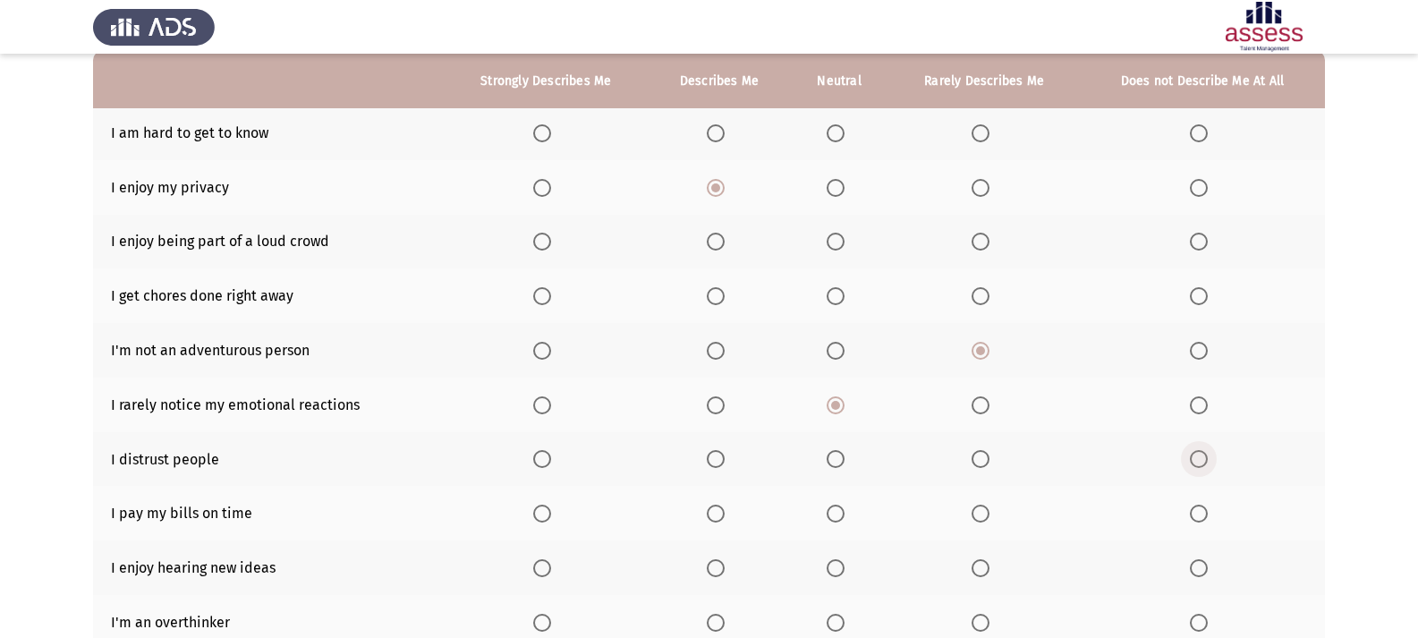
click at [1191, 461] on input "Select an option" at bounding box center [1199, 459] width 18 height 18
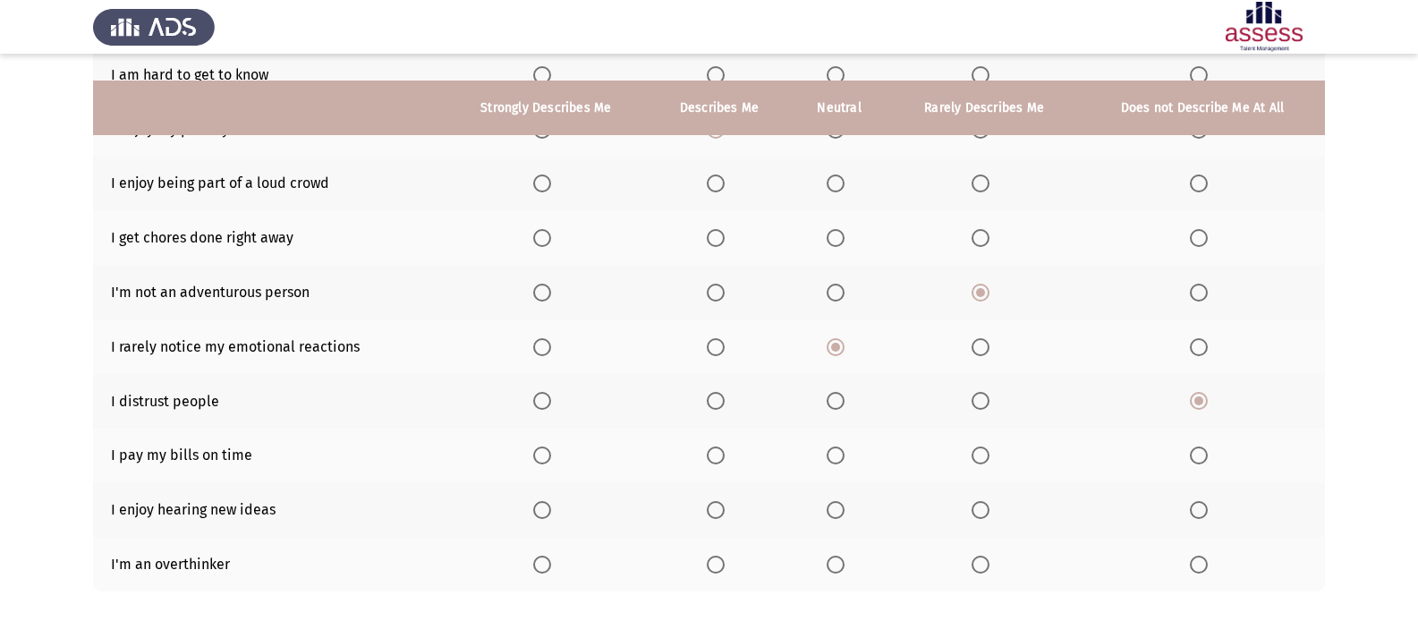
scroll to position [268, 0]
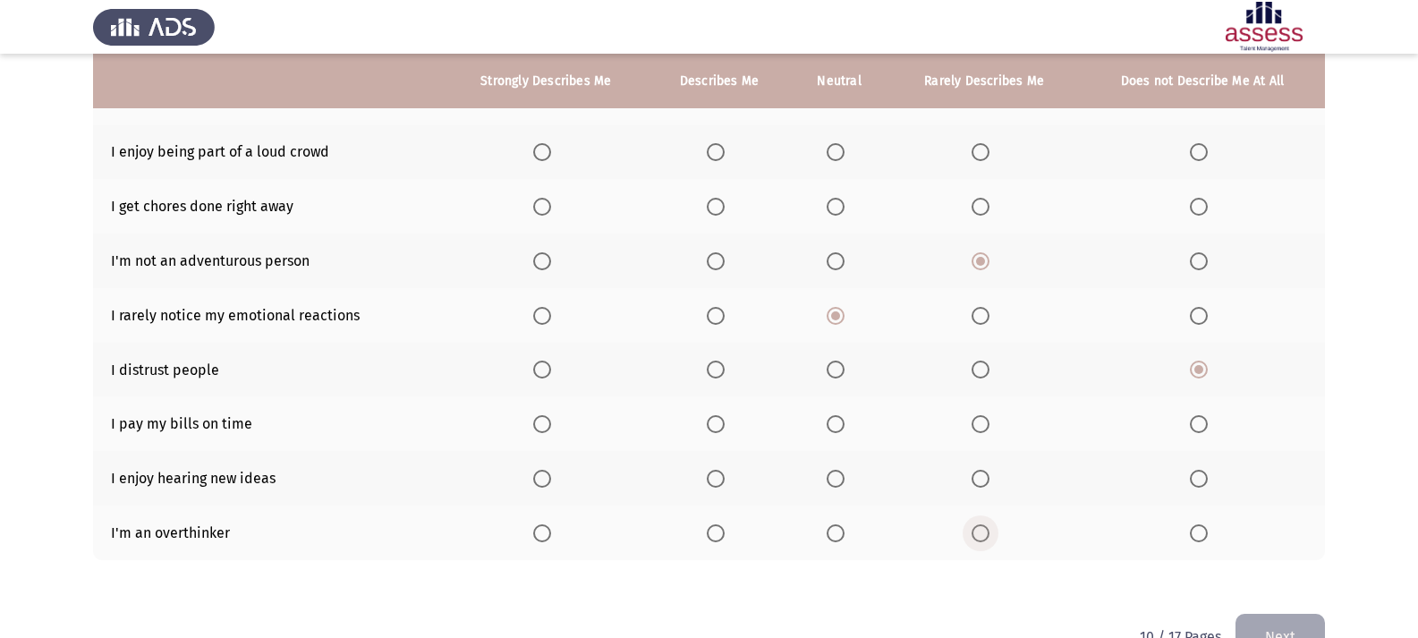
click at [995, 535] on label "Select an option" at bounding box center [984, 533] width 25 height 18
click at [989, 535] on input "Select an option" at bounding box center [981, 533] width 18 height 18
click at [548, 484] on span "Select an option" at bounding box center [542, 479] width 18 height 18
click at [548, 484] on input "Select an option" at bounding box center [542, 479] width 18 height 18
click at [714, 429] on span "Select an option" at bounding box center [716, 424] width 18 height 18
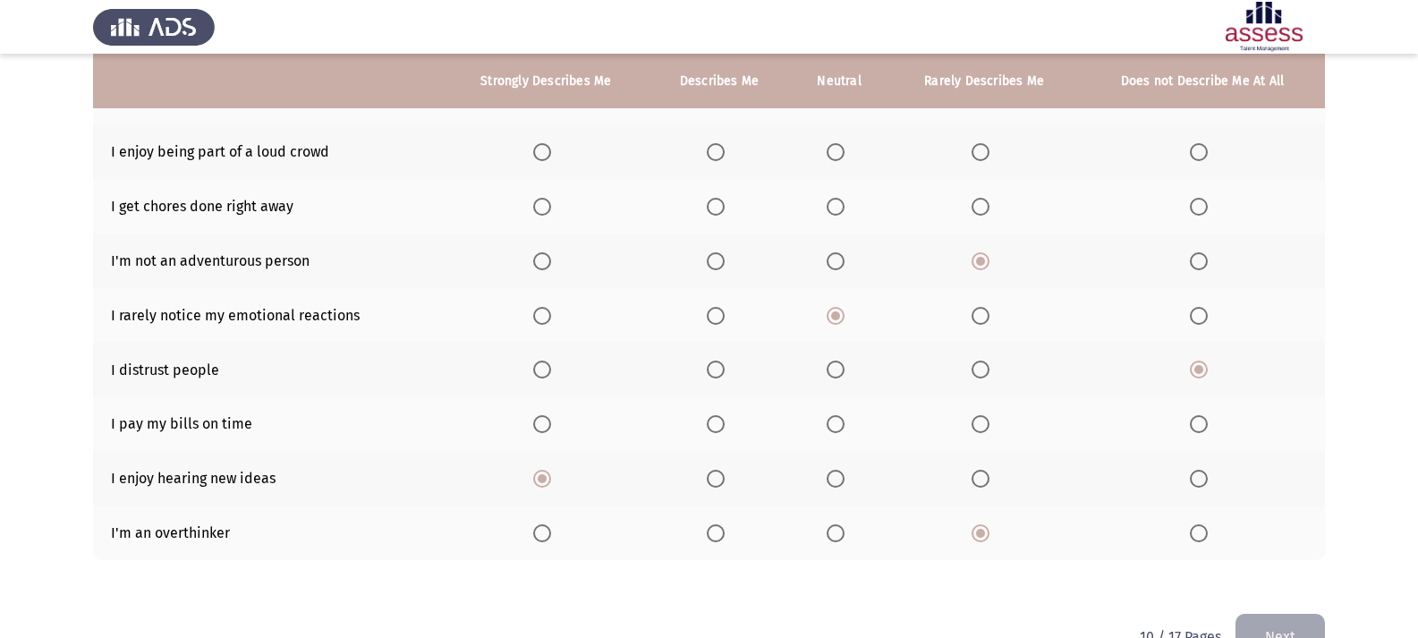
click at [714, 429] on input "Select an option" at bounding box center [716, 424] width 18 height 18
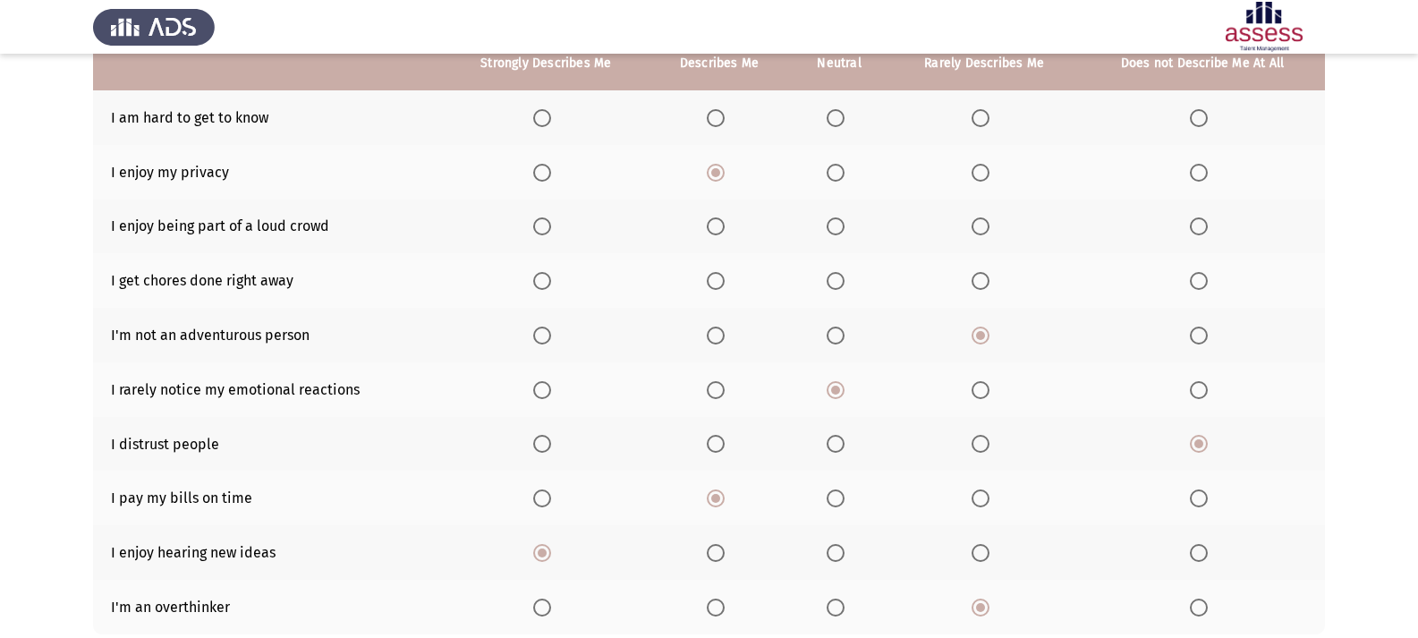
scroll to position [316, 0]
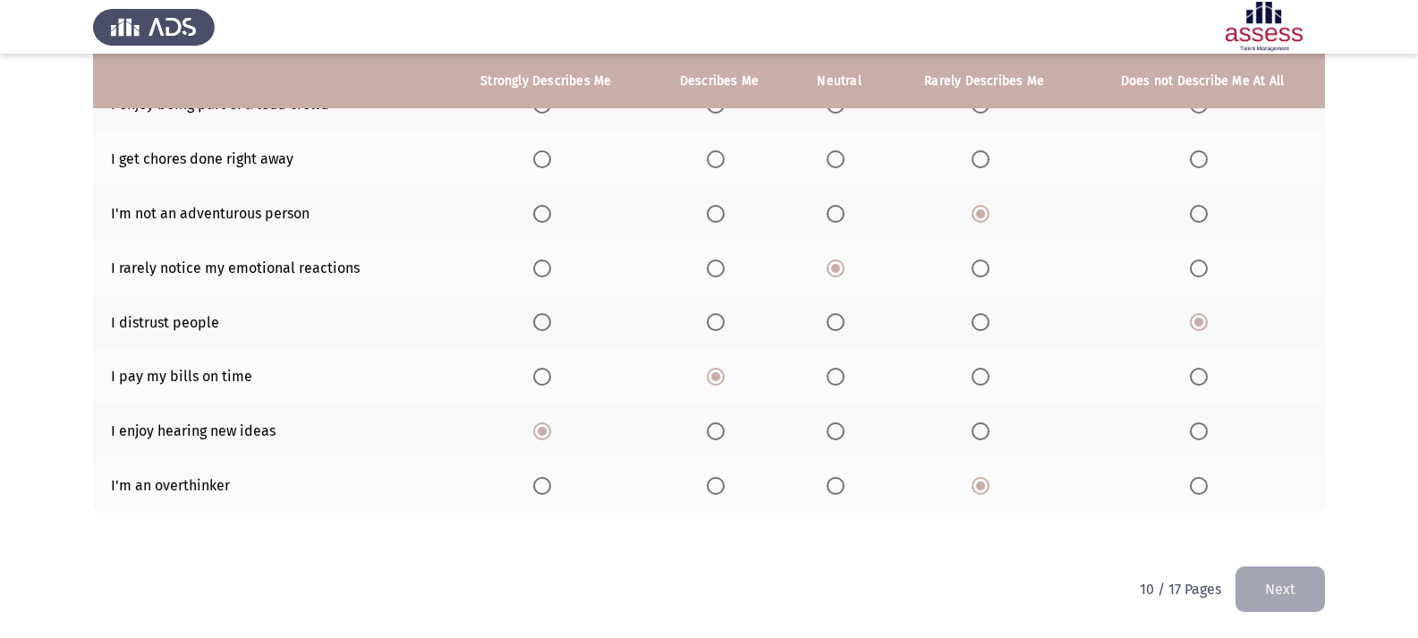
click at [1182, 477] on th at bounding box center [1202, 485] width 245 height 55
click at [1207, 486] on span "Select an option" at bounding box center [1199, 486] width 18 height 18
click at [1207, 486] on input "Select an option" at bounding box center [1199, 486] width 18 height 18
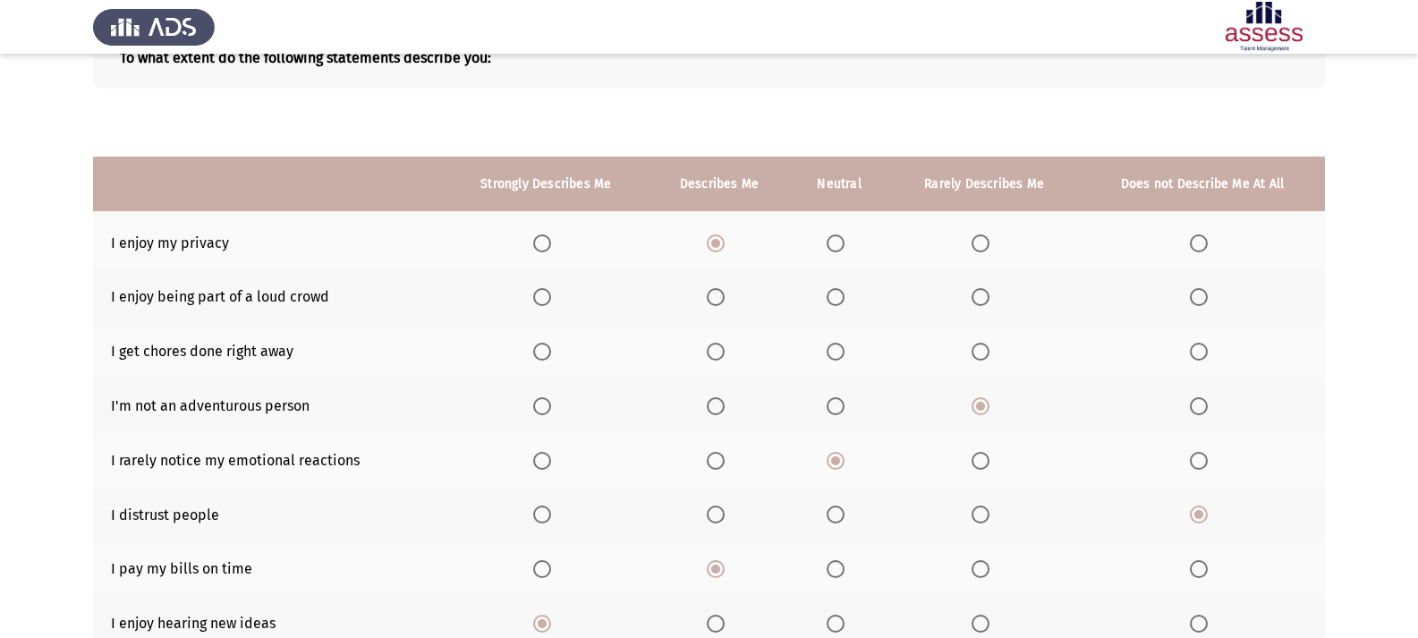
scroll to position [0, 0]
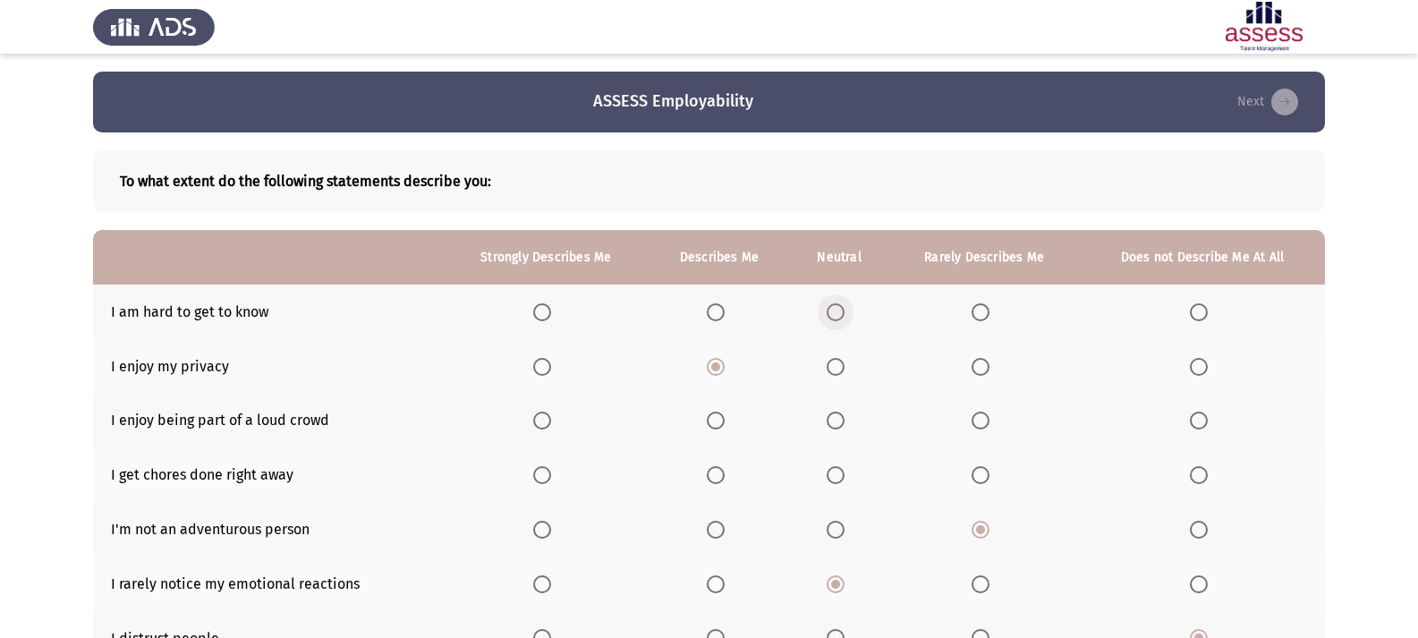
click at [844, 313] on span "Select an option" at bounding box center [836, 312] width 18 height 18
click at [844, 313] on input "Select an option" at bounding box center [836, 312] width 18 height 18
click at [845, 369] on label "Select an option" at bounding box center [839, 367] width 25 height 18
click at [844, 369] on input "Select an option" at bounding box center [836, 367] width 18 height 18
click at [984, 425] on span "Select an option" at bounding box center [981, 421] width 18 height 18
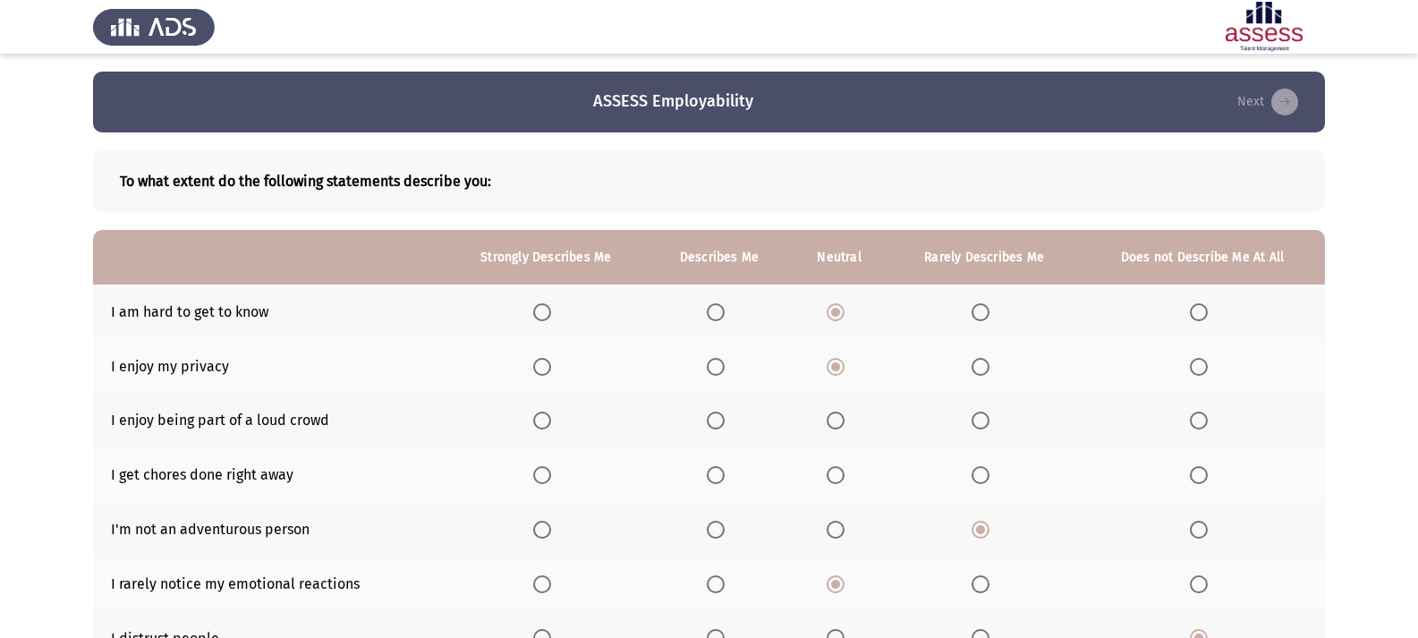
click at [984, 425] on input "Select an option" at bounding box center [981, 421] width 18 height 18
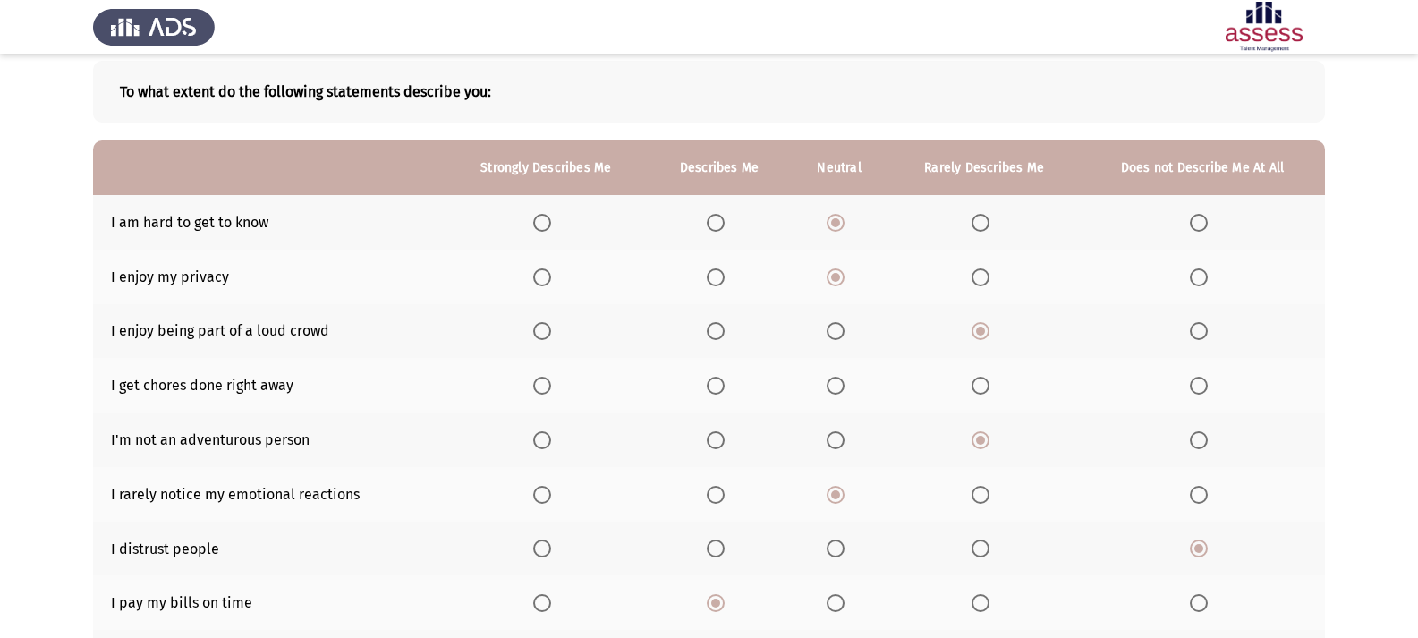
click at [848, 387] on label "Select an option" at bounding box center [839, 386] width 25 height 18
click at [844, 387] on input "Select an option" at bounding box center [836, 386] width 18 height 18
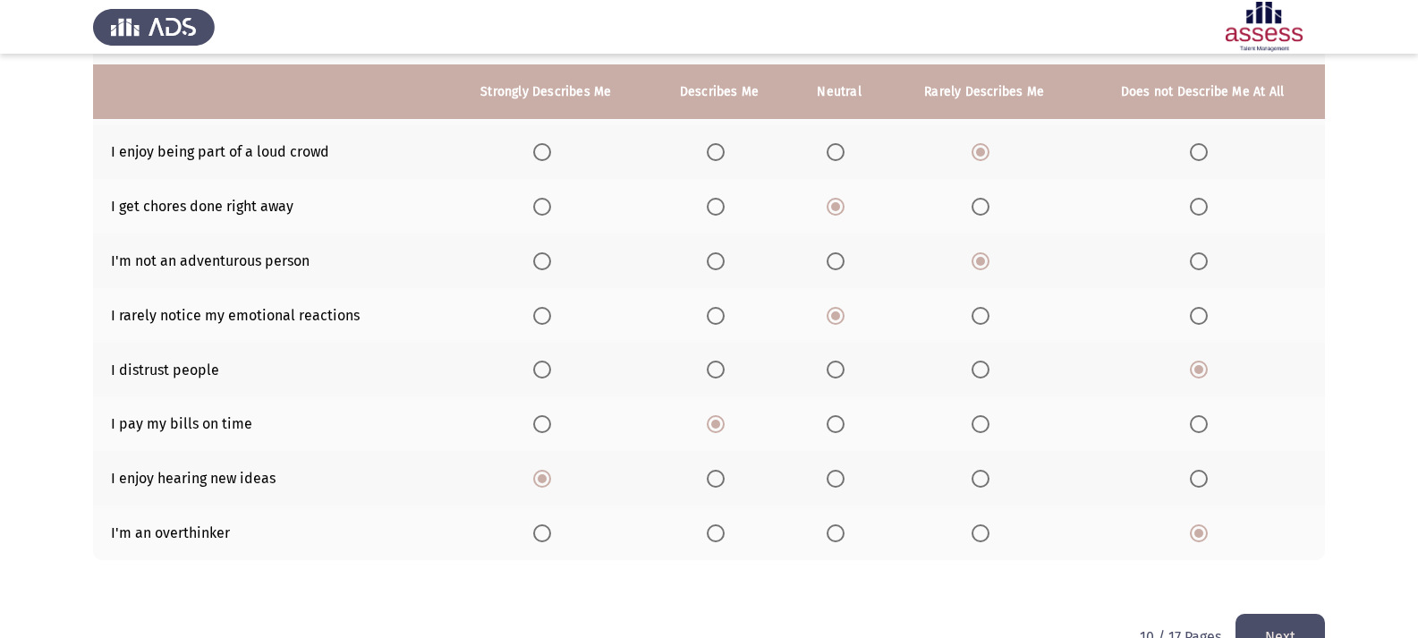
scroll to position [316, 0]
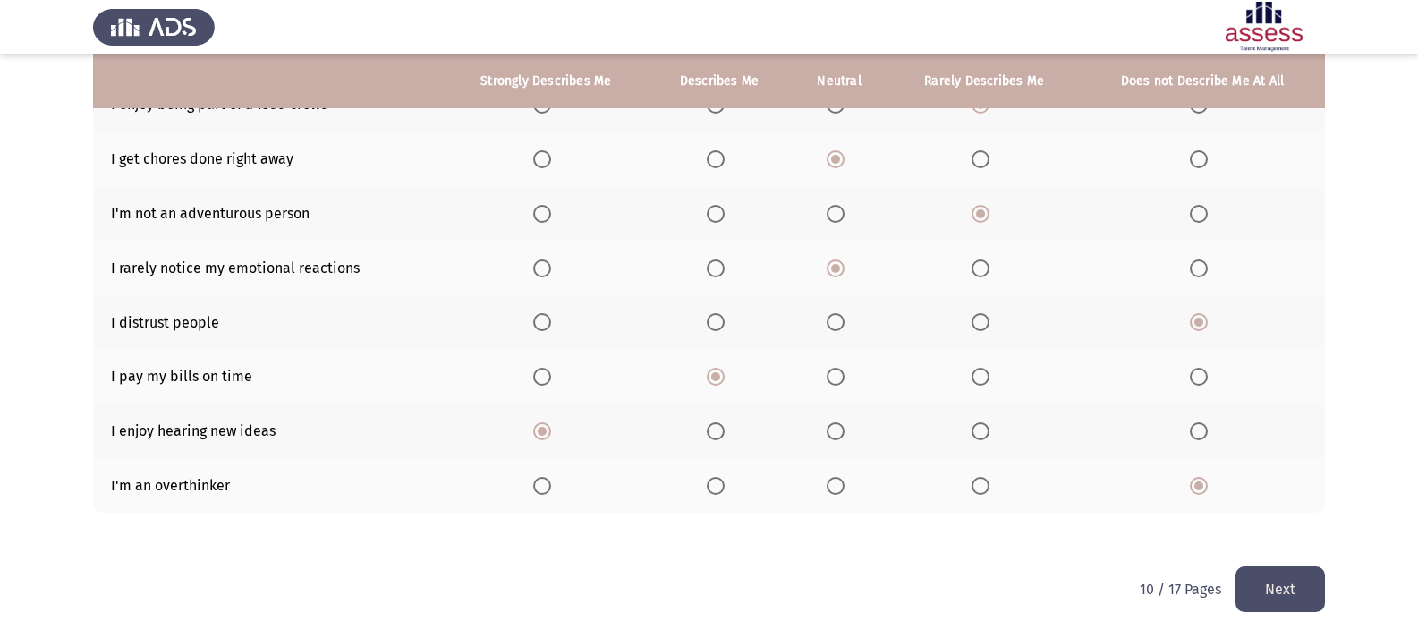
click at [1311, 568] on button "Next" at bounding box center [1279, 589] width 89 height 46
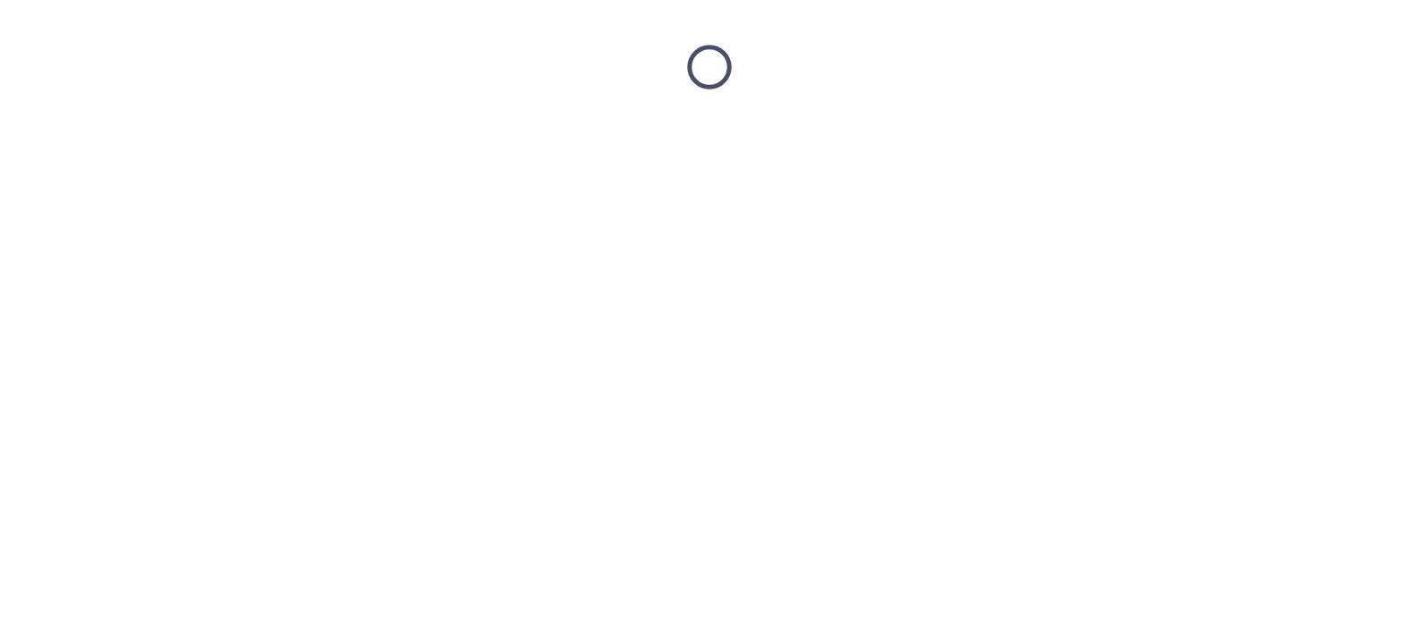
scroll to position [0, 0]
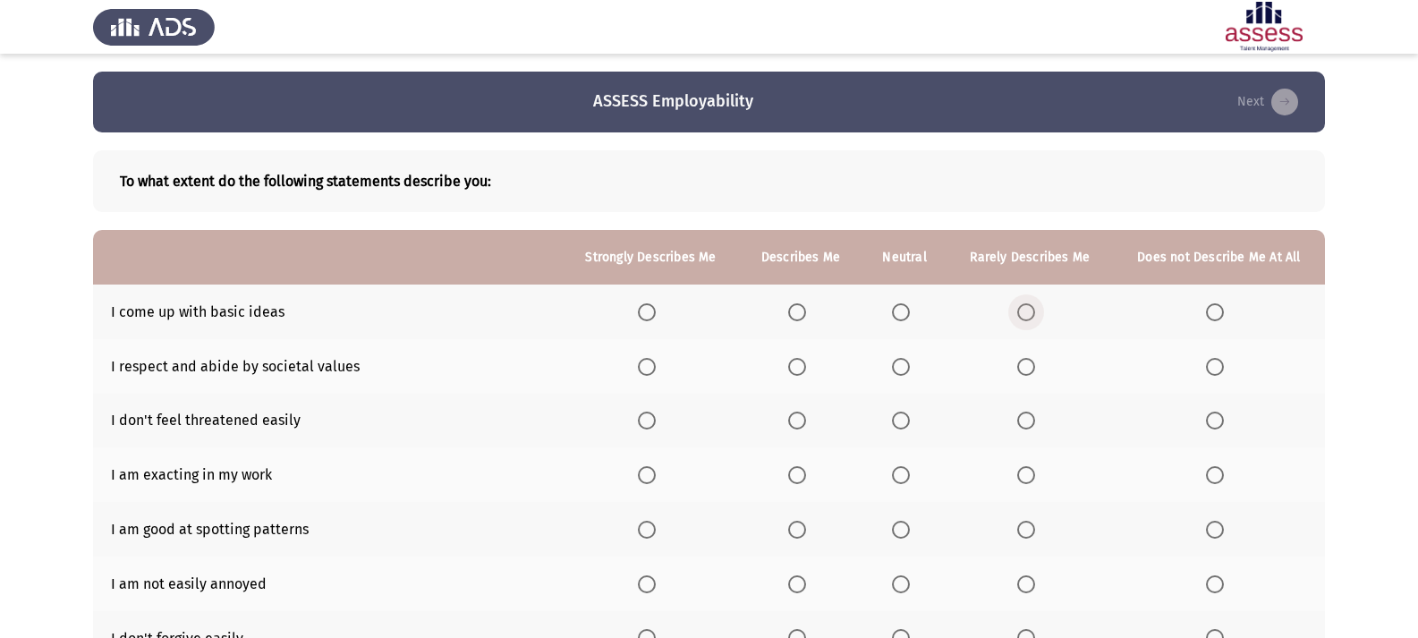
click at [1028, 316] on span "Select an option" at bounding box center [1026, 312] width 18 height 18
click at [1028, 316] on input "Select an option" at bounding box center [1026, 312] width 18 height 18
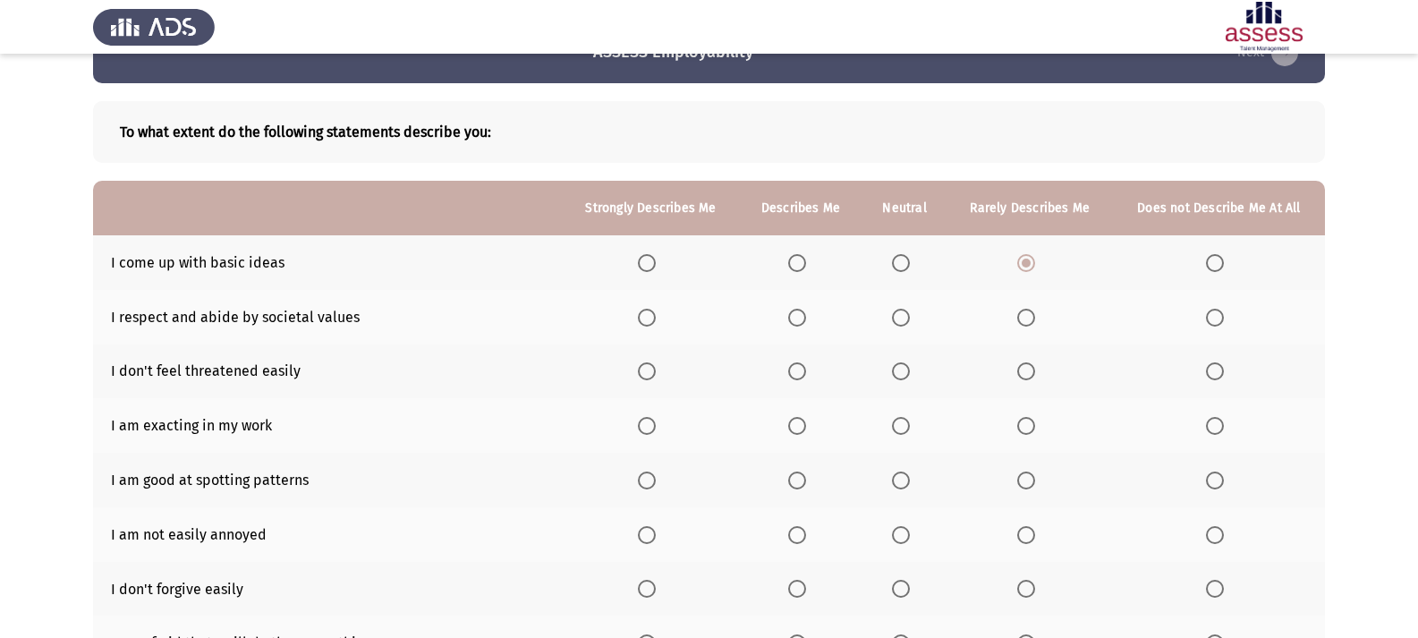
scroll to position [89, 0]
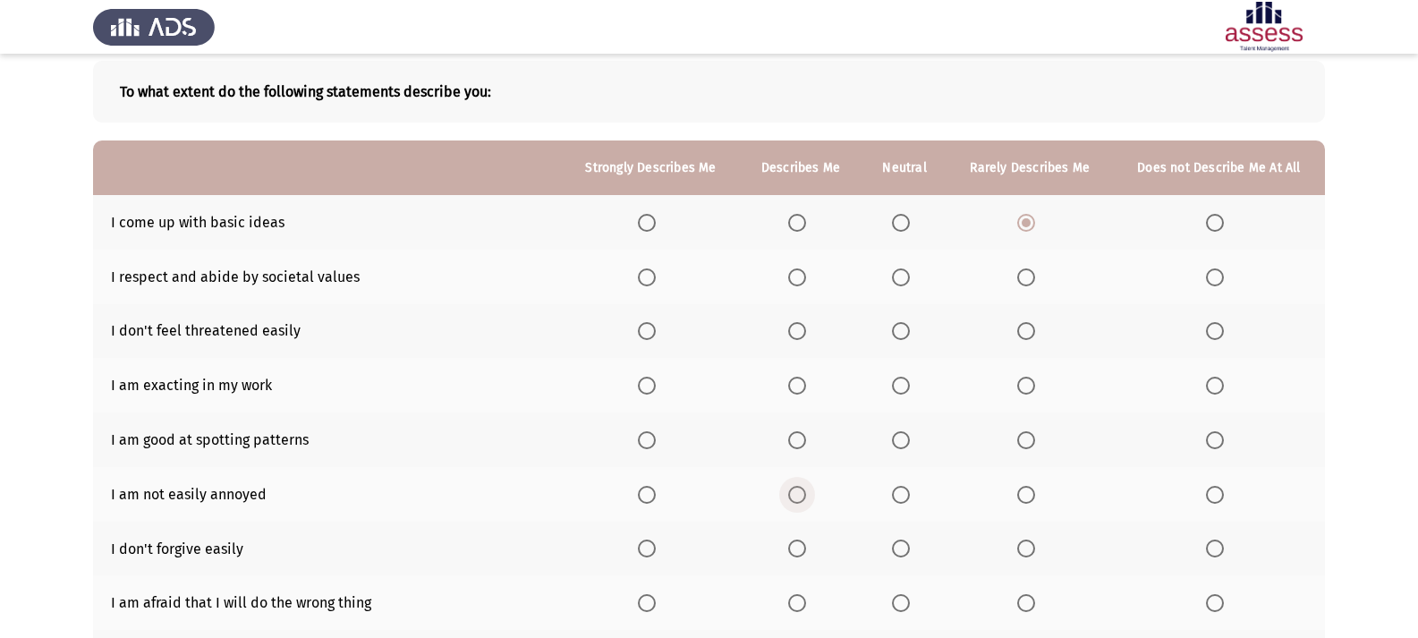
click at [797, 498] on span "Select an option" at bounding box center [797, 495] width 18 height 18
click at [797, 498] on input "Select an option" at bounding box center [797, 495] width 18 height 18
click at [647, 498] on span "Select an option" at bounding box center [647, 495] width 18 height 18
click at [647, 498] on input "Select an option" at bounding box center [647, 495] width 18 height 18
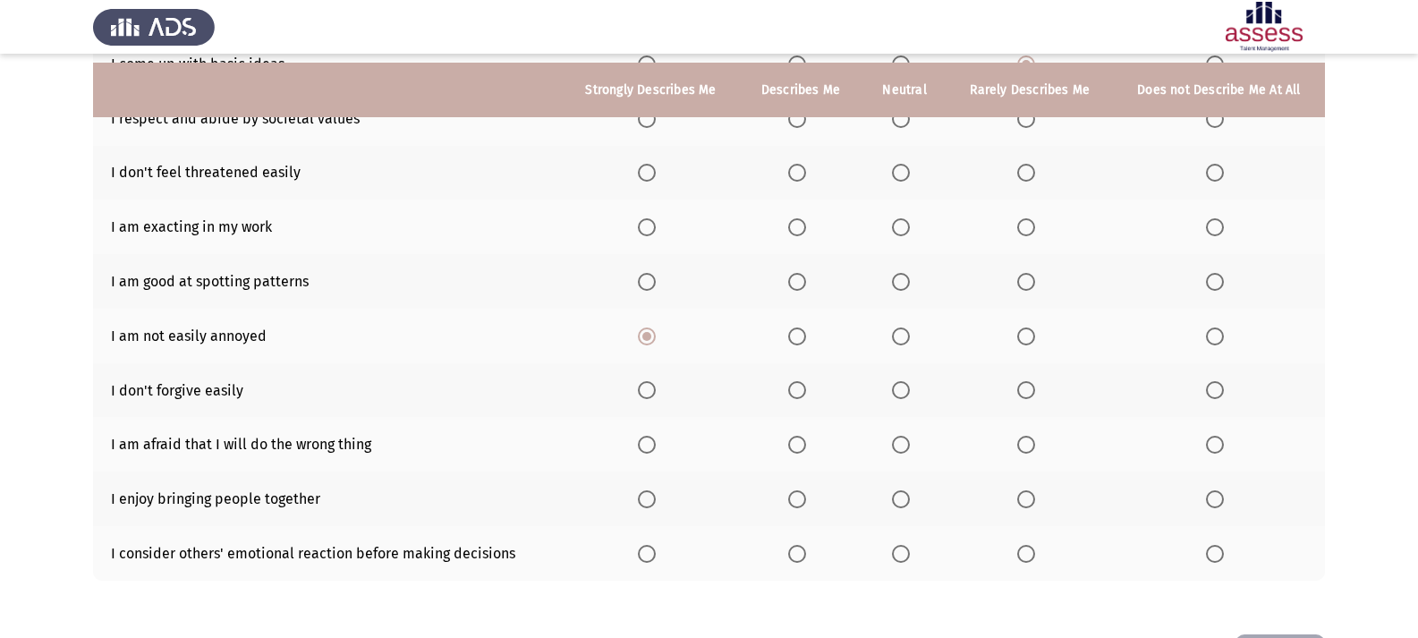
scroll to position [268, 0]
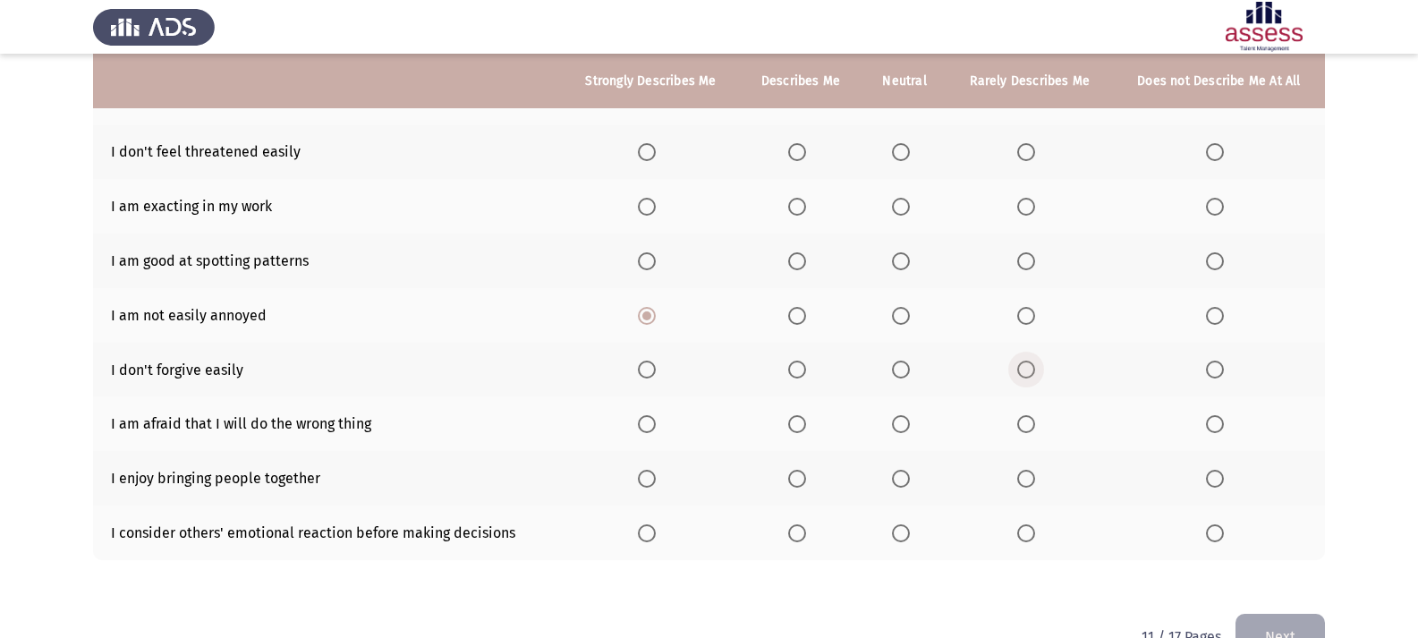
click at [1037, 373] on label "Select an option" at bounding box center [1029, 370] width 25 height 18
click at [1035, 373] on input "Select an option" at bounding box center [1026, 370] width 18 height 18
click at [1025, 423] on span "Select an option" at bounding box center [1026, 424] width 18 height 18
click at [1025, 423] on input "Select an option" at bounding box center [1026, 424] width 18 height 18
click at [658, 479] on label "Select an option" at bounding box center [650, 479] width 25 height 18
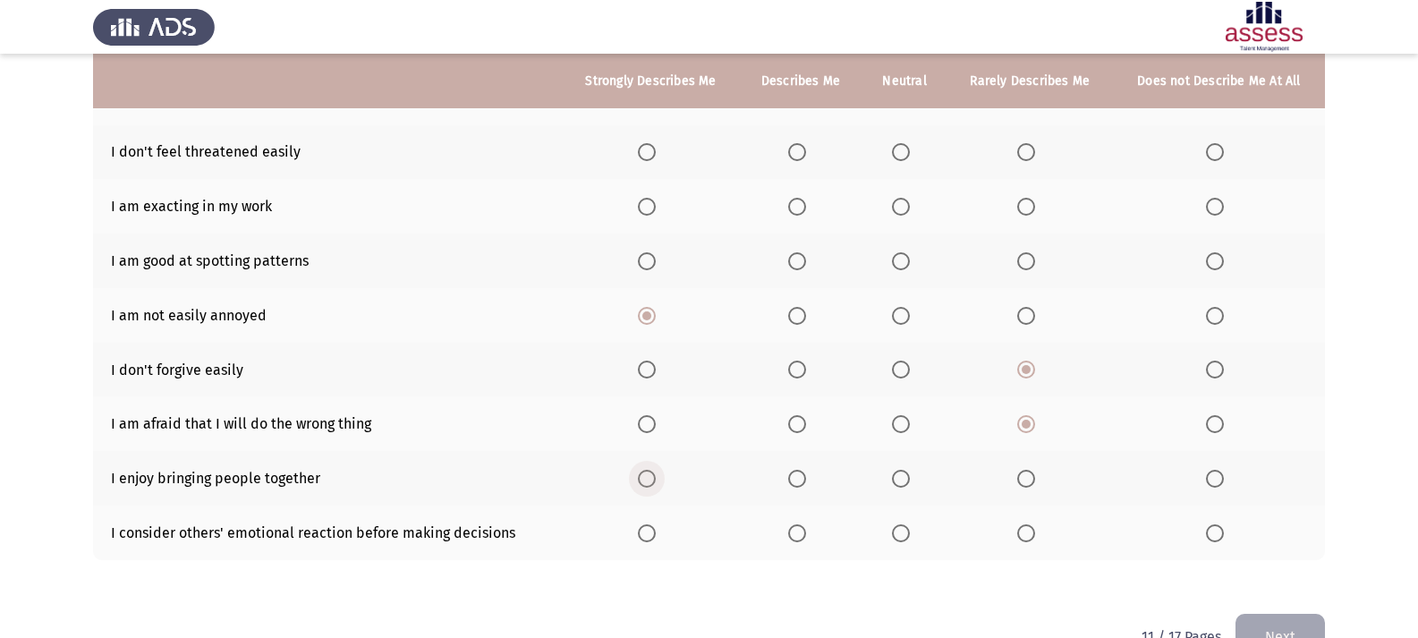
click at [656, 479] on input "Select an option" at bounding box center [647, 479] width 18 height 18
click at [660, 537] on label "Select an option" at bounding box center [650, 533] width 25 height 18
click at [656, 537] on input "Select an option" at bounding box center [647, 533] width 18 height 18
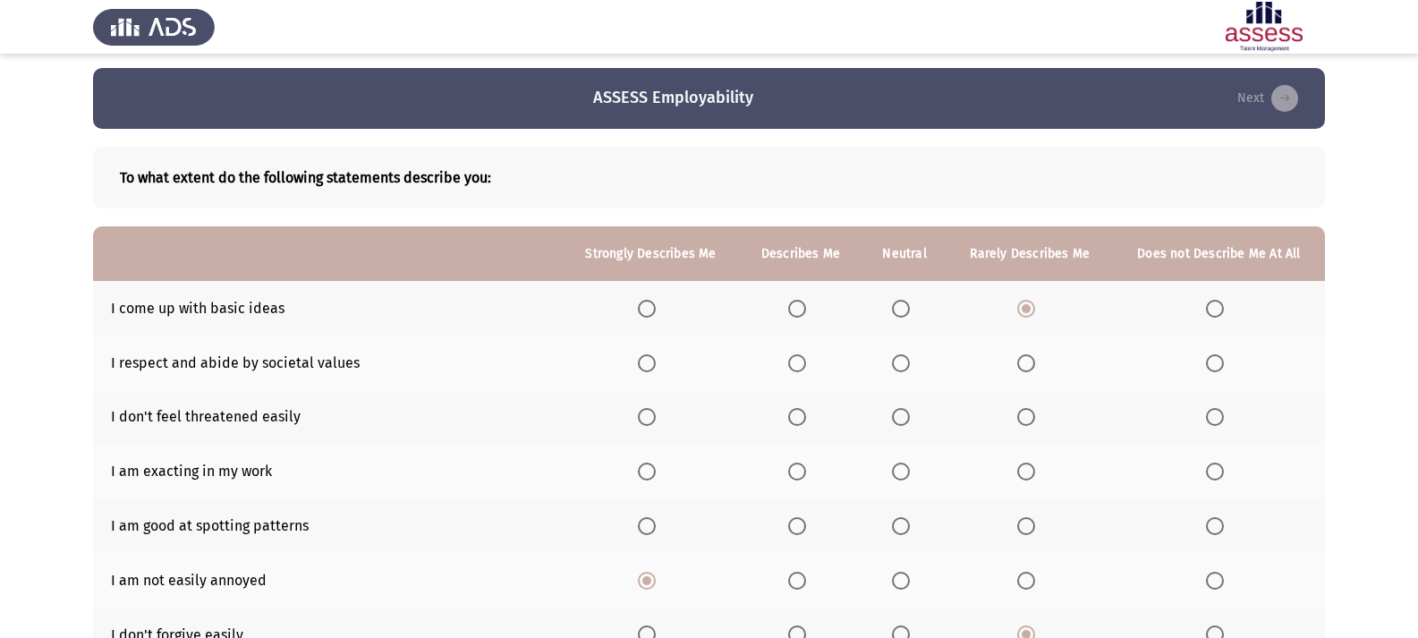
scroll to position [0, 0]
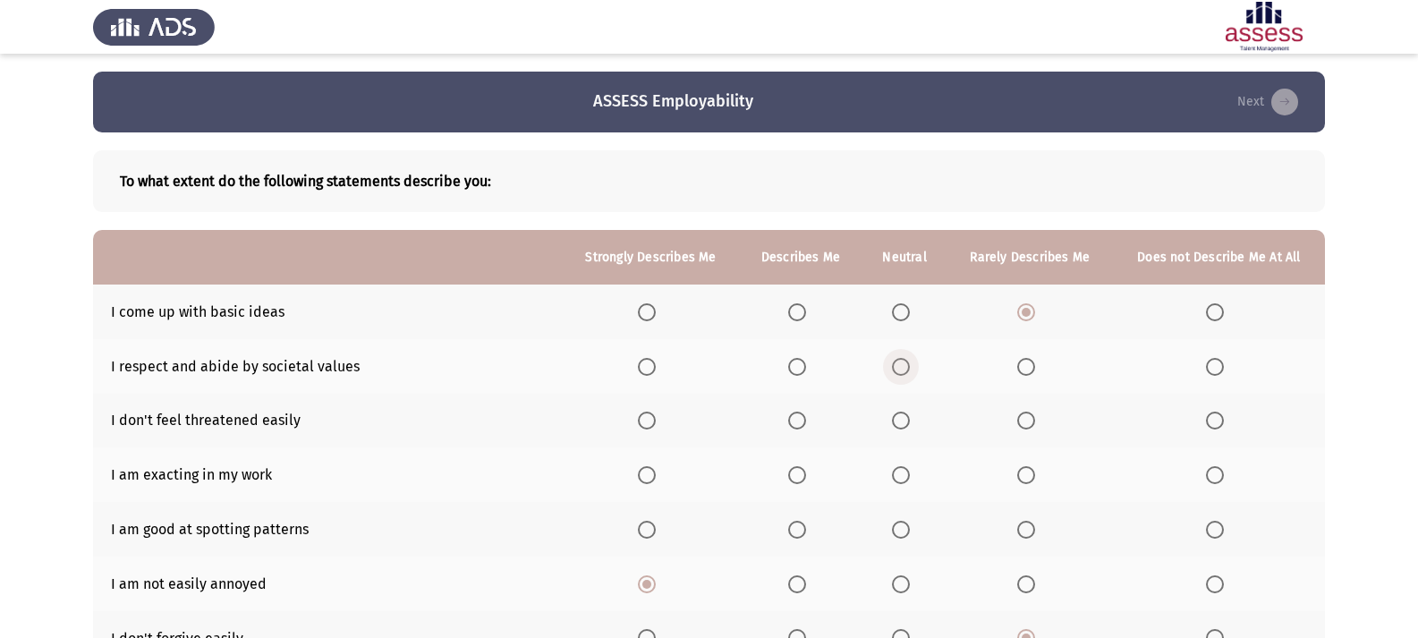
click at [904, 367] on span "Select an option" at bounding box center [901, 367] width 18 height 18
click at [904, 367] on input "Select an option" at bounding box center [901, 367] width 18 height 18
click at [799, 370] on span "Select an option" at bounding box center [797, 367] width 18 height 18
click at [799, 370] on input "Select an option" at bounding box center [797, 367] width 18 height 18
click at [793, 420] on span "Select an option" at bounding box center [797, 421] width 18 height 18
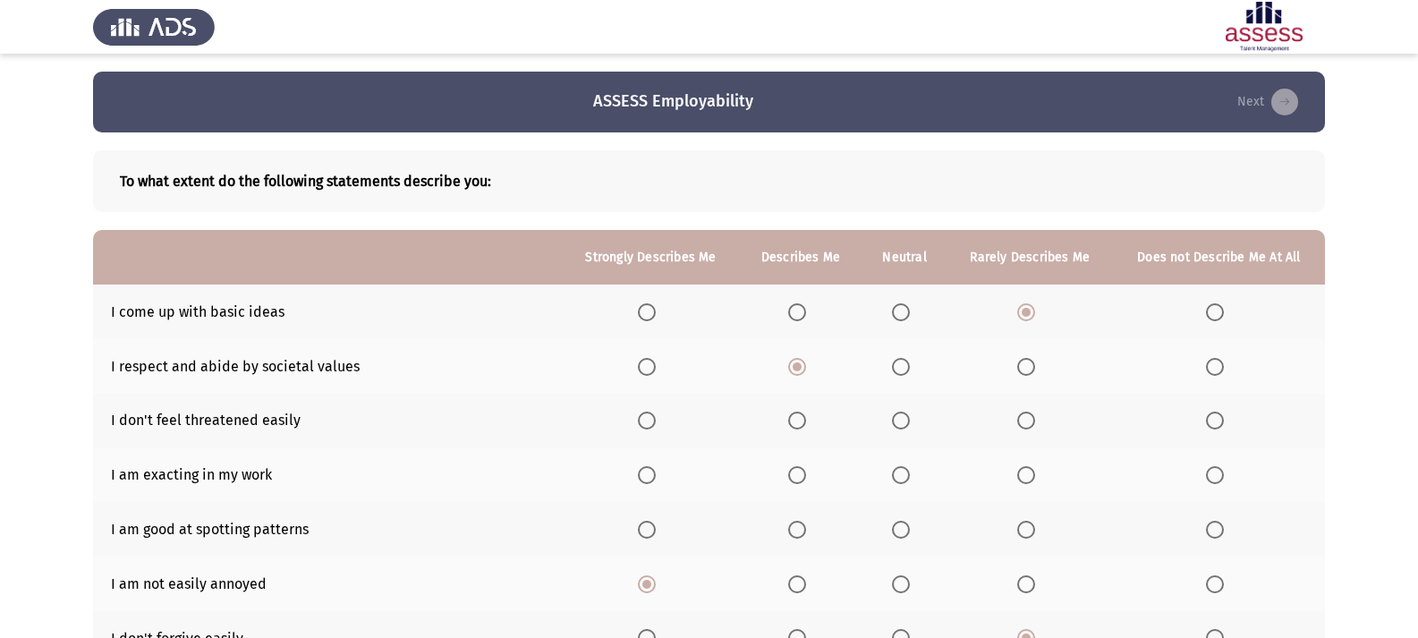
click at [793, 420] on input "Select an option" at bounding box center [797, 421] width 18 height 18
click at [801, 475] on span "Select an option" at bounding box center [797, 475] width 18 height 18
click at [801, 475] on input "Select an option" at bounding box center [797, 475] width 18 height 18
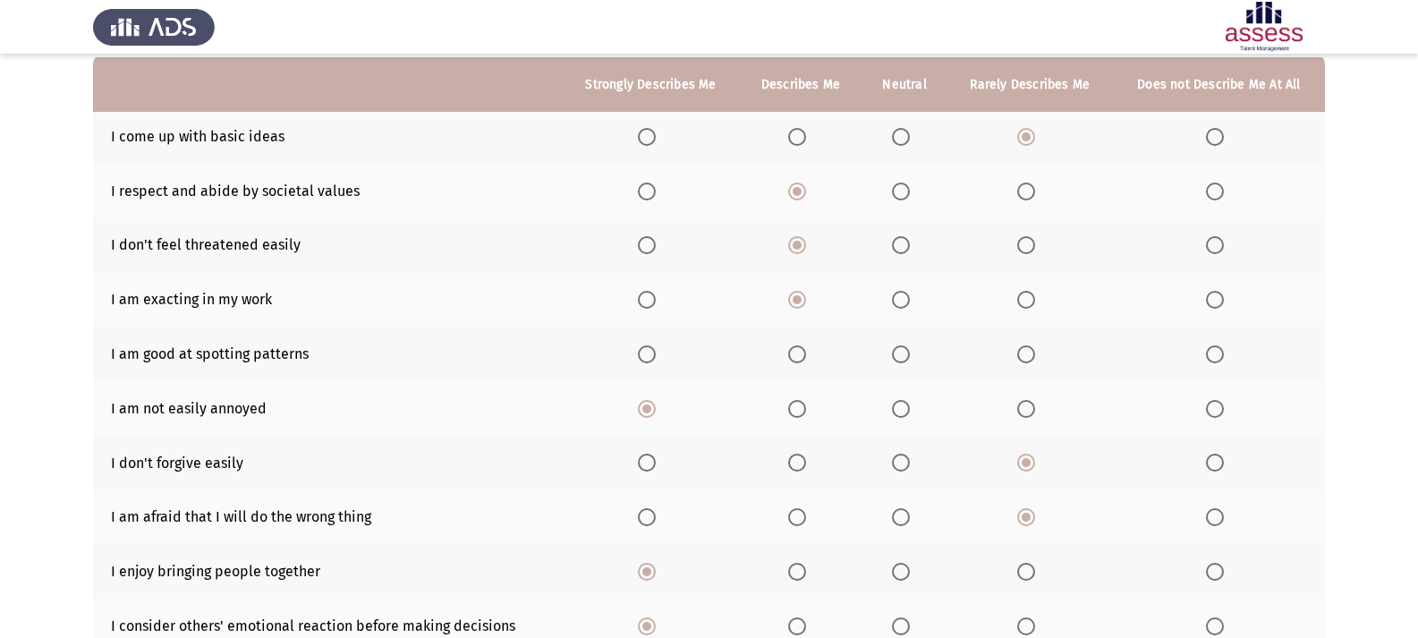
scroll to position [179, 0]
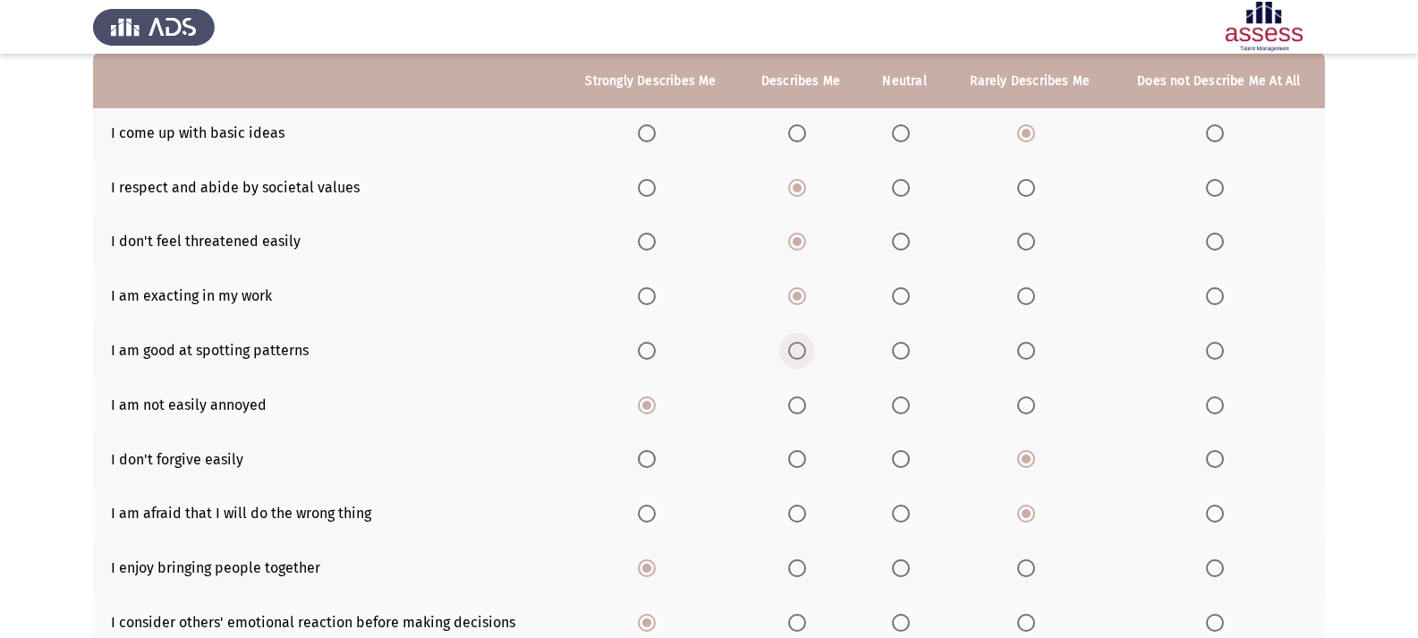
click at [799, 352] on span "Select an option" at bounding box center [797, 351] width 18 height 18
click at [799, 352] on input "Select an option" at bounding box center [797, 351] width 18 height 18
click at [647, 343] on span "Select an option" at bounding box center [647, 351] width 18 height 18
click at [647, 343] on input "Select an option" at bounding box center [647, 351] width 18 height 18
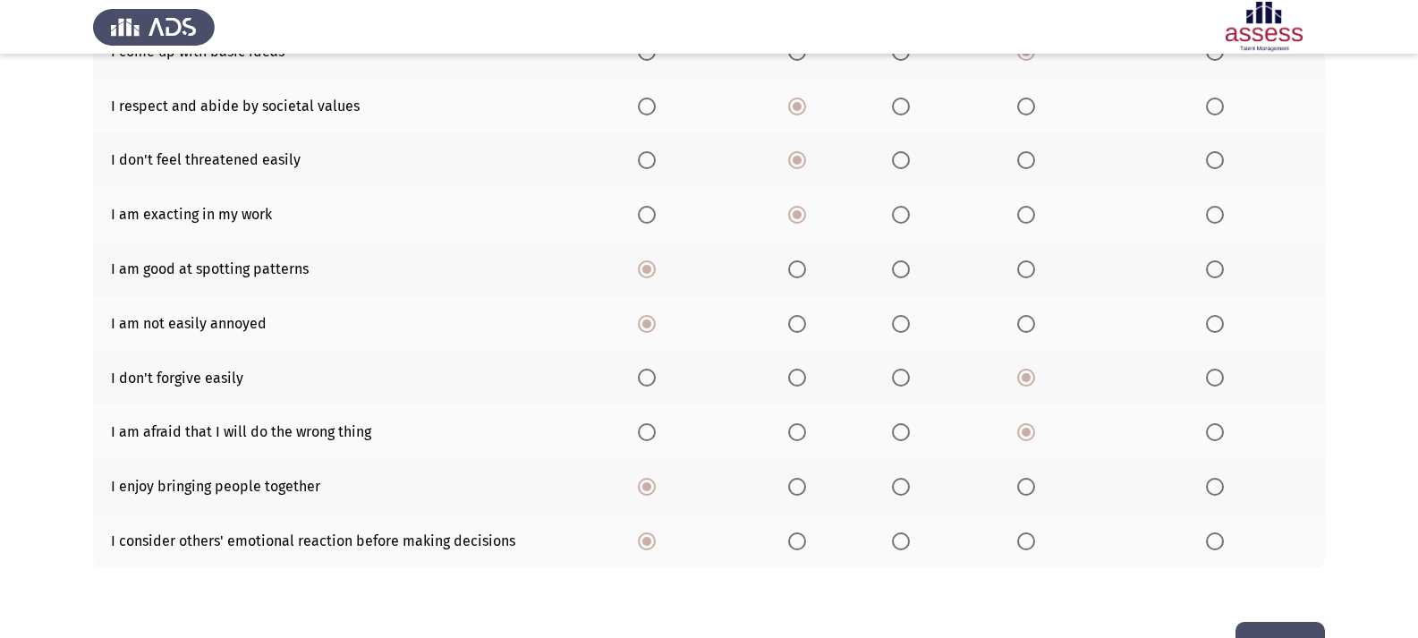
scroll to position [316, 0]
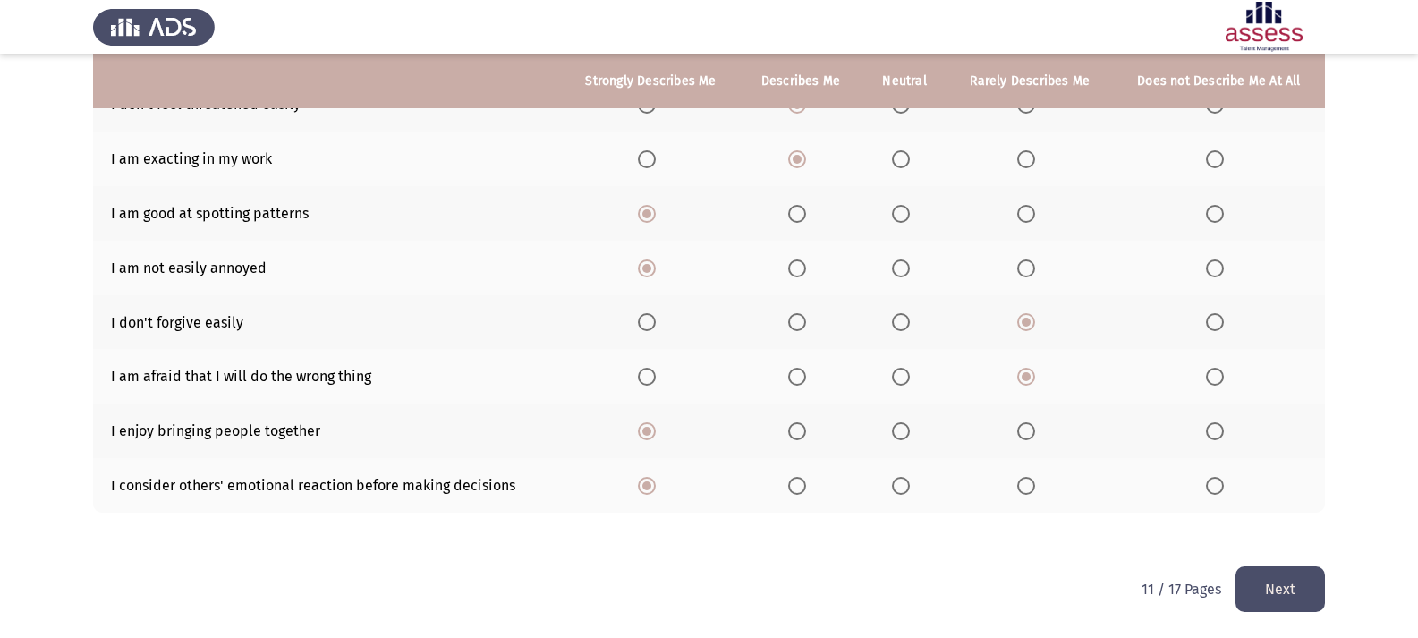
click at [1301, 573] on button "Next" at bounding box center [1279, 589] width 89 height 46
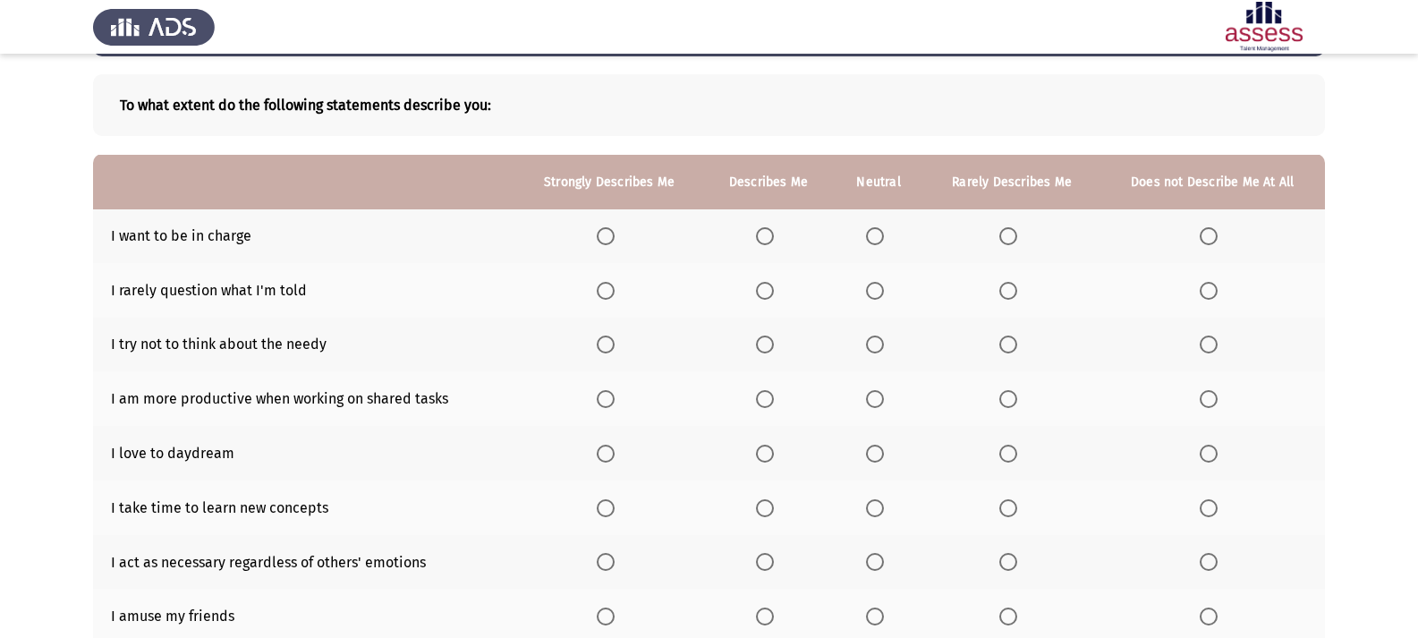
scroll to position [179, 0]
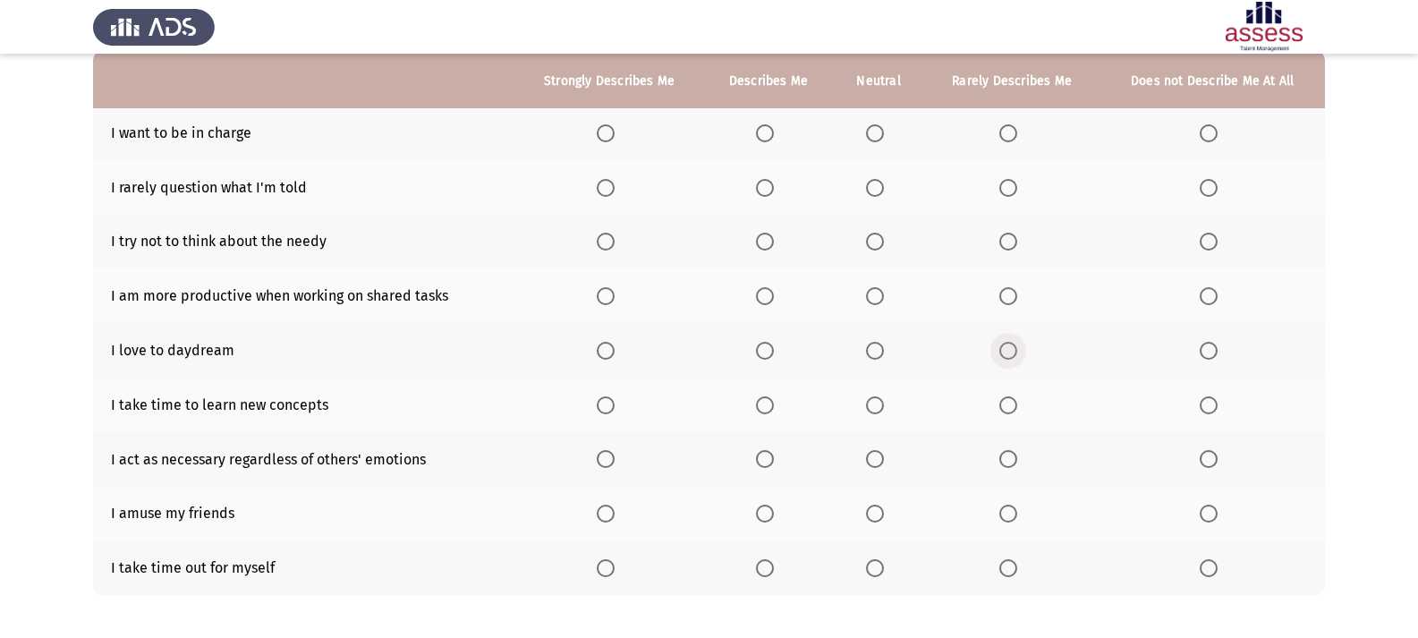
click at [1017, 355] on span "Select an option" at bounding box center [1008, 351] width 18 height 18
click at [1017, 355] on input "Select an option" at bounding box center [1008, 351] width 18 height 18
click at [747, 543] on th at bounding box center [768, 567] width 130 height 55
click at [606, 569] on span "Select an option" at bounding box center [606, 568] width 18 height 18
click at [606, 569] on input "Select an option" at bounding box center [606, 568] width 18 height 18
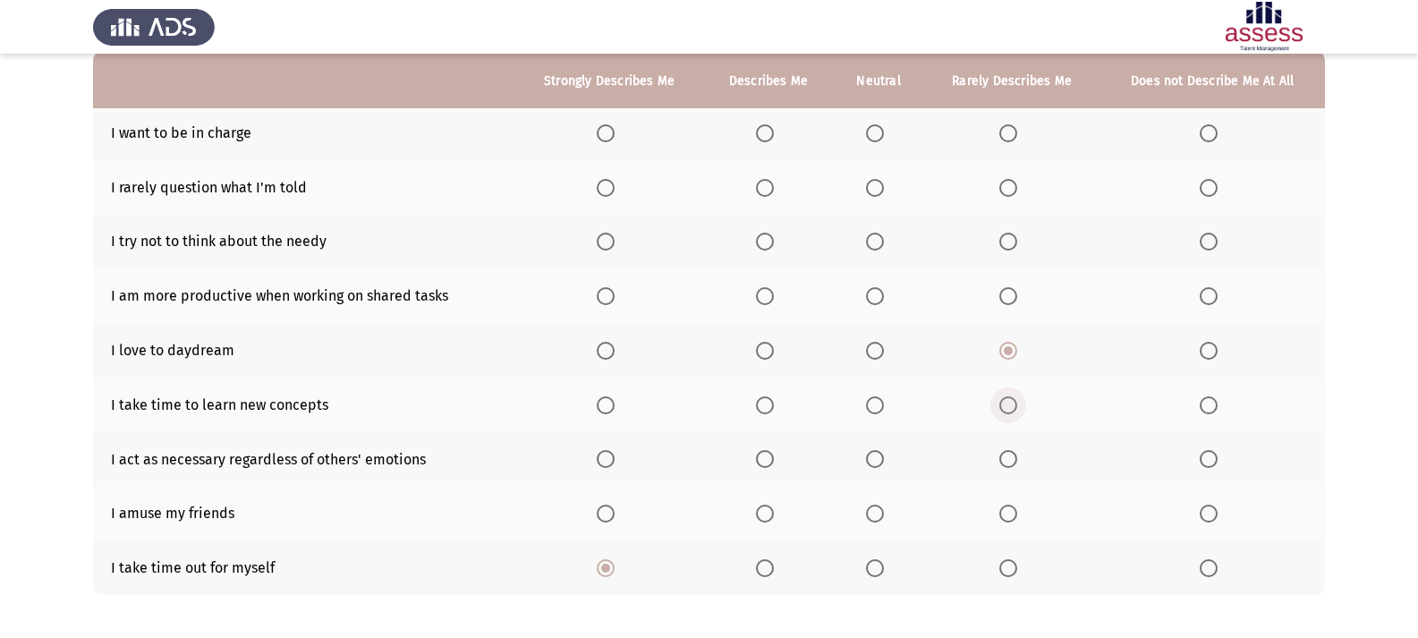
click at [1007, 403] on span "Select an option" at bounding box center [1008, 405] width 18 height 18
click at [1007, 403] on input "Select an option" at bounding box center [1008, 405] width 18 height 18
click at [607, 300] on span "Select an option" at bounding box center [606, 296] width 18 height 18
click at [607, 300] on input "Select an option" at bounding box center [606, 296] width 18 height 18
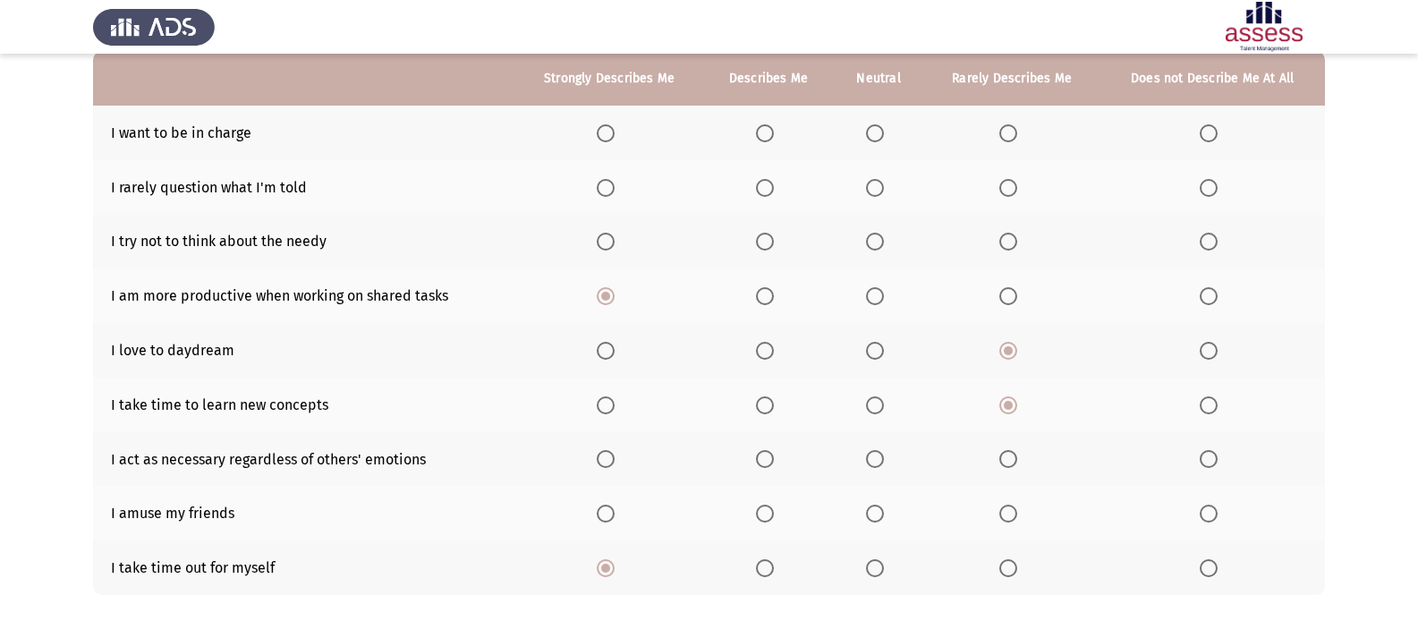
scroll to position [89, 0]
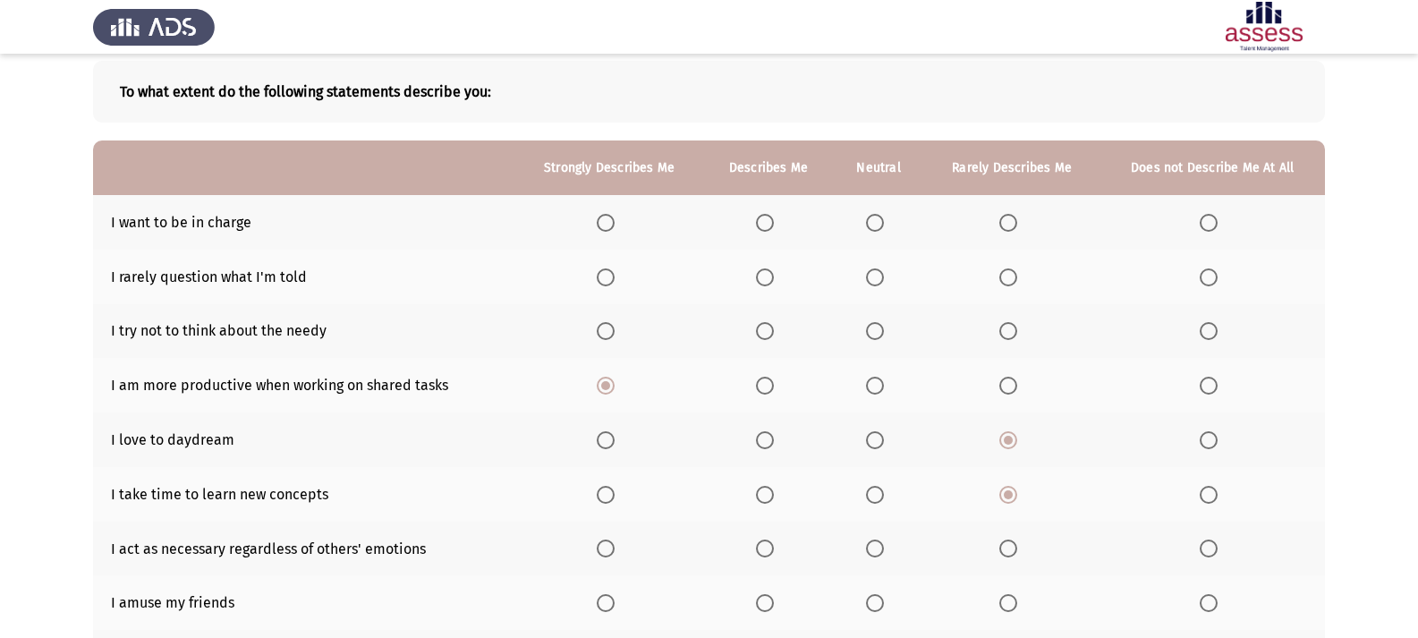
click at [884, 219] on span "Select an option" at bounding box center [875, 223] width 18 height 18
click at [884, 219] on input "Select an option" at bounding box center [875, 223] width 18 height 18
click at [774, 226] on span "Select an option" at bounding box center [765, 223] width 18 height 18
click at [774, 226] on input "Select an option" at bounding box center [765, 223] width 18 height 18
click at [883, 272] on span "Select an option" at bounding box center [875, 277] width 18 height 18
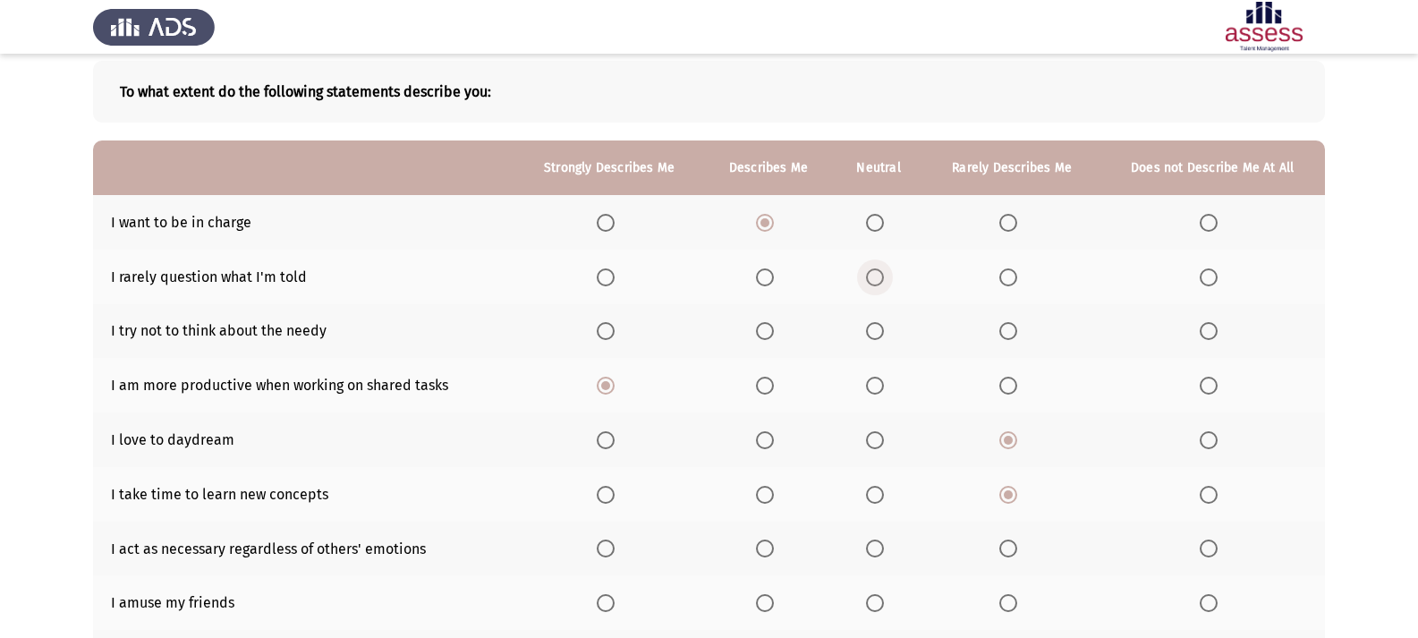
click at [883, 272] on input "Select an option" at bounding box center [875, 277] width 18 height 18
click at [781, 334] on label "Select an option" at bounding box center [768, 331] width 25 height 18
click at [774, 334] on input "Select an option" at bounding box center [765, 331] width 18 height 18
click at [876, 338] on span "Select an option" at bounding box center [875, 331] width 18 height 18
click at [876, 338] on input "Select an option" at bounding box center [875, 331] width 18 height 18
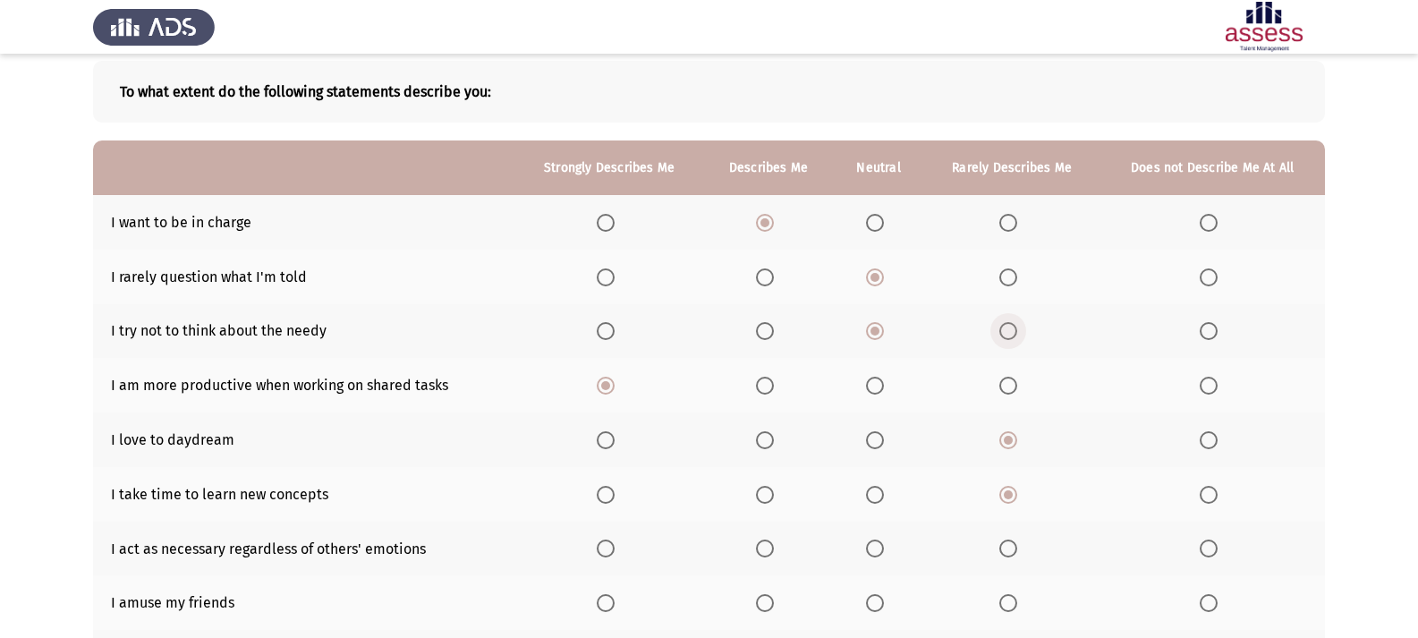
click at [1013, 334] on span "Select an option" at bounding box center [1008, 331] width 18 height 18
click at [1013, 334] on input "Select an option" at bounding box center [1008, 331] width 18 height 18
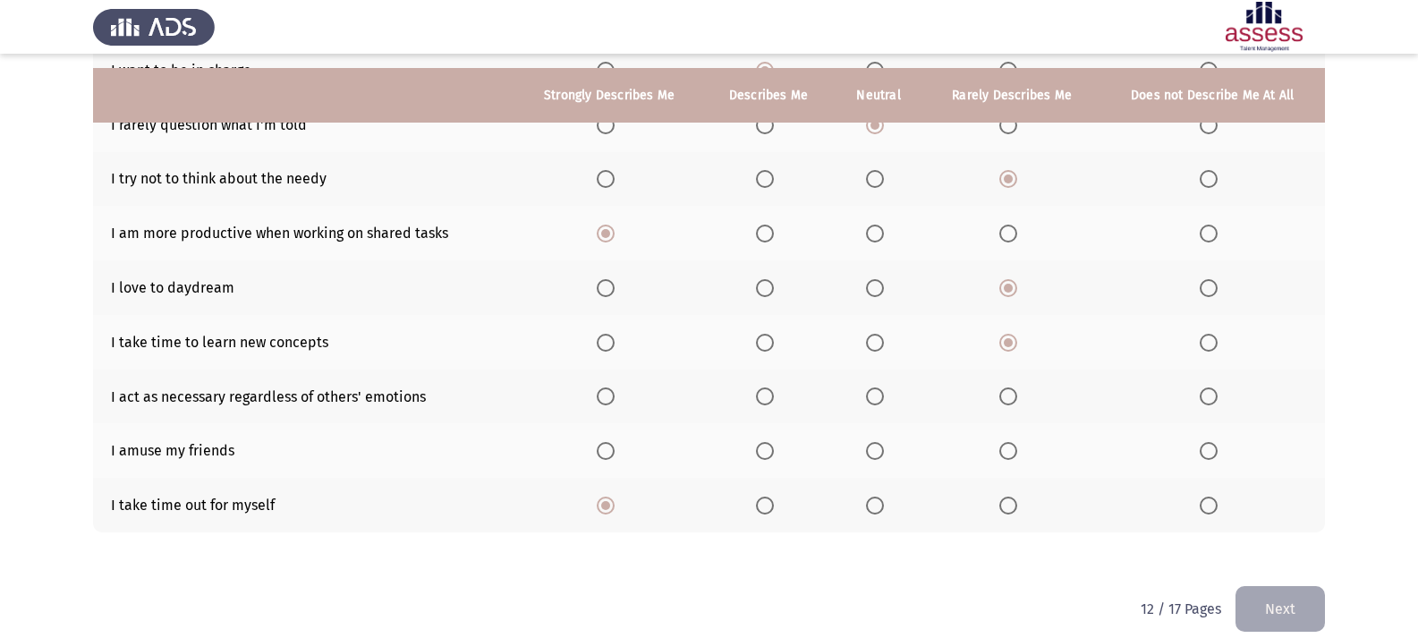
scroll to position [261, 0]
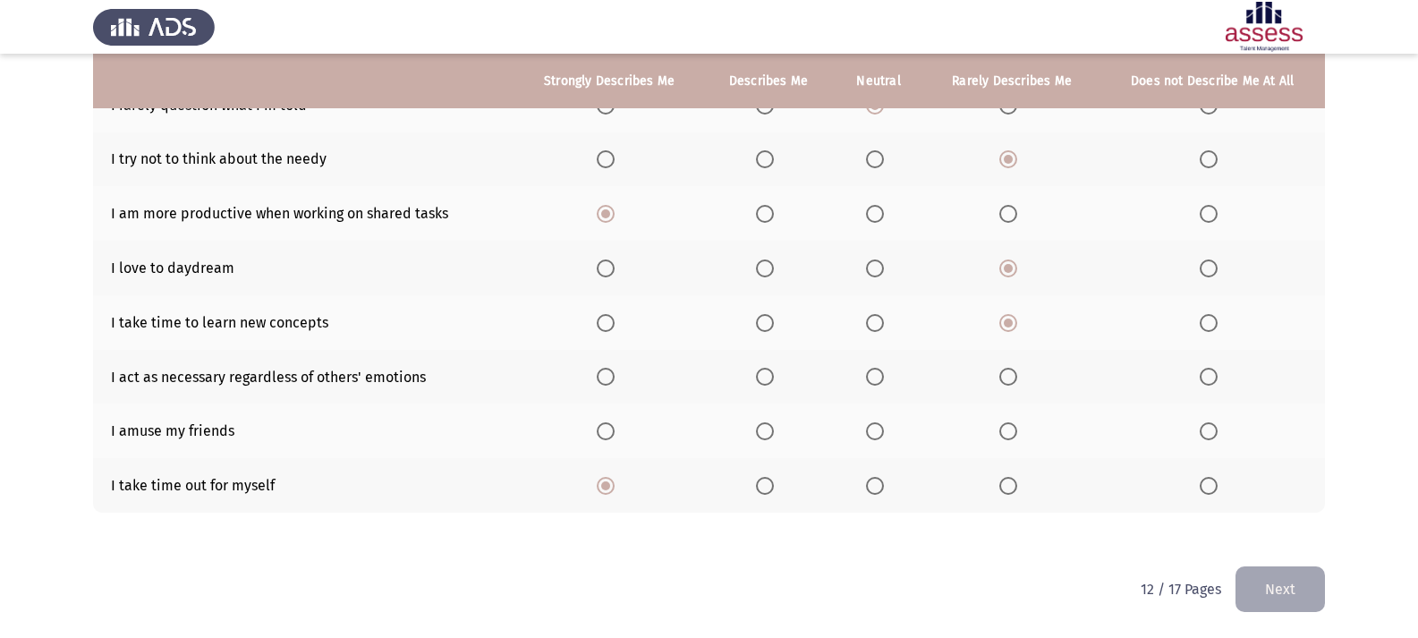
click at [880, 372] on span "Select an option" at bounding box center [875, 377] width 18 height 18
click at [880, 372] on input "Select an option" at bounding box center [875, 377] width 18 height 18
click at [600, 434] on span "Select an option" at bounding box center [606, 431] width 18 height 18
click at [600, 434] on input "Select an option" at bounding box center [606, 431] width 18 height 18
click at [1317, 572] on button "Next" at bounding box center [1279, 589] width 89 height 46
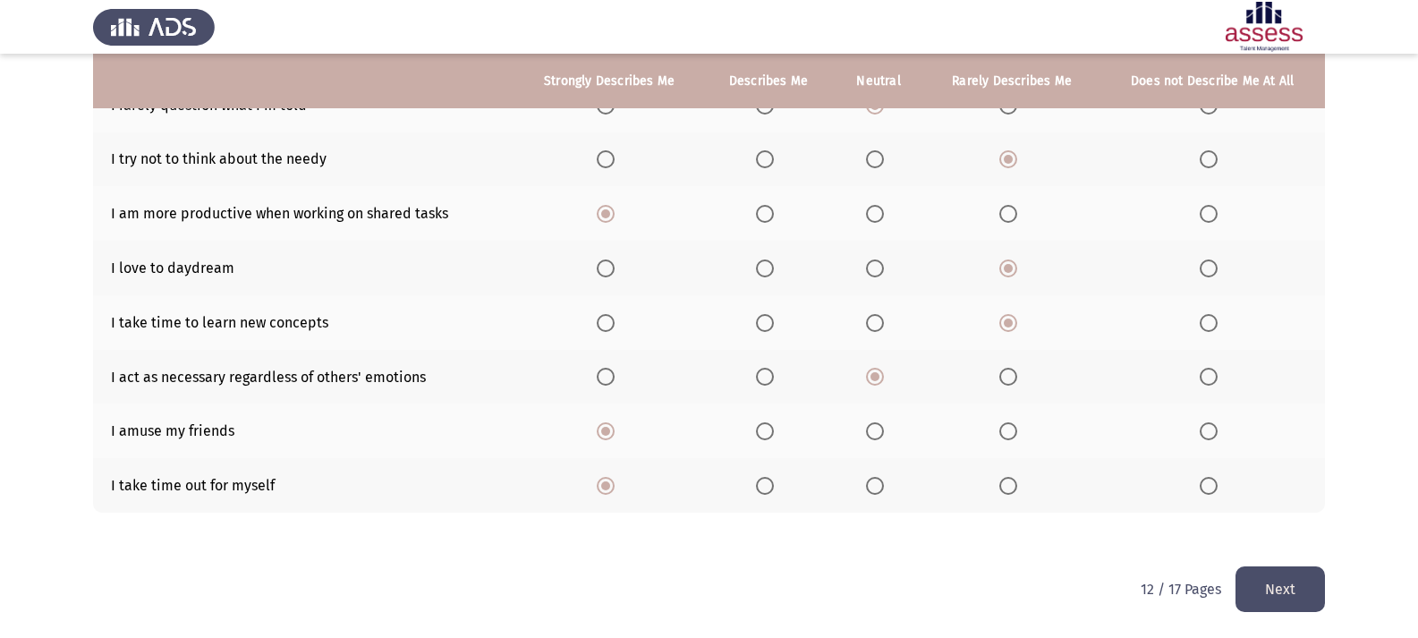
scroll to position [0, 0]
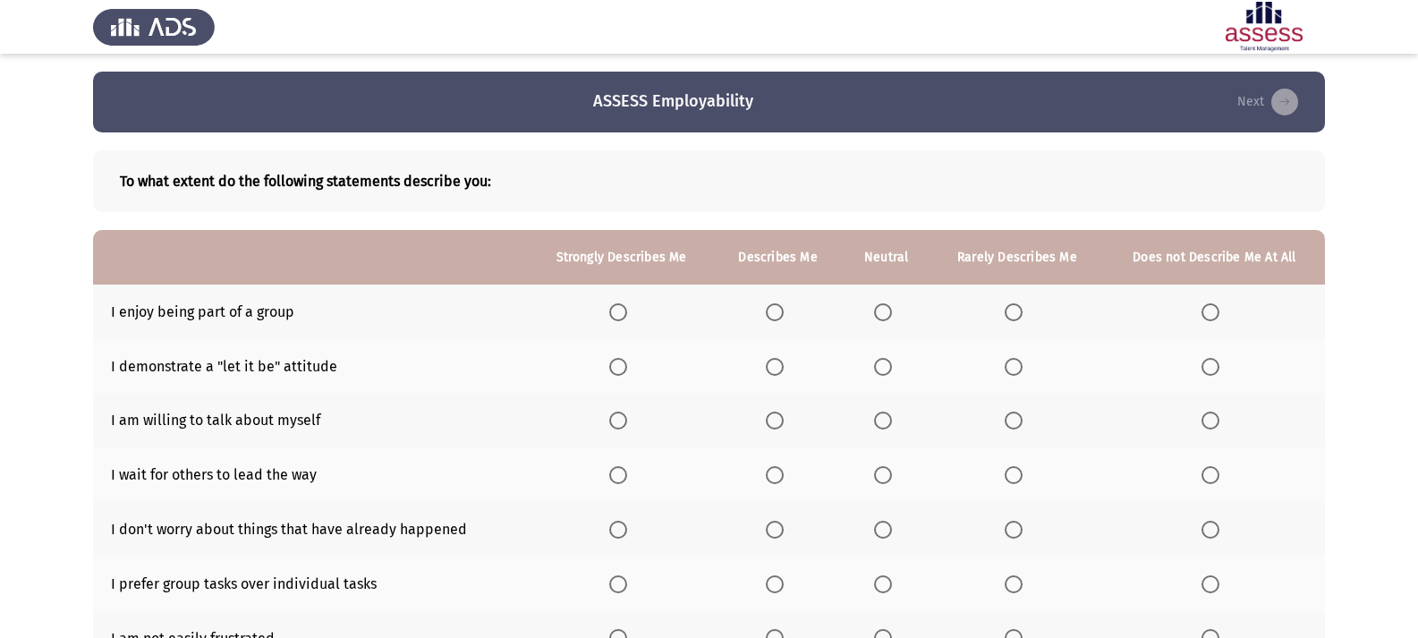
click at [627, 318] on span "Select an option" at bounding box center [618, 312] width 18 height 18
click at [627, 318] on input "Select an option" at bounding box center [618, 312] width 18 height 18
click at [619, 369] on span "Select an option" at bounding box center [618, 367] width 18 height 18
click at [619, 369] on input "Select an option" at bounding box center [618, 367] width 18 height 18
click at [886, 426] on span "Select an option" at bounding box center [883, 421] width 18 height 18
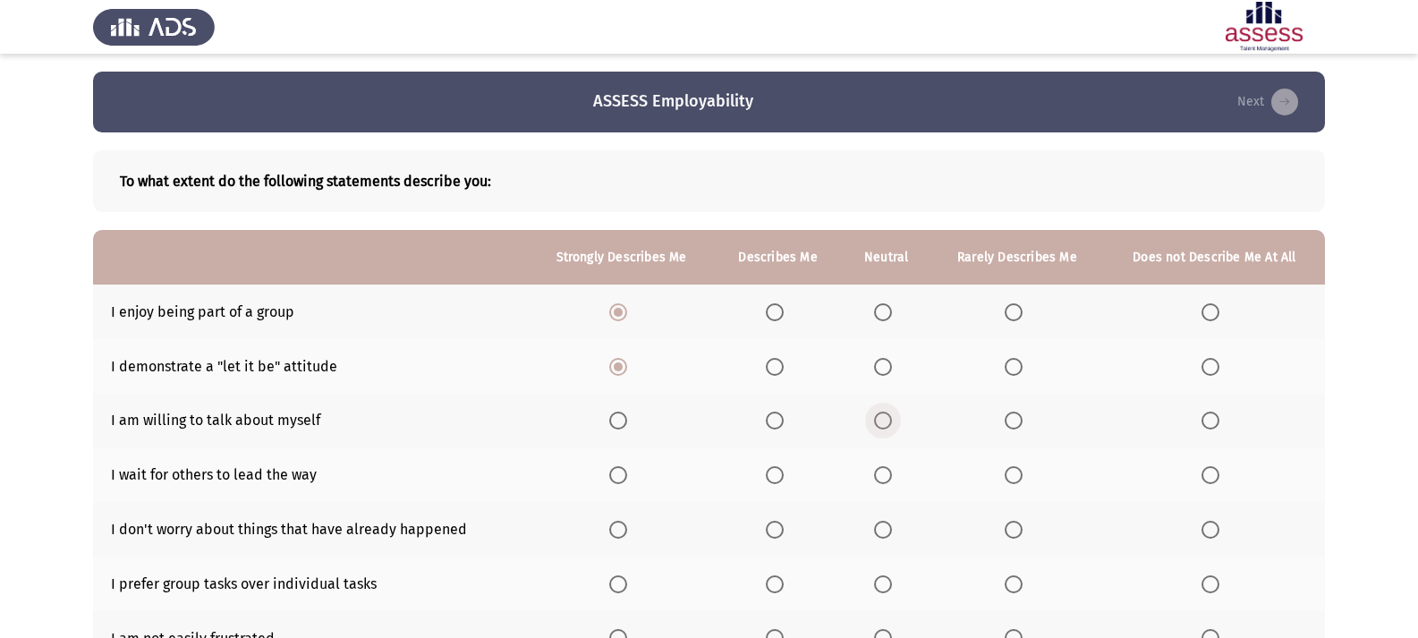
click at [886, 426] on input "Select an option" at bounding box center [883, 421] width 18 height 18
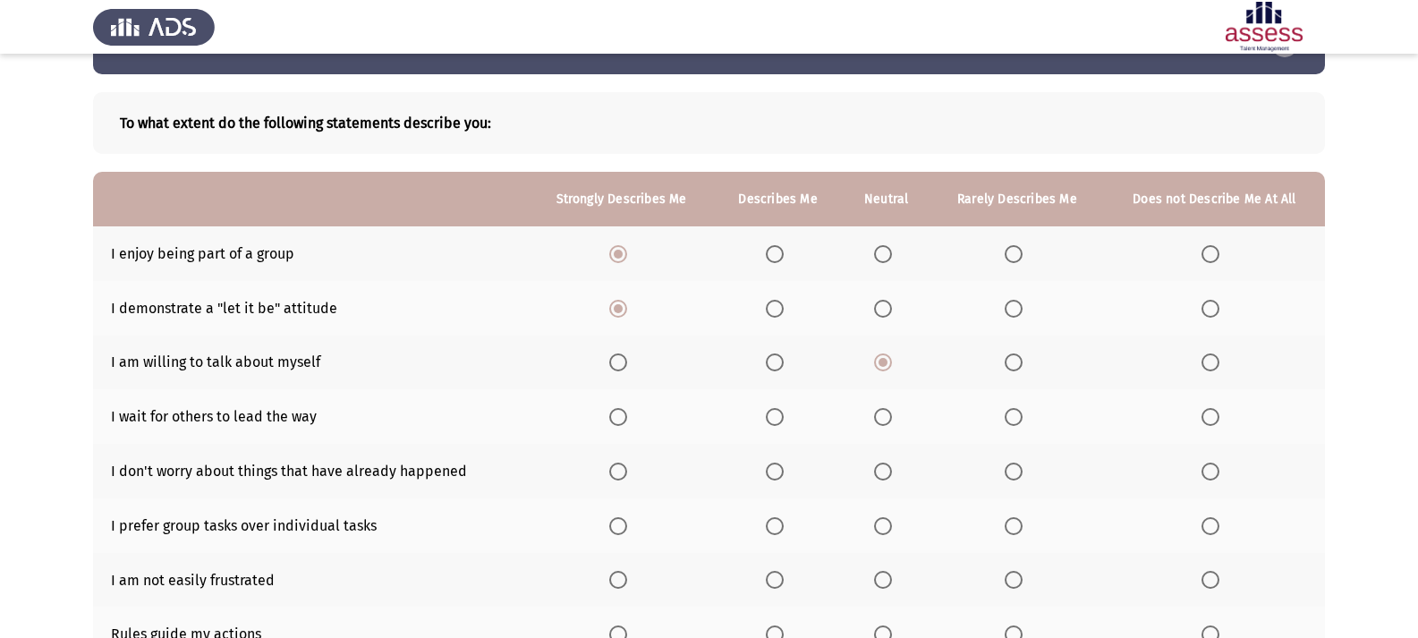
scroll to position [89, 0]
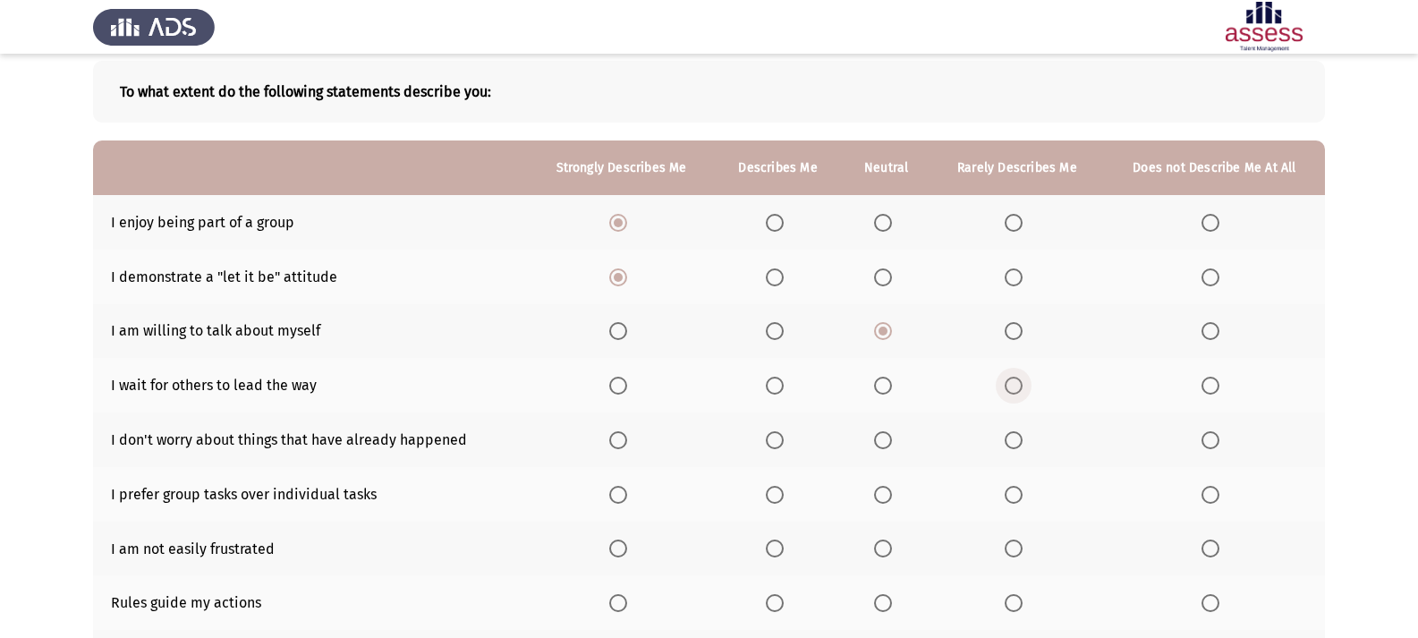
click at [1024, 392] on label "Select an option" at bounding box center [1017, 386] width 25 height 18
click at [1022, 392] on input "Select an option" at bounding box center [1014, 386] width 18 height 18
click at [1222, 390] on label "Select an option" at bounding box center [1213, 386] width 25 height 18
click at [1219, 390] on input "Select an option" at bounding box center [1210, 386] width 18 height 18
click at [1014, 445] on span "Select an option" at bounding box center [1014, 440] width 18 height 18
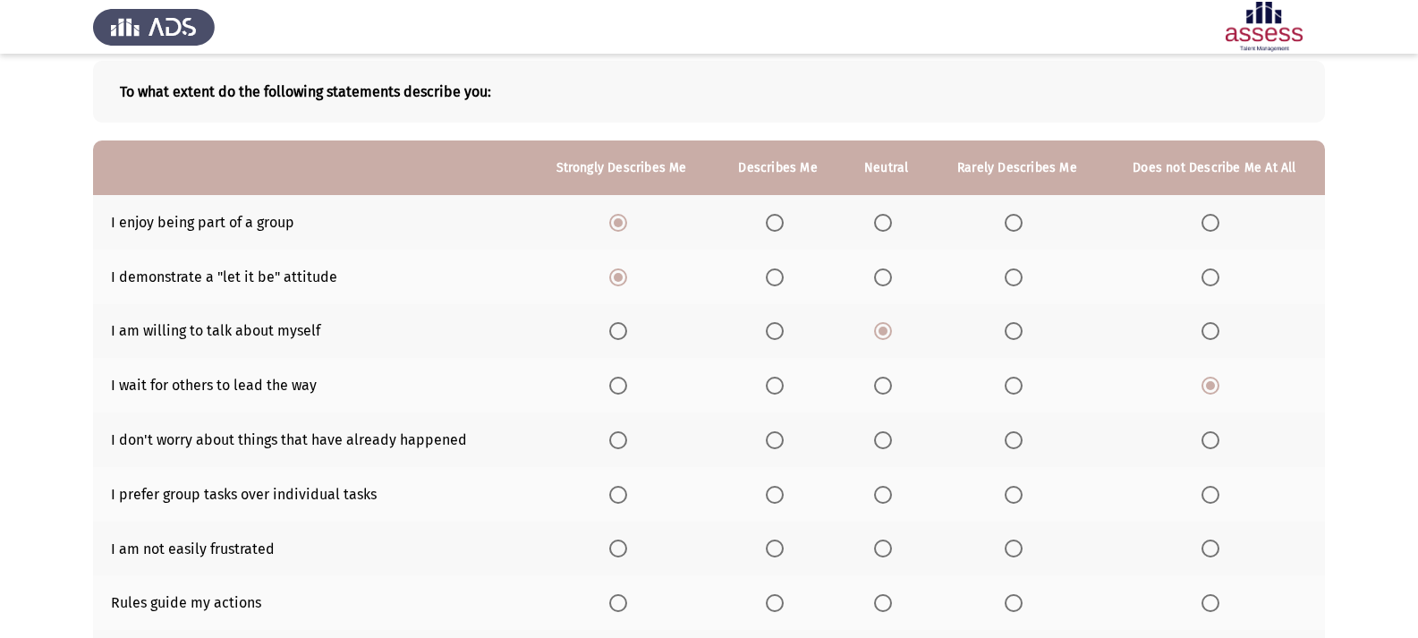
click at [1014, 445] on input "Select an option" at bounding box center [1014, 440] width 18 height 18
click at [791, 438] on label "Select an option" at bounding box center [778, 440] width 25 height 18
click at [784, 438] on input "Select an option" at bounding box center [775, 440] width 18 height 18
click at [782, 486] on span "Select an option" at bounding box center [775, 495] width 18 height 18
click at [782, 486] on input "Select an option" at bounding box center [775, 495] width 18 height 18
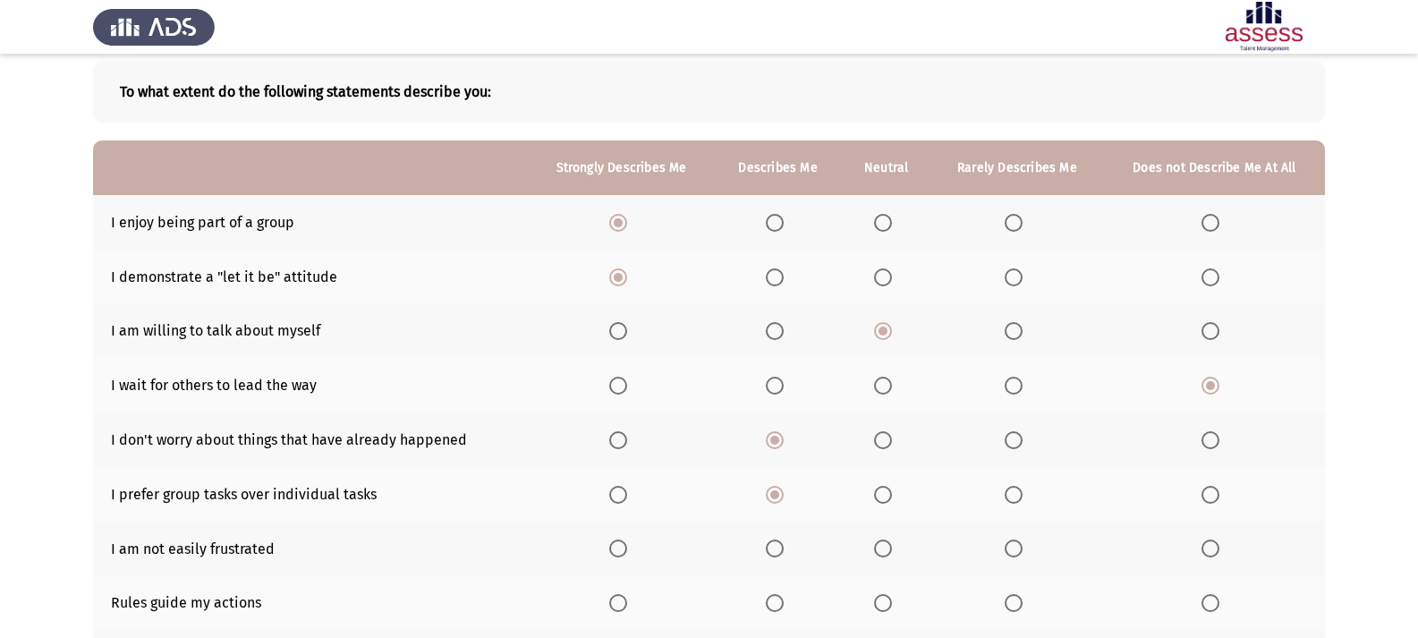
click at [877, 490] on span "Select an option" at bounding box center [883, 495] width 18 height 18
click at [877, 490] on input "Select an option" at bounding box center [883, 495] width 18 height 18
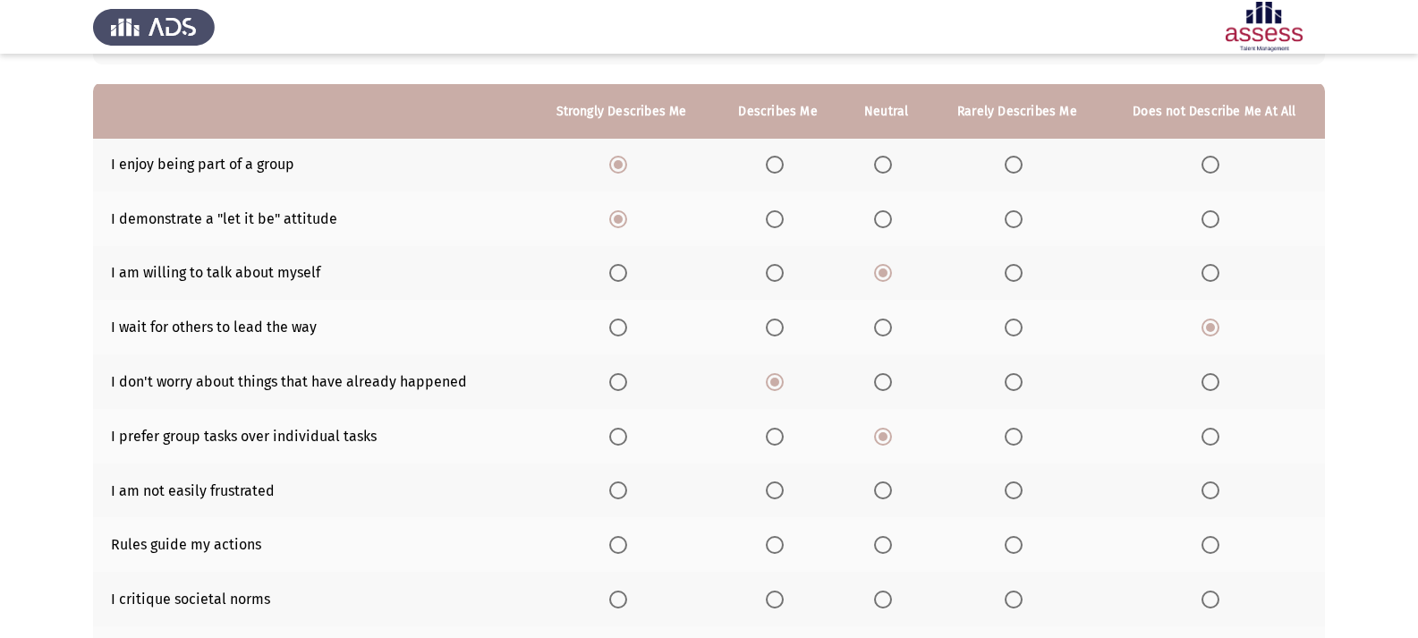
scroll to position [179, 0]
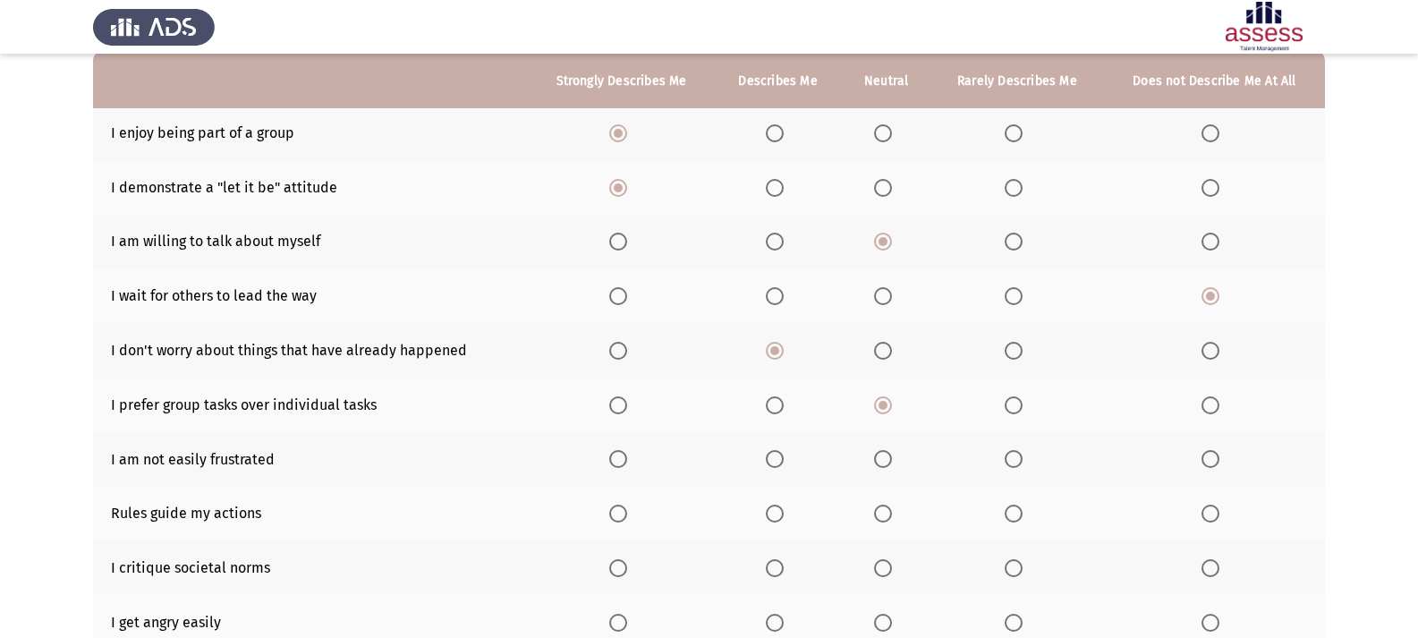
click at [777, 464] on span "Select an option" at bounding box center [775, 459] width 18 height 18
click at [777, 464] on input "Select an option" at bounding box center [775, 459] width 18 height 18
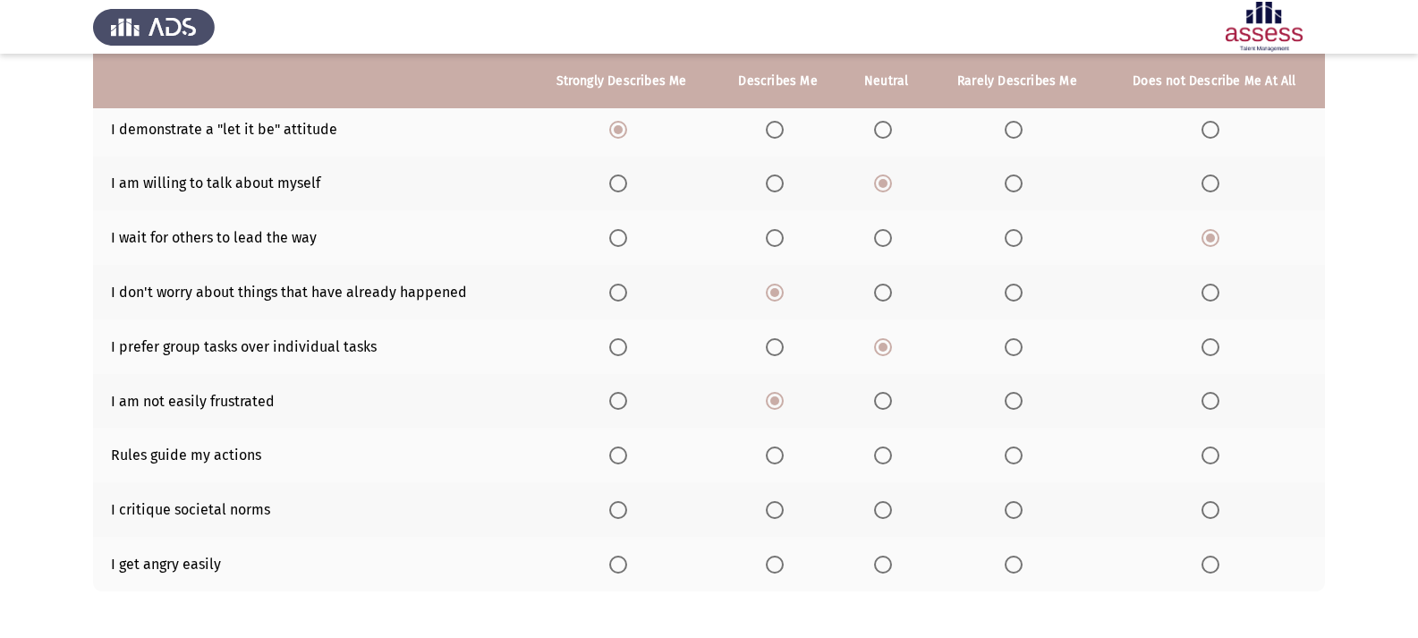
scroll to position [268, 0]
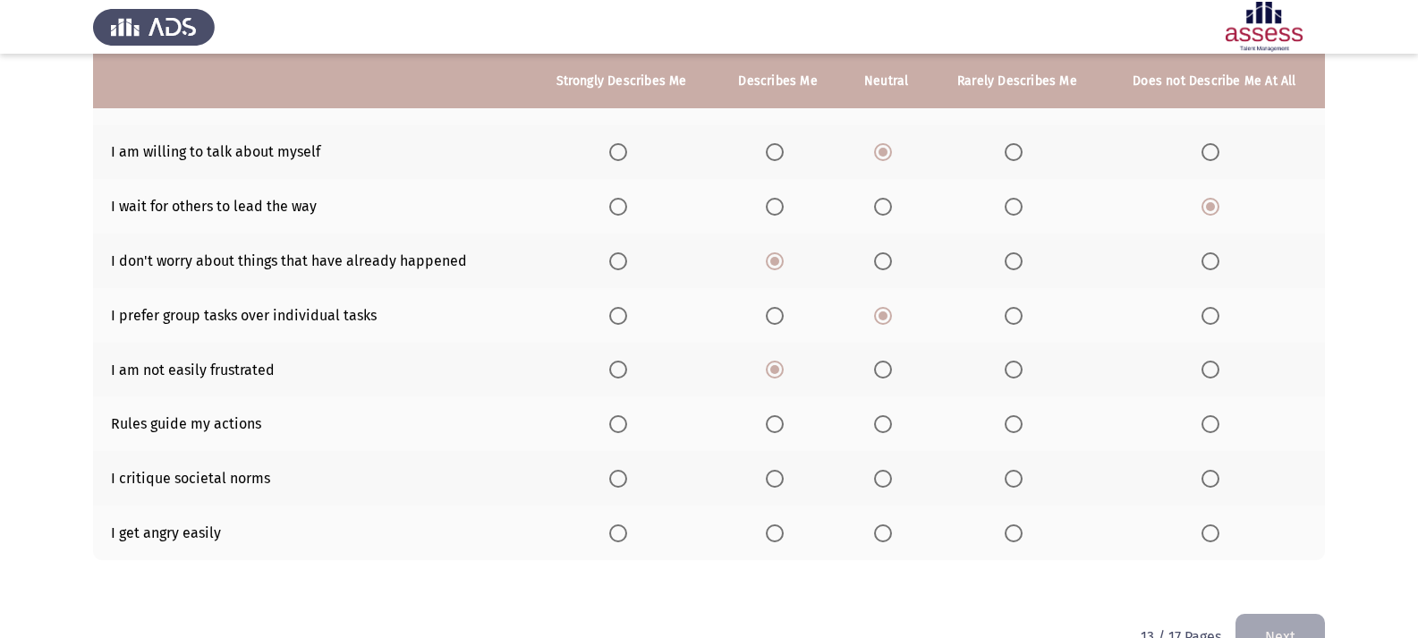
click at [786, 420] on label "Select an option" at bounding box center [778, 424] width 25 height 18
click at [784, 420] on input "Select an option" at bounding box center [775, 424] width 18 height 18
click at [1209, 533] on span "Select an option" at bounding box center [1210, 533] width 18 height 18
click at [1209, 533] on input "Select an option" at bounding box center [1210, 533] width 18 height 18
click at [875, 476] on span "Select an option" at bounding box center [883, 479] width 18 height 18
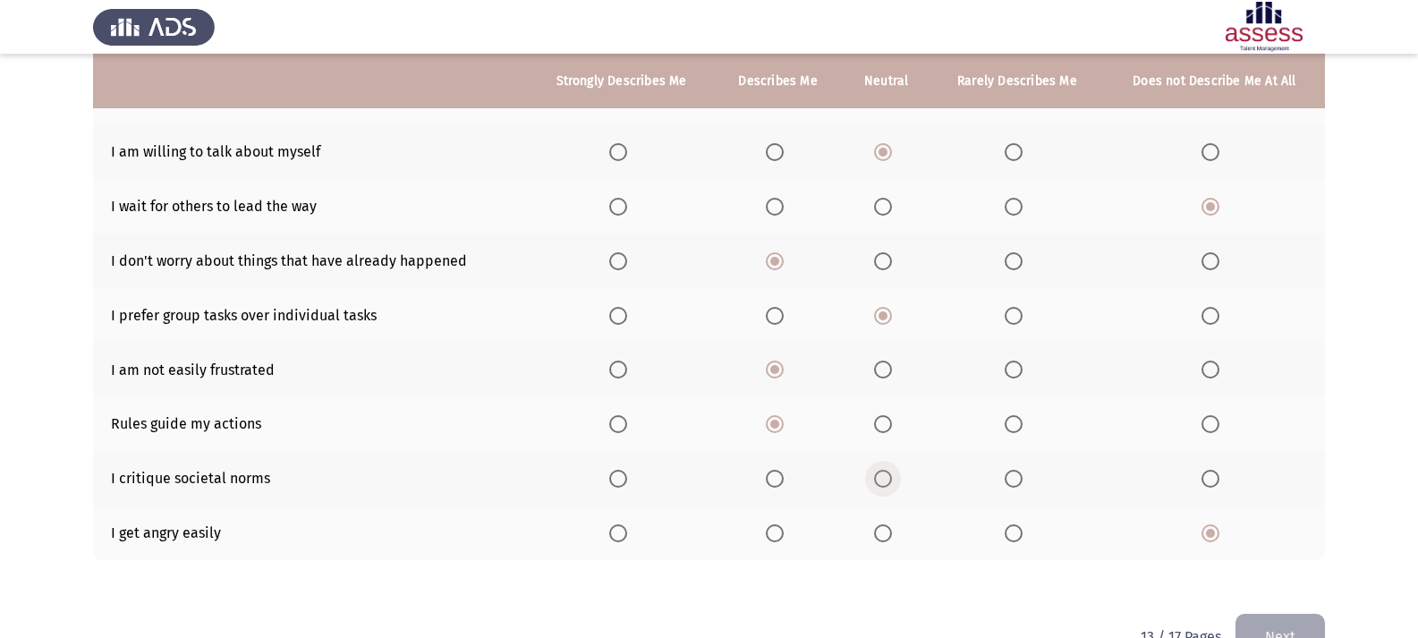
click at [875, 476] on input "Select an option" at bounding box center [883, 479] width 18 height 18
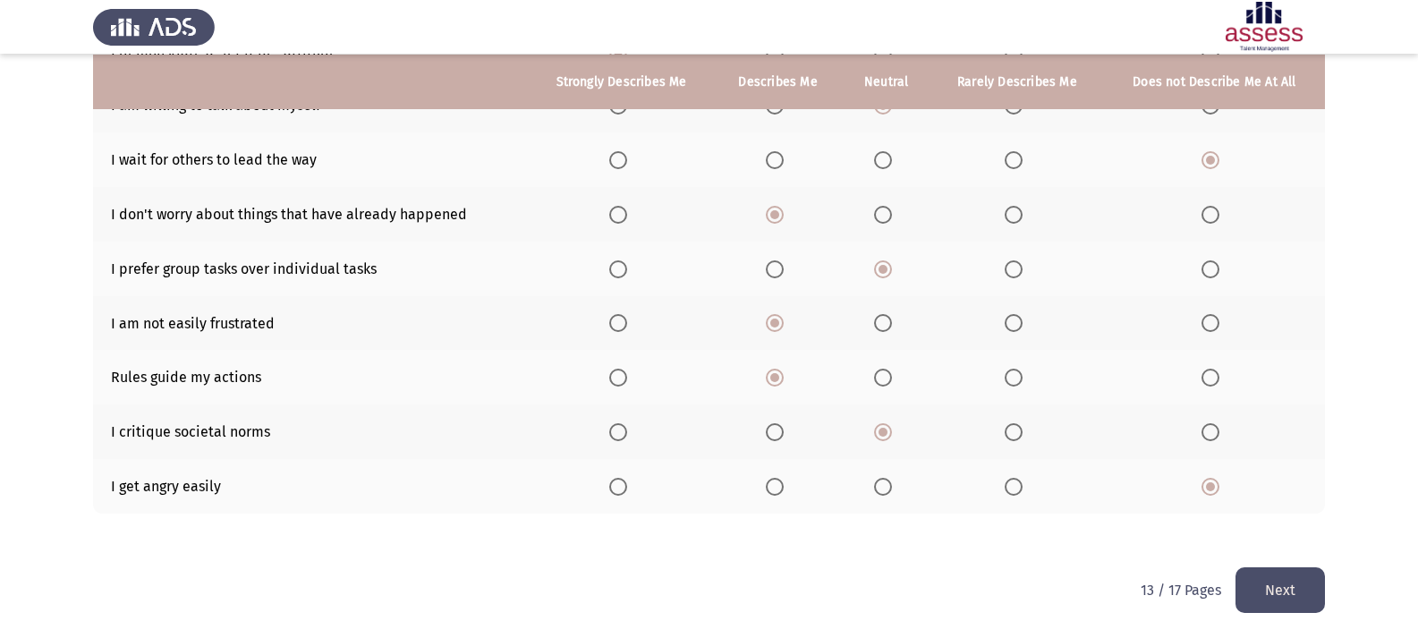
scroll to position [316, 0]
click at [784, 261] on span "Select an option" at bounding box center [775, 268] width 18 height 18
click at [784, 261] on input "Select an option" at bounding box center [775, 268] width 18 height 18
click at [1316, 581] on button "Next" at bounding box center [1279, 589] width 89 height 46
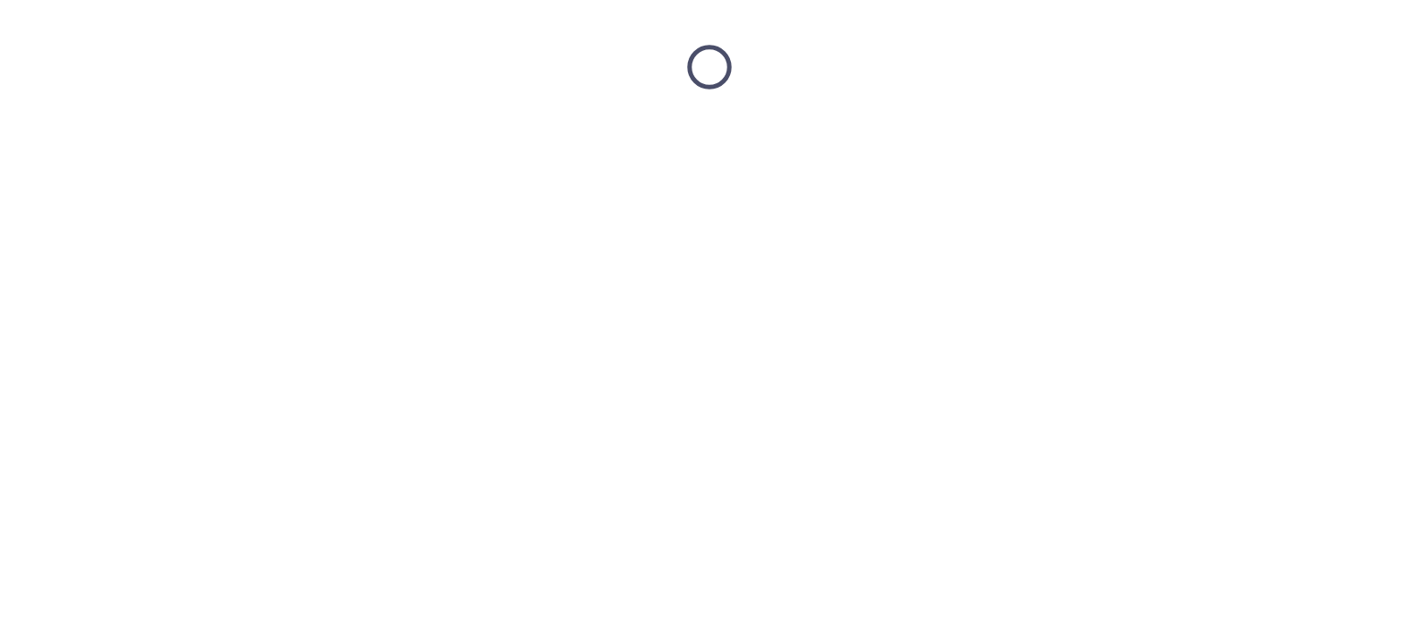
scroll to position [0, 0]
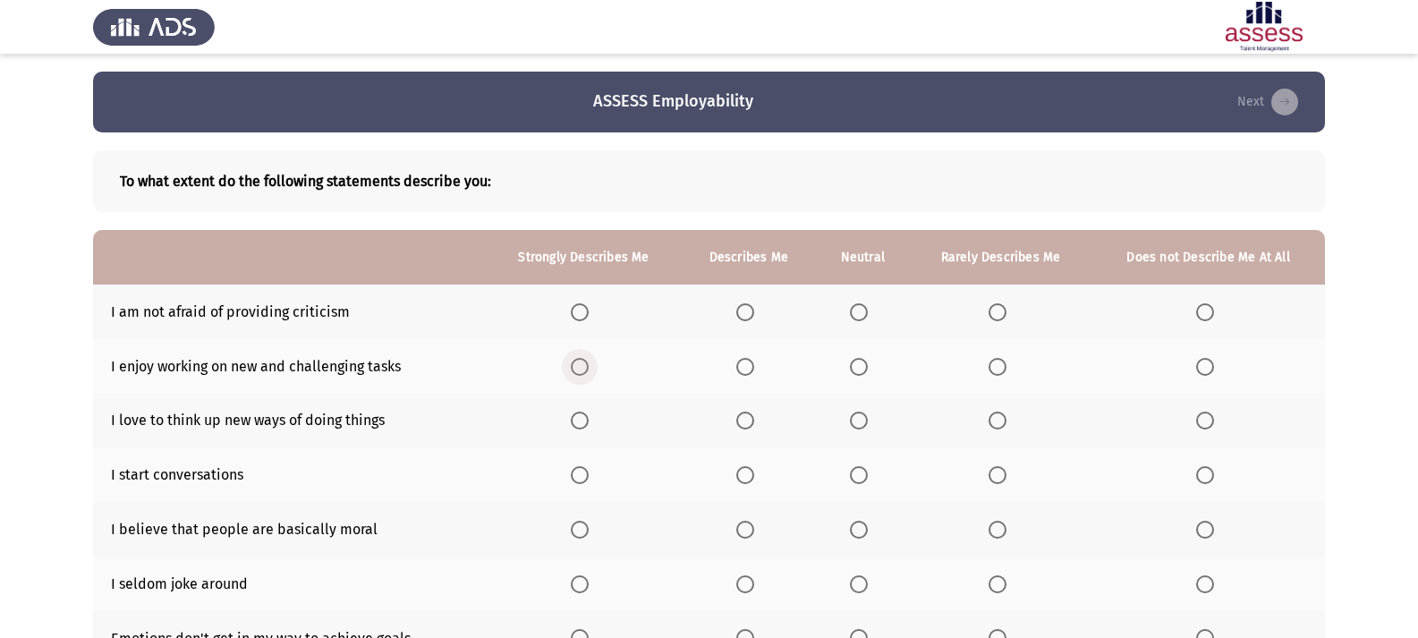
click at [578, 367] on span "Select an option" at bounding box center [580, 367] width 18 height 18
click at [578, 367] on input "Select an option" at bounding box center [580, 367] width 18 height 18
click at [589, 426] on span "Select an option" at bounding box center [580, 421] width 18 height 18
click at [589, 426] on input "Select an option" at bounding box center [580, 421] width 18 height 18
click at [584, 470] on span "Select an option" at bounding box center [580, 475] width 18 height 18
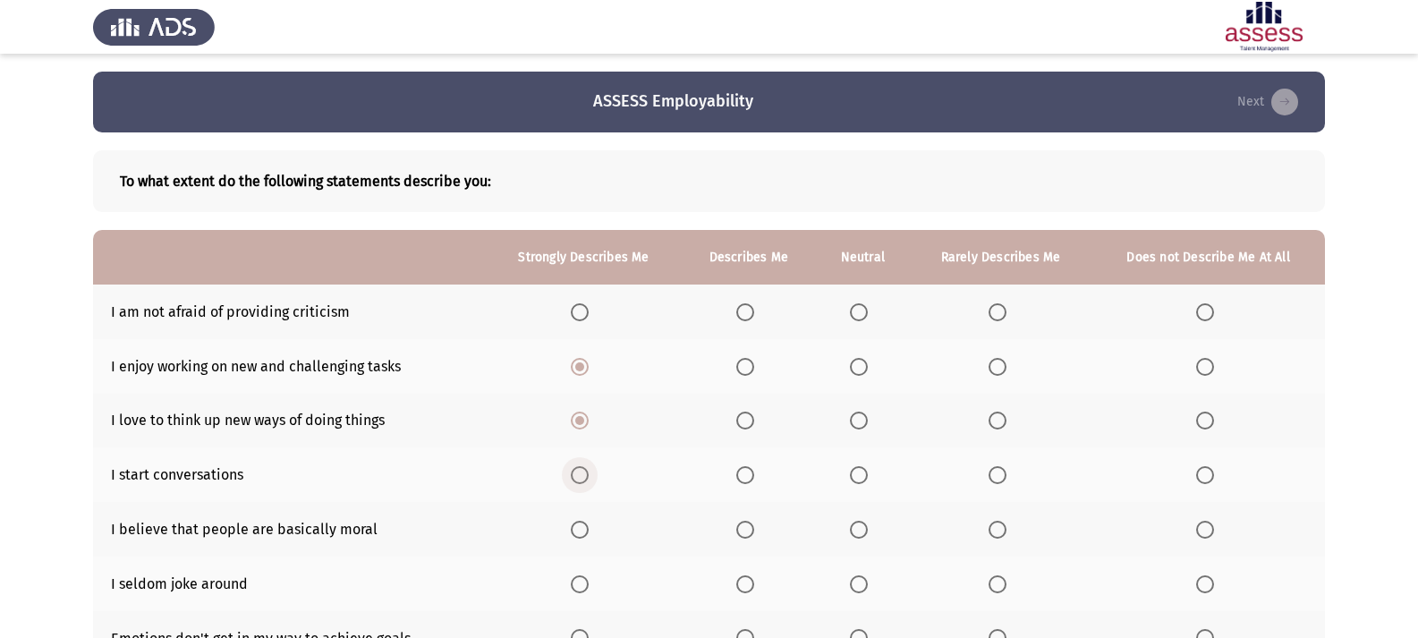
click at [584, 470] on input "Select an option" at bounding box center [580, 475] width 18 height 18
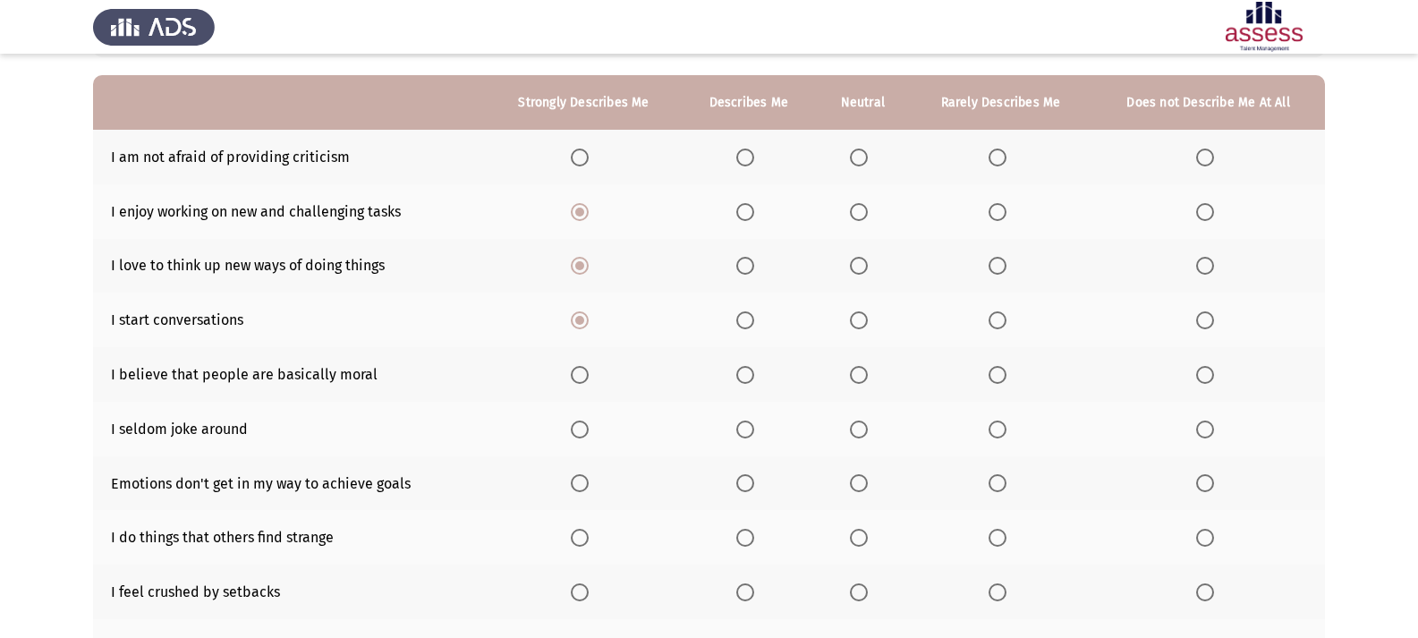
scroll to position [179, 0]
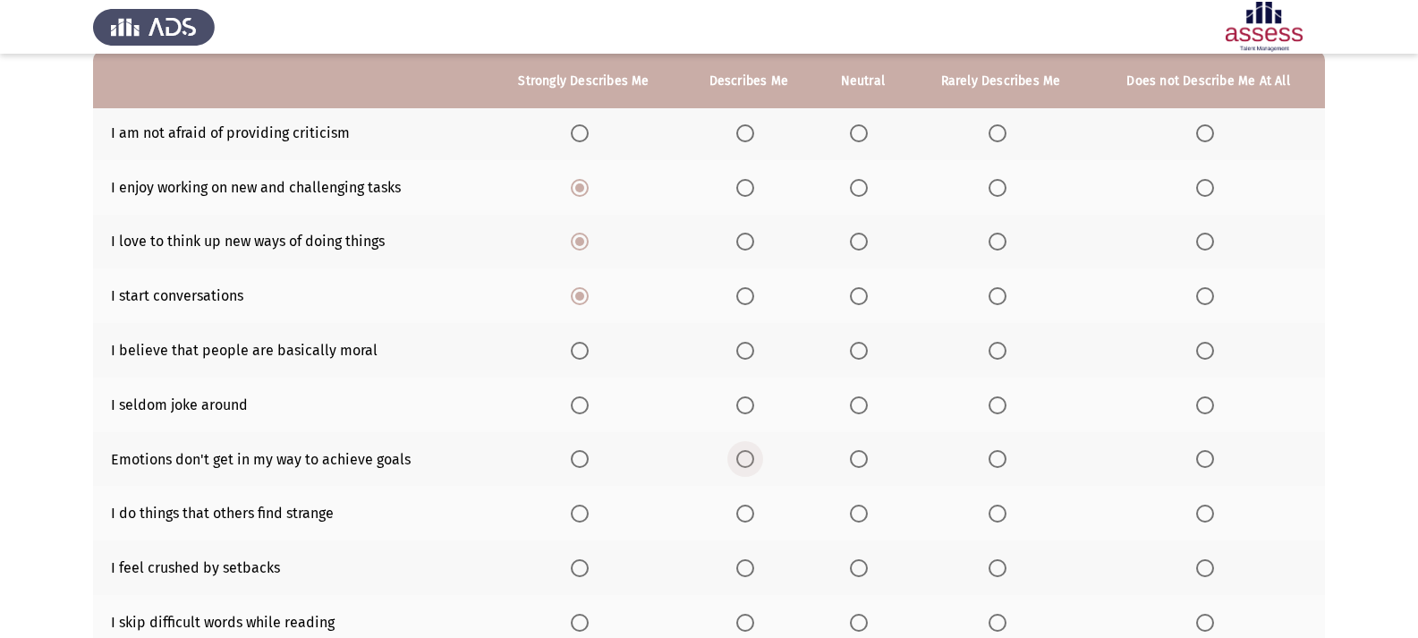
click at [741, 466] on span "Select an option" at bounding box center [745, 459] width 18 height 18
click at [741, 466] on input "Select an option" at bounding box center [745, 459] width 18 height 18
click at [583, 466] on span "Select an option" at bounding box center [580, 459] width 18 height 18
click at [583, 466] on input "Select an option" at bounding box center [580, 459] width 18 height 18
click at [856, 517] on span "Select an option" at bounding box center [859, 514] width 18 height 18
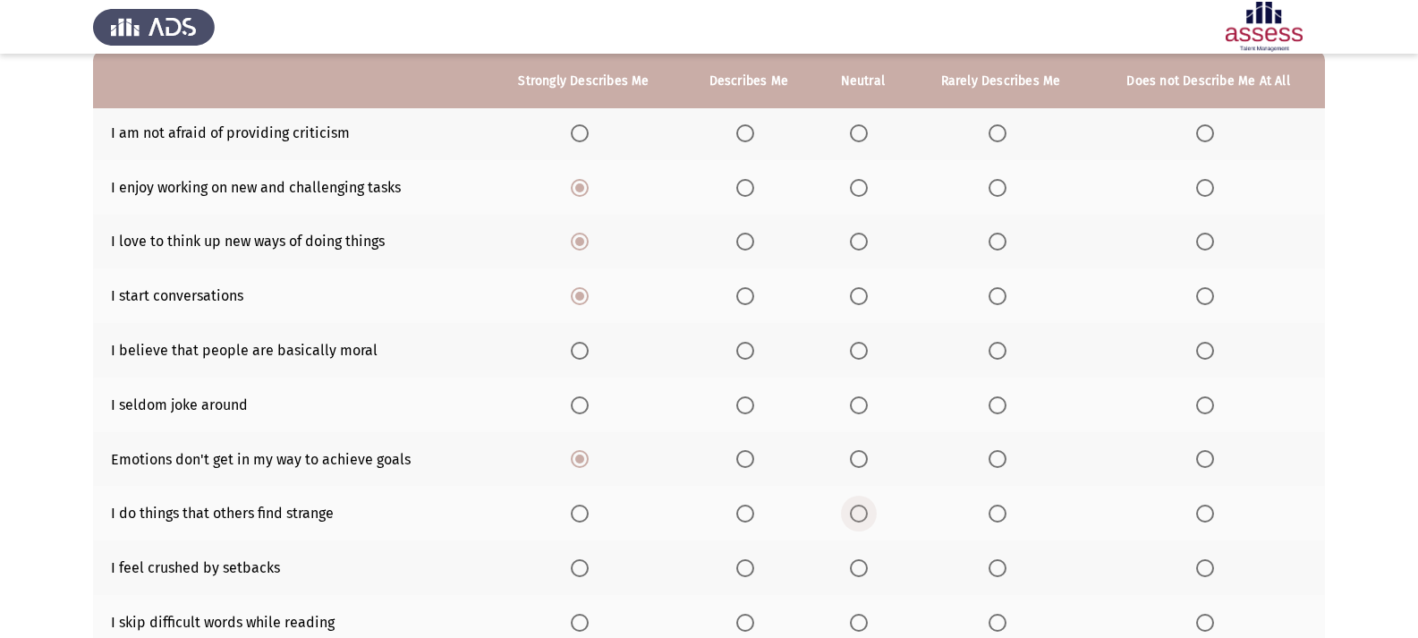
click at [856, 517] on input "Select an option" at bounding box center [859, 514] width 18 height 18
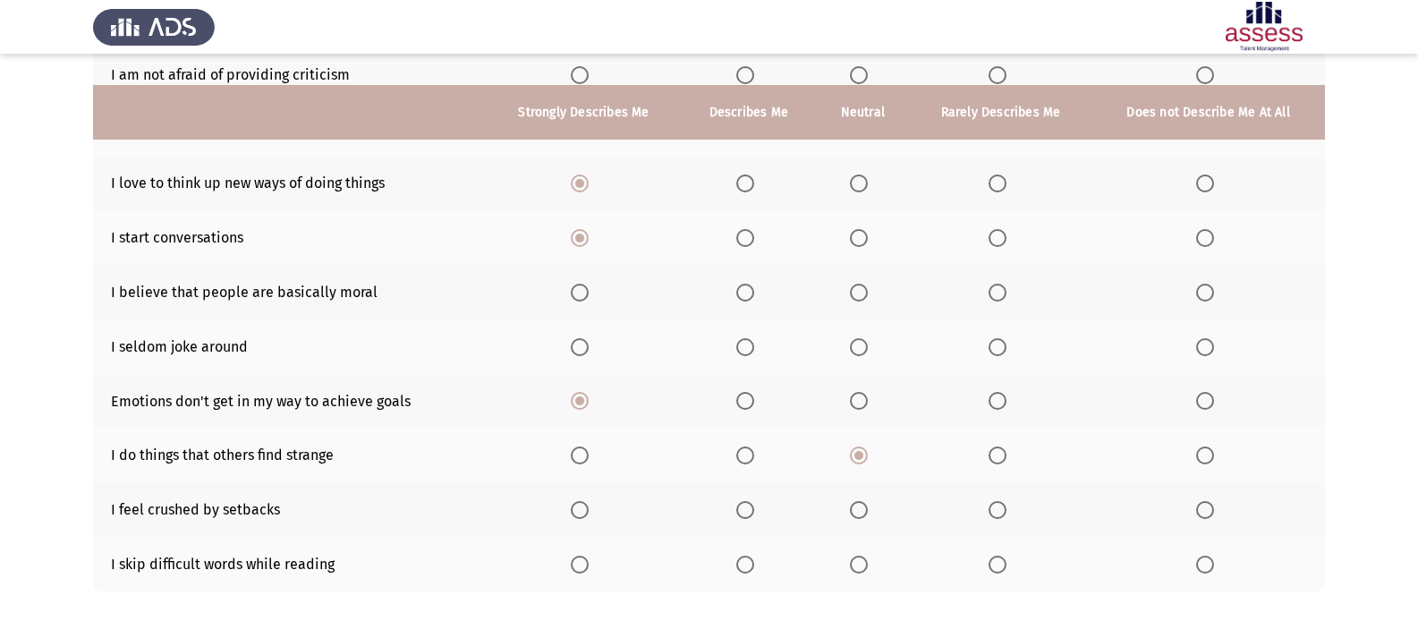
scroll to position [268, 0]
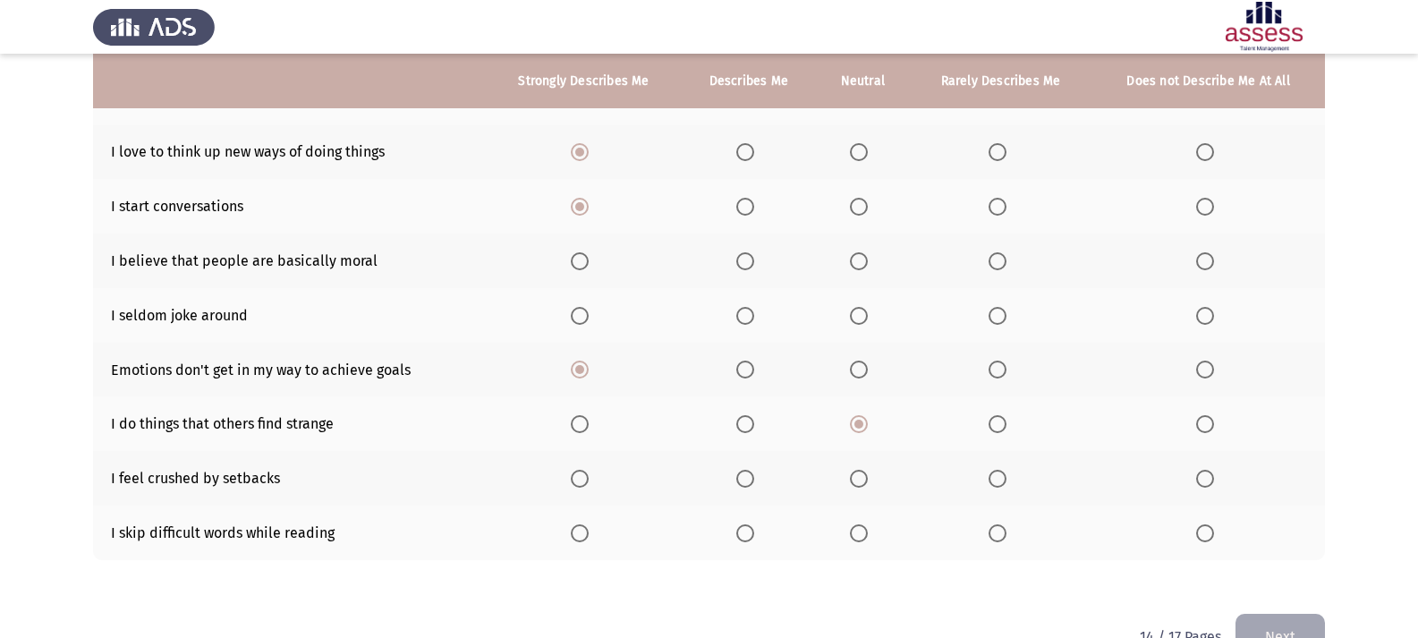
click at [855, 531] on span "Select an option" at bounding box center [859, 533] width 18 height 18
click at [855, 531] on input "Select an option" at bounding box center [859, 533] width 18 height 18
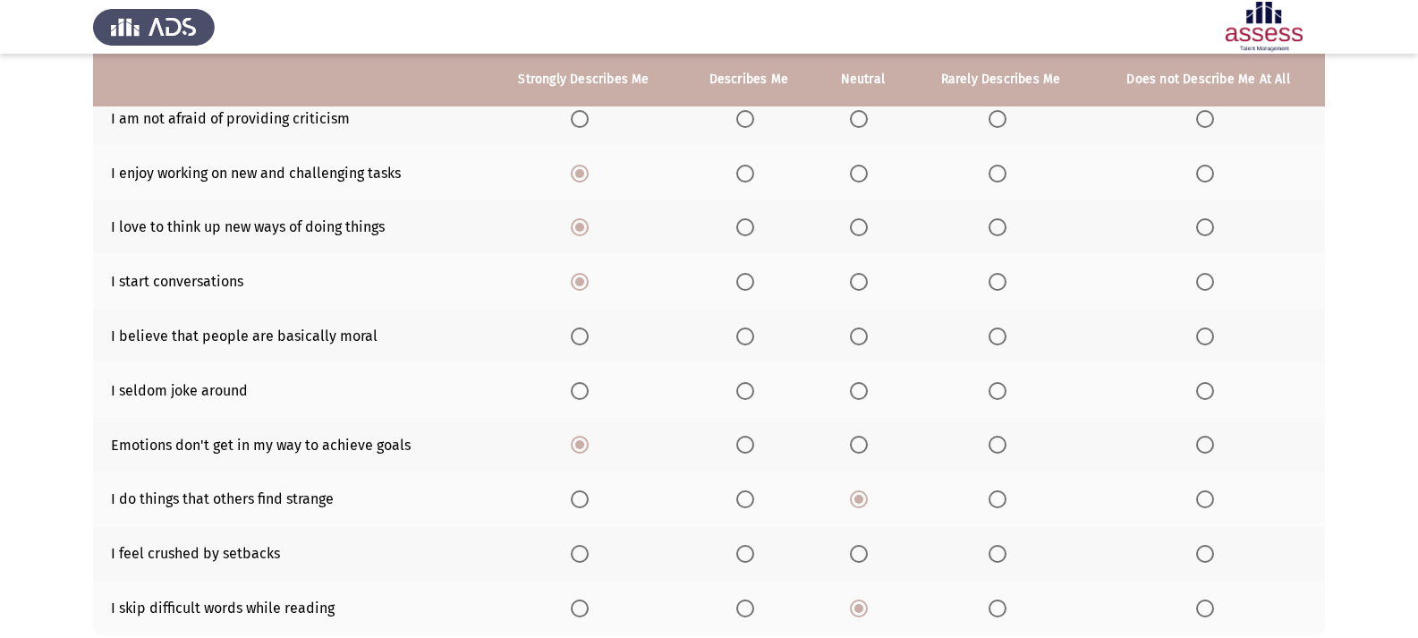
scroll to position [89, 0]
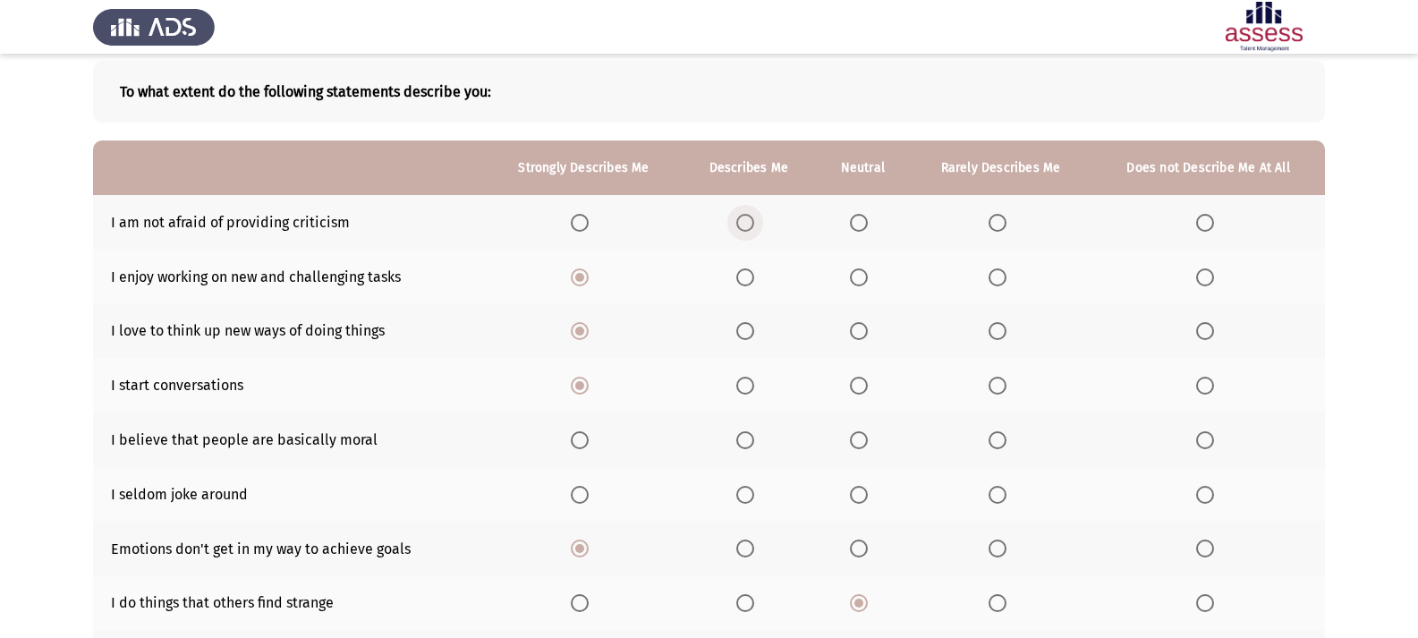
click at [746, 216] on span "Select an option" at bounding box center [745, 223] width 18 height 18
click at [746, 216] on input "Select an option" at bounding box center [745, 223] width 18 height 18
click at [725, 438] on th at bounding box center [749, 439] width 134 height 55
click at [734, 437] on th at bounding box center [749, 439] width 134 height 55
click at [756, 443] on label "Select an option" at bounding box center [748, 440] width 25 height 18
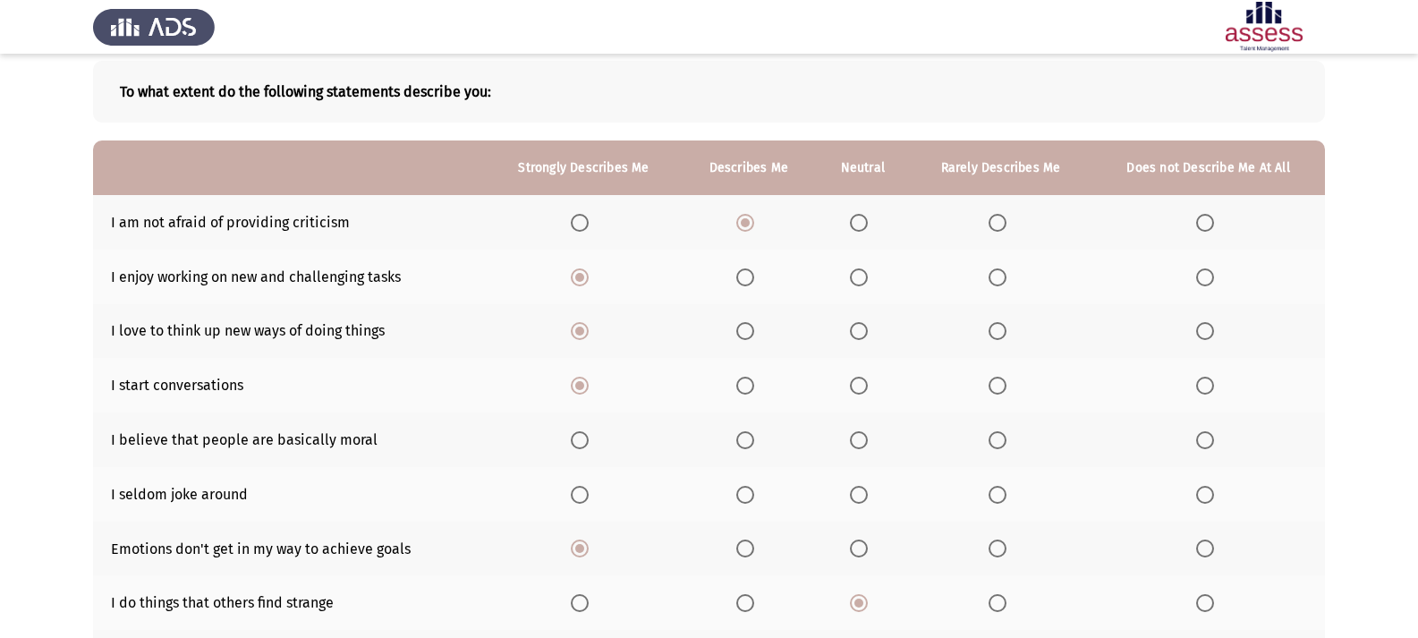
click at [754, 443] on input "Select an option" at bounding box center [745, 440] width 18 height 18
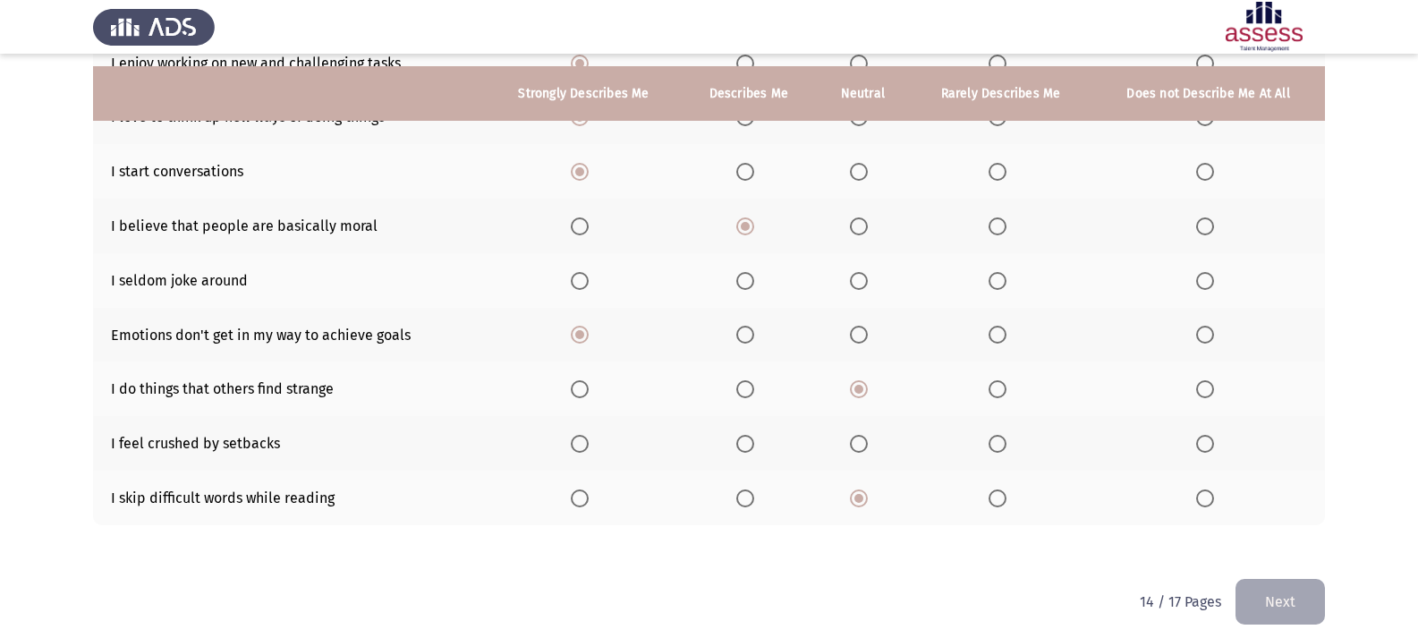
scroll to position [316, 0]
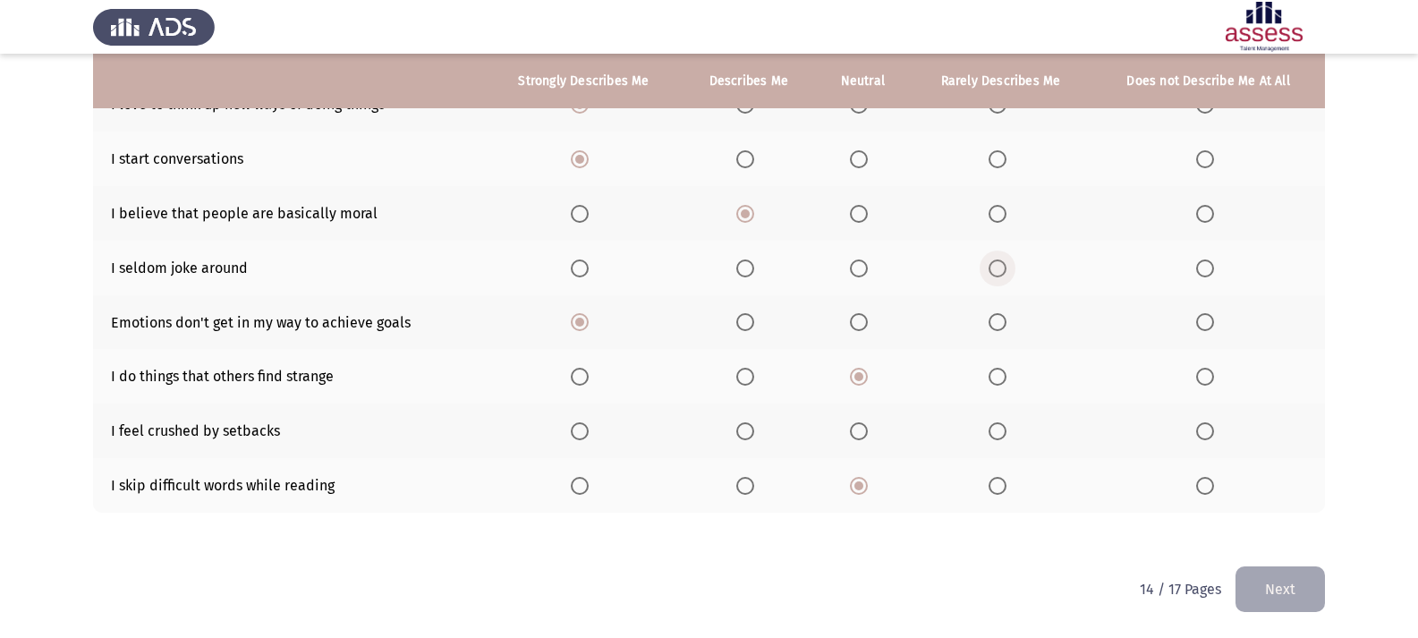
click at [990, 268] on span "Select an option" at bounding box center [998, 268] width 18 height 18
click at [990, 268] on input "Select an option" at bounding box center [998, 268] width 18 height 18
click at [863, 271] on span "Select an option" at bounding box center [859, 268] width 18 height 18
click at [863, 271] on input "Select an option" at bounding box center [859, 268] width 18 height 18
click at [1007, 430] on label "Select an option" at bounding box center [1001, 431] width 25 height 18
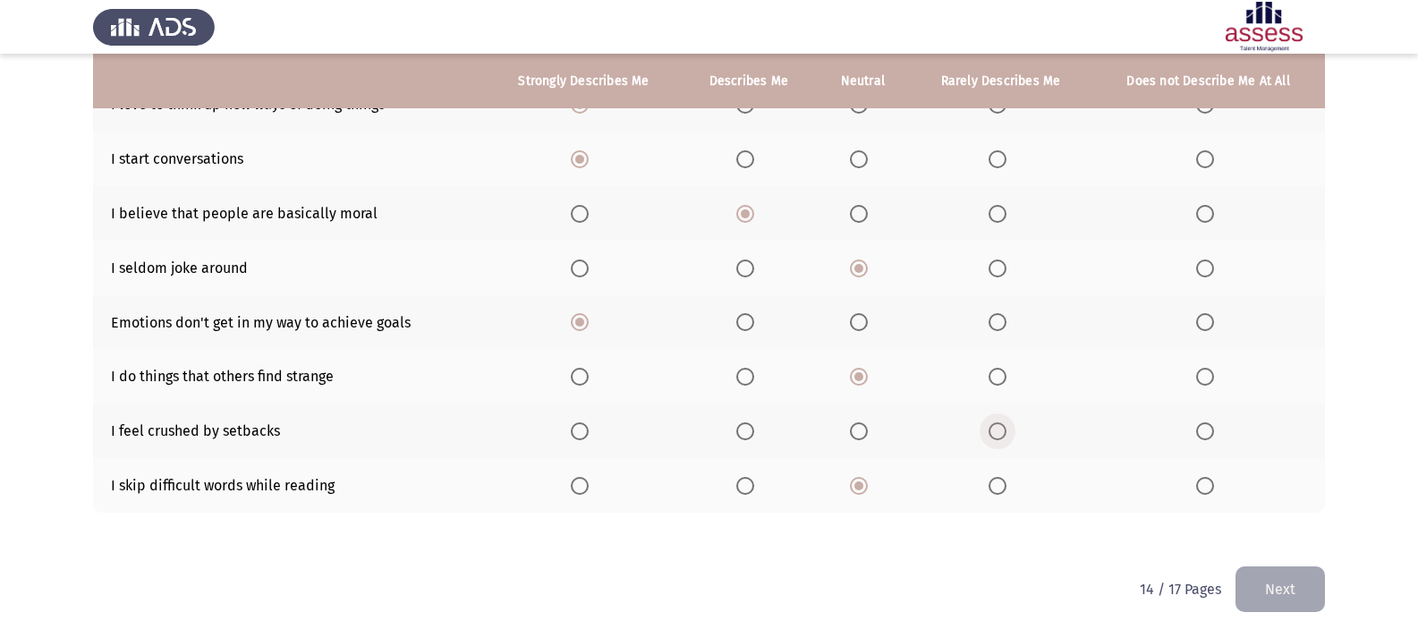
click at [1006, 430] on input "Select an option" at bounding box center [998, 431] width 18 height 18
click at [1269, 587] on button "Next" at bounding box center [1279, 589] width 89 height 46
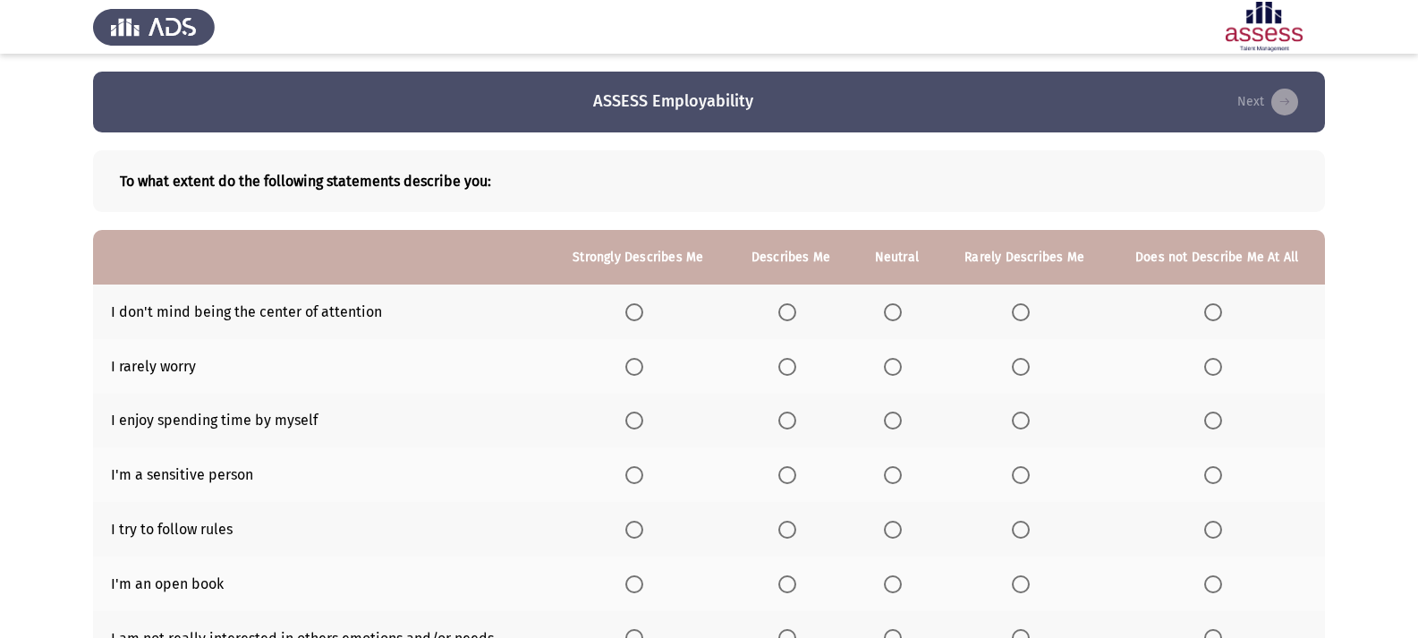
click at [638, 358] on span "Select an option" at bounding box center [634, 367] width 18 height 18
click at [638, 358] on input "Select an option" at bounding box center [634, 367] width 18 height 18
click at [626, 418] on th at bounding box center [637, 421] width 181 height 55
click at [643, 422] on span "Select an option" at bounding box center [634, 421] width 18 height 18
click at [643, 422] on input "Select an option" at bounding box center [634, 421] width 18 height 18
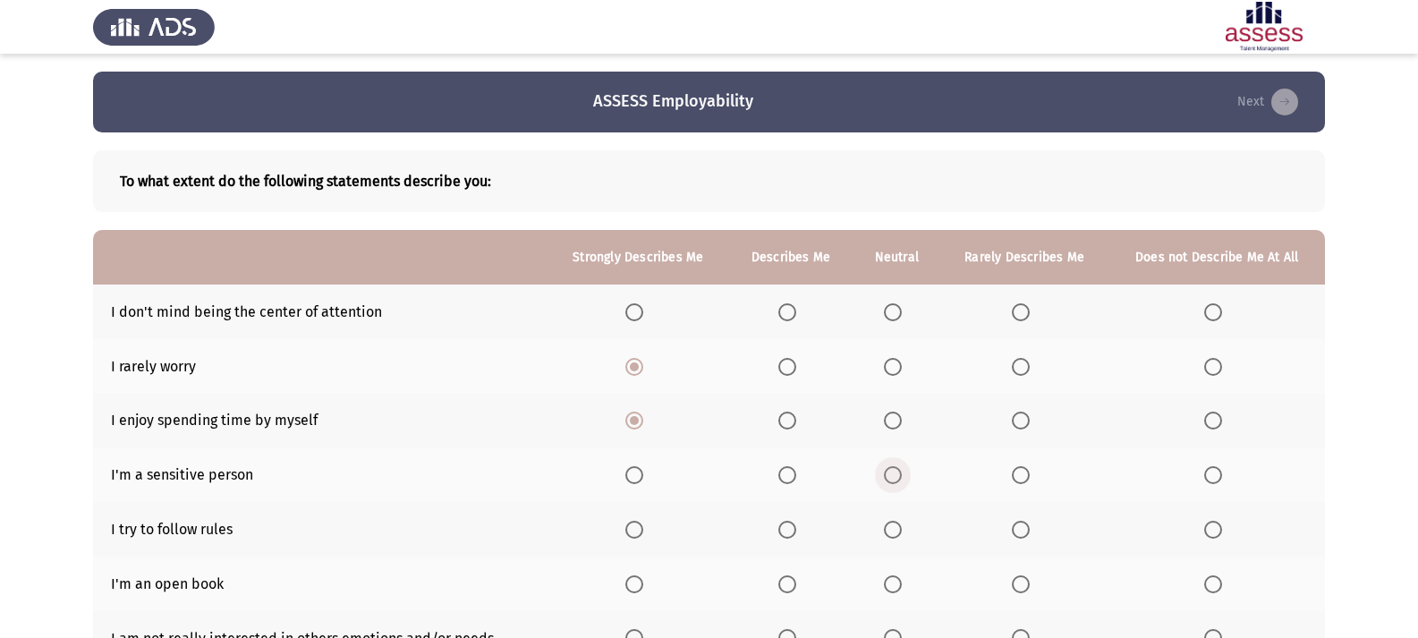
click at [894, 471] on span "Select an option" at bounding box center [893, 475] width 18 height 18
click at [894, 471] on input "Select an option" at bounding box center [893, 475] width 18 height 18
click at [630, 526] on span "Select an option" at bounding box center [634, 530] width 18 height 18
click at [630, 526] on input "Select an option" at bounding box center [634, 530] width 18 height 18
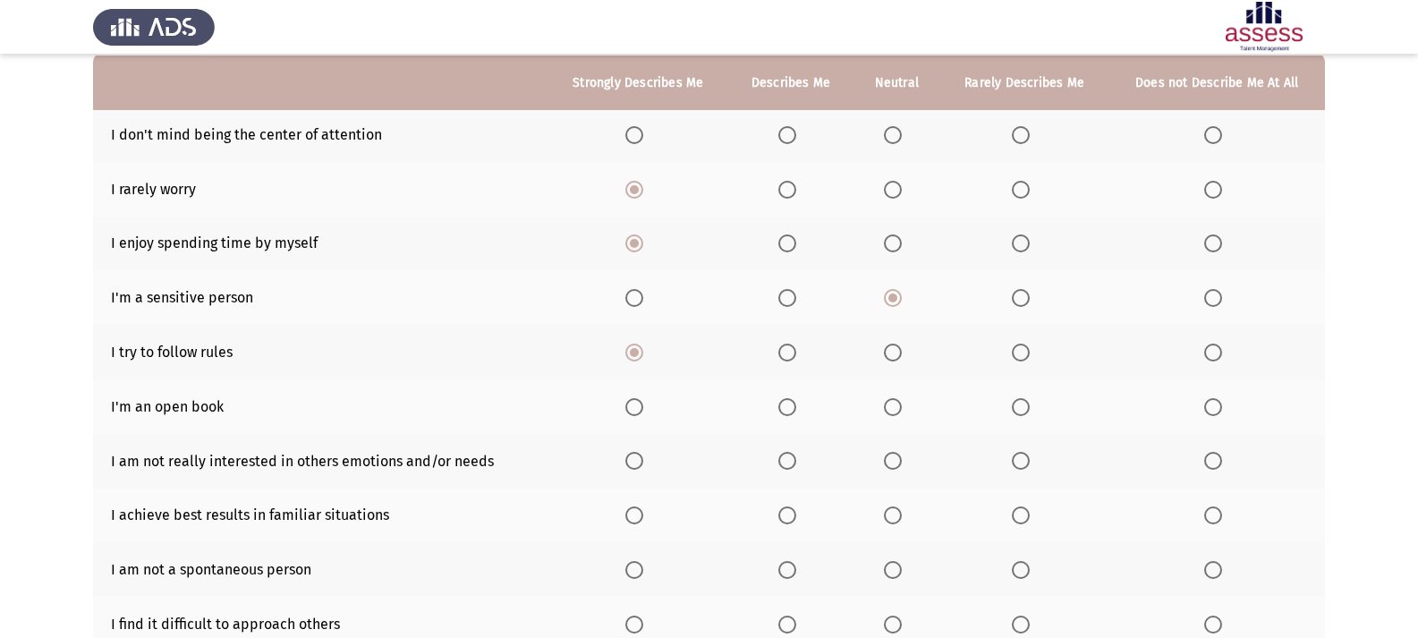
scroll to position [179, 0]
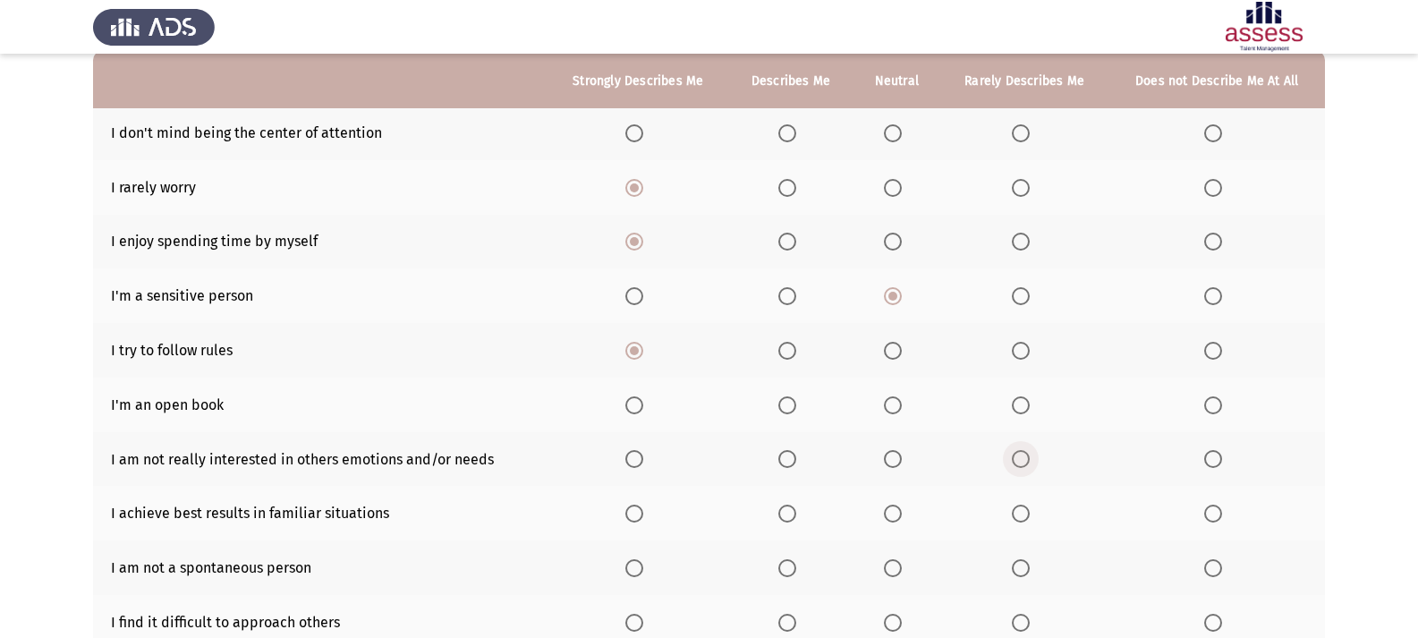
click at [1026, 452] on span "Select an option" at bounding box center [1021, 459] width 18 height 18
click at [1026, 452] on input "Select an option" at bounding box center [1021, 459] width 18 height 18
click at [643, 516] on span "Select an option" at bounding box center [634, 514] width 18 height 18
click at [643, 516] on input "Select an option" at bounding box center [634, 514] width 18 height 18
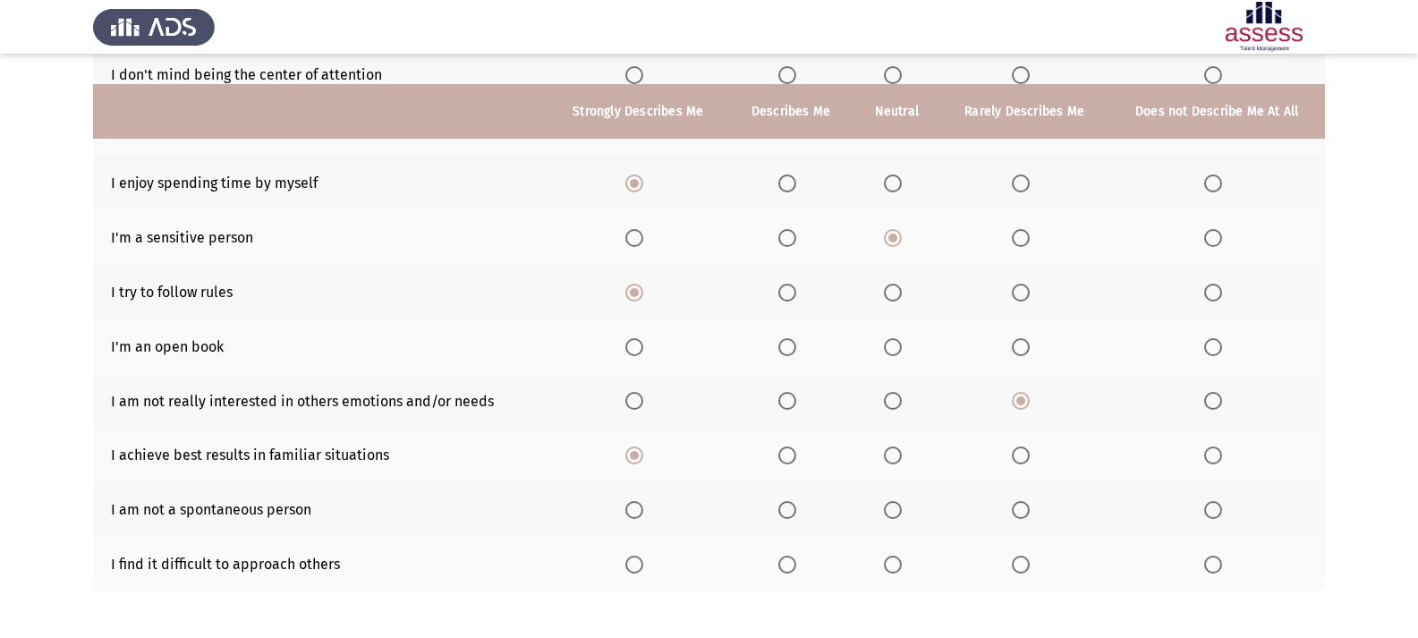
scroll to position [268, 0]
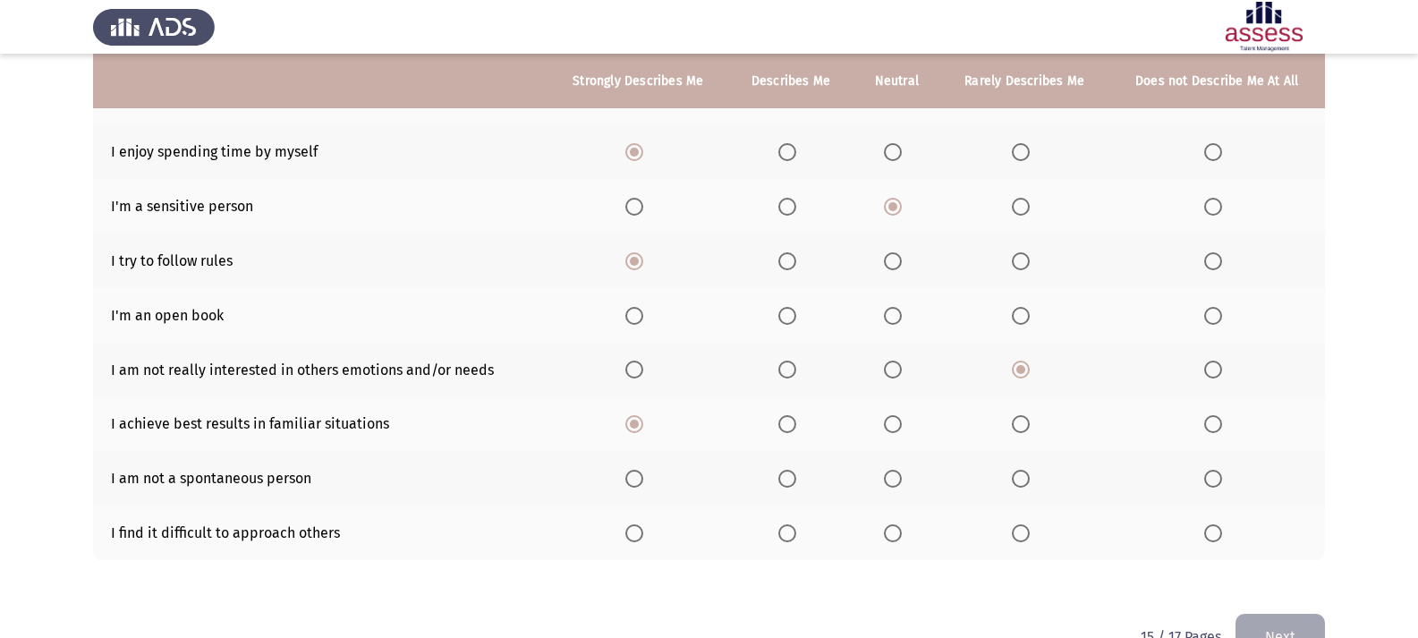
click at [1036, 536] on label "Select an option" at bounding box center [1024, 533] width 25 height 18
click at [1030, 536] on input "Select an option" at bounding box center [1021, 533] width 18 height 18
click at [1211, 529] on span "Select an option" at bounding box center [1213, 533] width 18 height 18
click at [1211, 529] on input "Select an option" at bounding box center [1213, 533] width 18 height 18
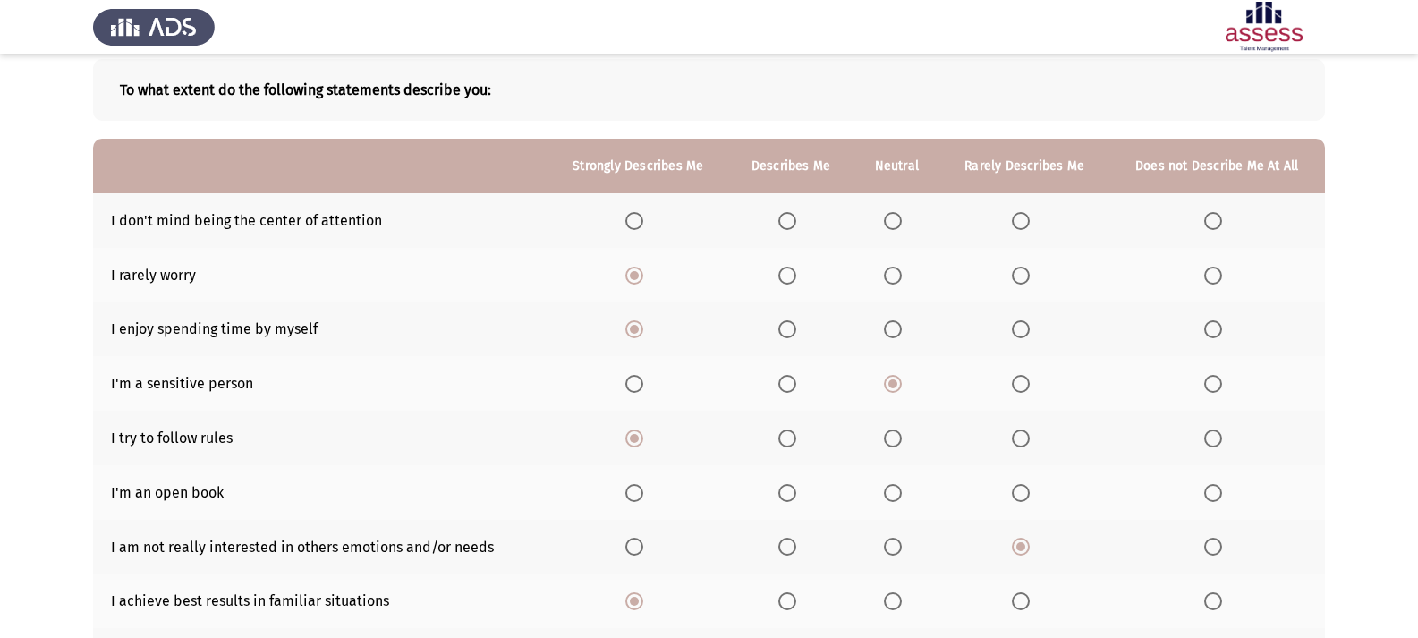
scroll to position [89, 0]
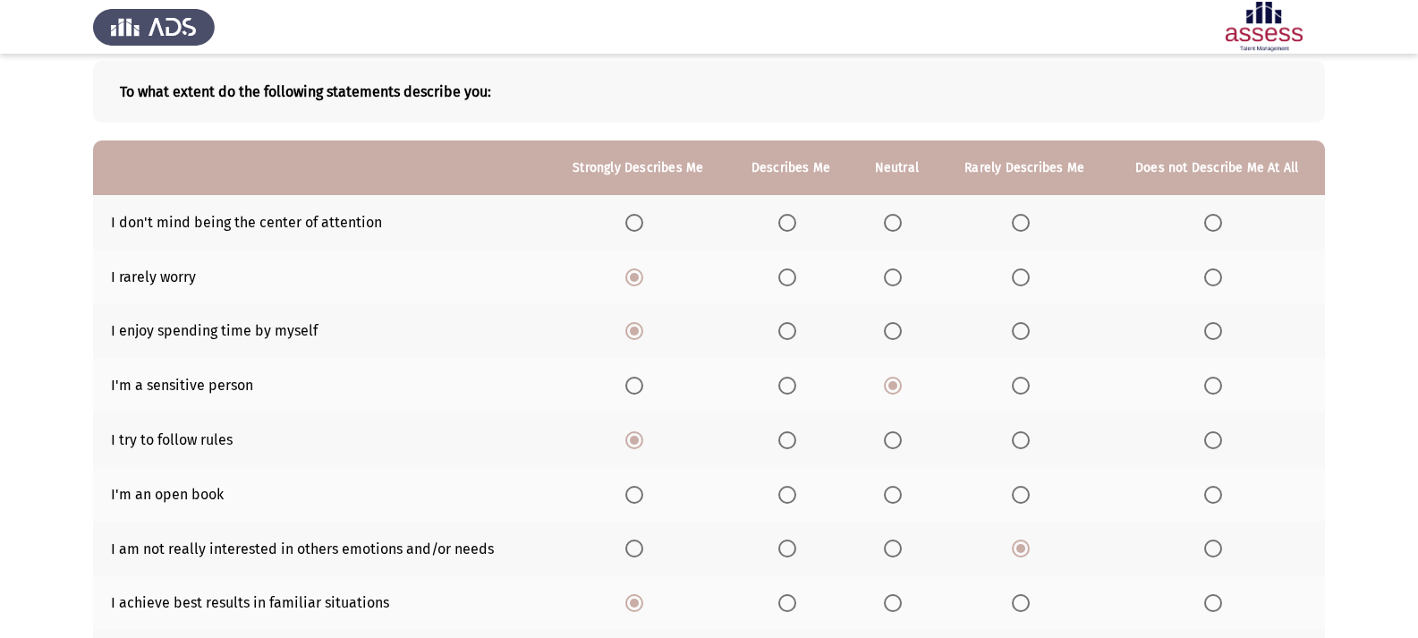
click at [790, 224] on span "Select an option" at bounding box center [787, 223] width 18 height 18
click at [790, 224] on input "Select an option" at bounding box center [787, 223] width 18 height 18
click at [893, 495] on span "Select an option" at bounding box center [893, 495] width 0 height 0
click at [894, 495] on input "Select an option" at bounding box center [893, 495] width 18 height 18
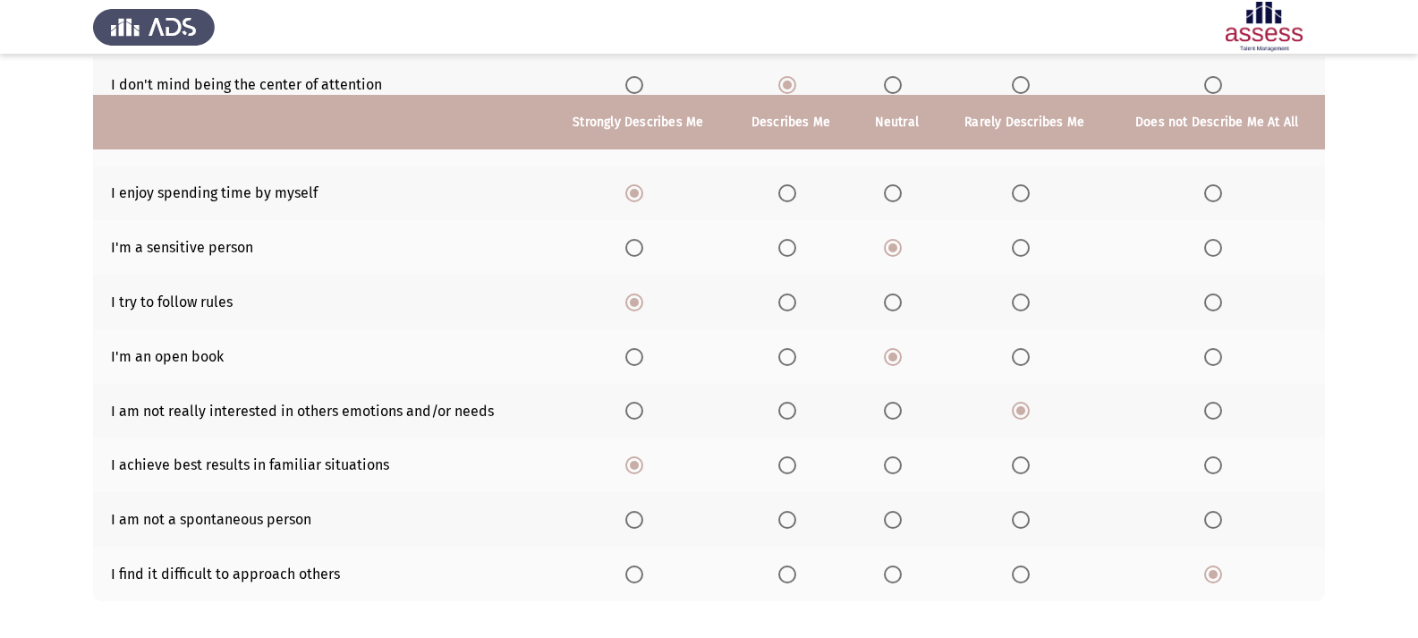
scroll to position [268, 0]
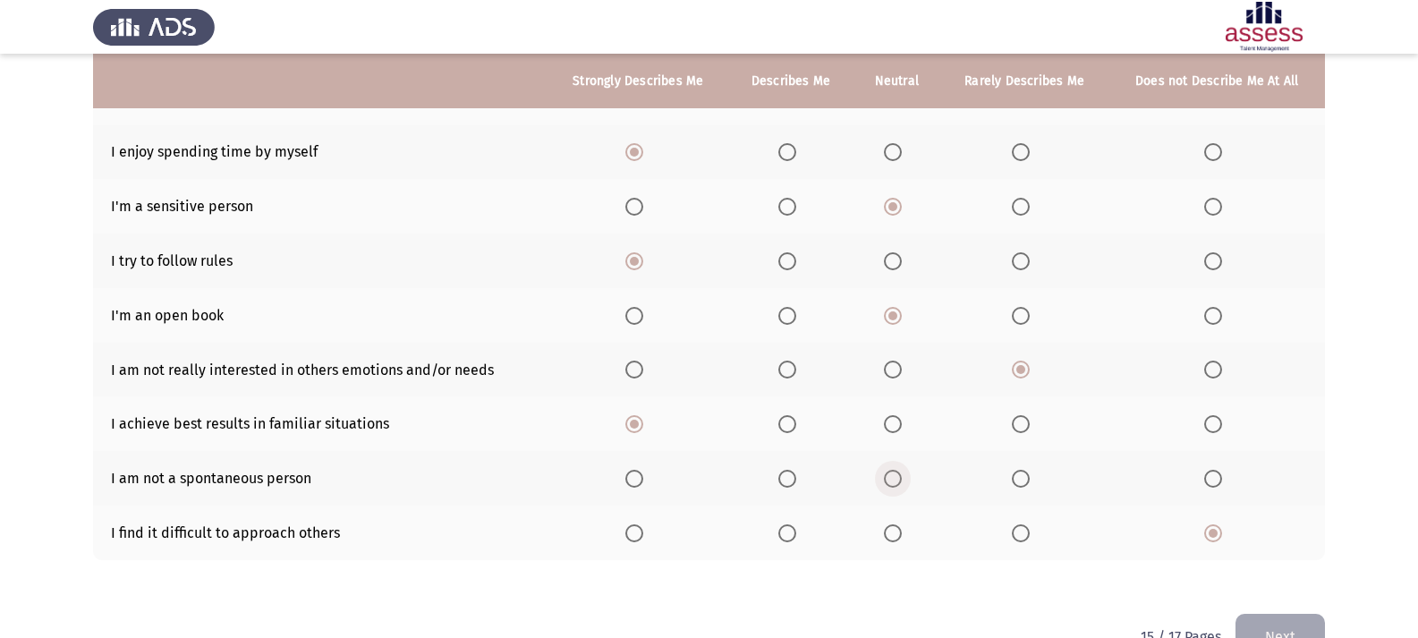
click at [894, 472] on span "Select an option" at bounding box center [893, 479] width 18 height 18
click at [894, 472] on input "Select an option" at bounding box center [893, 479] width 18 height 18
click at [1313, 624] on button "Next" at bounding box center [1279, 637] width 89 height 46
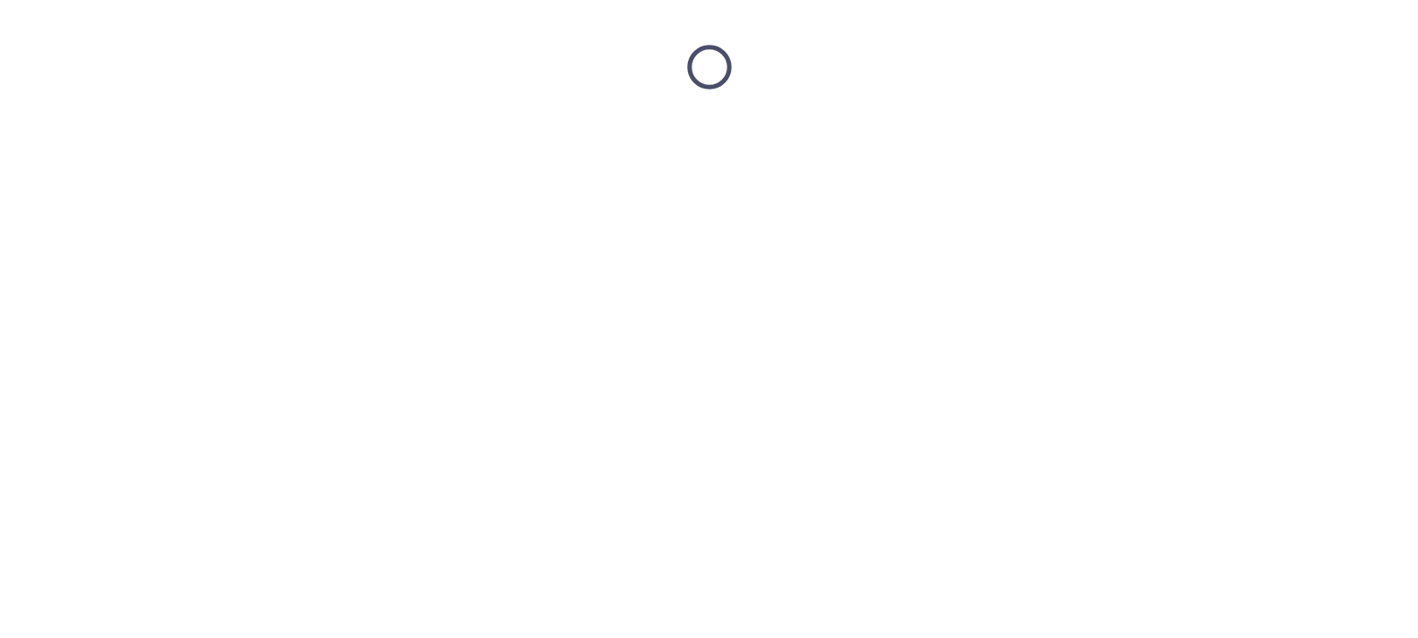
scroll to position [0, 0]
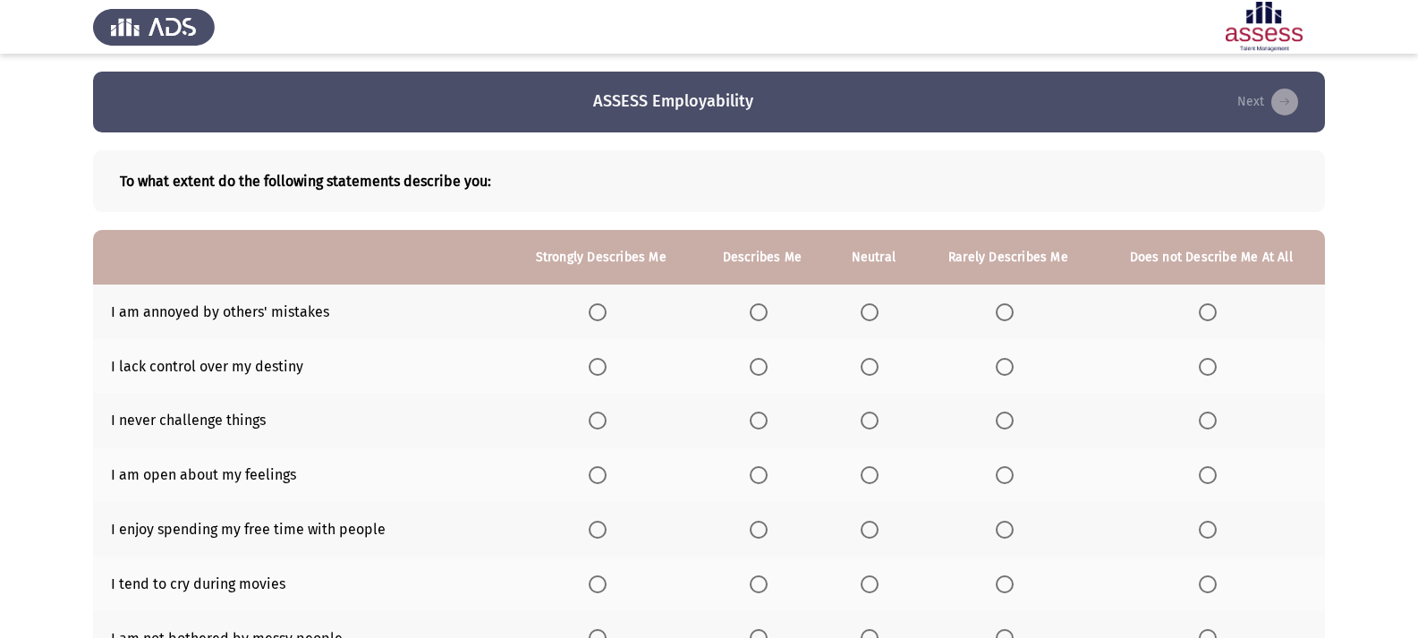
click at [1203, 315] on span "Select an option" at bounding box center [1208, 312] width 18 height 18
click at [1203, 315] on input "Select an option" at bounding box center [1208, 312] width 18 height 18
click at [1220, 420] on label "Select an option" at bounding box center [1211, 421] width 25 height 18
click at [1217, 420] on input "Select an option" at bounding box center [1208, 421] width 18 height 18
click at [874, 482] on span "Select an option" at bounding box center [870, 475] width 18 height 18
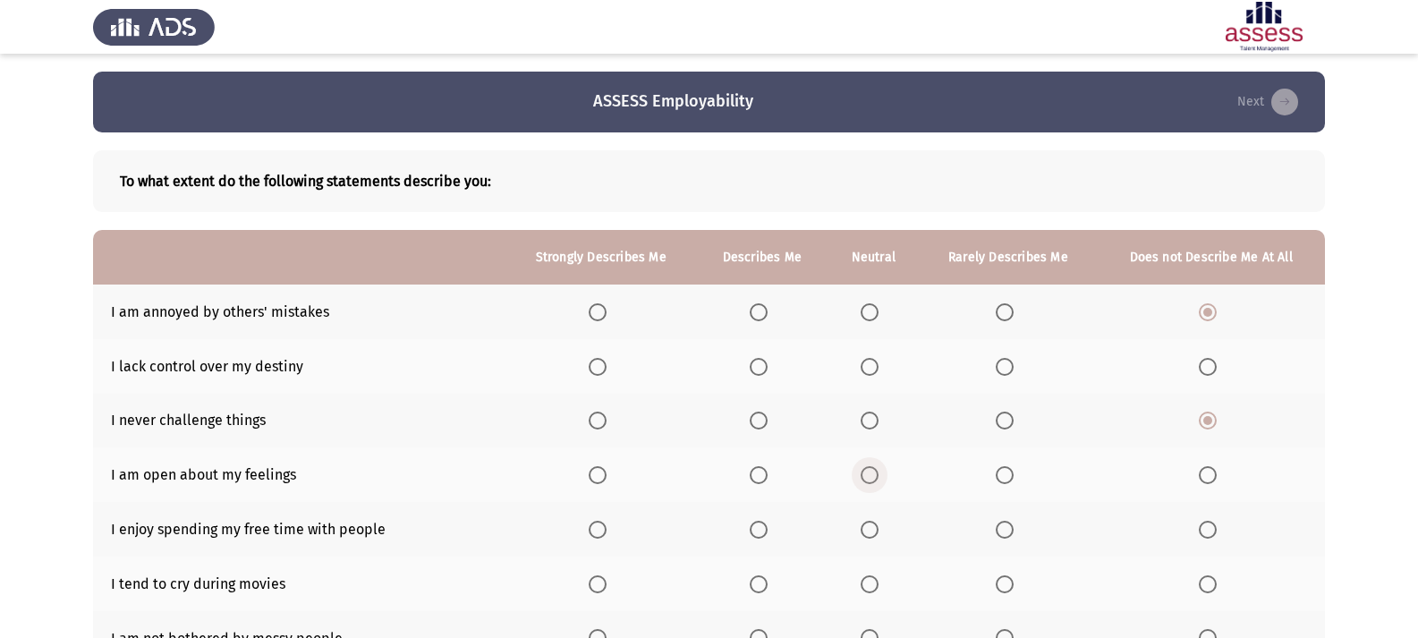
click at [874, 482] on input "Select an option" at bounding box center [870, 475] width 18 height 18
click at [607, 531] on span "Select an option" at bounding box center [598, 530] width 18 height 18
click at [607, 531] on input "Select an option" at bounding box center [598, 530] width 18 height 18
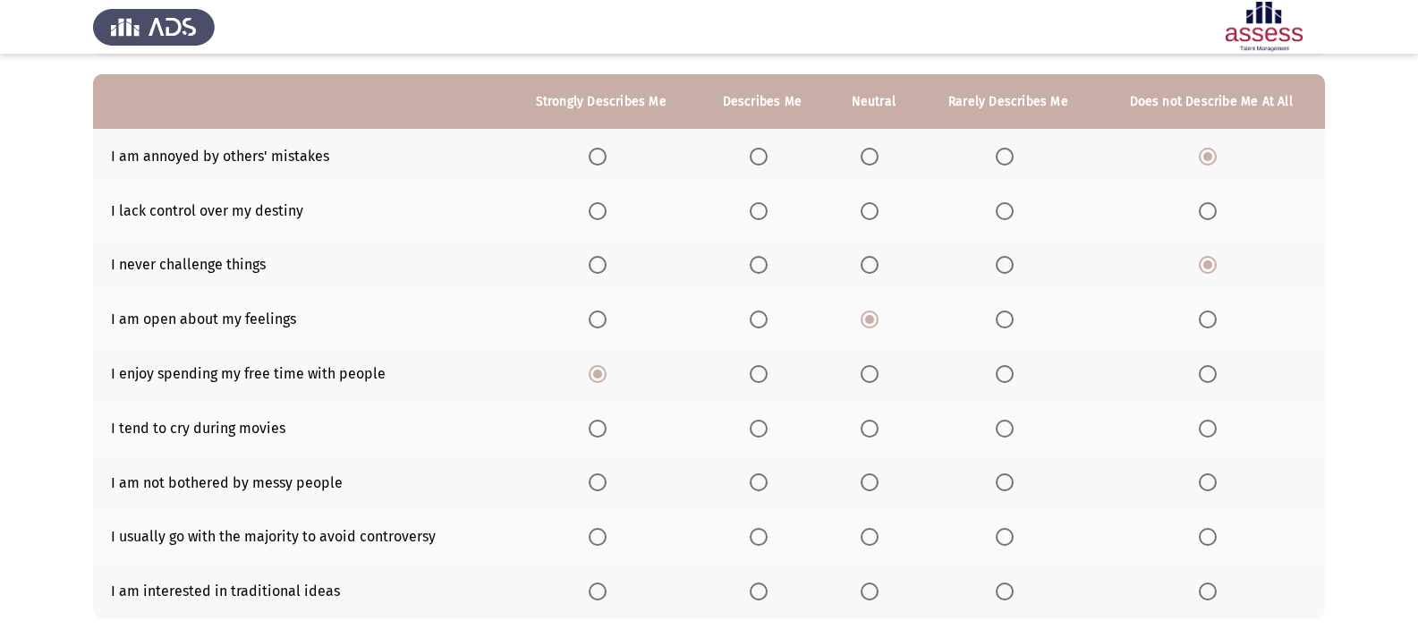
scroll to position [179, 0]
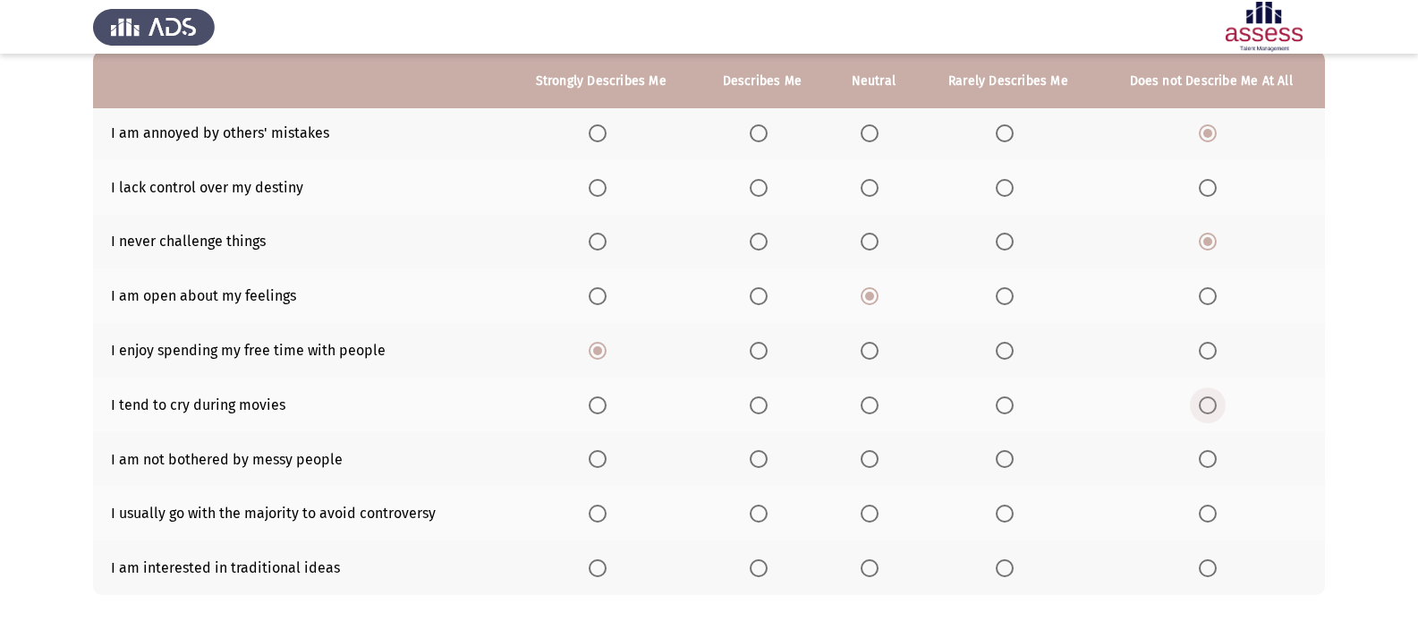
click at [1215, 408] on span "Select an option" at bounding box center [1208, 405] width 18 height 18
click at [1215, 408] on input "Select an option" at bounding box center [1208, 405] width 18 height 18
click at [606, 461] on span "Select an option" at bounding box center [598, 459] width 18 height 18
click at [606, 461] on input "Select an option" at bounding box center [598, 459] width 18 height 18
click at [606, 565] on span "Select an option" at bounding box center [598, 568] width 18 height 18
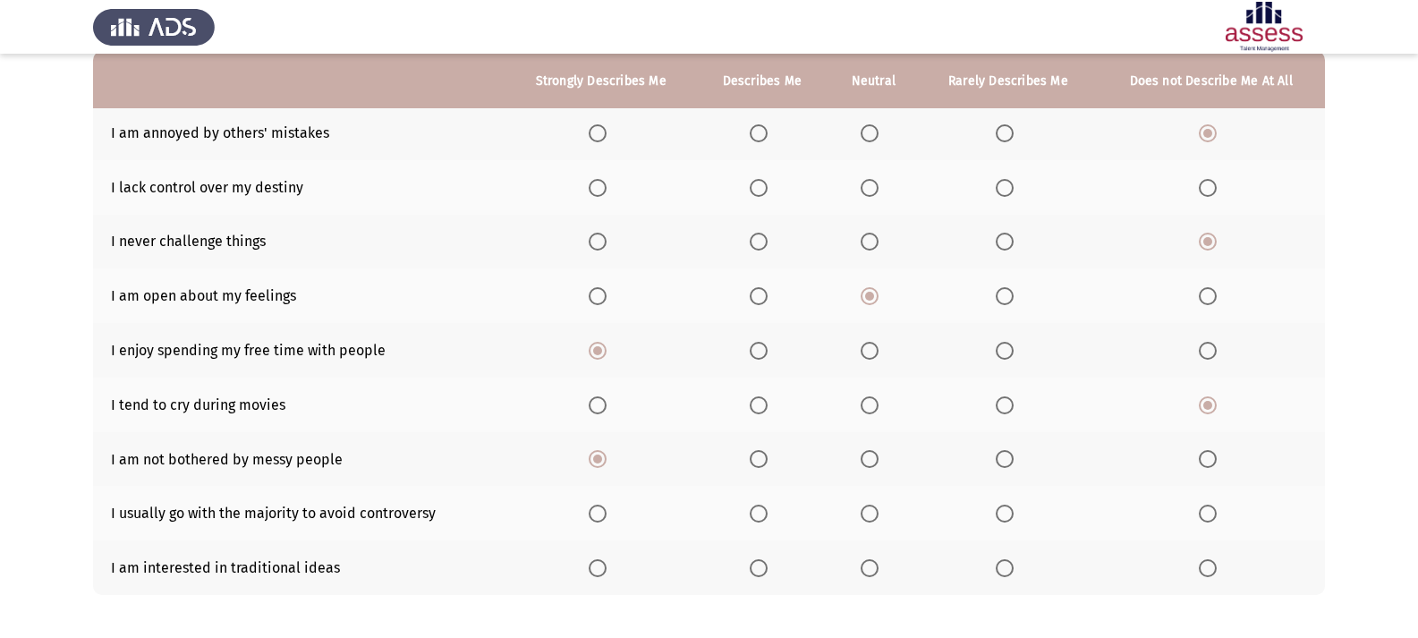
click at [606, 565] on input "Select an option" at bounding box center [598, 568] width 18 height 18
click at [1211, 514] on span "Select an option" at bounding box center [1208, 514] width 18 height 18
click at [1211, 514] on input "Select an option" at bounding box center [1208, 514] width 18 height 18
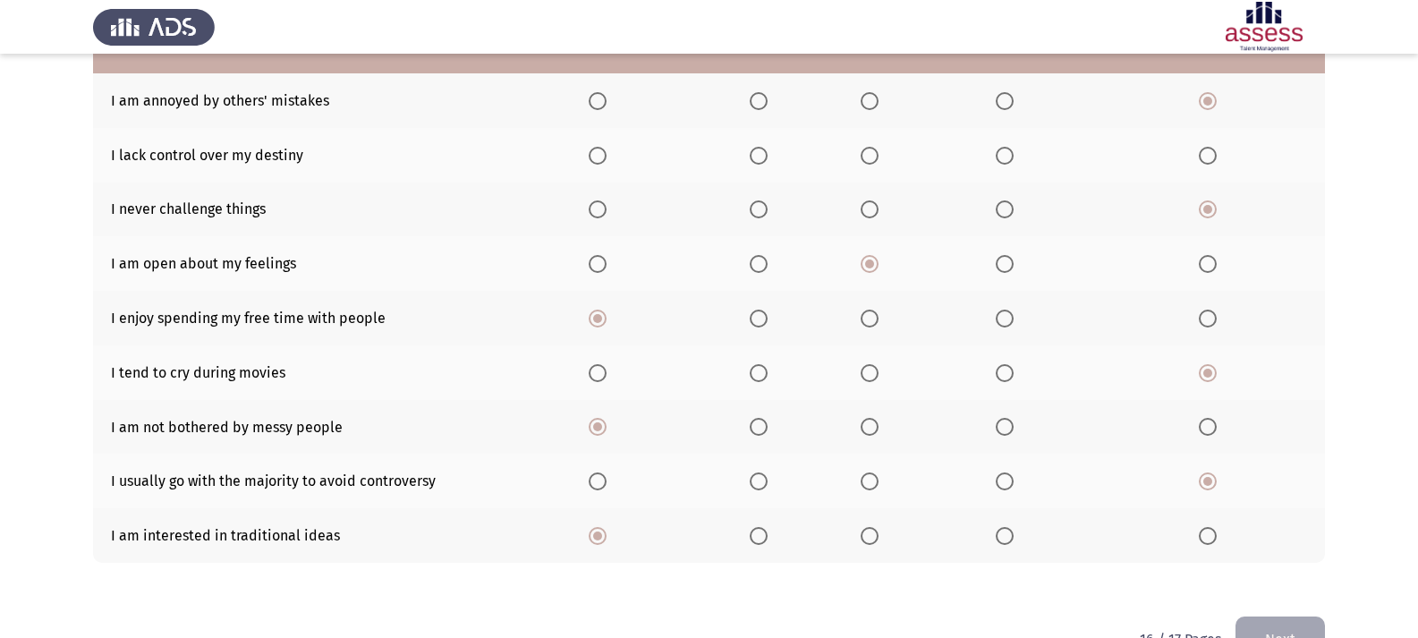
scroll to position [82, 0]
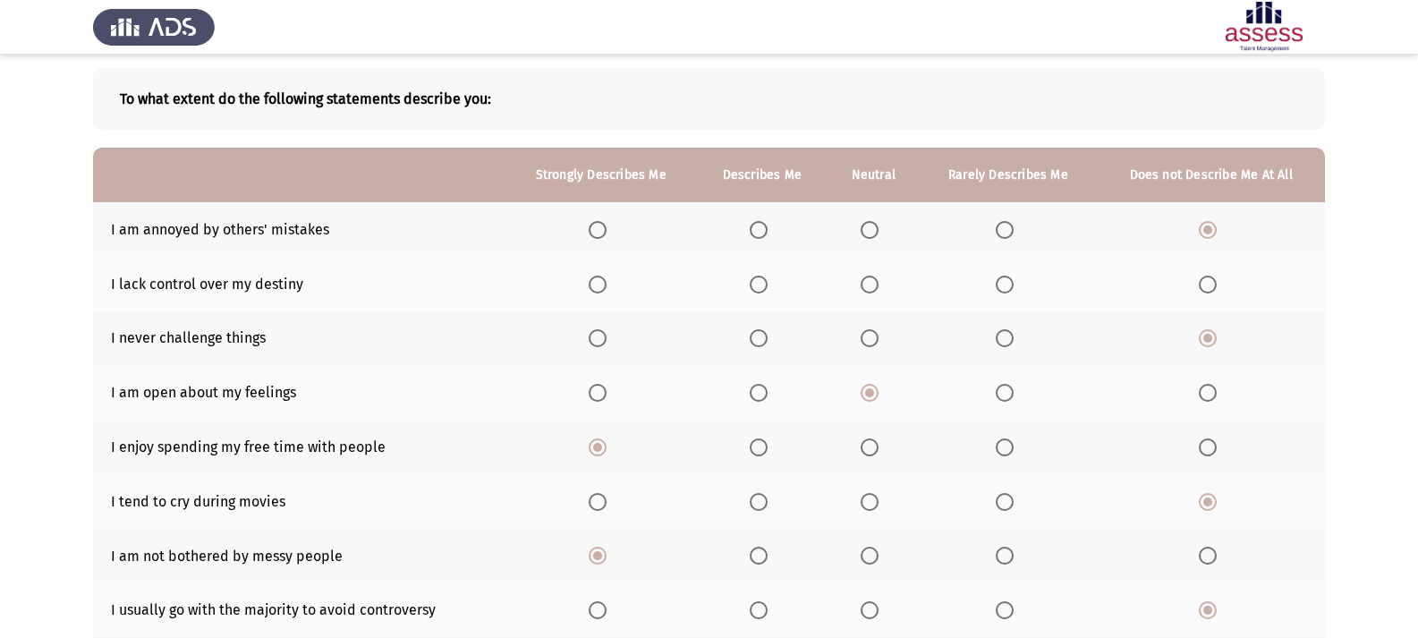
click at [1004, 337] on span "Select an option" at bounding box center [1005, 338] width 18 height 18
click at [1004, 337] on input "Select an option" at bounding box center [1005, 338] width 18 height 18
click at [1215, 337] on span "Select an option" at bounding box center [1208, 338] width 18 height 18
click at [1215, 337] on input "Select an option" at bounding box center [1208, 338] width 18 height 18
click at [1007, 281] on span "Select an option" at bounding box center [1005, 285] width 18 height 18
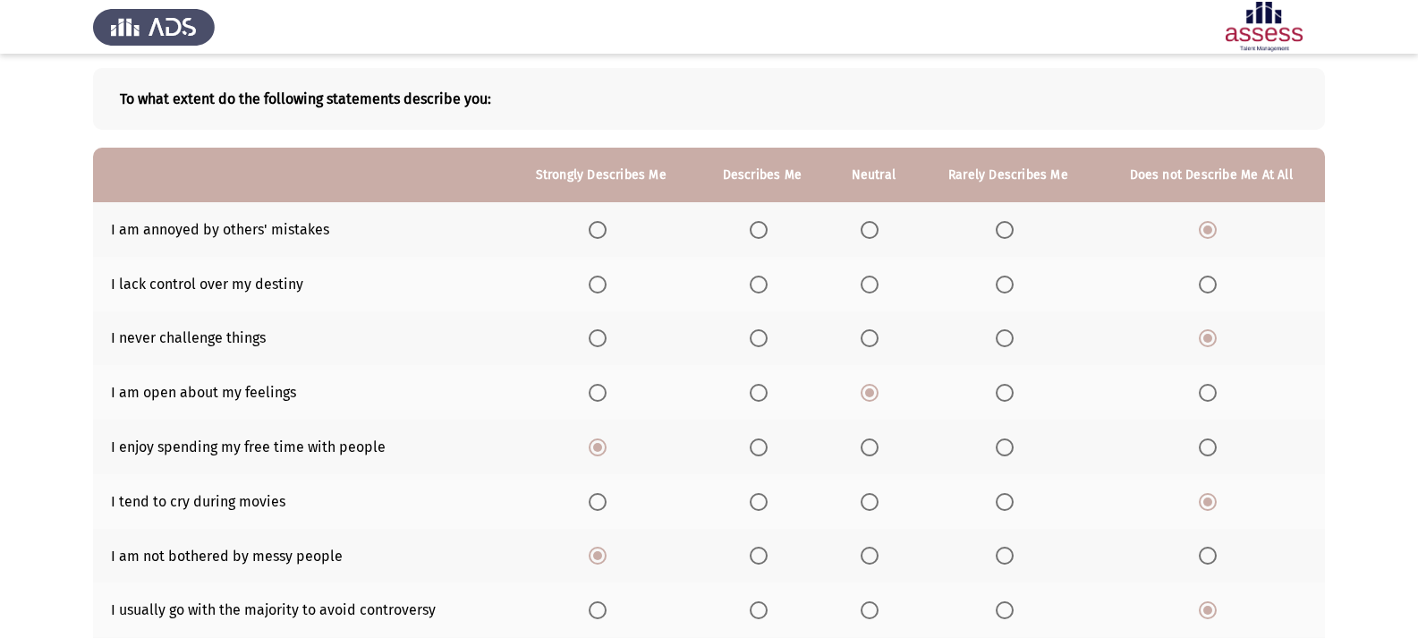
click at [1007, 281] on input "Select an option" at bounding box center [1005, 285] width 18 height 18
click at [1206, 290] on span "Select an option" at bounding box center [1208, 285] width 18 height 18
click at [1206, 290] on input "Select an option" at bounding box center [1208, 285] width 18 height 18
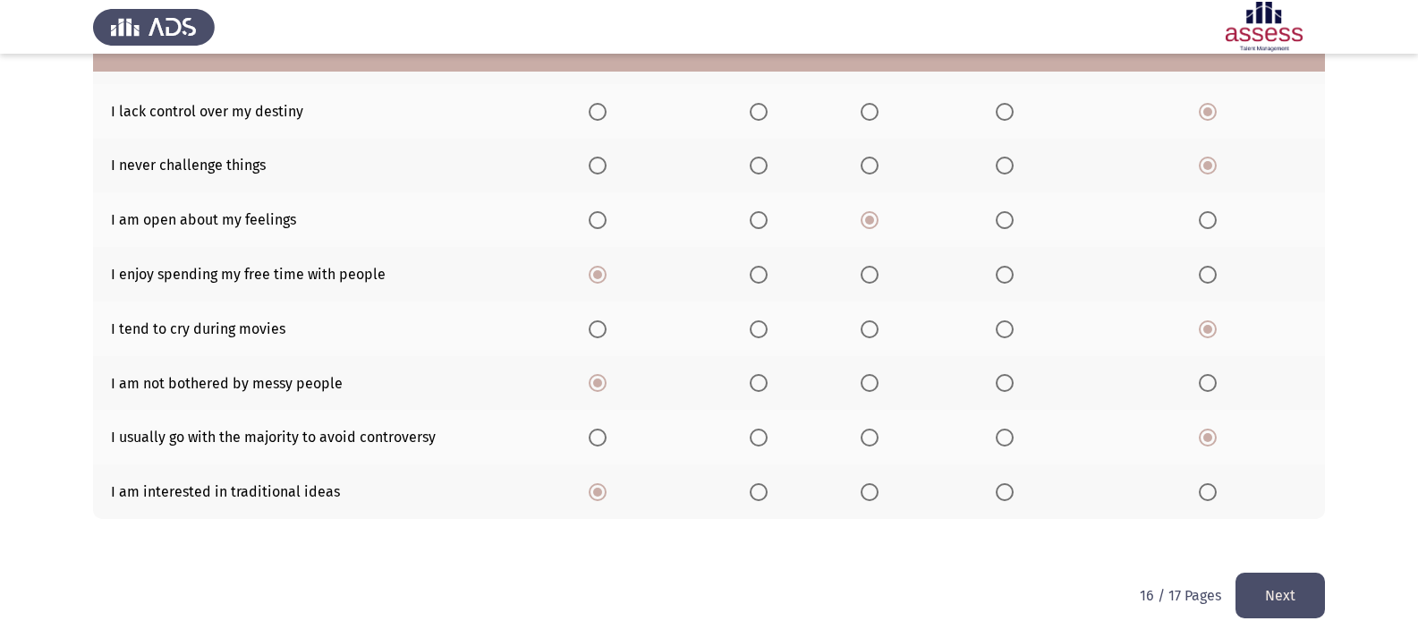
scroll to position [261, 0]
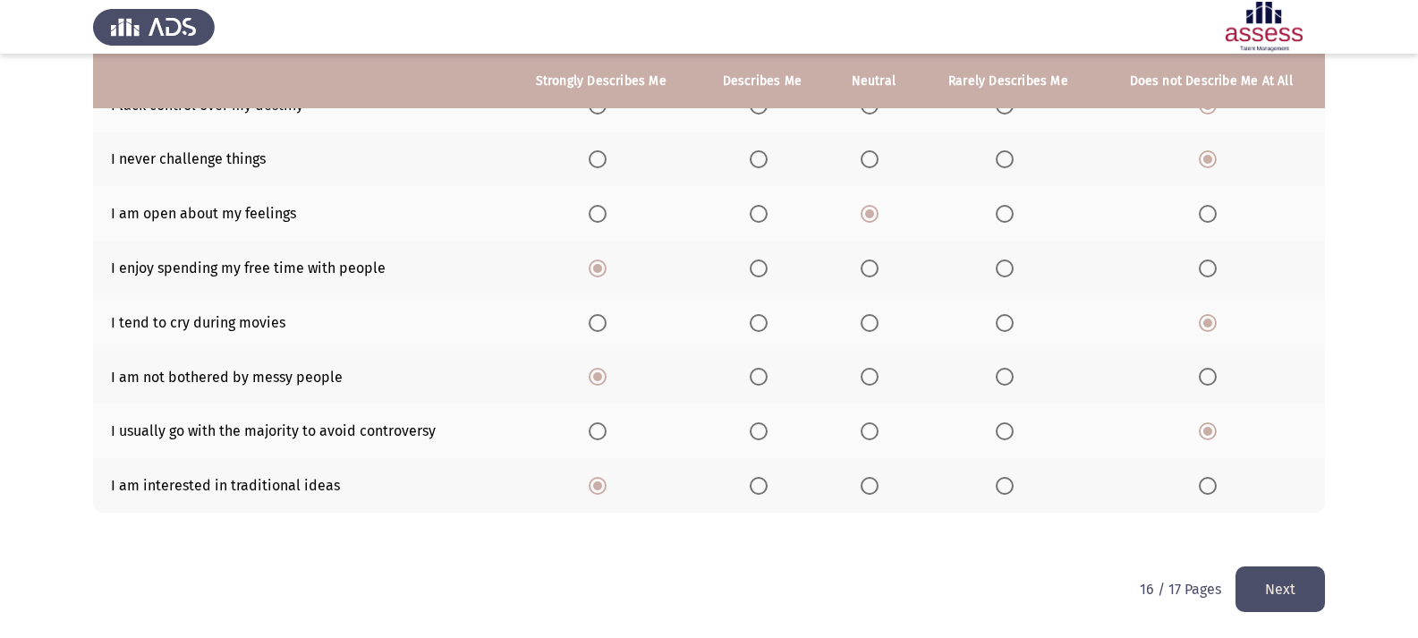
click at [1308, 591] on button "Next" at bounding box center [1279, 589] width 89 height 46
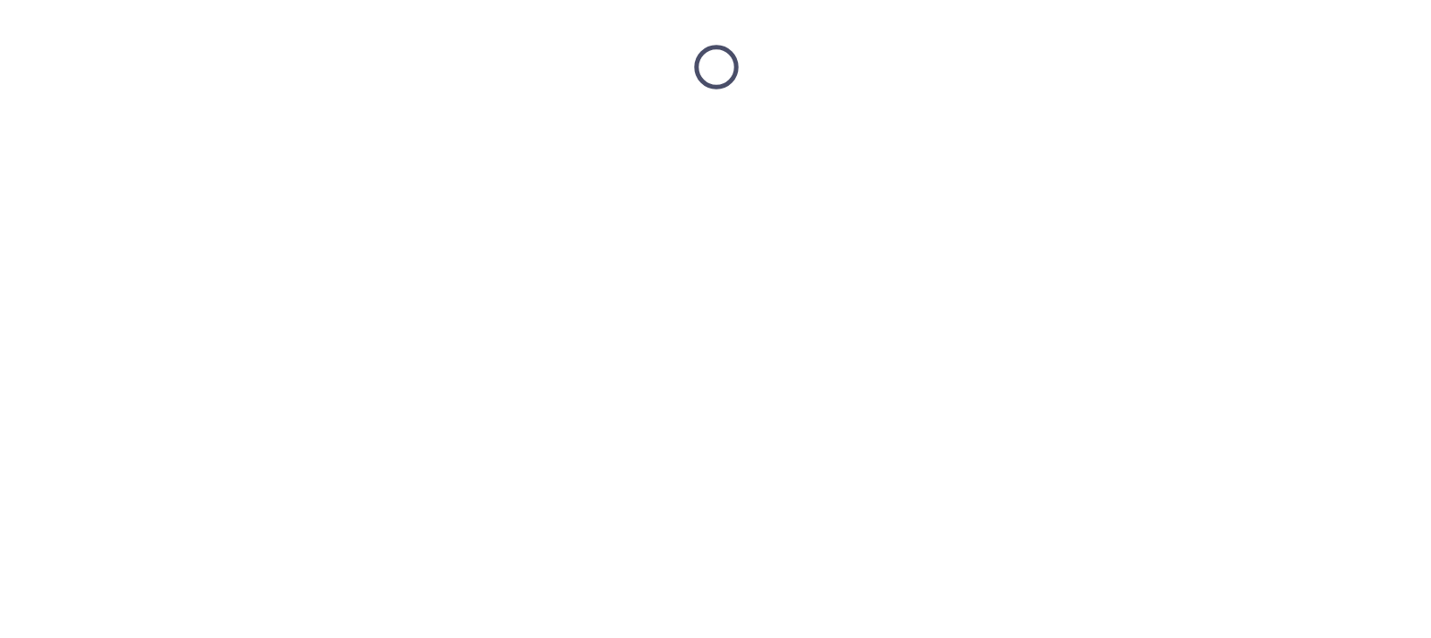
scroll to position [0, 0]
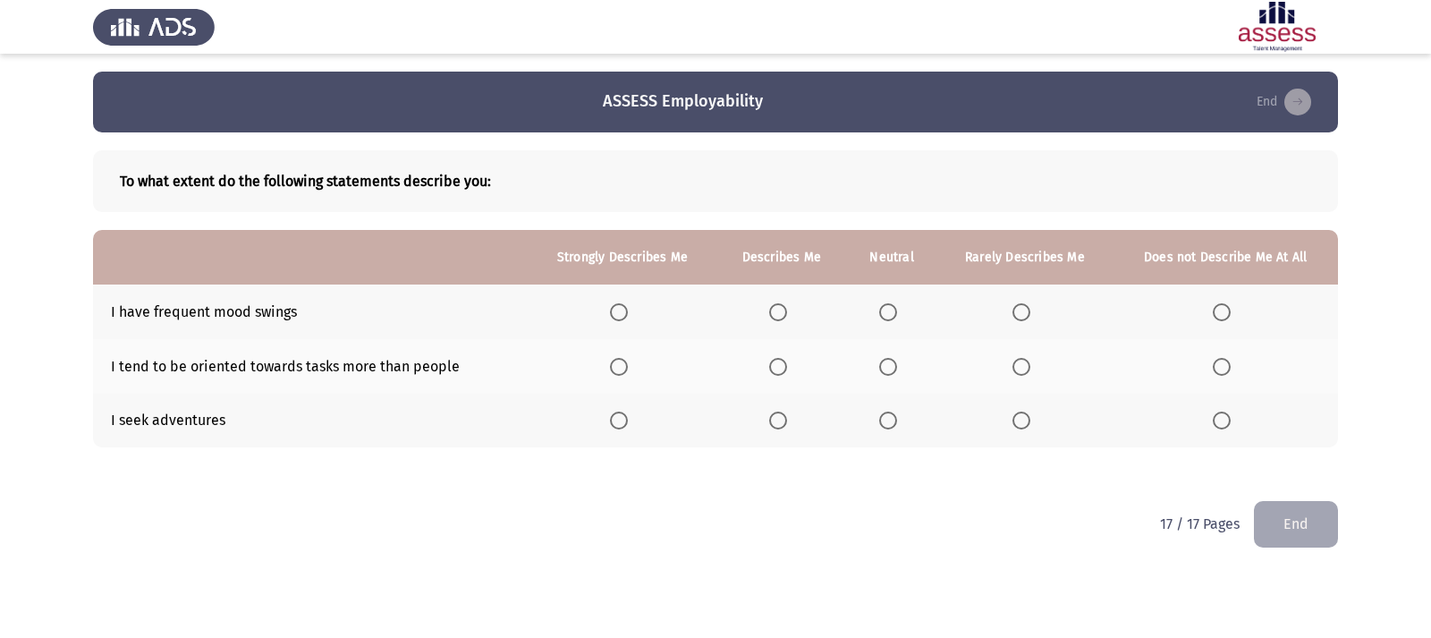
click at [1220, 315] on span "Select an option" at bounding box center [1222, 312] width 18 height 18
click at [1220, 315] on input "Select an option" at bounding box center [1222, 312] width 18 height 18
click at [785, 410] on th at bounding box center [782, 421] width 130 height 55
click at [787, 427] on span "Select an option" at bounding box center [778, 421] width 18 height 18
click at [787, 427] on input "Select an option" at bounding box center [778, 421] width 18 height 18
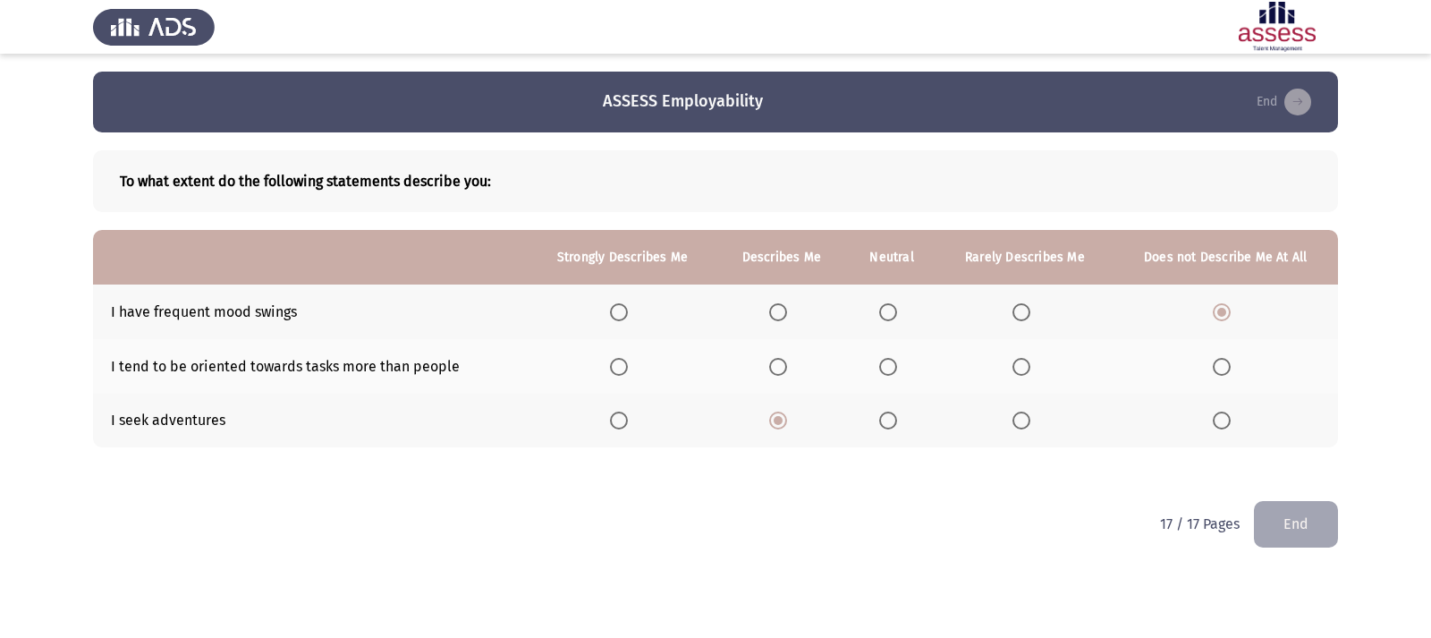
click at [776, 366] on span "Select an option" at bounding box center [778, 367] width 18 height 18
click at [776, 366] on input "Select an option" at bounding box center [778, 367] width 18 height 18
click at [620, 368] on span "Select an option" at bounding box center [619, 367] width 18 height 18
click at [620, 368] on input "Select an option" at bounding box center [619, 367] width 18 height 18
click at [1328, 536] on button "End" at bounding box center [1296, 524] width 84 height 46
